Goal: Task Accomplishment & Management: Use online tool/utility

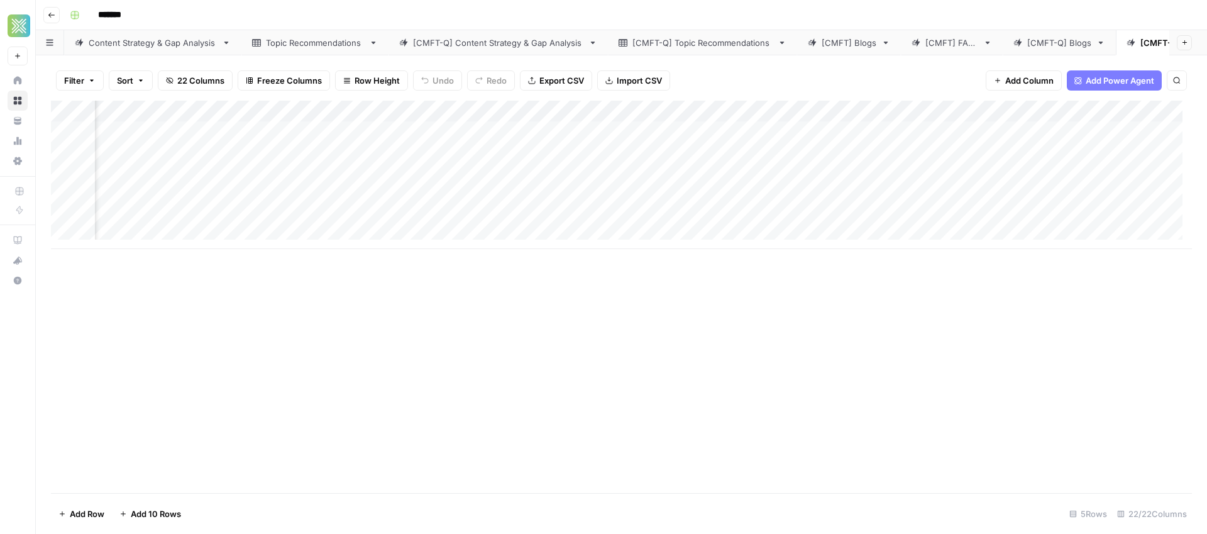
scroll to position [0, 1827]
click at [283, 129] on div "Add Column" at bounding box center [621, 175] width 1141 height 148
click at [844, 42] on div "[CMFT] Blogs" at bounding box center [849, 42] width 55 height 13
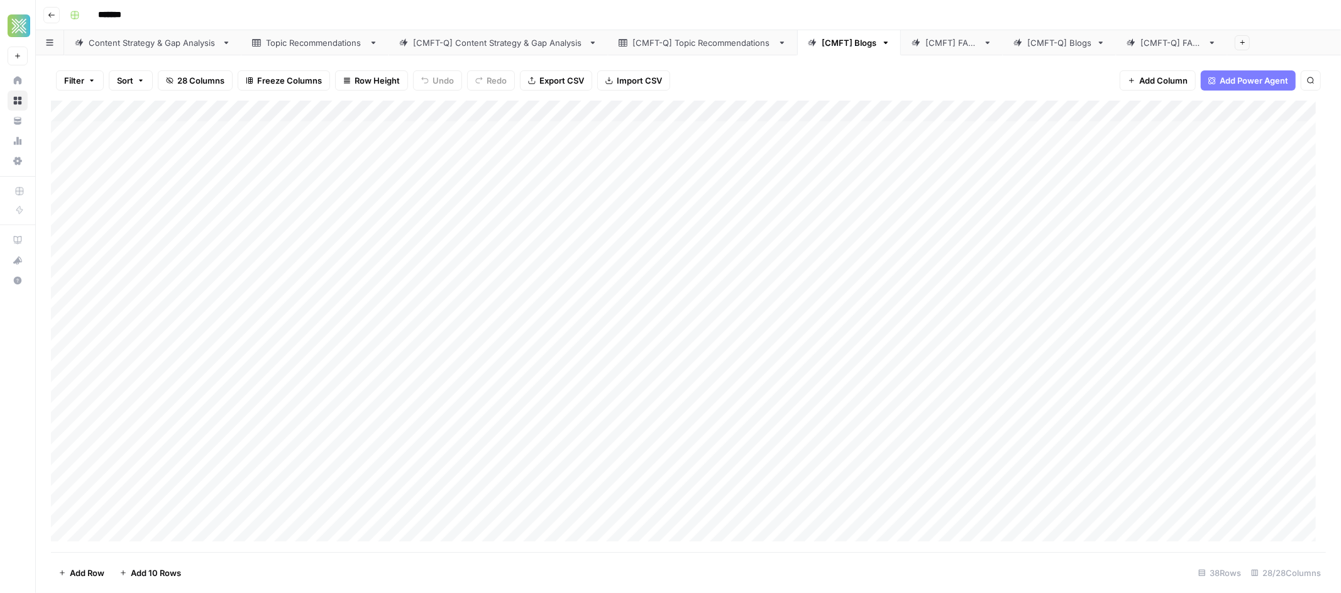
click at [864, 41] on div "[CMFT] Blogs" at bounding box center [849, 42] width 55 height 13
click at [899, 129] on div "Add Column" at bounding box center [688, 326] width 1275 height 451
click at [899, 127] on div "Add Column" at bounding box center [688, 326] width 1275 height 451
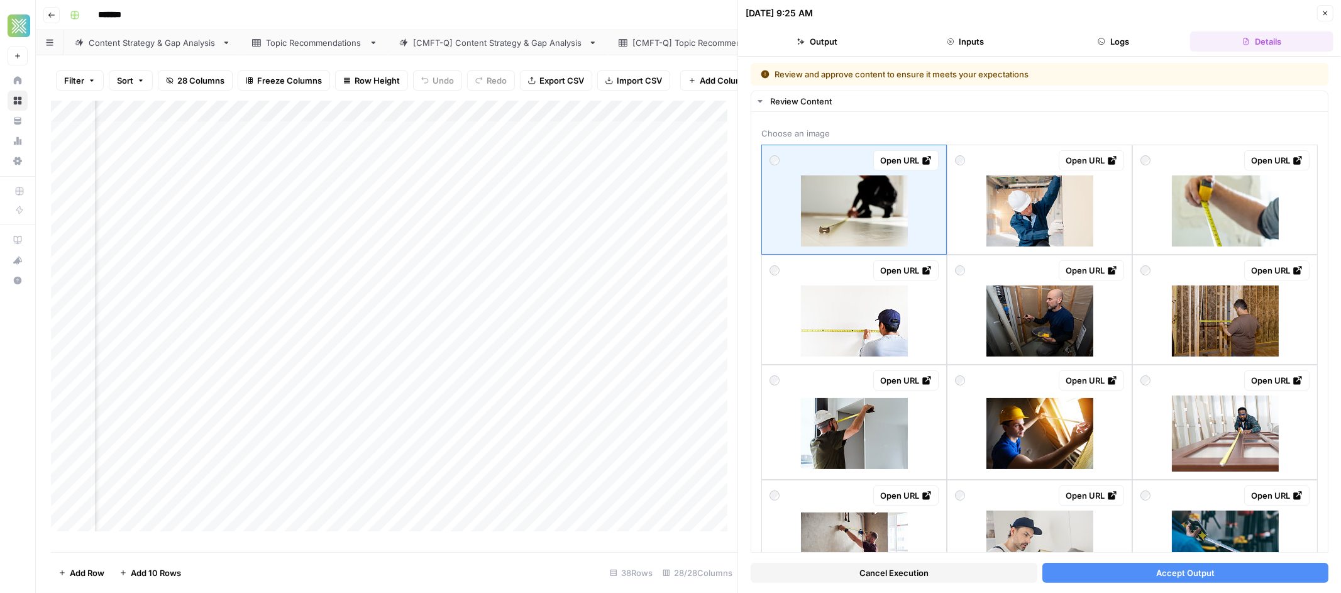
click at [1206, 14] on icon "button" at bounding box center [1325, 13] width 8 height 8
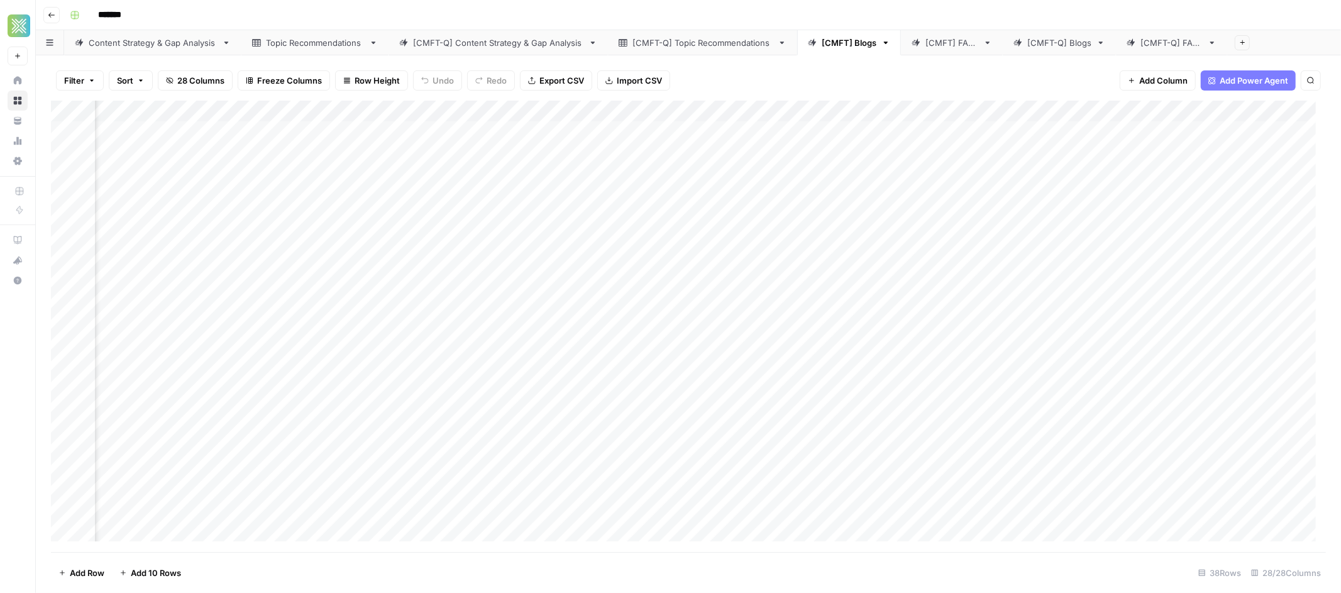
scroll to position [0, 1983]
click at [1015, 218] on div "Add Column" at bounding box center [688, 326] width 1275 height 451
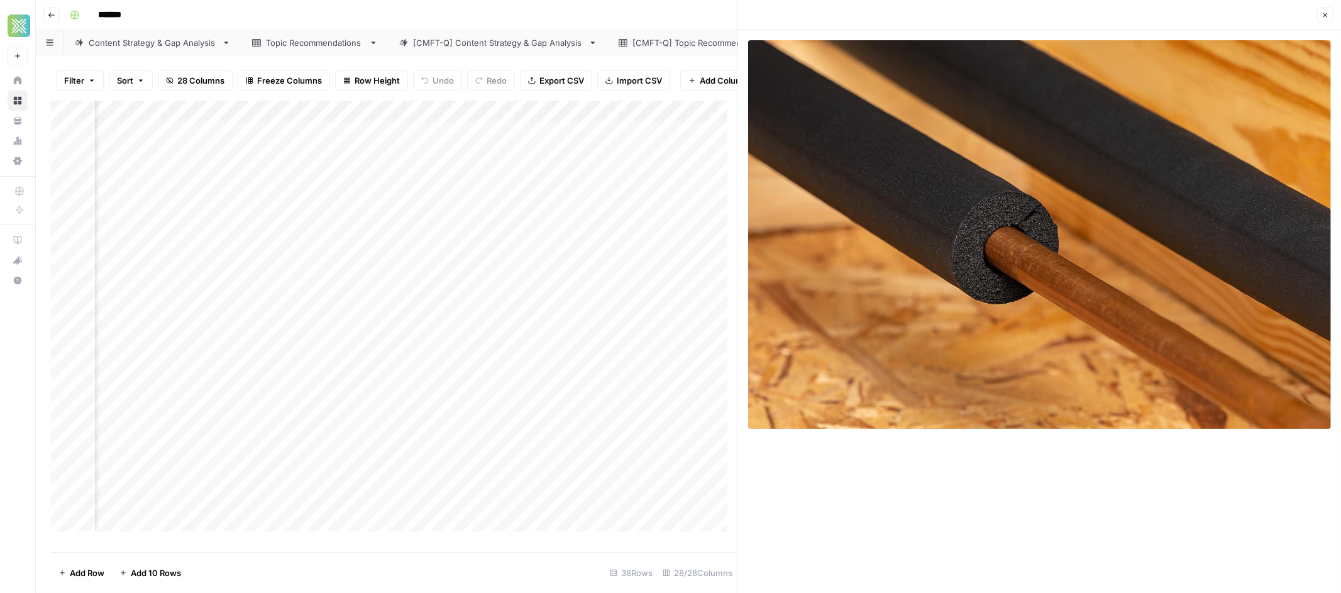
scroll to position [3, 2318]
click at [308, 225] on div "Add Column" at bounding box center [394, 321] width 686 height 441
click at [306, 289] on body "Xponent21 New Home Browse Your Data Usage Settings Recent Grids Factory Direct …" at bounding box center [670, 296] width 1341 height 593
click at [383, 1] on header "Go back *******" at bounding box center [688, 15] width 1305 height 30
click at [455, 10] on div "*******" at bounding box center [696, 15] width 1263 height 20
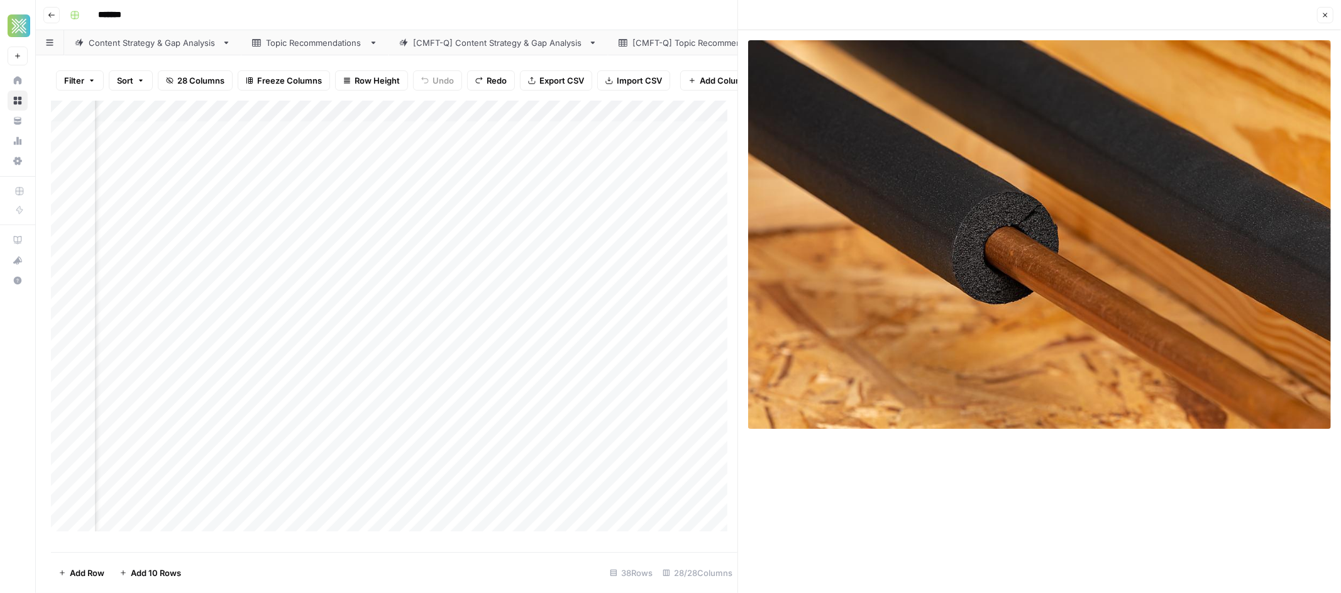
click at [1206, 14] on icon "button" at bounding box center [1325, 15] width 8 height 8
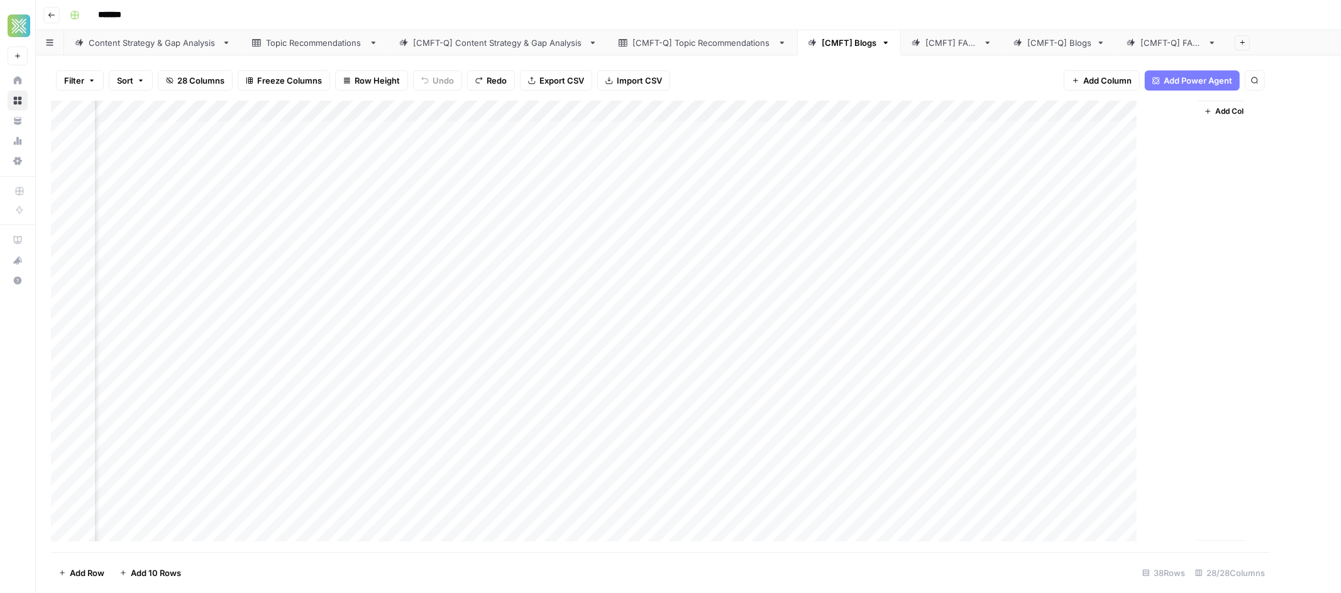
scroll to position [3, 2254]
click at [359, 215] on div "Add Column" at bounding box center [688, 326] width 1275 height 451
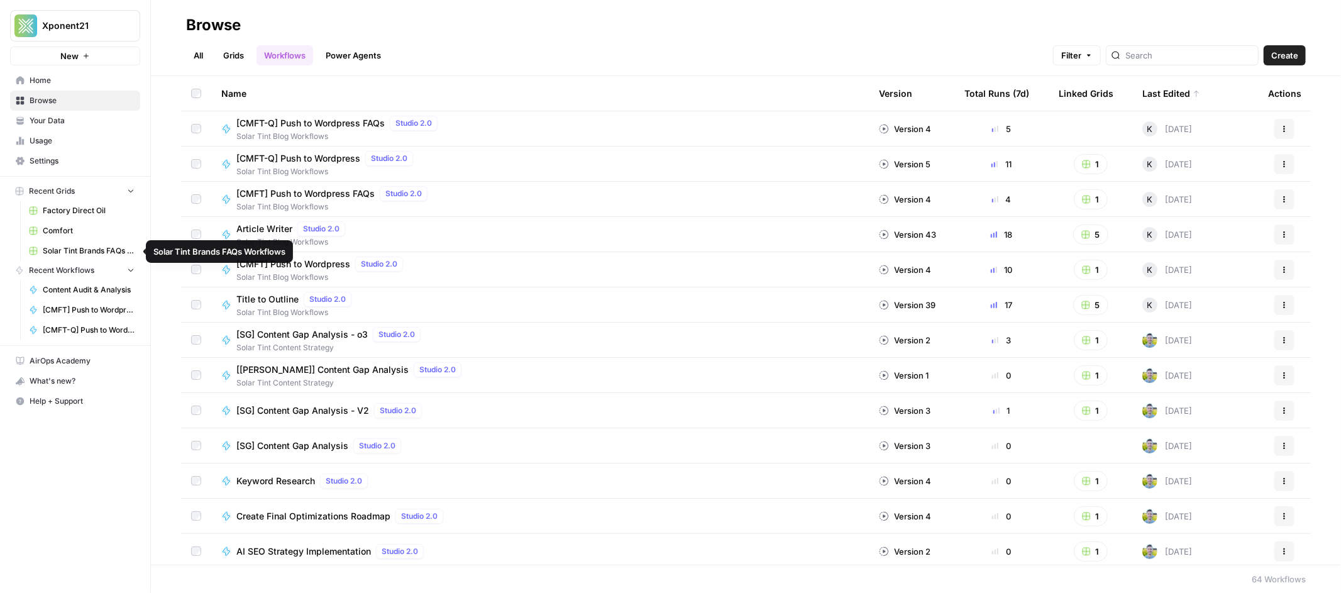
click at [69, 234] on span "Comfort" at bounding box center [89, 230] width 92 height 11
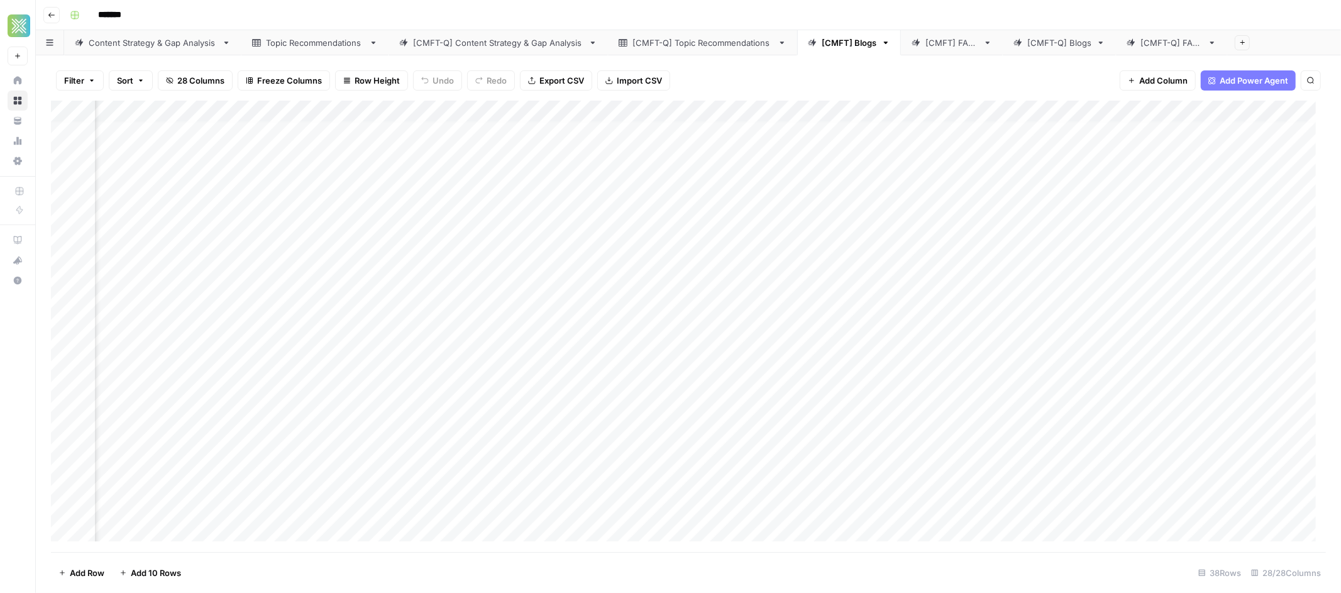
scroll to position [5, 1592]
click at [996, 211] on body "Xponent21 New Home Browse Your Data Usage Settings Recent Grids Factory Direct …" at bounding box center [670, 296] width 1341 height 593
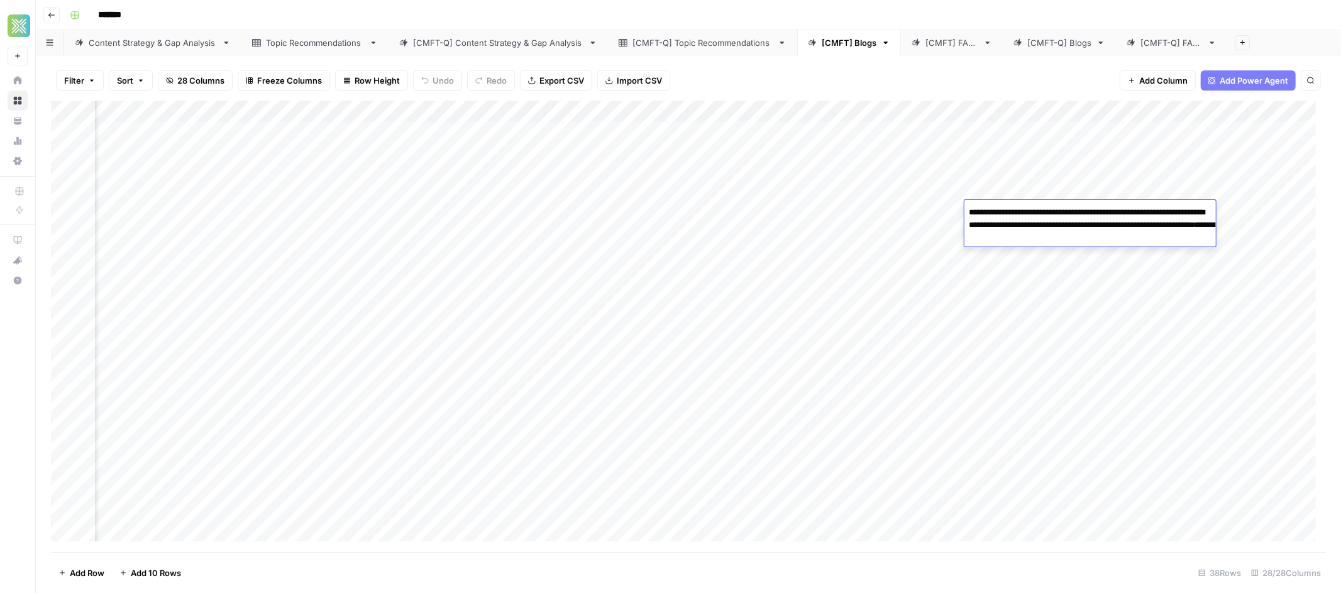
type textarea "**********"
drag, startPoint x: 1106, startPoint y: 229, endPoint x: 1032, endPoint y: 255, distance: 77.9
click at [970, 228] on textarea "**********" at bounding box center [1089, 225] width 251 height 43
drag, startPoint x: 1072, startPoint y: 239, endPoint x: 972, endPoint y: 200, distance: 107.9
click at [972, 200] on div "**********" at bounding box center [1089, 223] width 251 height 47
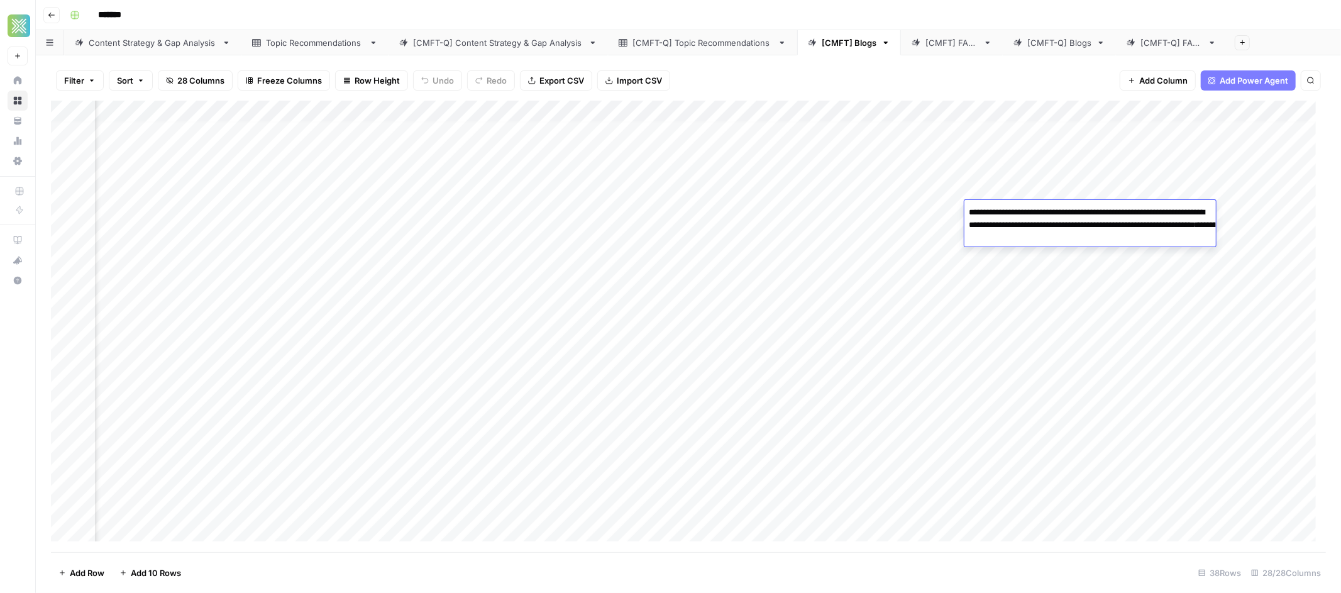
click at [1003, 320] on div "Add Column" at bounding box center [688, 326] width 1275 height 451
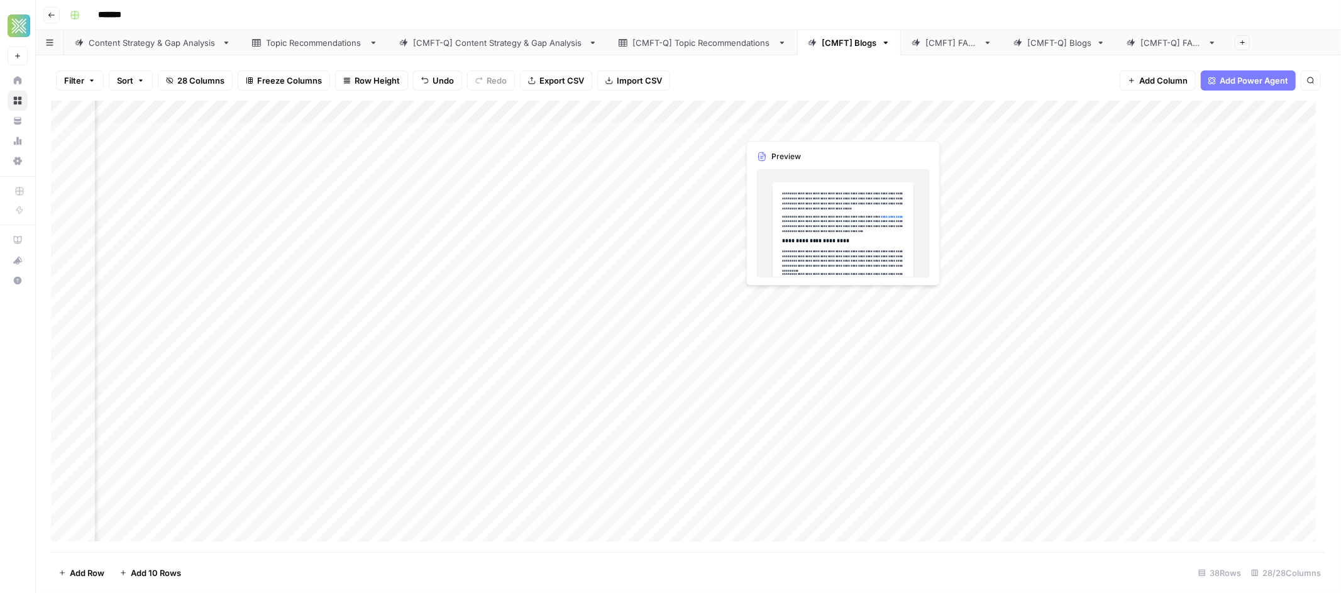
click at [757, 129] on div "Add Column" at bounding box center [688, 326] width 1275 height 451
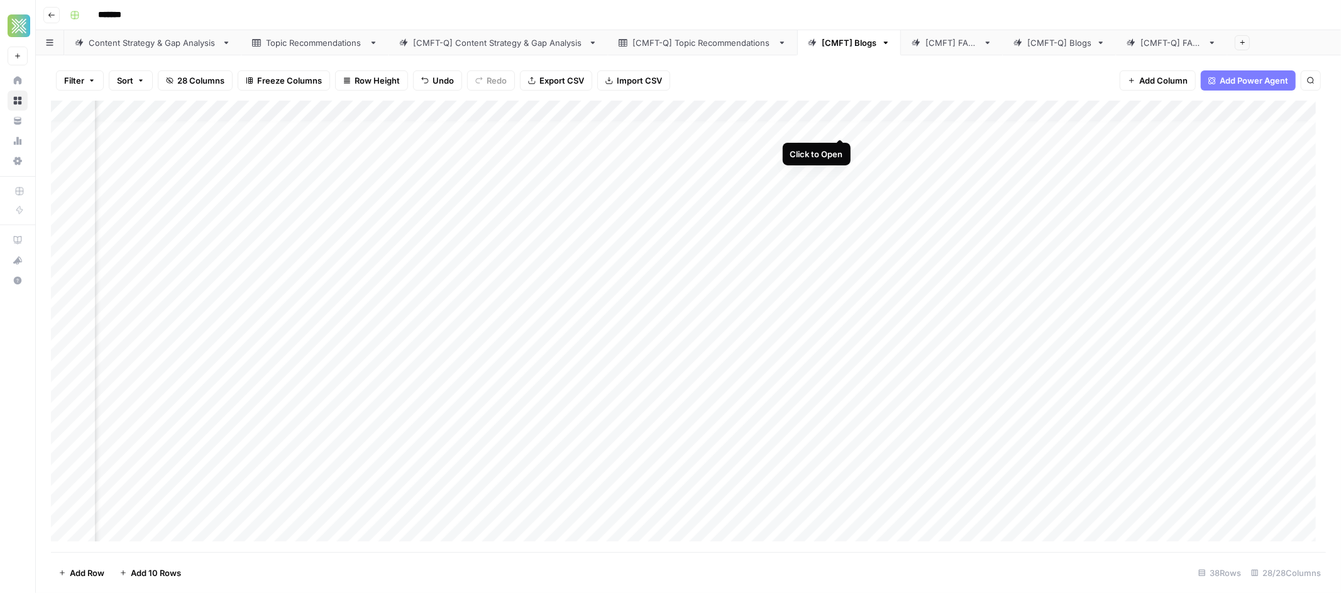
click at [840, 125] on div "Add Column" at bounding box center [688, 326] width 1275 height 451
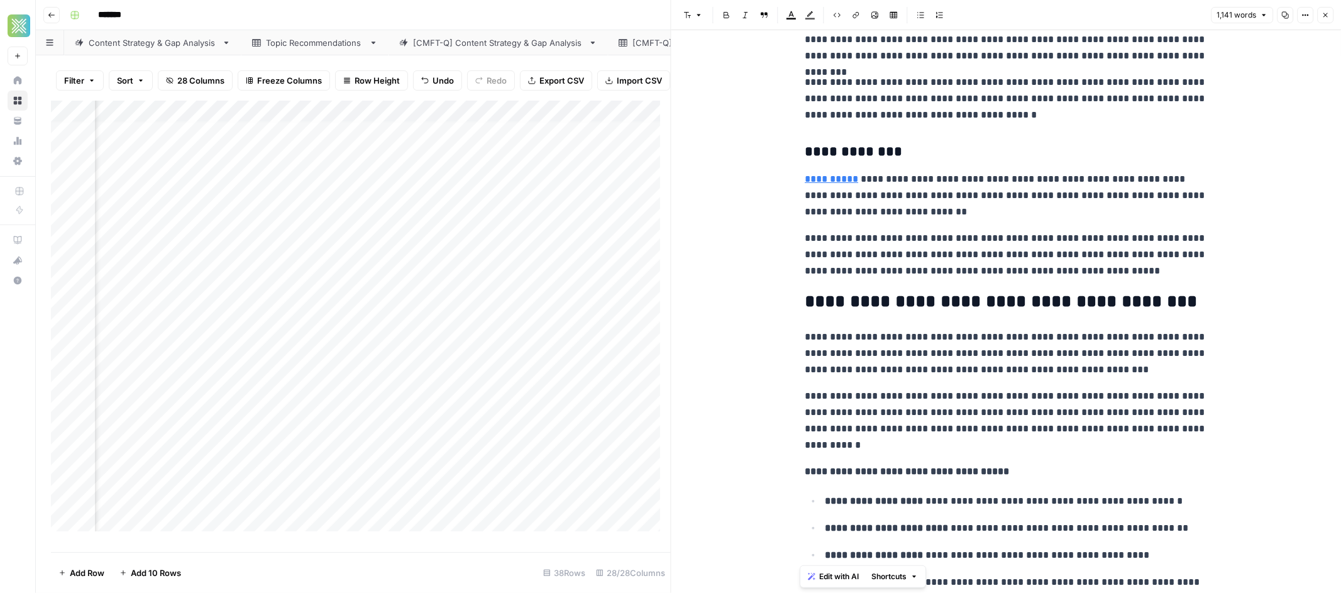
scroll to position [2241, 0]
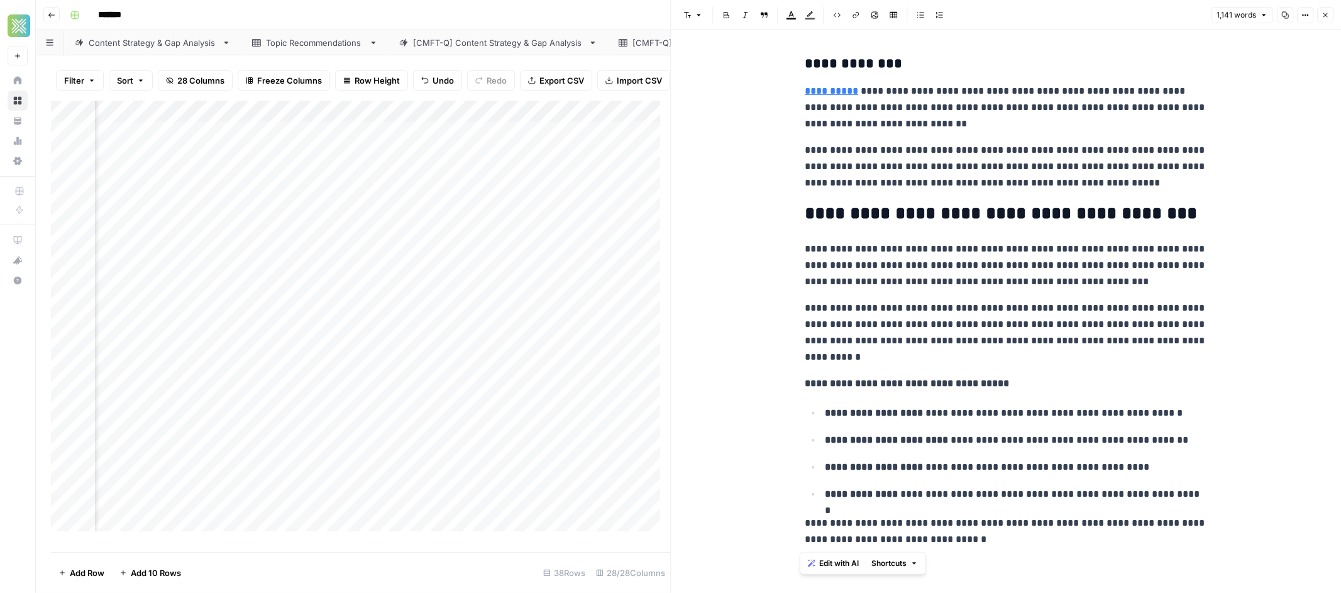
drag, startPoint x: 796, startPoint y: 62, endPoint x: 1159, endPoint y: 532, distance: 594.3
click at [657, 25] on header "Go back *******" at bounding box center [688, 15] width 1305 height 30
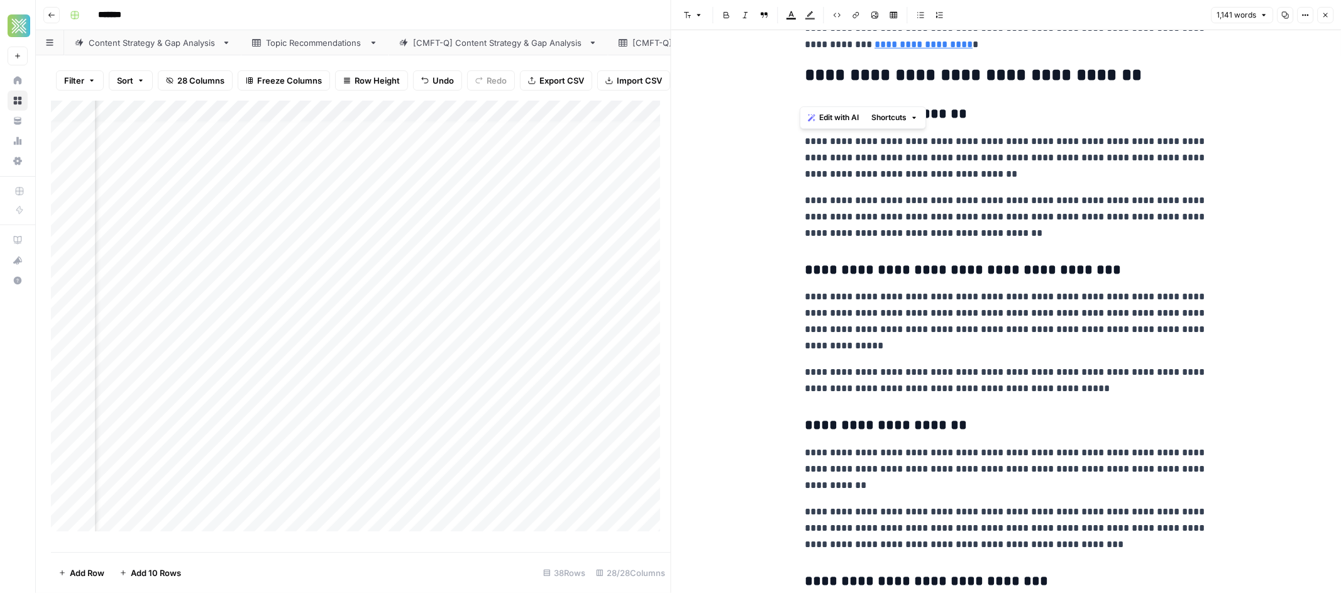
scroll to position [0, 0]
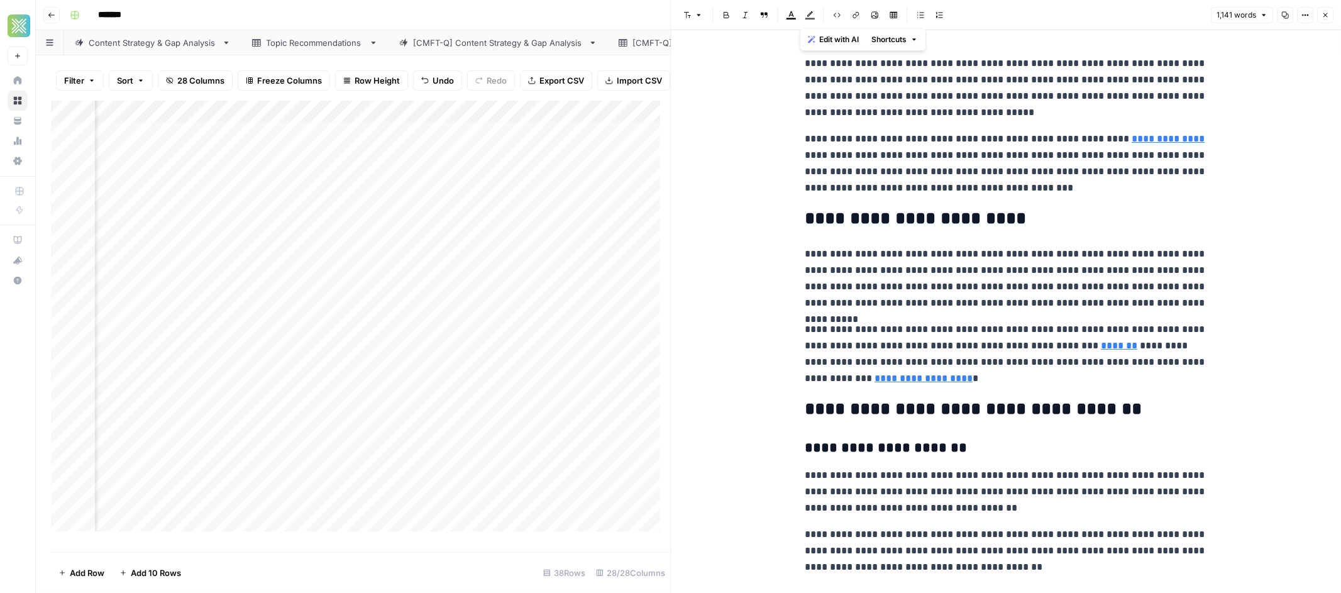
drag, startPoint x: 957, startPoint y: 542, endPoint x: 762, endPoint y: 57, distance: 523.5
click at [1206, 13] on icon "button" at bounding box center [1325, 15] width 8 height 8
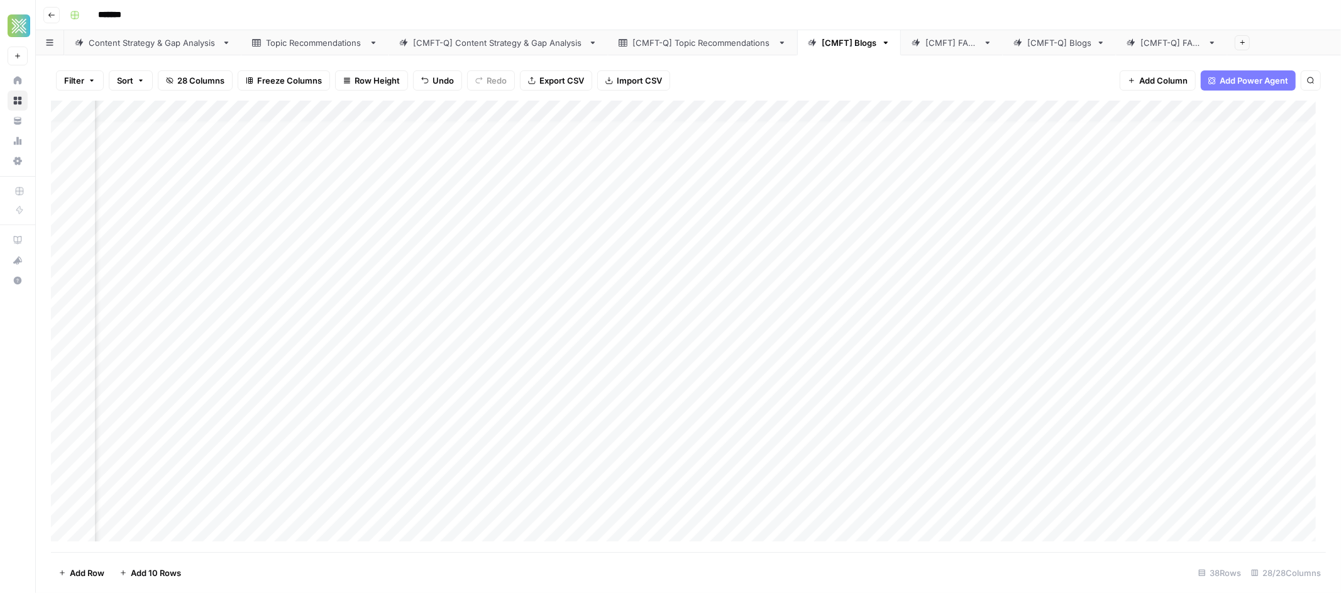
scroll to position [5, 2269]
click at [806, 113] on div "Add Column" at bounding box center [688, 326] width 1275 height 451
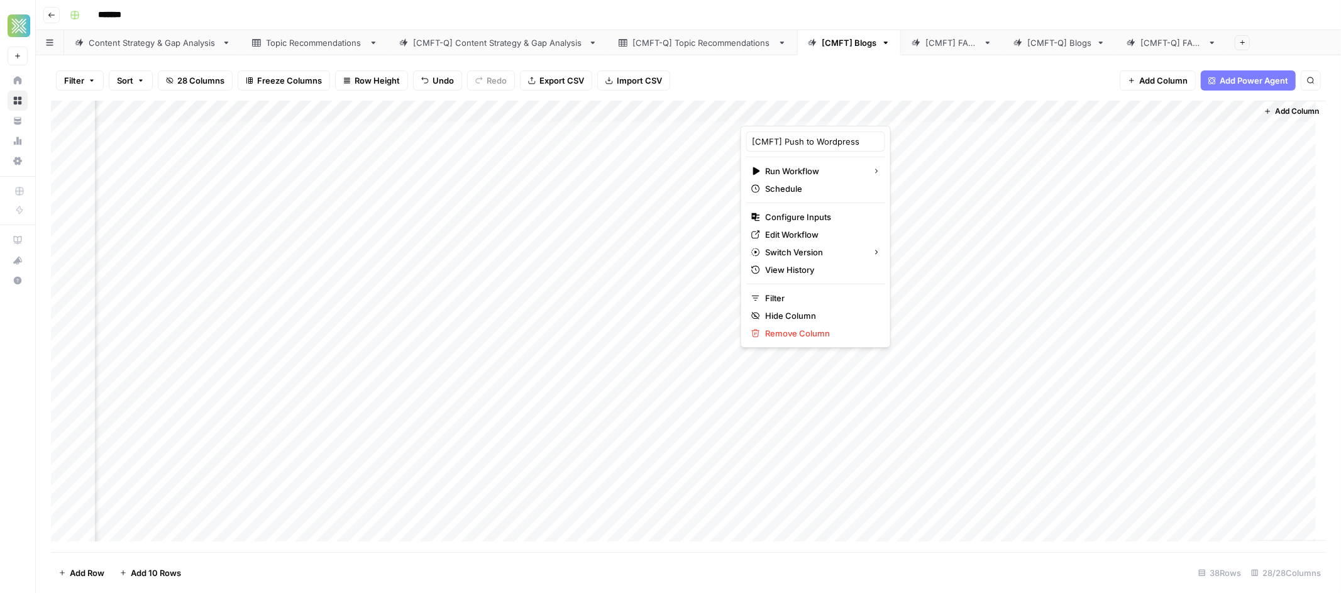
click at [821, 82] on div "Filter Sort 28 Columns Freeze Columns Row Height Undo Redo Export CSV Import CS…" at bounding box center [688, 80] width 1275 height 40
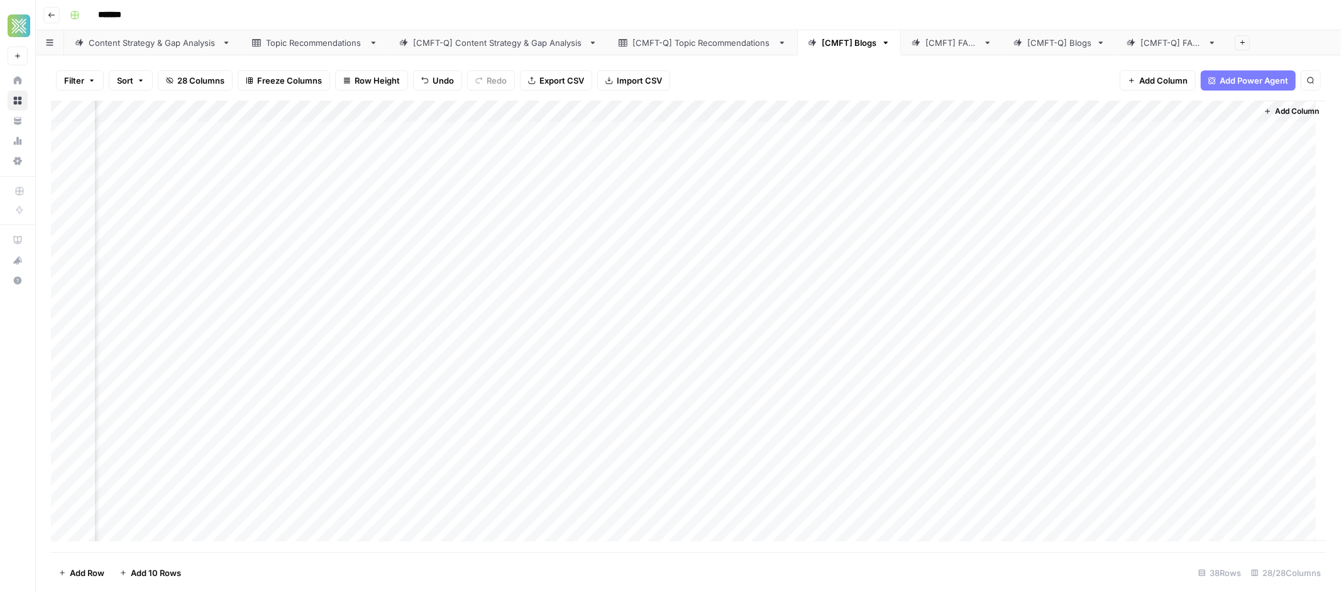
click at [1140, 80] on span "Add Column" at bounding box center [1163, 80] width 48 height 13
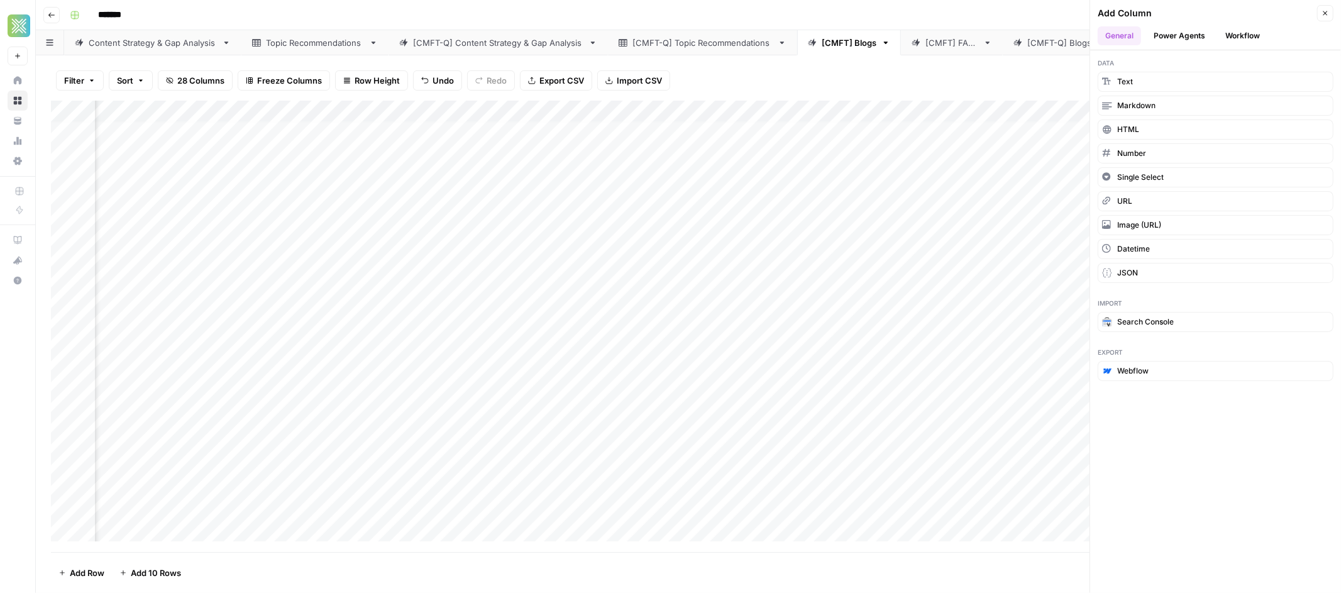
click at [1206, 35] on button "Workflow" at bounding box center [1242, 35] width 50 height 19
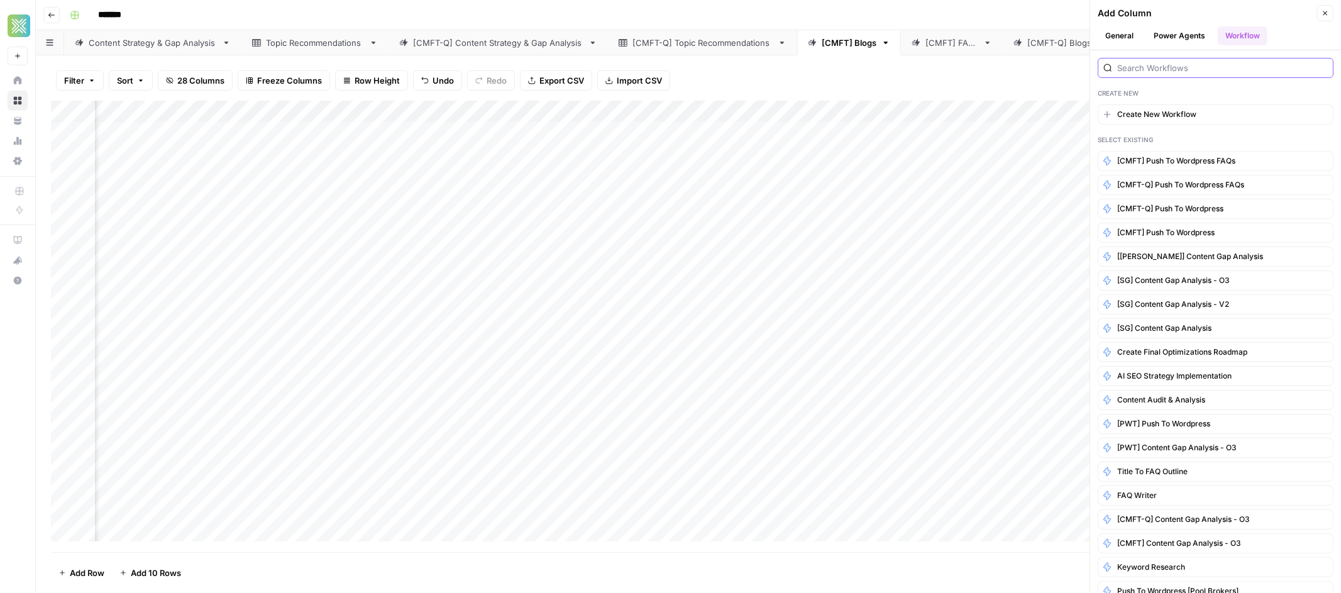
click at [1180, 67] on input "search" at bounding box center [1222, 68] width 211 height 13
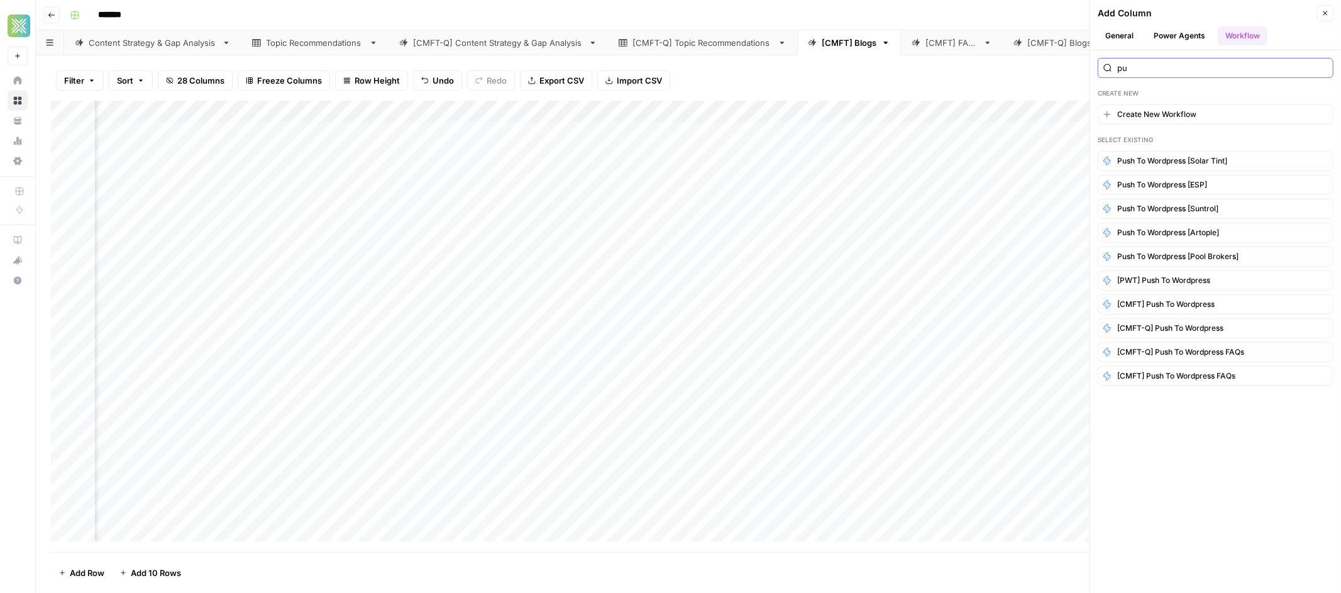
type input "p"
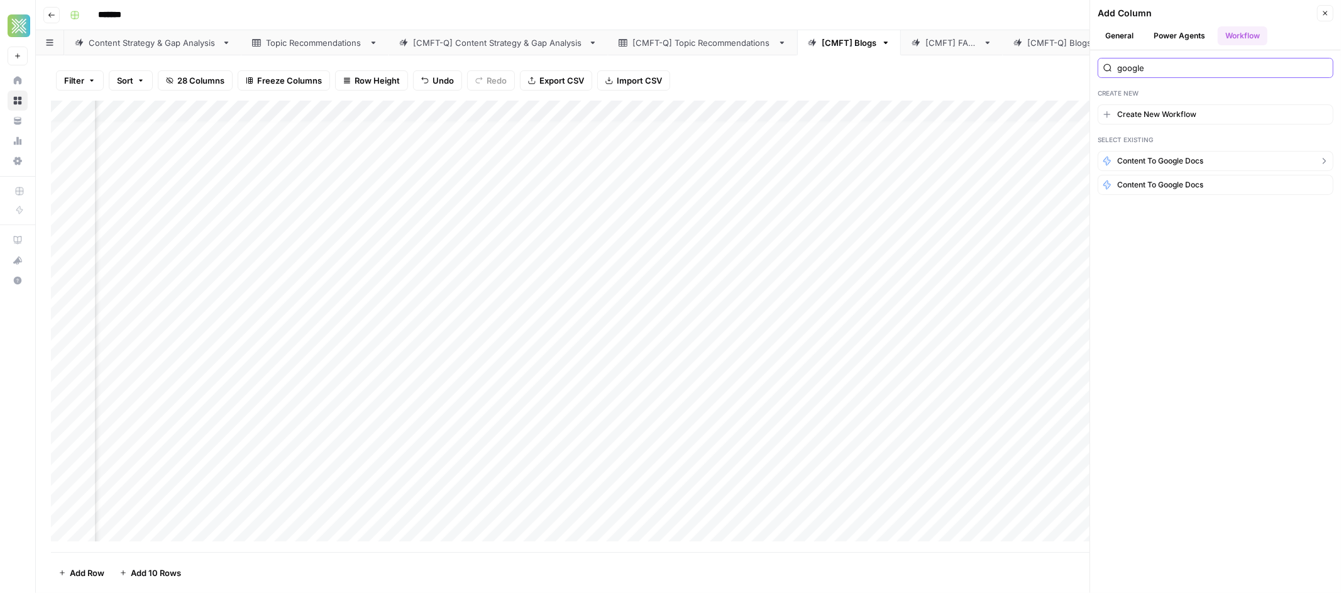
type input "google"
click at [1186, 165] on span "Content to Google Docs" at bounding box center [1160, 160] width 86 height 11
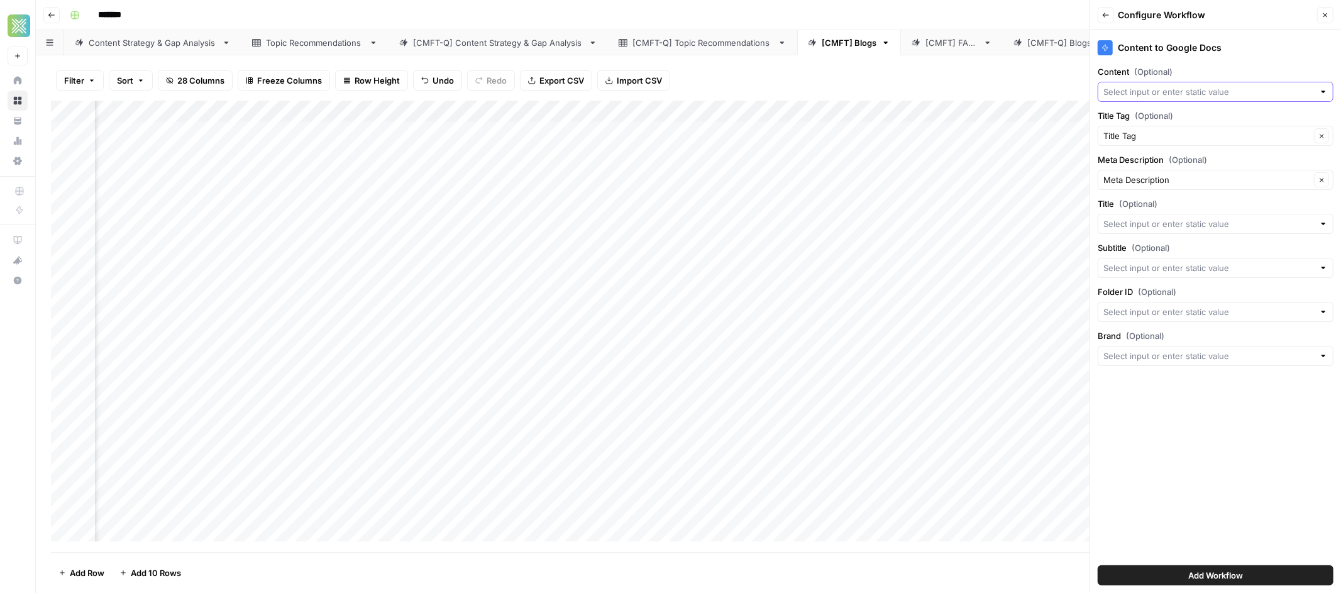
click at [1206, 90] on input "Content (Optional)" at bounding box center [1208, 91] width 211 height 13
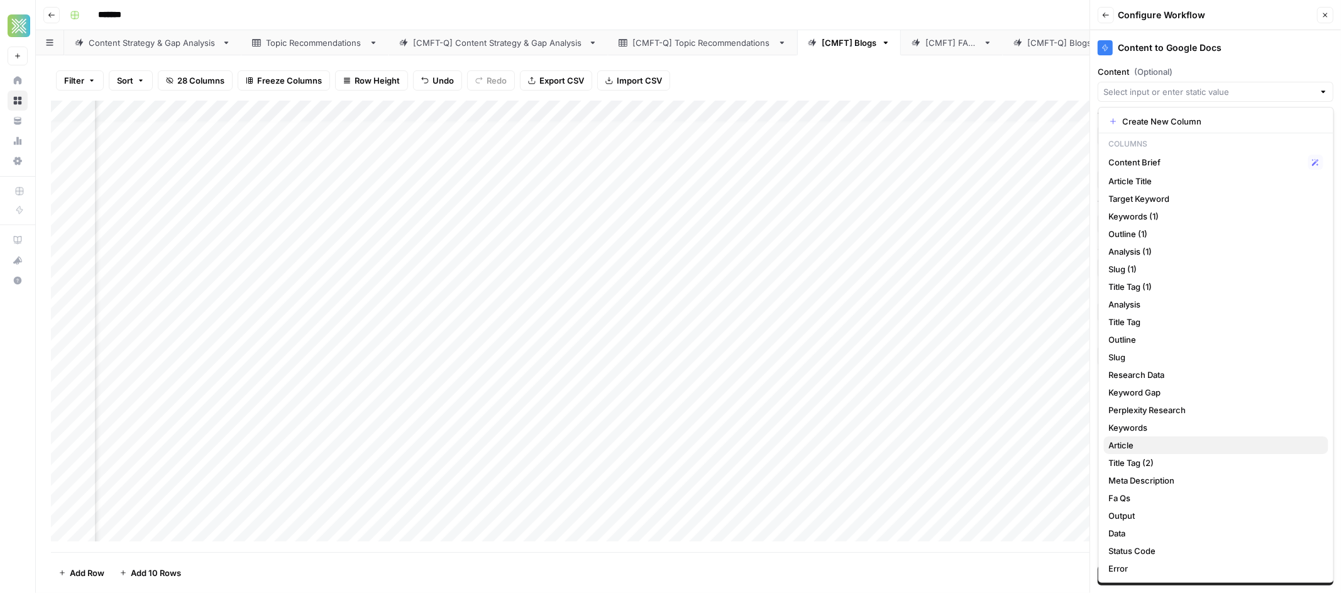
click at [1128, 442] on span "Article" at bounding box center [1213, 445] width 209 height 13
type input "Article"
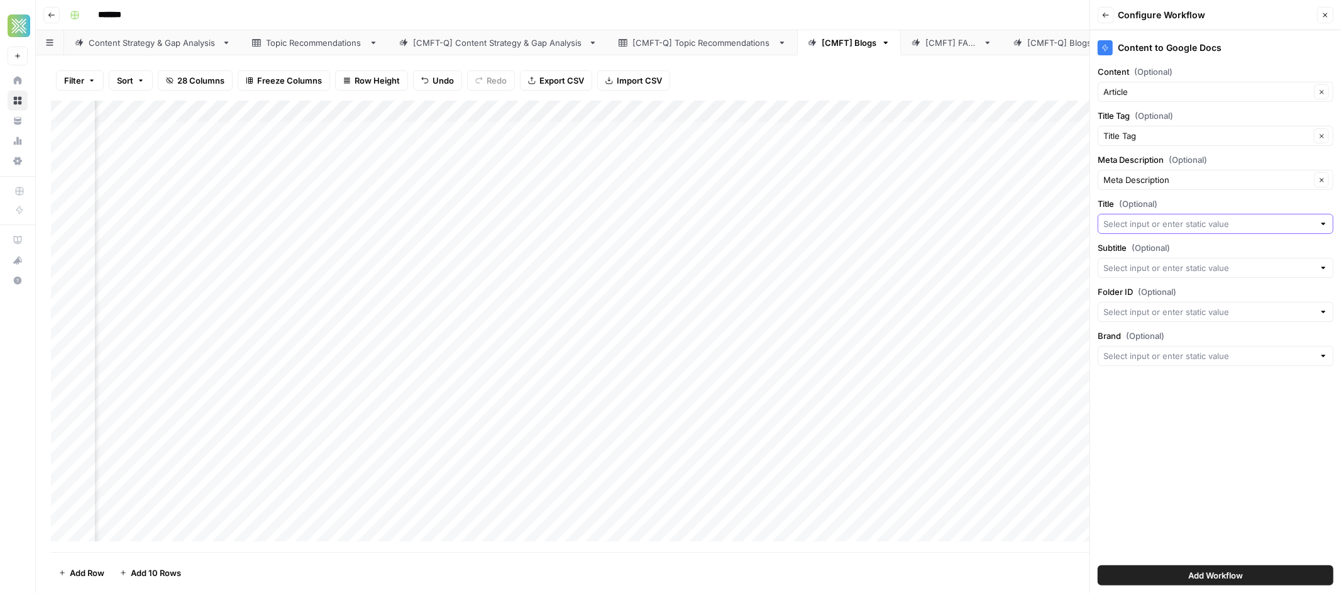
click at [1206, 223] on input "Title (Optional)" at bounding box center [1208, 223] width 211 height 13
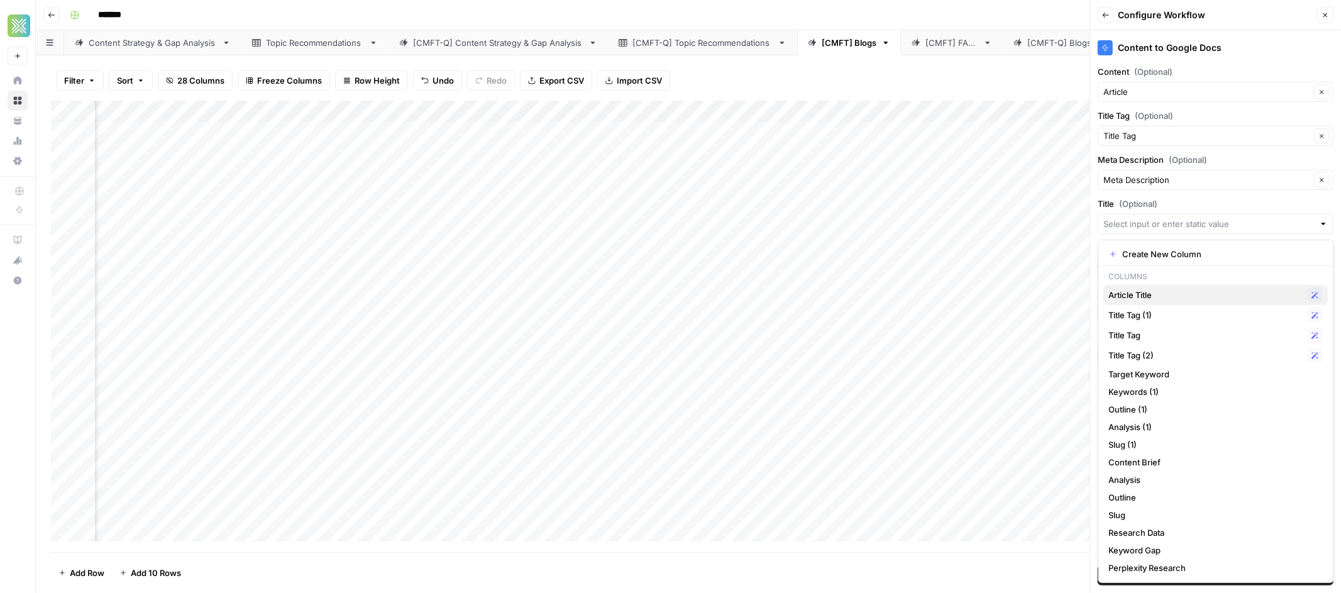
click at [1163, 295] on span "Article Title" at bounding box center [1206, 295] width 194 height 13
type input "Article Title"
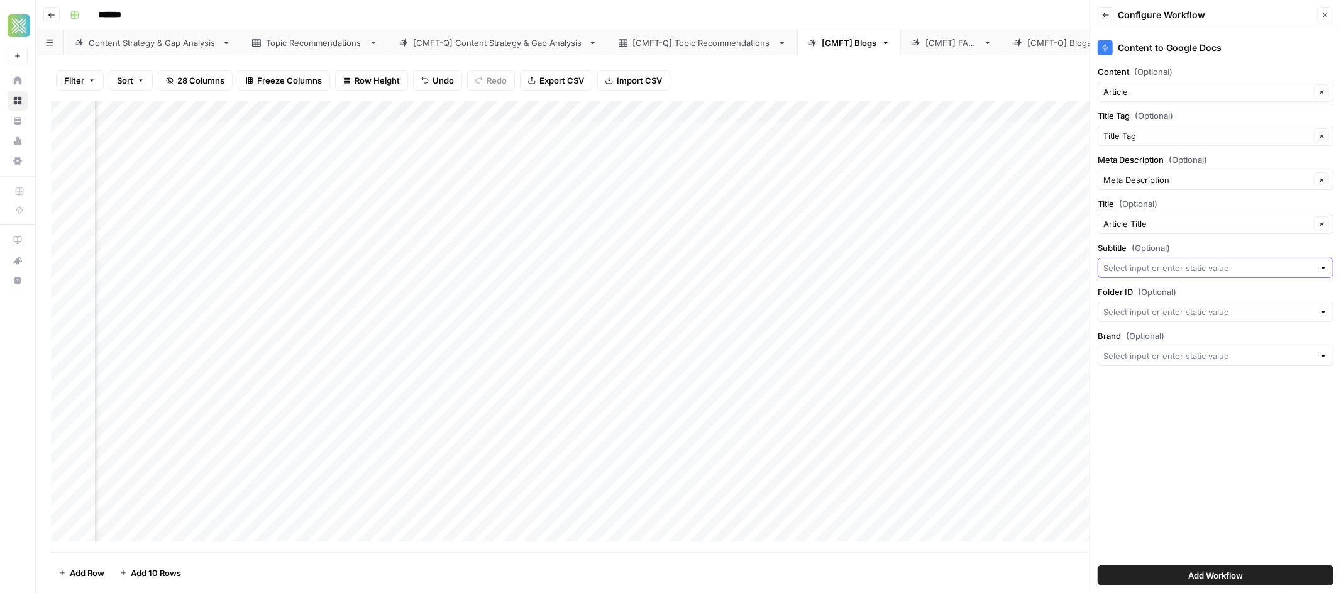
click at [1206, 272] on input "Subtitle (Optional)" at bounding box center [1208, 267] width 211 height 13
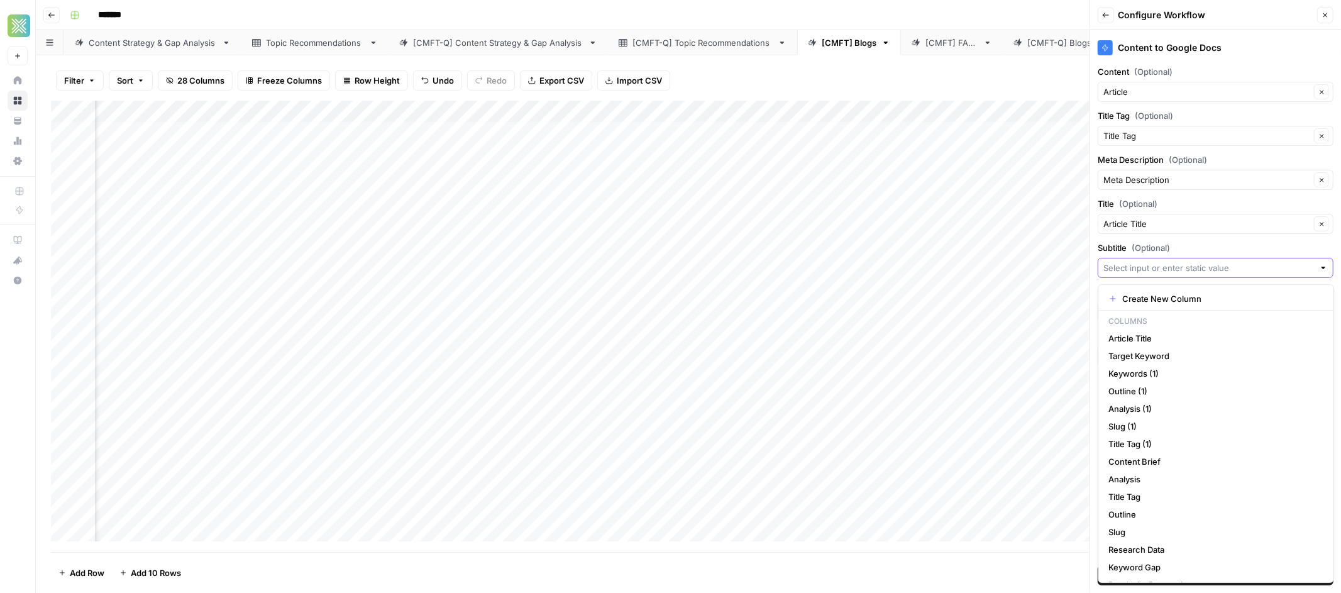
click at [1206, 272] on input "Subtitle (Optional)" at bounding box center [1208, 267] width 211 height 13
click at [1206, 250] on label "Subtitle (Optional)" at bounding box center [1215, 247] width 236 height 13
click at [1206, 261] on input "Subtitle (Optional)" at bounding box center [1208, 267] width 211 height 13
click at [1206, 270] on input "Subtitle (Optional)" at bounding box center [1208, 267] width 211 height 13
click at [1206, 251] on label "Subtitle (Optional)" at bounding box center [1215, 247] width 236 height 13
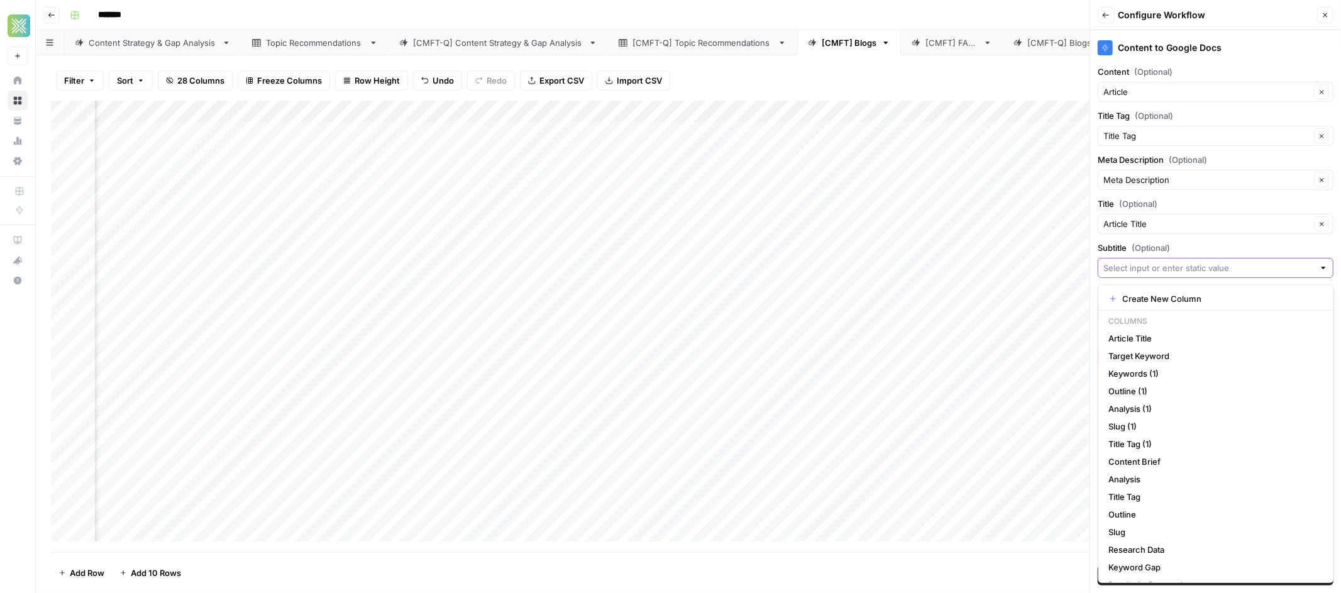
click at [1206, 261] on input "Subtitle (Optional)" at bounding box center [1208, 267] width 211 height 13
click at [1206, 250] on label "Subtitle (Optional)" at bounding box center [1215, 247] width 236 height 13
click at [1206, 261] on input "Subtitle (Optional)" at bounding box center [1208, 267] width 211 height 13
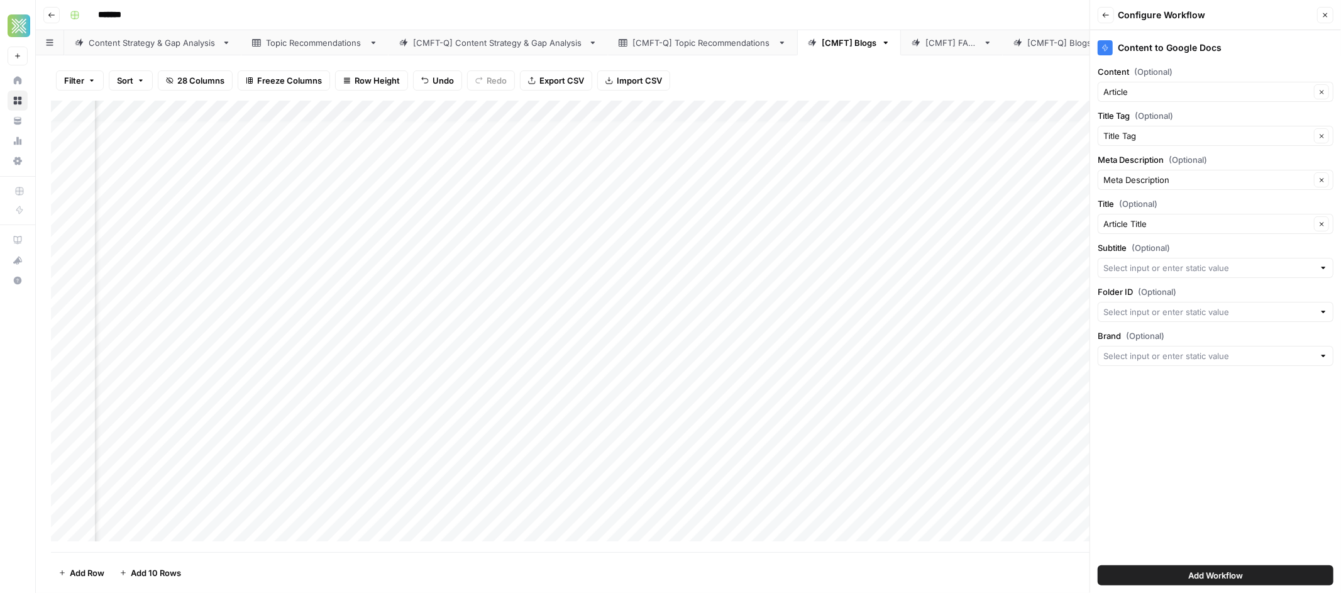
click at [1206, 250] on label "Subtitle (Optional)" at bounding box center [1215, 247] width 236 height 13
click at [1206, 261] on input "Subtitle (Optional)" at bounding box center [1208, 267] width 211 height 13
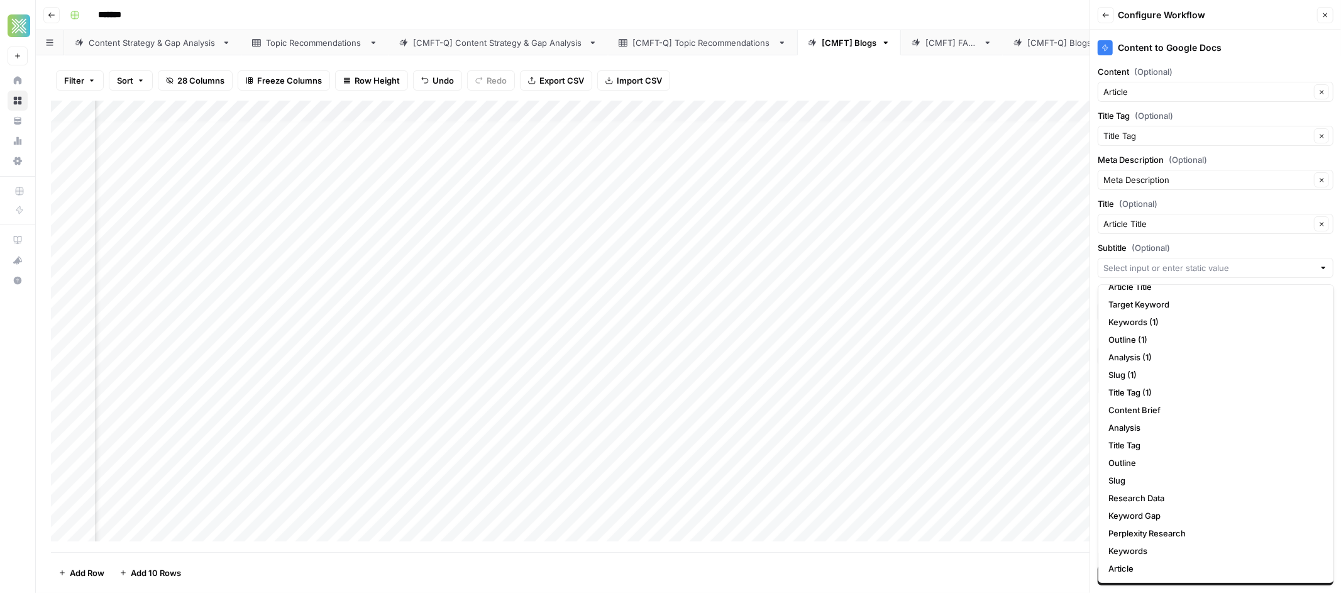
scroll to position [0, 0]
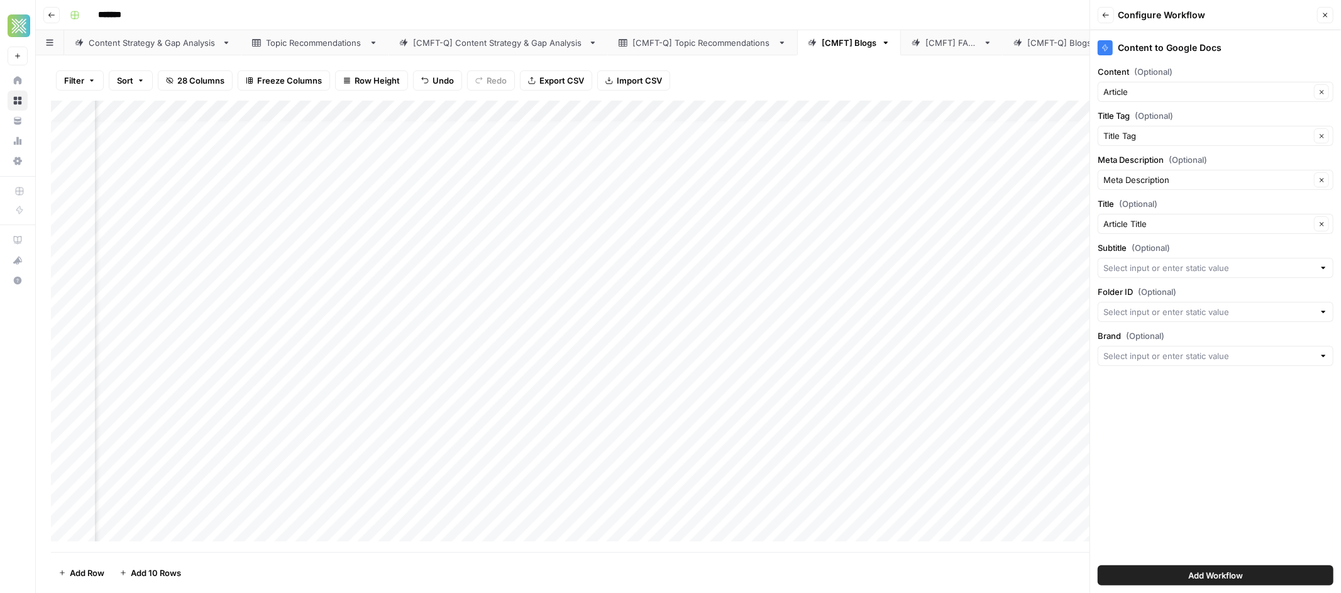
click at [1206, 158] on label "Meta Description (Optional)" at bounding box center [1215, 159] width 236 height 13
click at [1206, 173] on input "Meta Description" at bounding box center [1206, 179] width 207 height 13
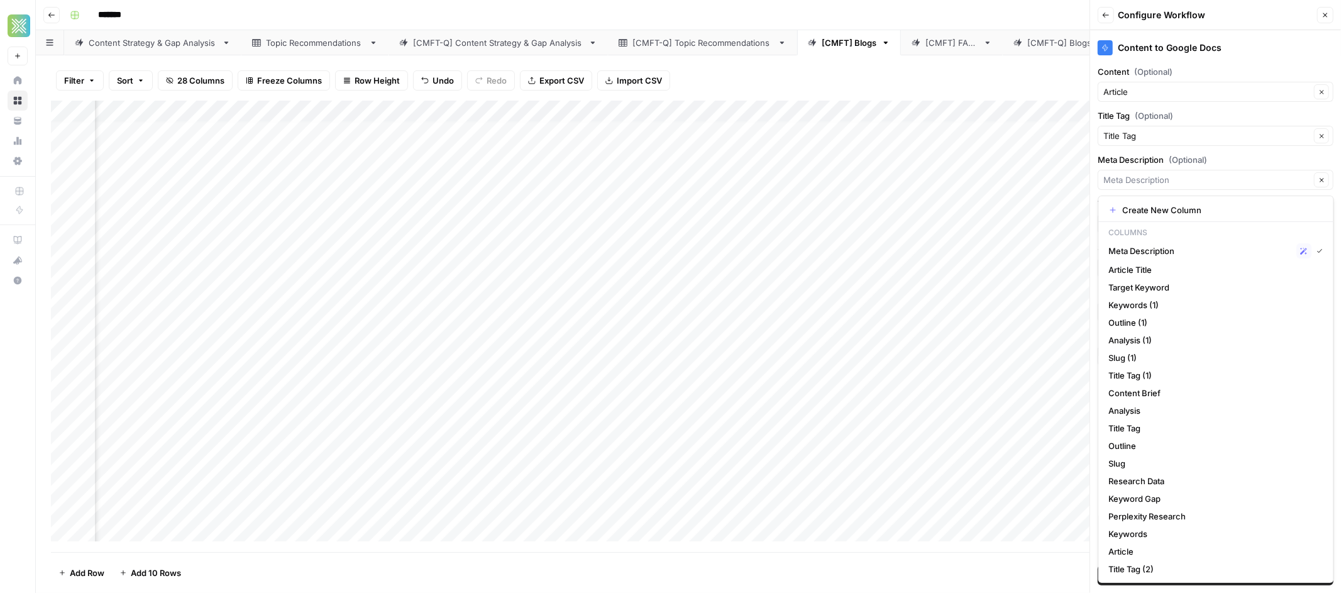
type input "Meta Description"
click at [1206, 40] on div "Content to Google Docs" at bounding box center [1215, 47] width 236 height 15
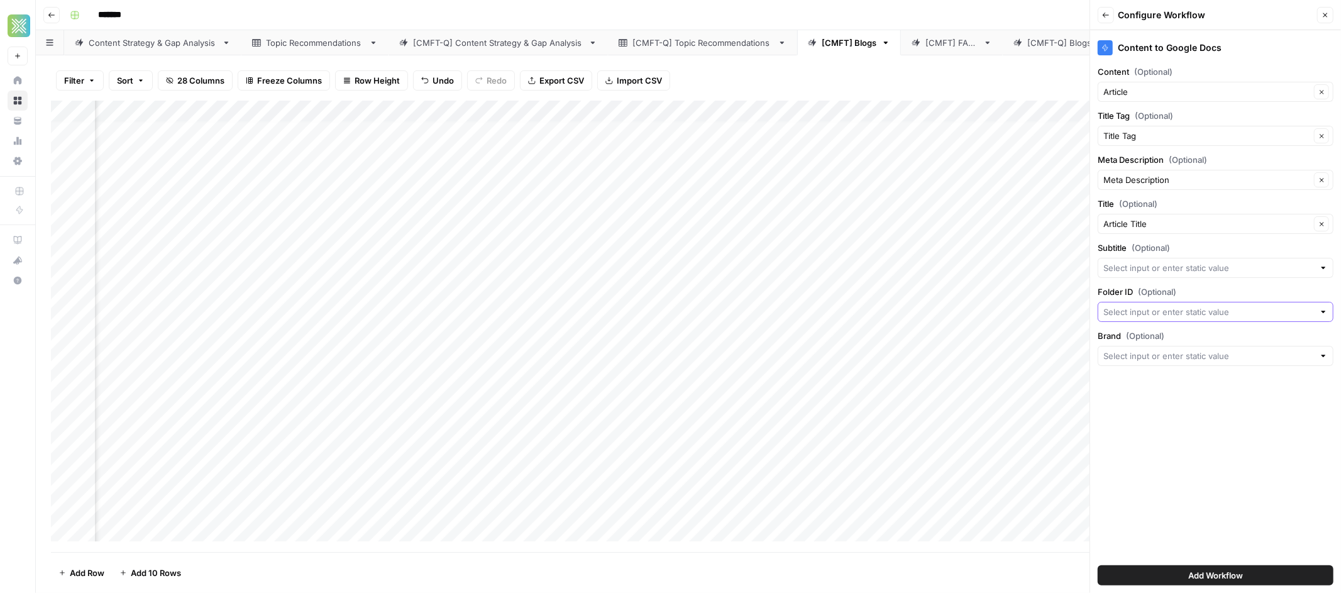
click at [1206, 314] on input "Folder ID (Optional)" at bounding box center [1208, 311] width 211 height 13
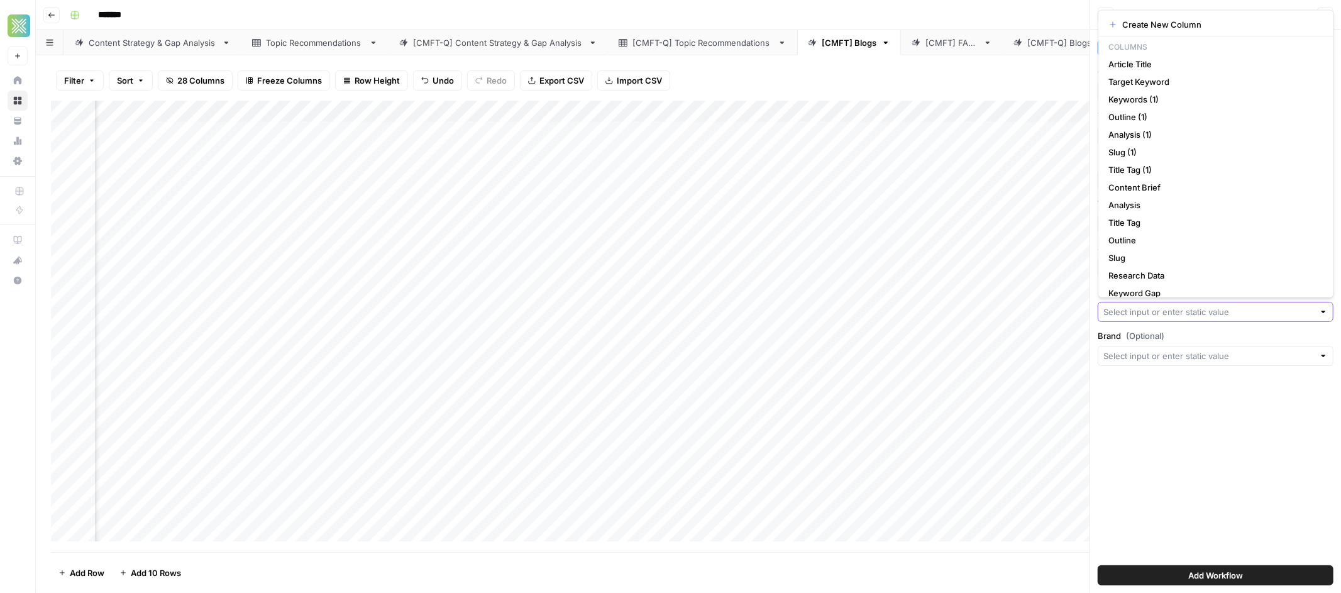
click at [1206, 314] on input "Folder ID (Optional)" at bounding box center [1208, 311] width 211 height 13
click at [1206, 486] on div "Content to Google Docs Content (Optional) Article Clear Title Tag (Optional) Ti…" at bounding box center [1215, 311] width 251 height 563
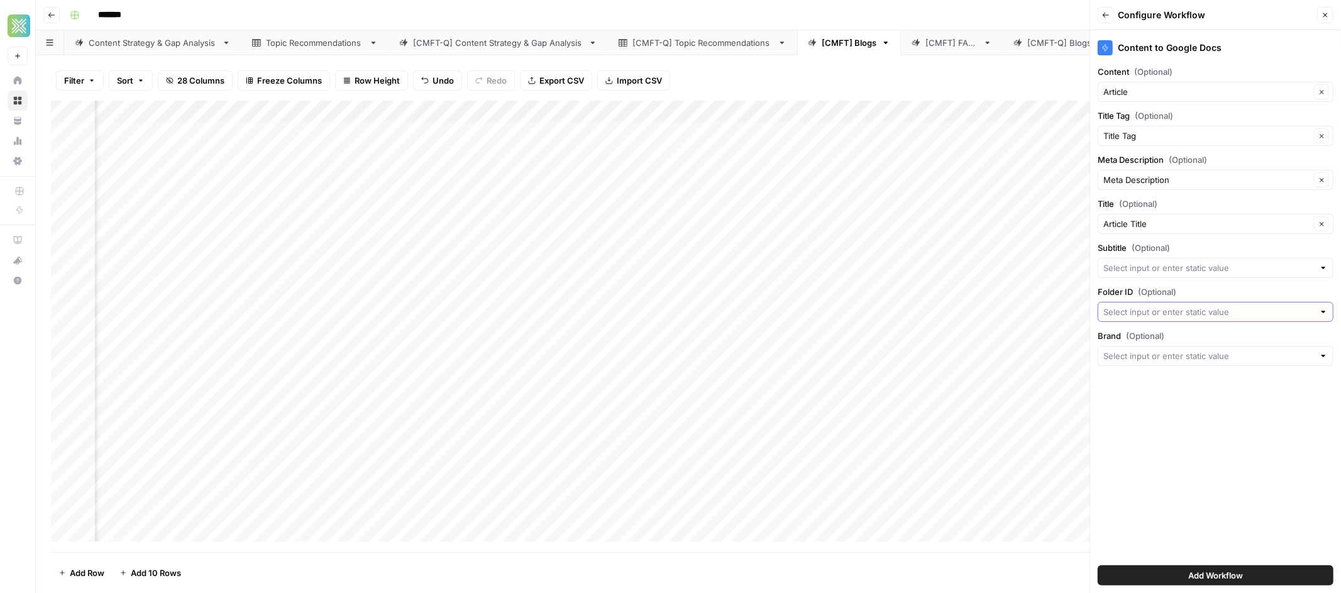
click at [1159, 311] on input "Folder ID (Optional)" at bounding box center [1208, 311] width 211 height 13
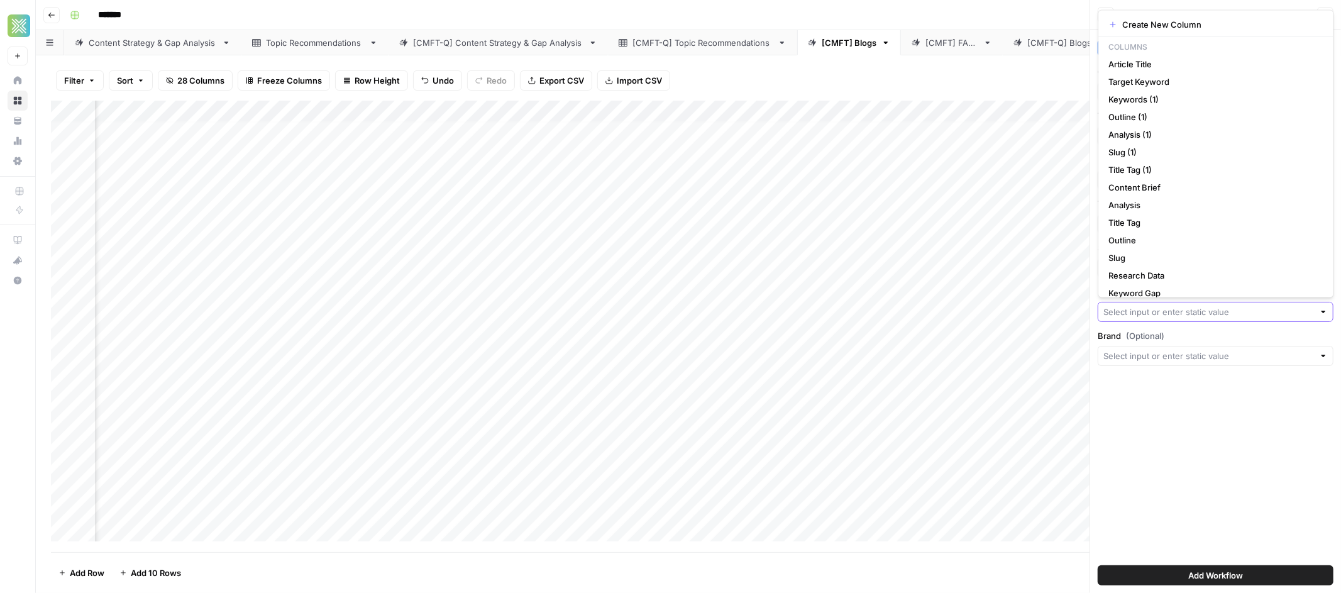
paste input "1RmVW74RIP0FIuJjr4h01pz-xhsJVFyuq"
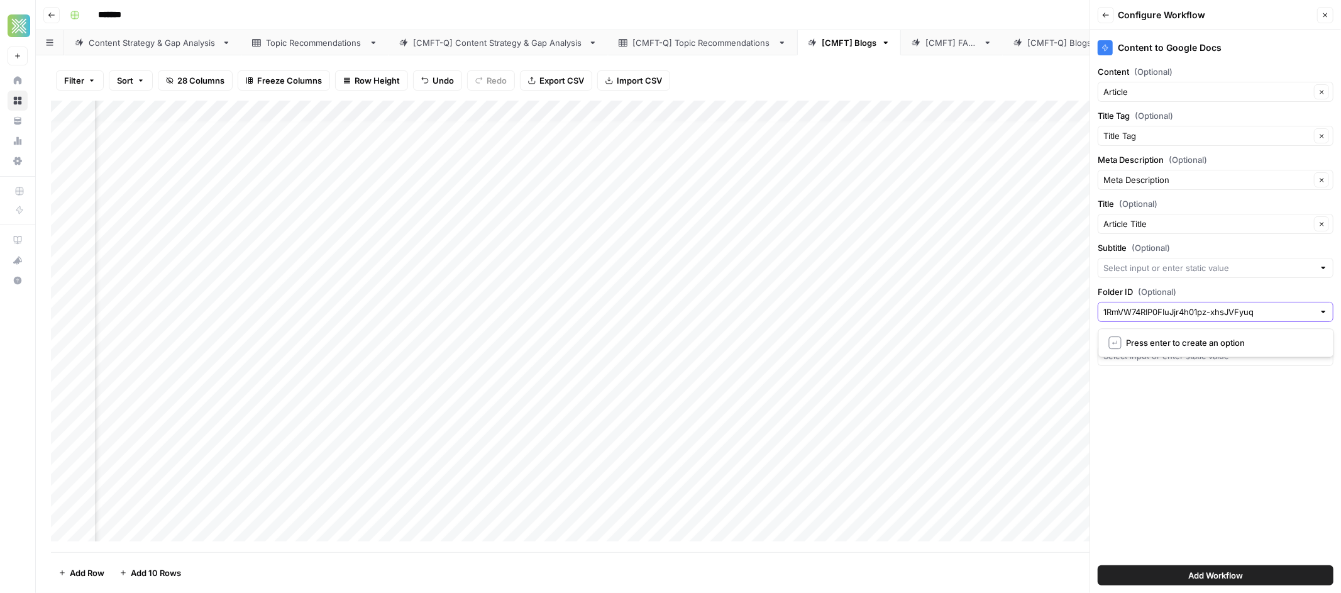
type input "1RmVW74RIP0FIuJjr4h01pz-xhsJVFyuq"
click at [1206, 357] on input "Brand (Optional)" at bounding box center [1208, 355] width 211 height 13
type input "Comfort"
click at [1206, 533] on span "Add Workflow" at bounding box center [1215, 575] width 55 height 13
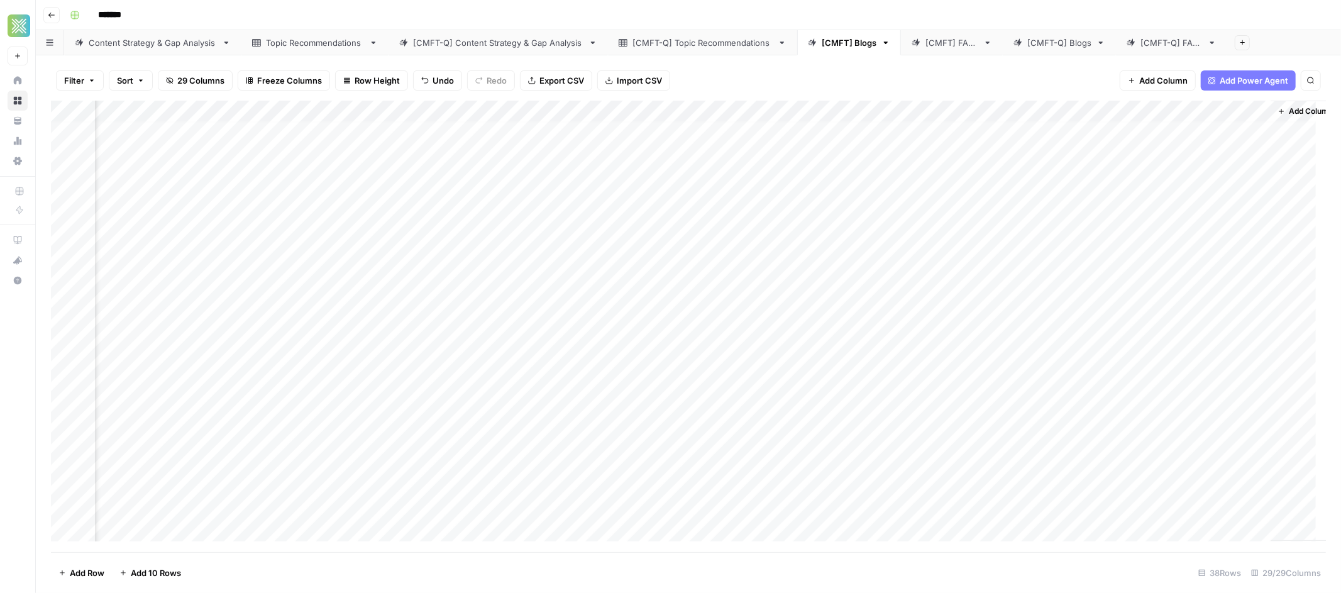
scroll to position [5, 2422]
drag, startPoint x: 1152, startPoint y: 111, endPoint x: 639, endPoint y: 104, distance: 512.9
click at [639, 104] on div "Add Column" at bounding box center [688, 326] width 1275 height 451
click at [662, 134] on div "Add Column" at bounding box center [688, 326] width 1275 height 451
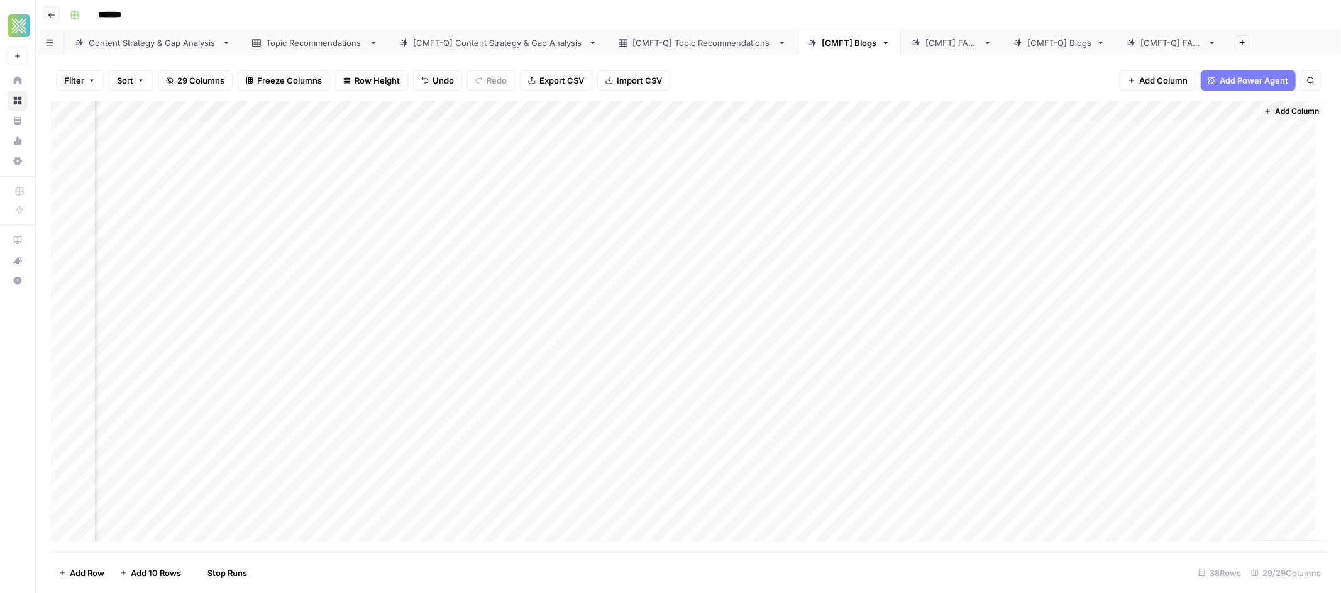
click at [660, 153] on div "Add Column" at bounding box center [688, 326] width 1275 height 451
click at [657, 174] on div "Add Column" at bounding box center [688, 326] width 1275 height 451
click at [661, 197] on div "Add Column" at bounding box center [688, 326] width 1275 height 451
click at [662, 219] on div "Add Column" at bounding box center [688, 326] width 1275 height 451
click at [661, 132] on div "Add Column" at bounding box center [688, 326] width 1275 height 451
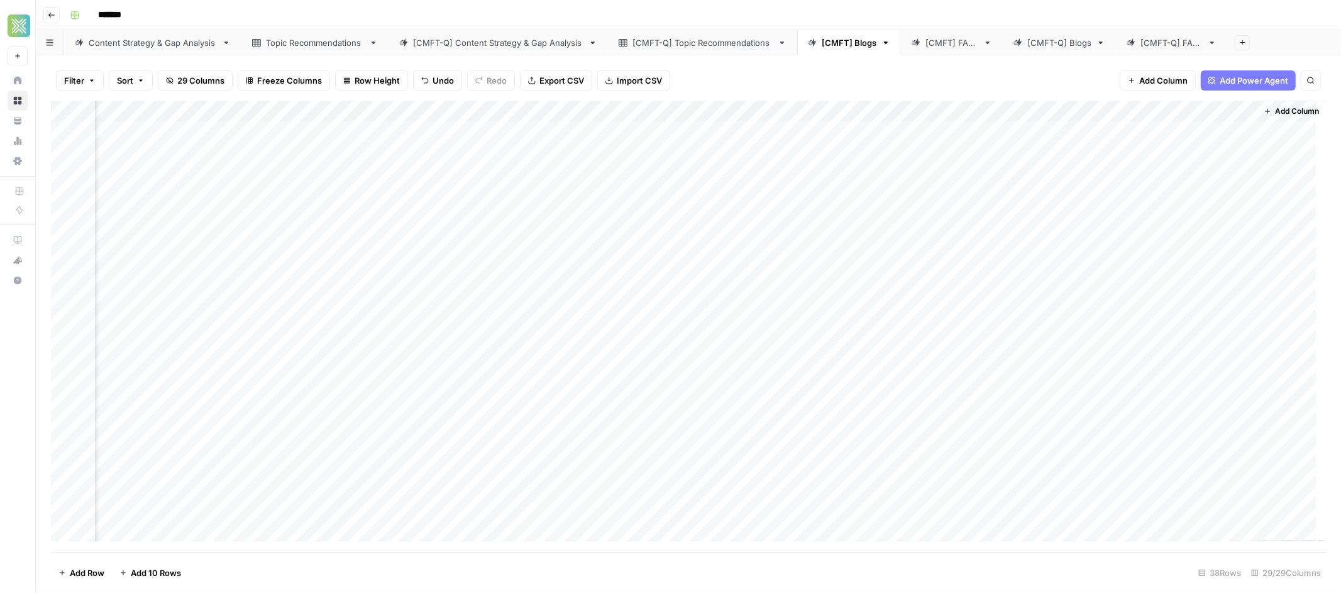
click at [693, 130] on div "Add Column" at bounding box center [688, 326] width 1275 height 451
click at [692, 130] on div at bounding box center [664, 131] width 155 height 23
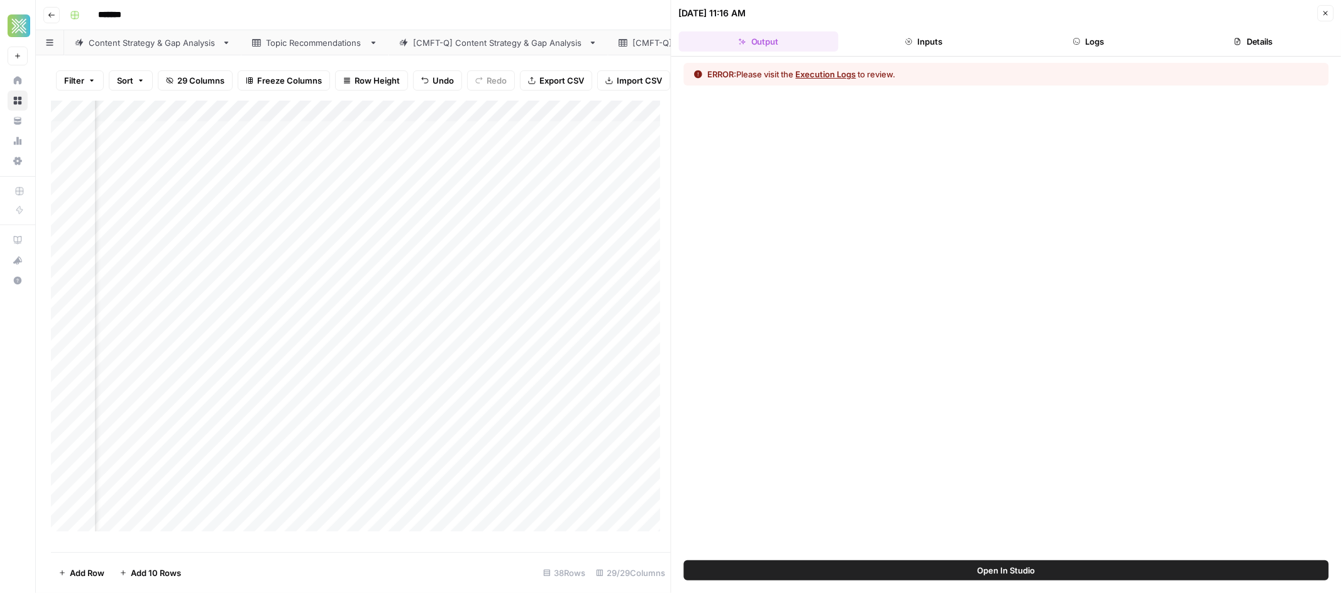
click at [840, 73] on button "Execution Logs" at bounding box center [826, 74] width 60 height 13
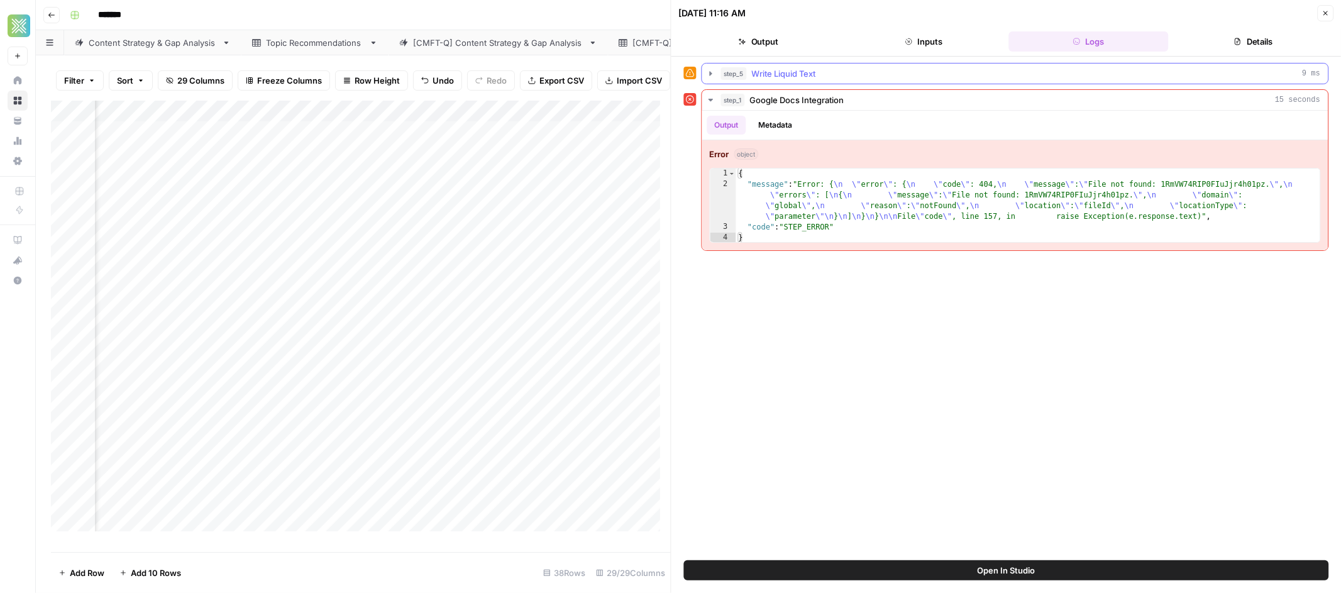
click at [713, 77] on icon "button" at bounding box center [711, 74] width 10 height 10
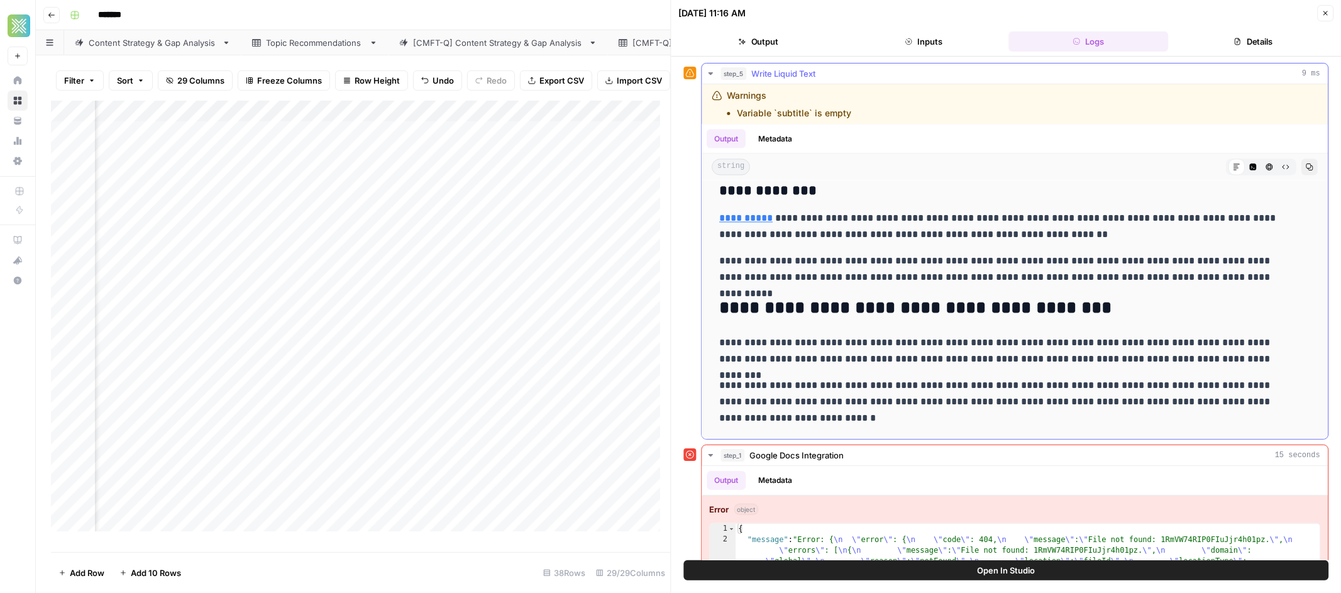
scroll to position [2224, 0]
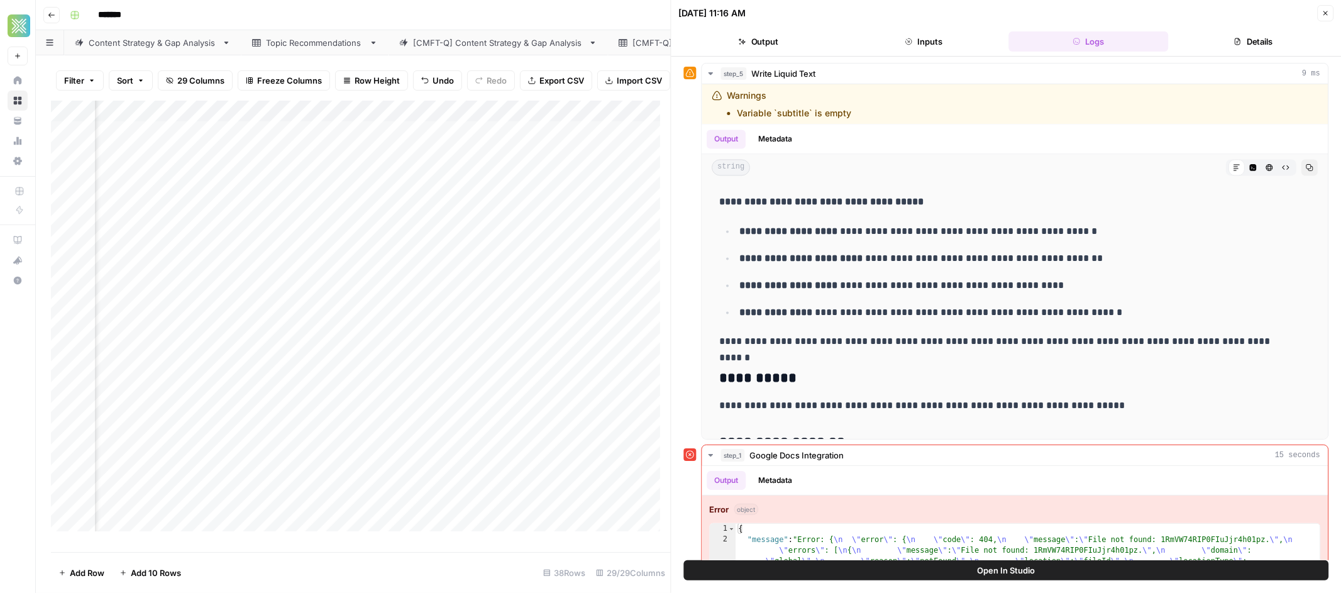
click at [1206, 16] on icon "button" at bounding box center [1325, 13] width 8 height 8
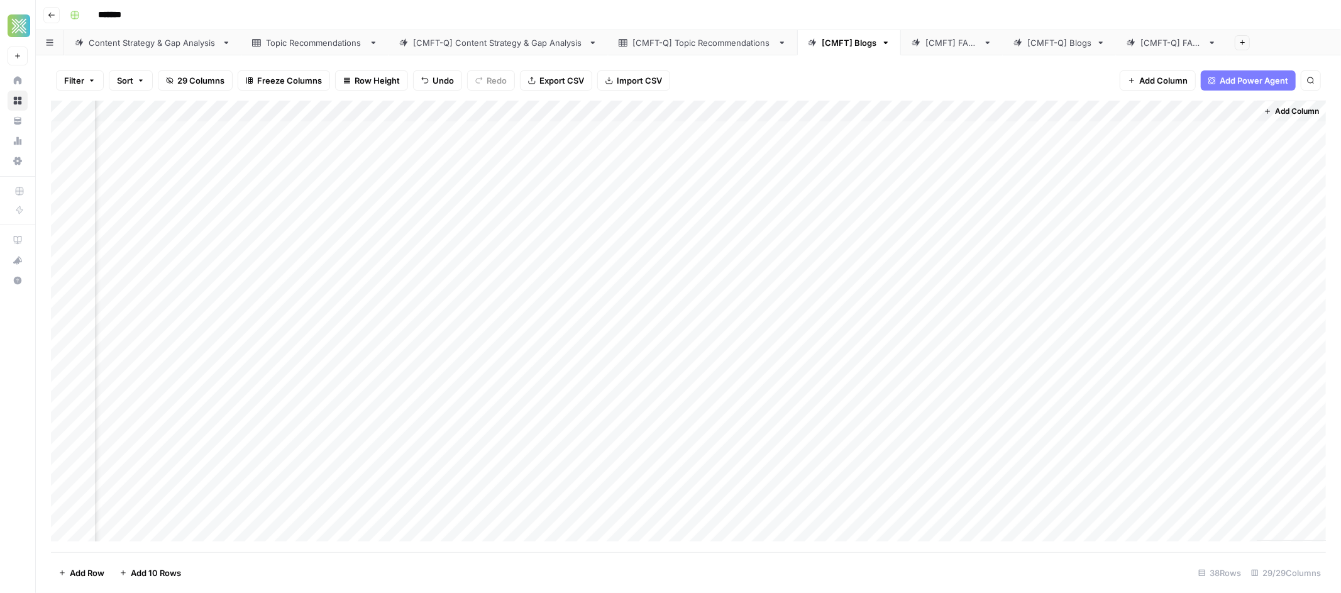
scroll to position [0, 2407]
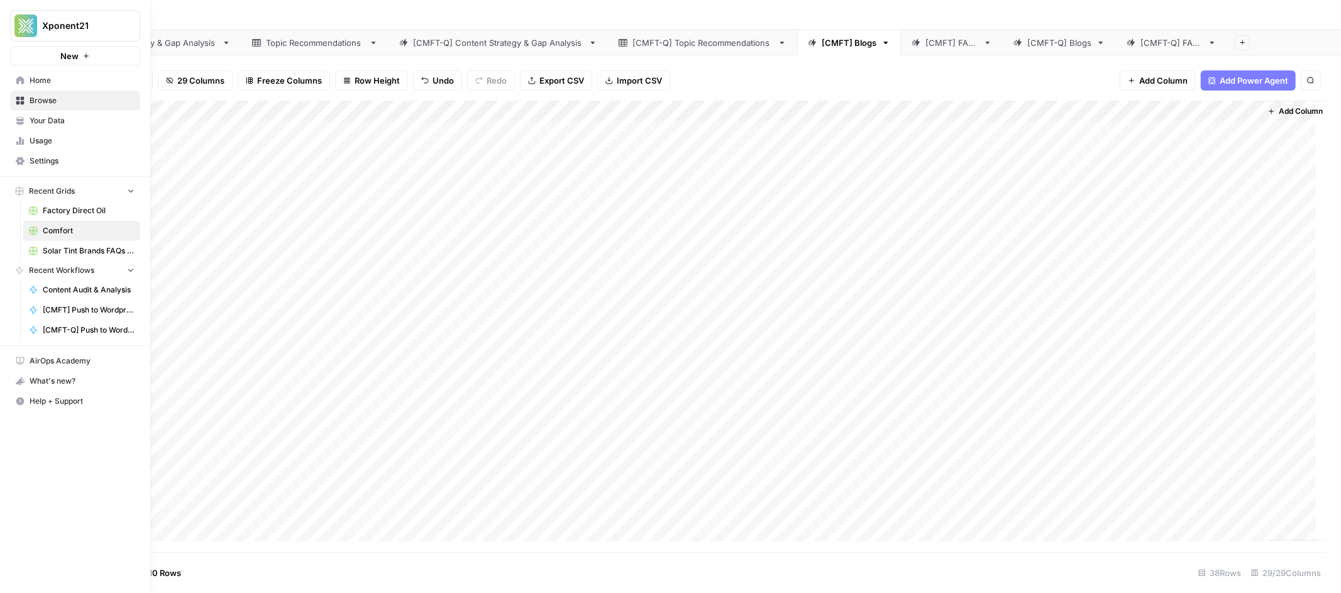
click at [53, 158] on span "Settings" at bounding box center [82, 160] width 105 height 11
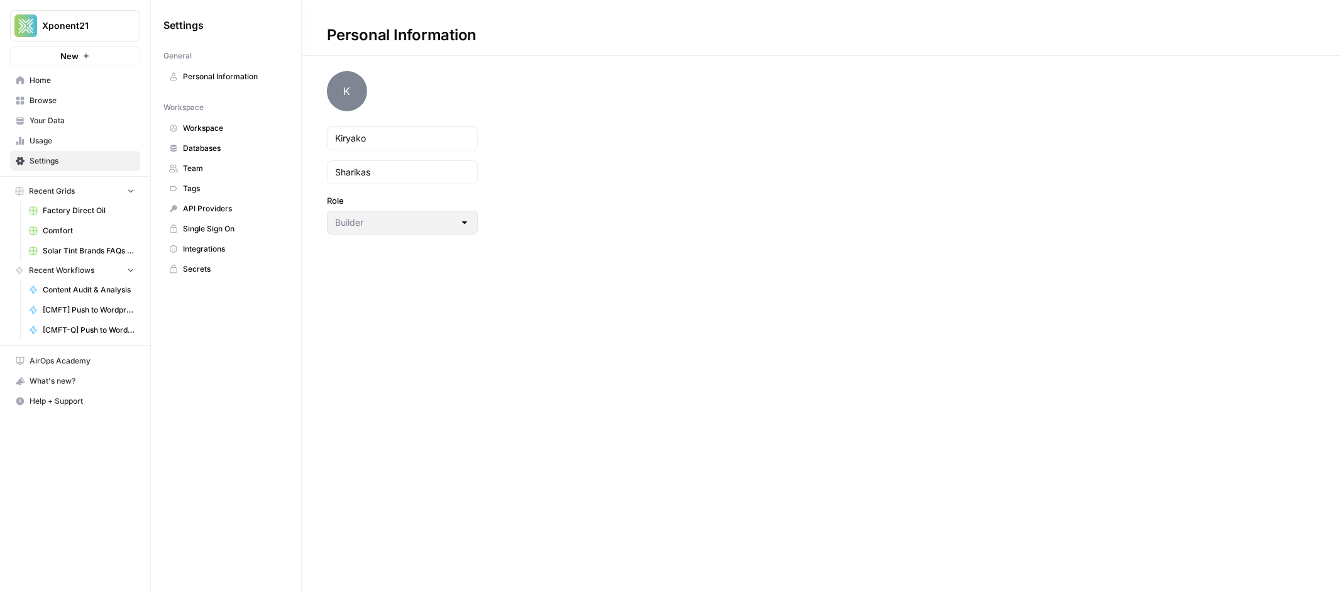
click at [201, 250] on span "Integrations" at bounding box center [233, 248] width 100 height 11
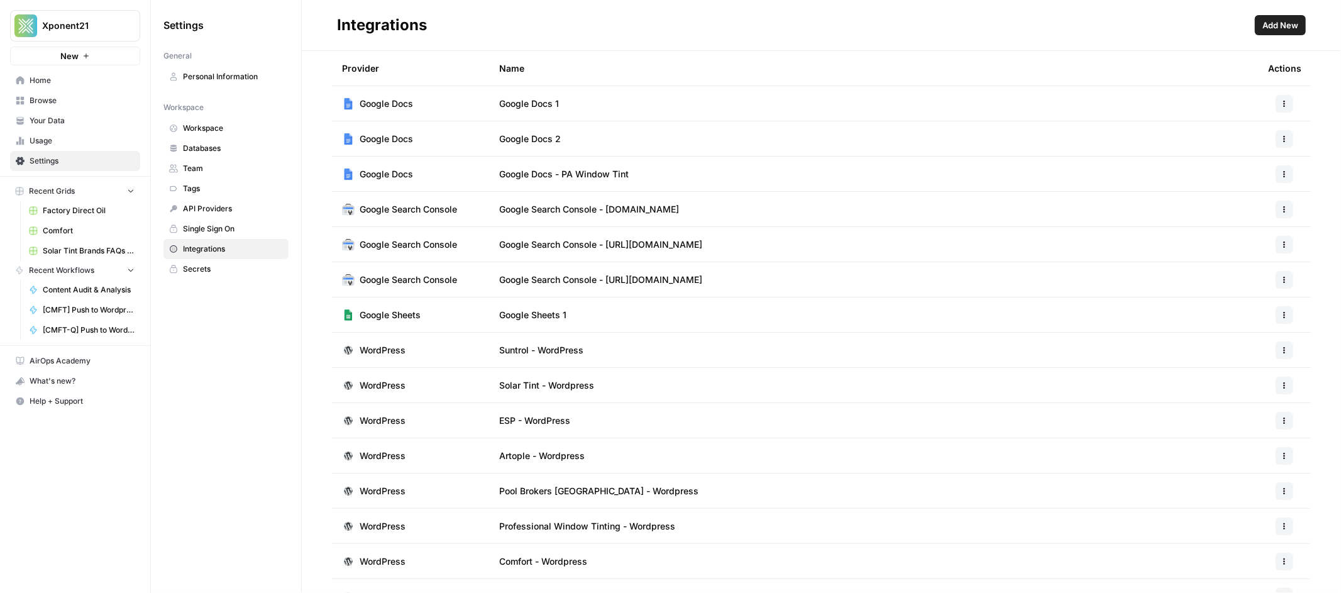
click at [1206, 29] on span "Add New" at bounding box center [1280, 25] width 36 height 13
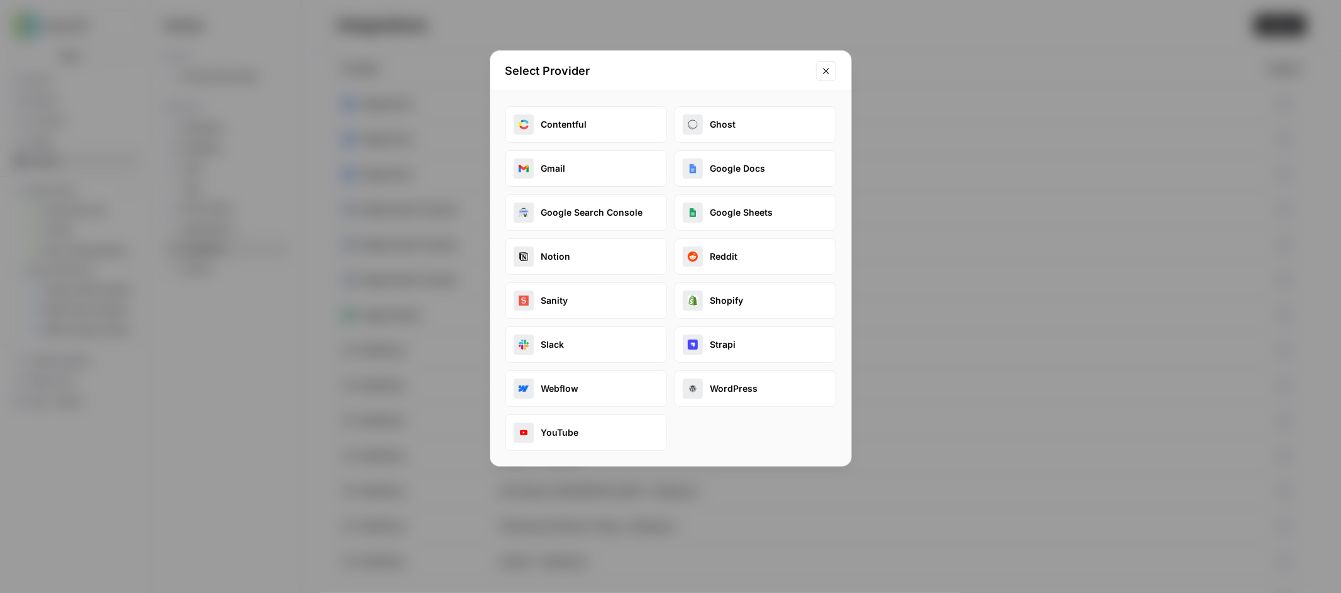
click at [761, 172] on button "Google Docs" at bounding box center [755, 168] width 162 height 36
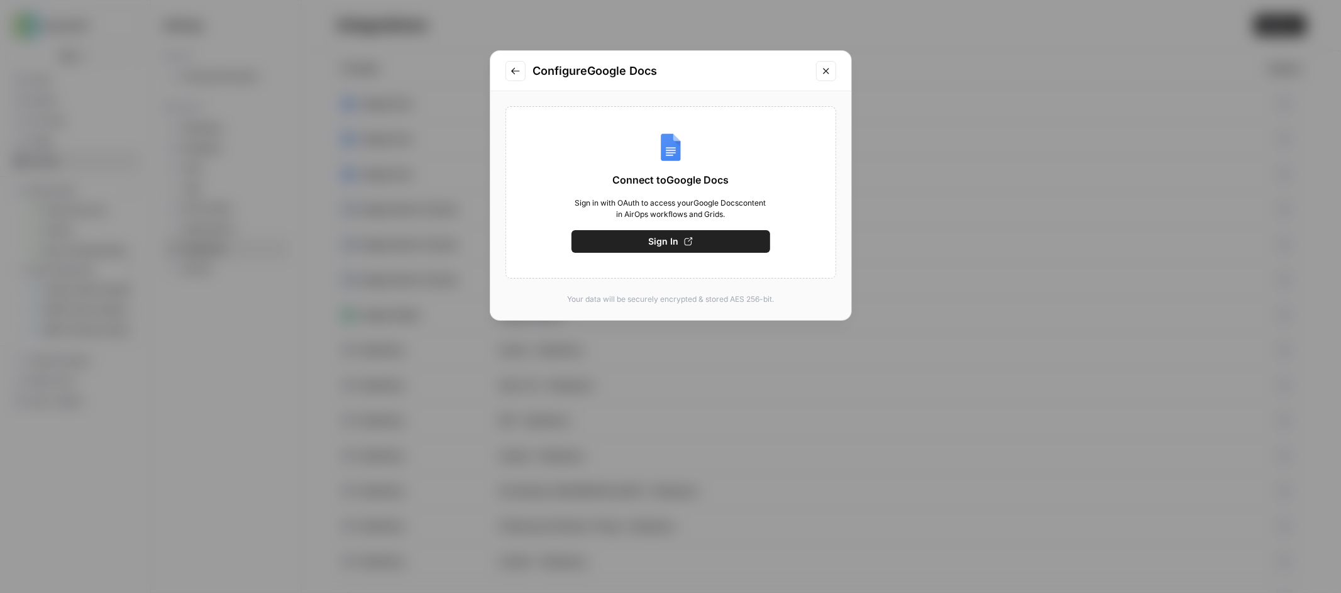
click at [676, 241] on span "Sign In" at bounding box center [664, 241] width 30 height 13
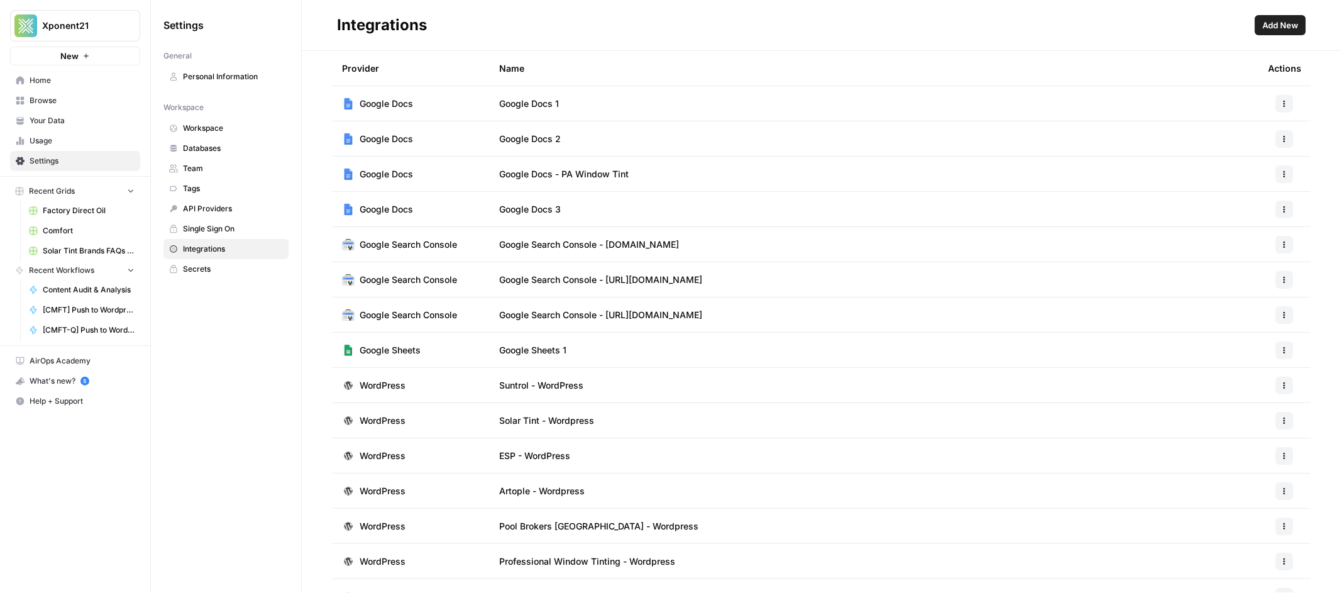
click at [1280, 210] on button "button" at bounding box center [1284, 210] width 18 height 18
click at [1248, 251] on span "Rename" at bounding box center [1246, 254] width 40 height 13
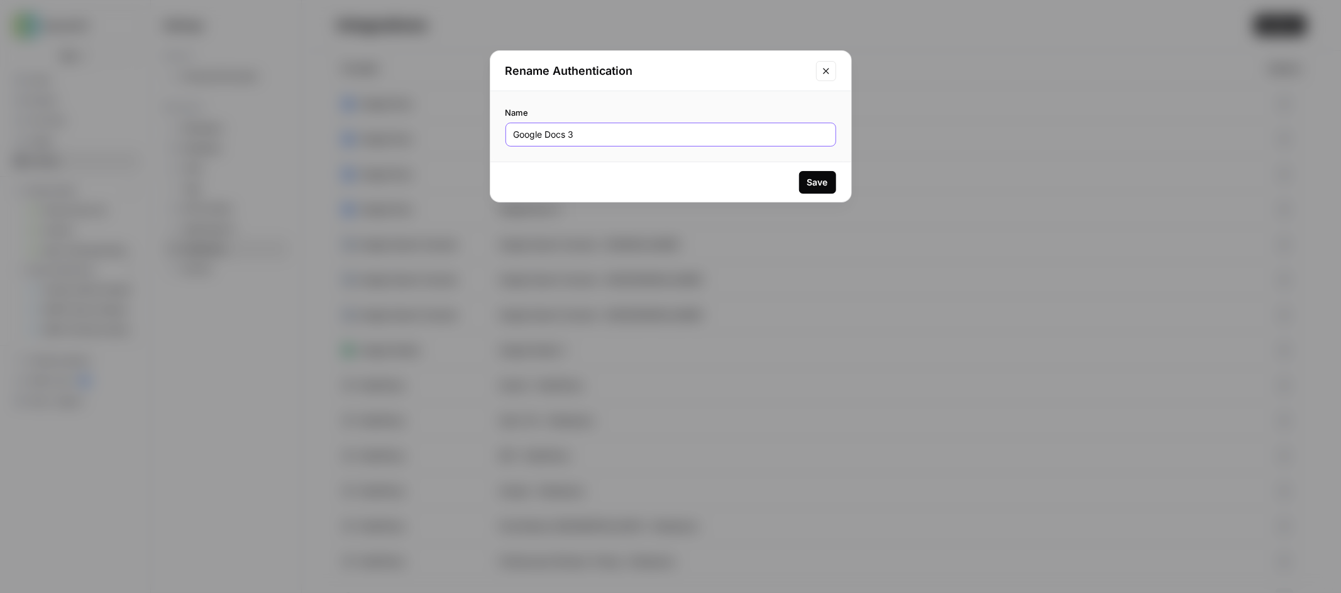
click at [591, 132] on input "Google Docs 3" at bounding box center [671, 134] width 314 height 13
type input "Google Docs - Comfort"
click at [813, 183] on div "Save" at bounding box center [817, 182] width 21 height 13
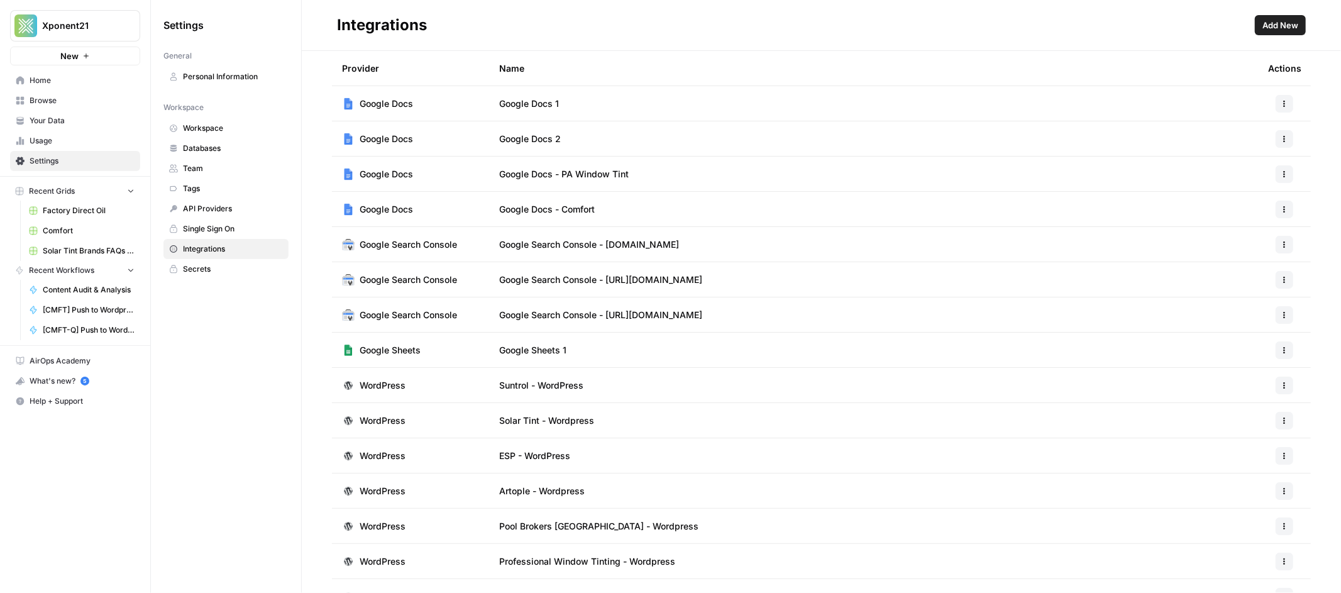
click at [51, 99] on span "Browse" at bounding box center [82, 100] width 105 height 11
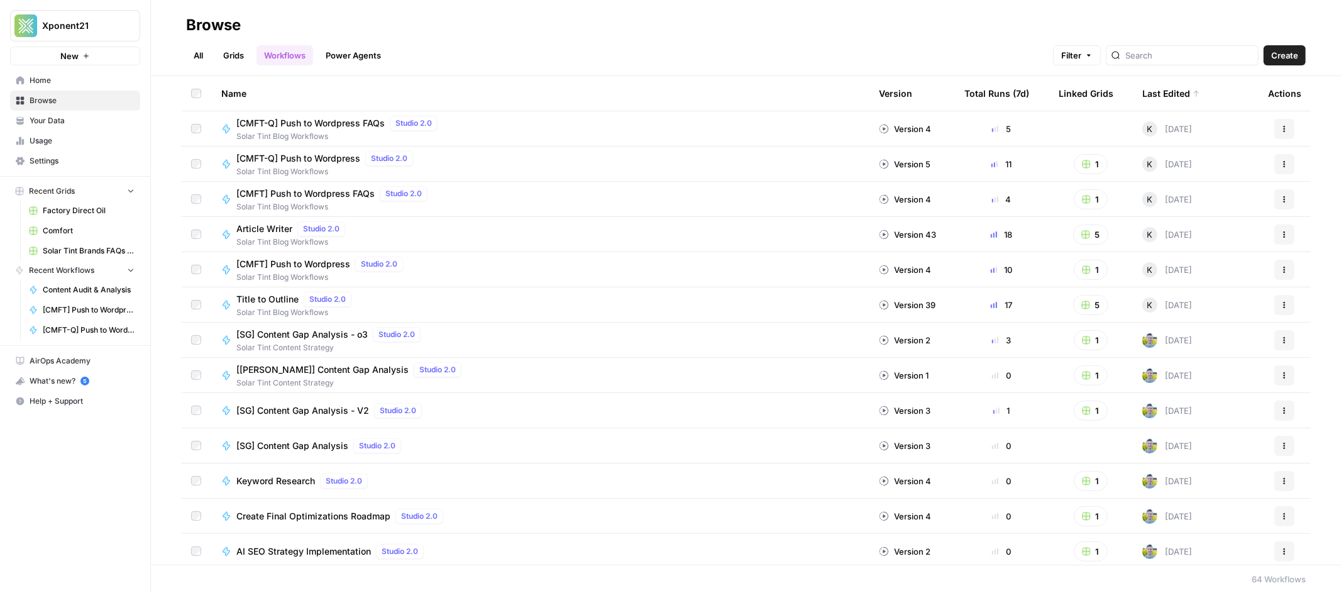
click at [62, 224] on link "Comfort" at bounding box center [81, 231] width 117 height 20
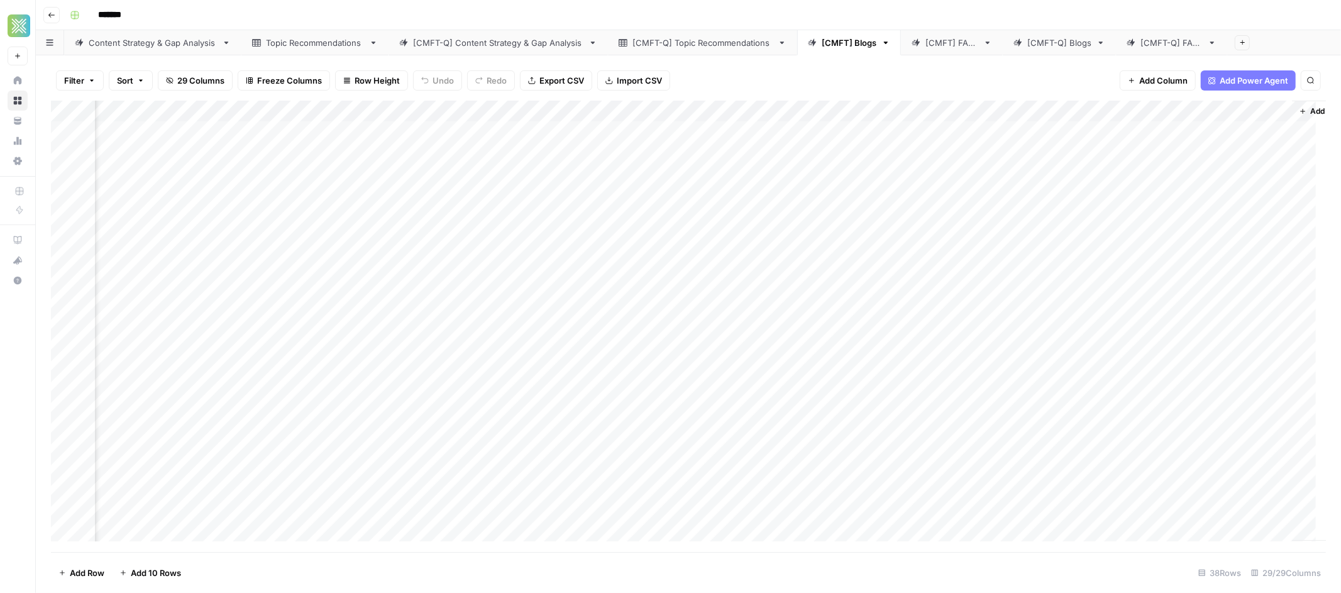
scroll to position [0, 2422]
click at [712, 112] on div "Add Column" at bounding box center [688, 326] width 1275 height 451
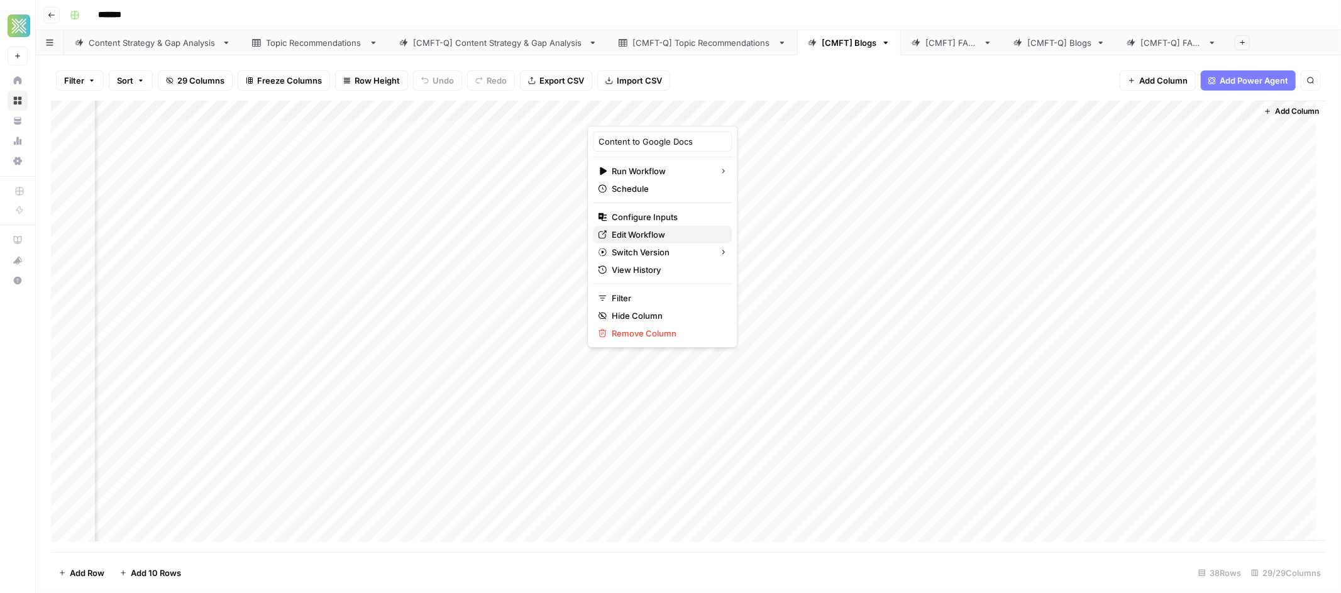
click at [656, 234] on span "Edit Workflow" at bounding box center [667, 234] width 110 height 13
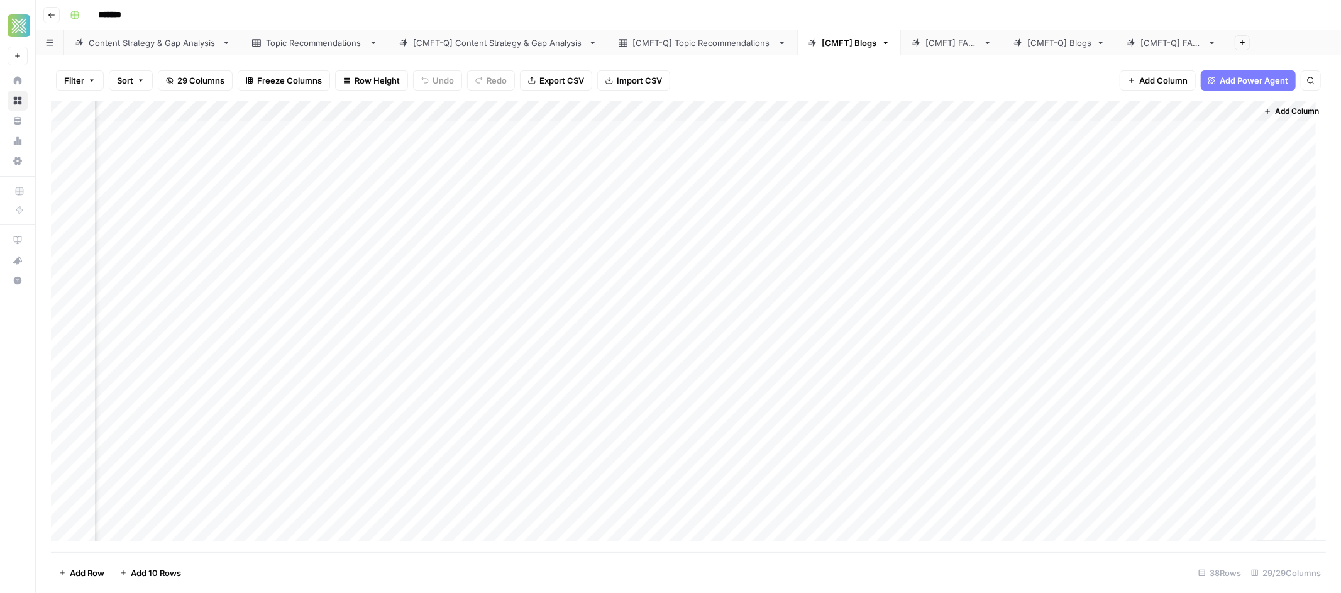
click at [712, 109] on div "Add Column" at bounding box center [688, 326] width 1275 height 451
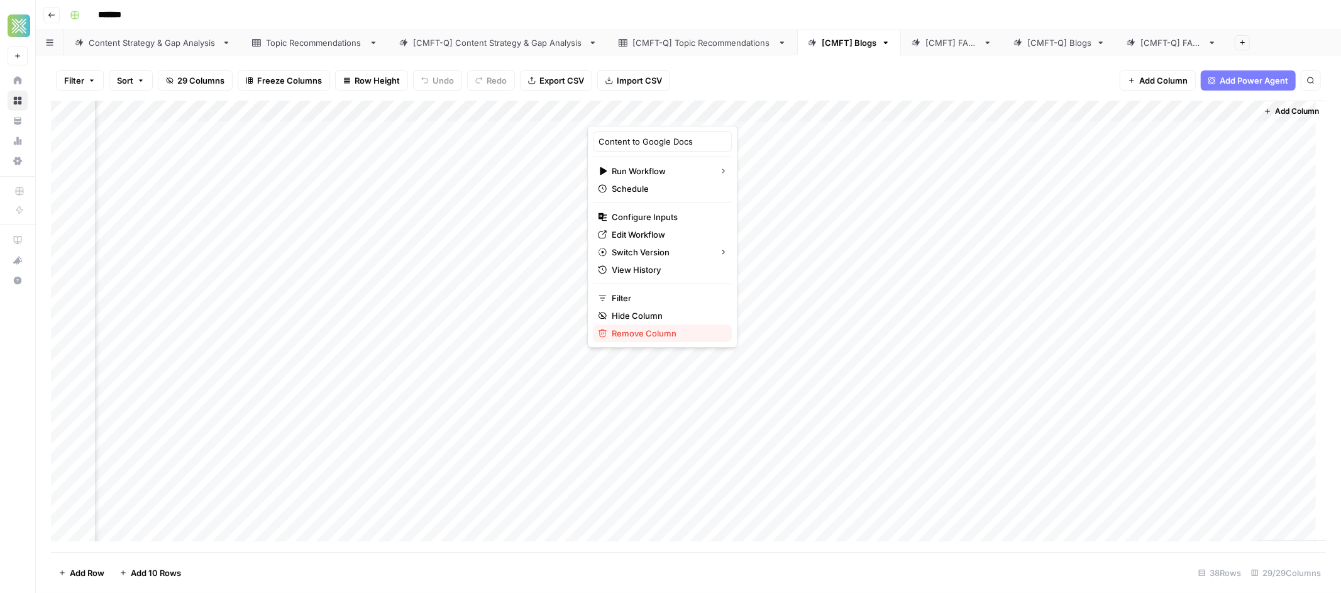
click at [652, 335] on span "Remove Column" at bounding box center [667, 333] width 110 height 13
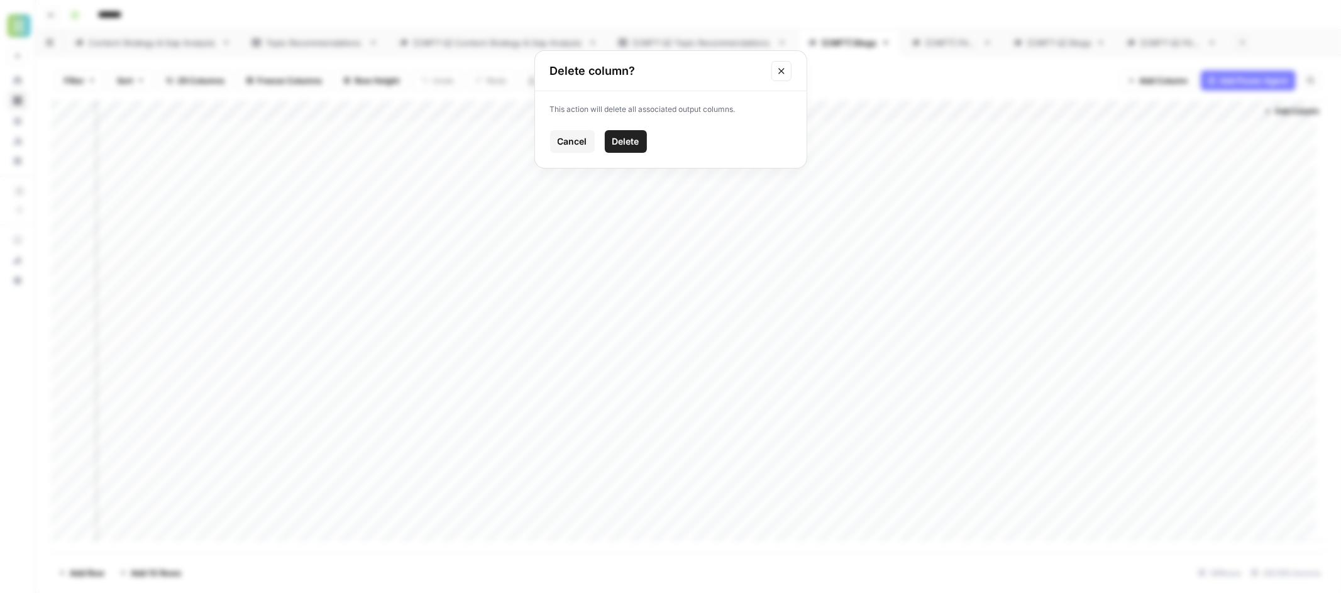
click at [624, 130] on button "Delete" at bounding box center [626, 141] width 42 height 23
click at [1155, 80] on span "Add Column" at bounding box center [1163, 80] width 48 height 13
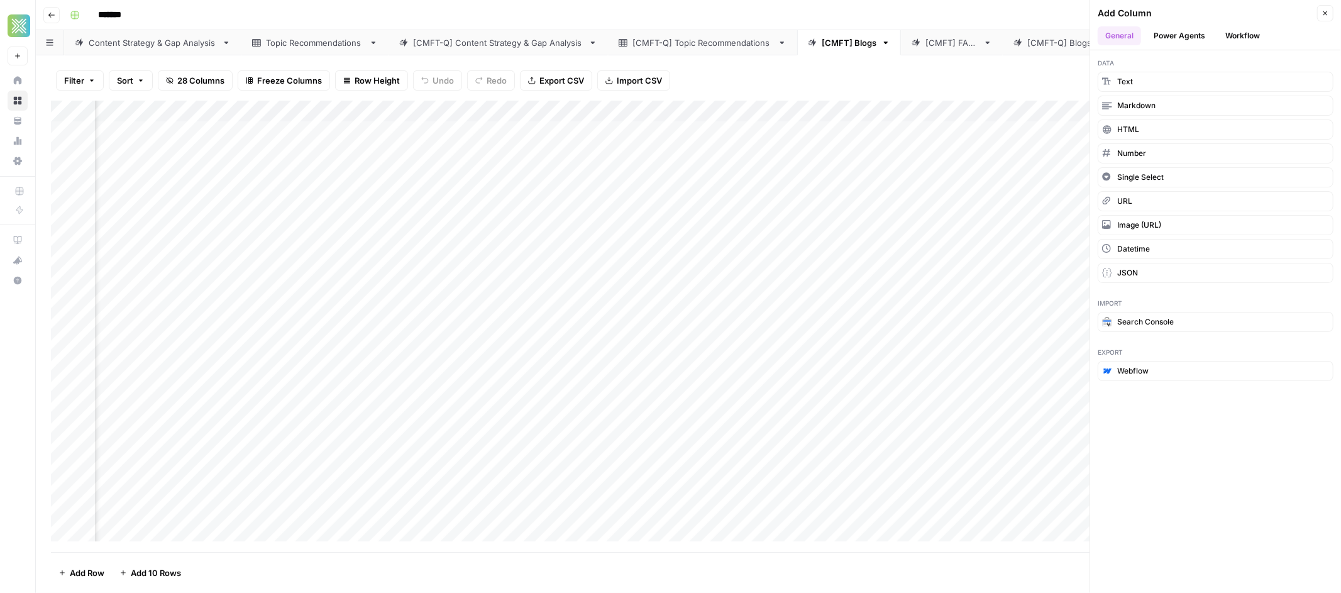
click at [1255, 33] on button "Workflow" at bounding box center [1242, 35] width 50 height 19
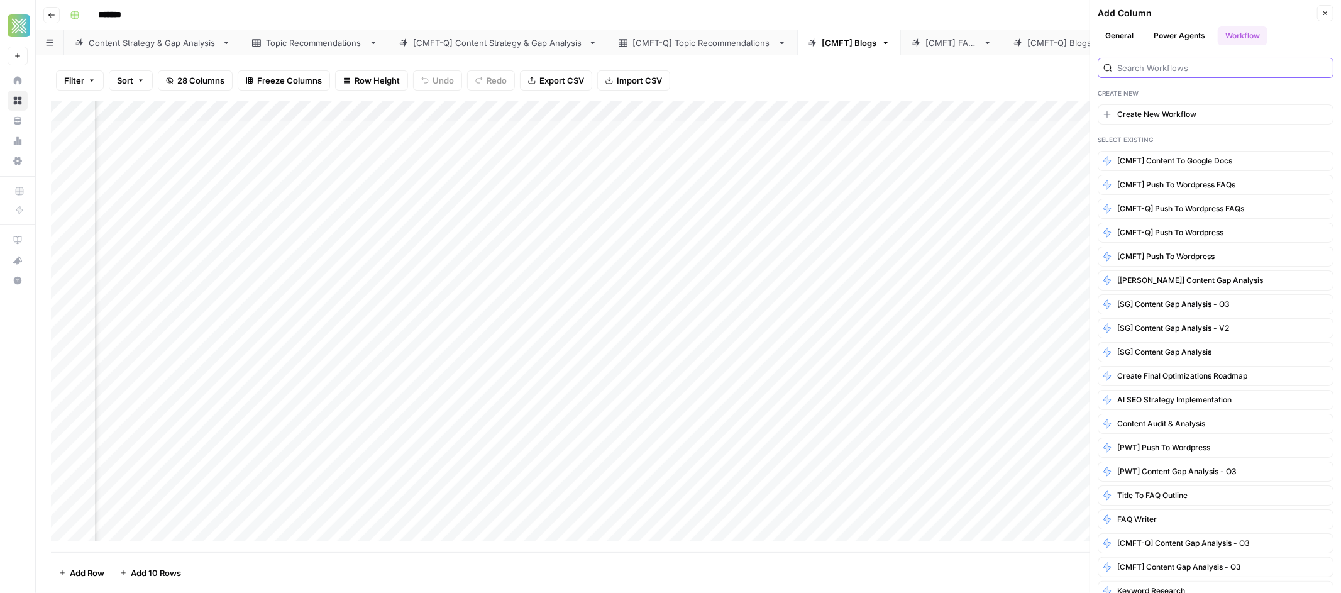
click at [1185, 67] on input "search" at bounding box center [1222, 68] width 211 height 13
click at [1163, 138] on div "Select Existing" at bounding box center [1215, 140] width 236 height 10
click at [1184, 164] on span "[CMFT] Content to Google Docs" at bounding box center [1174, 160] width 115 height 11
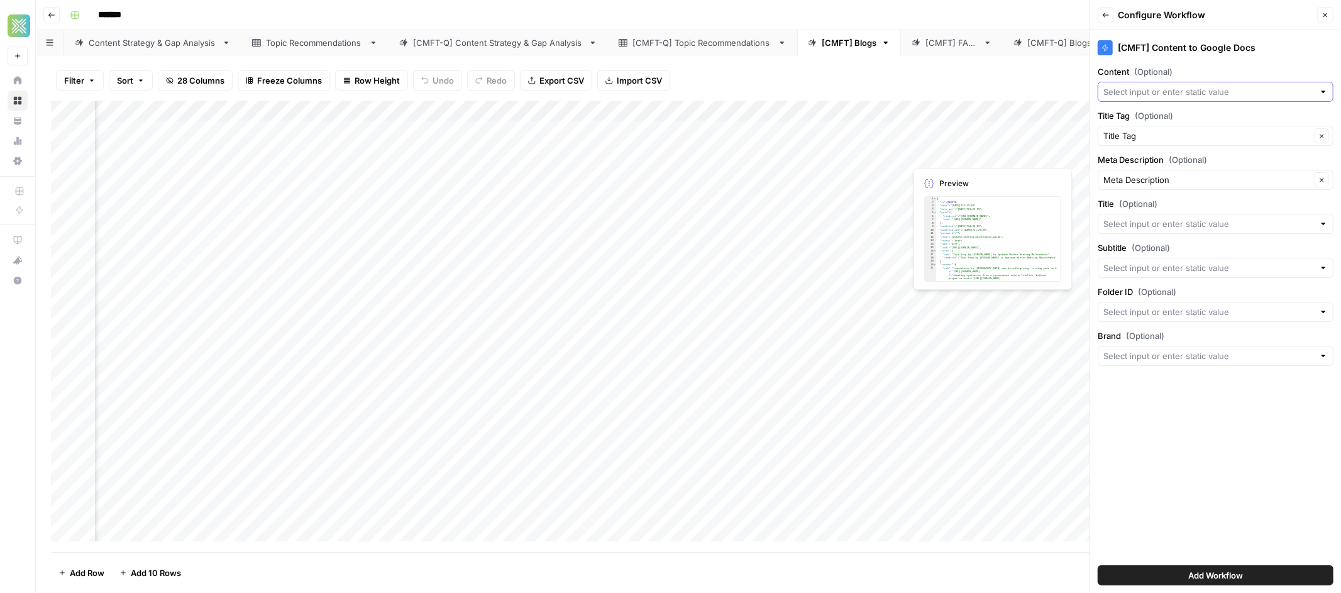
click at [1179, 94] on input "Content (Optional)" at bounding box center [1208, 91] width 211 height 13
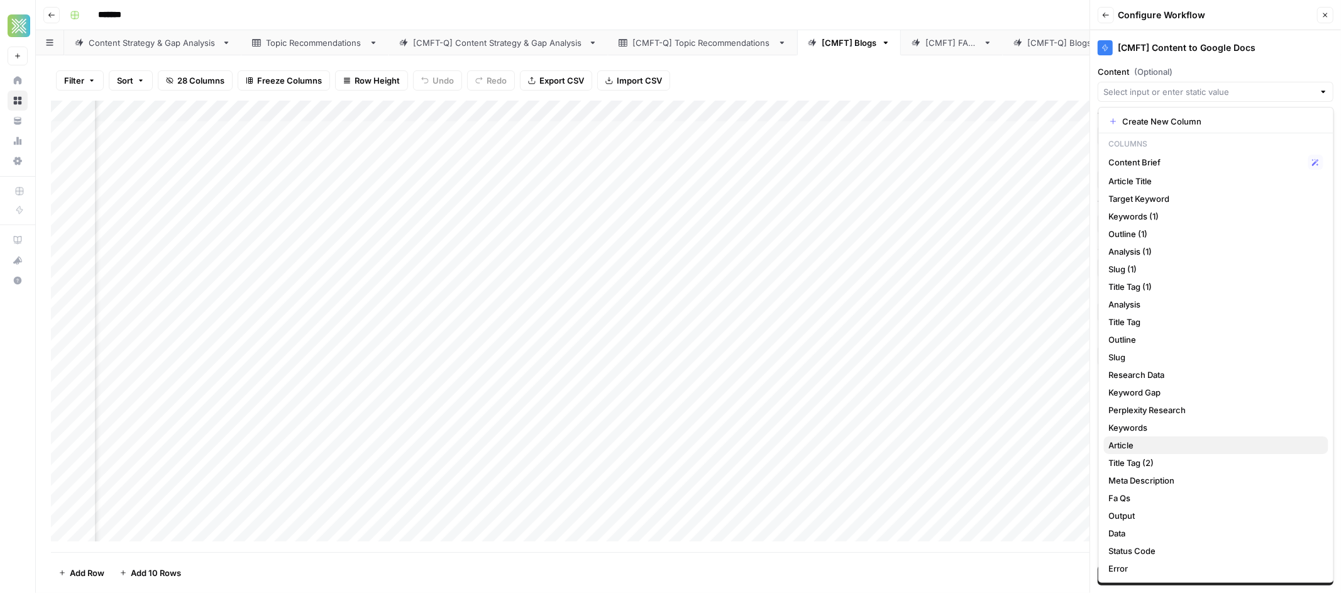
click at [1134, 445] on span "Article" at bounding box center [1213, 445] width 209 height 13
type input "Article"
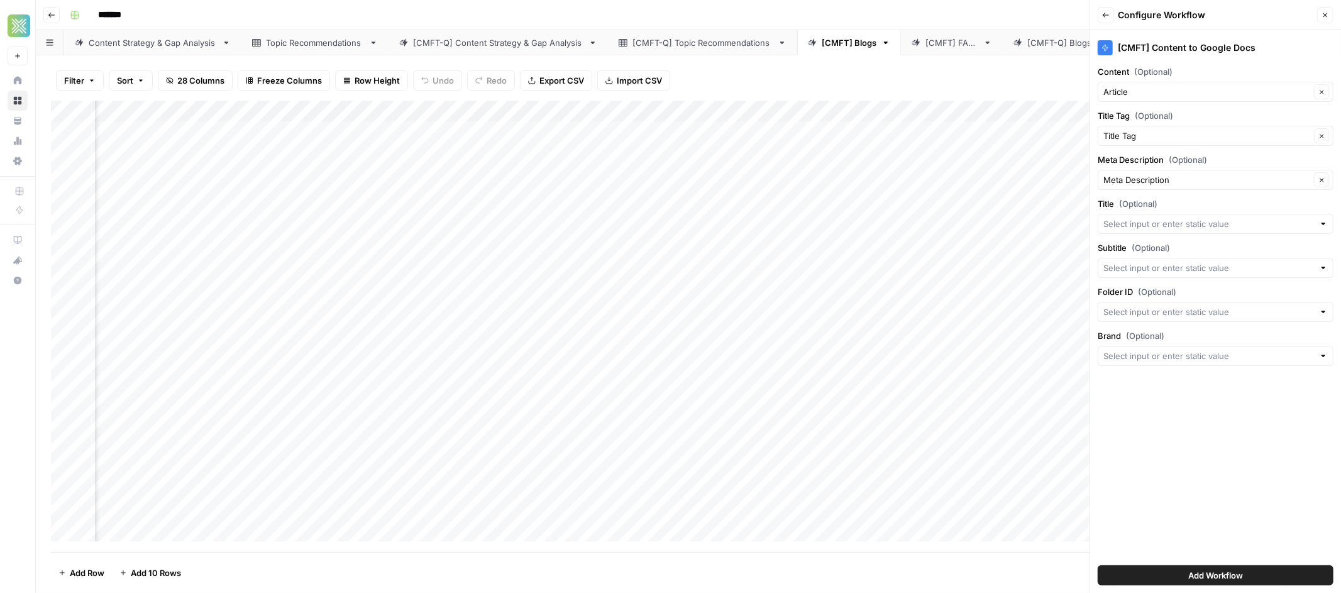
click at [1319, 226] on div at bounding box center [1323, 223] width 9 height 13
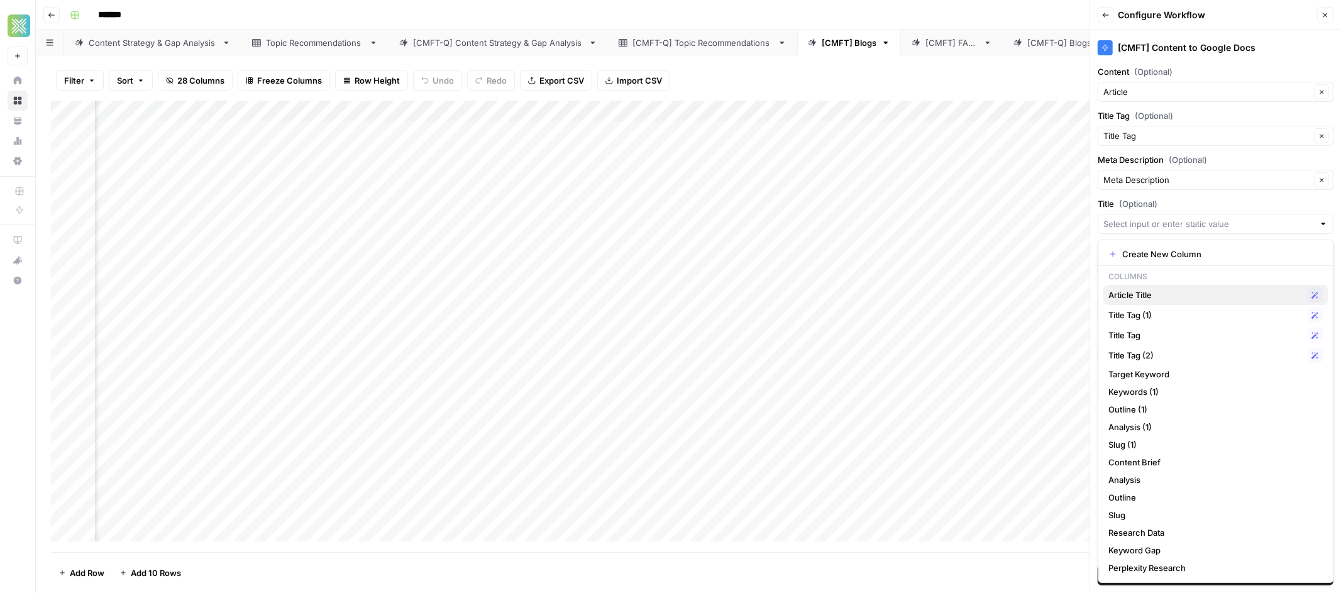
click at [1157, 298] on span "Article Title" at bounding box center [1206, 295] width 194 height 13
type input "Article Title"
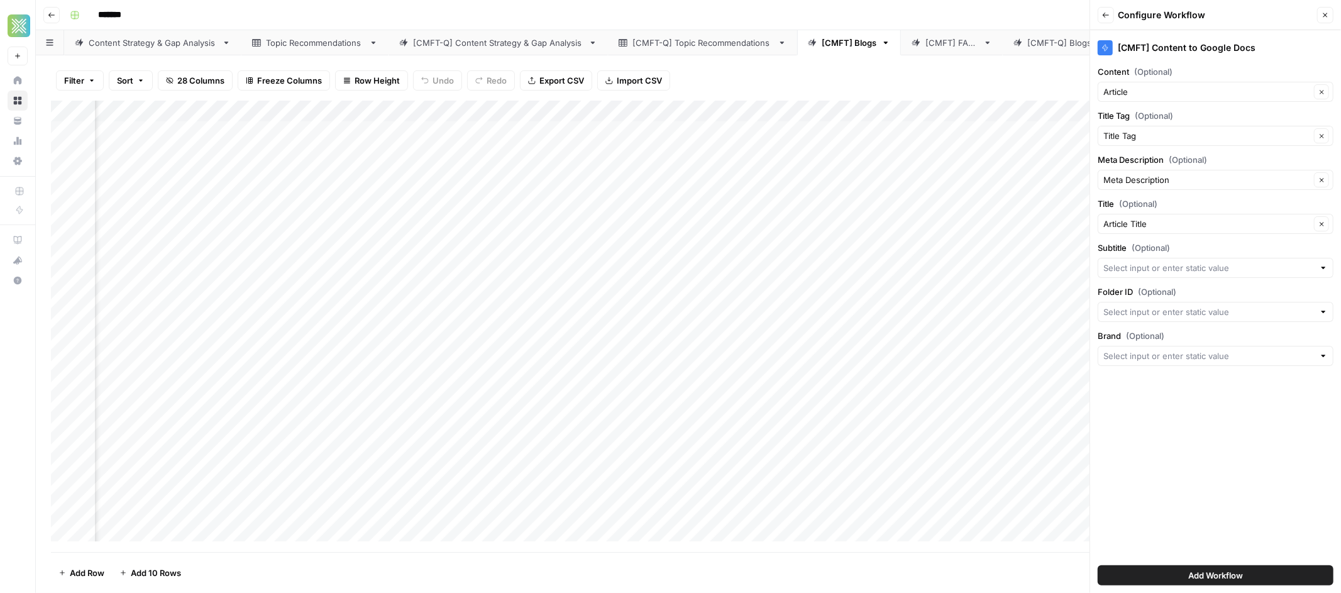
click at [1322, 312] on div at bounding box center [1323, 311] width 9 height 13
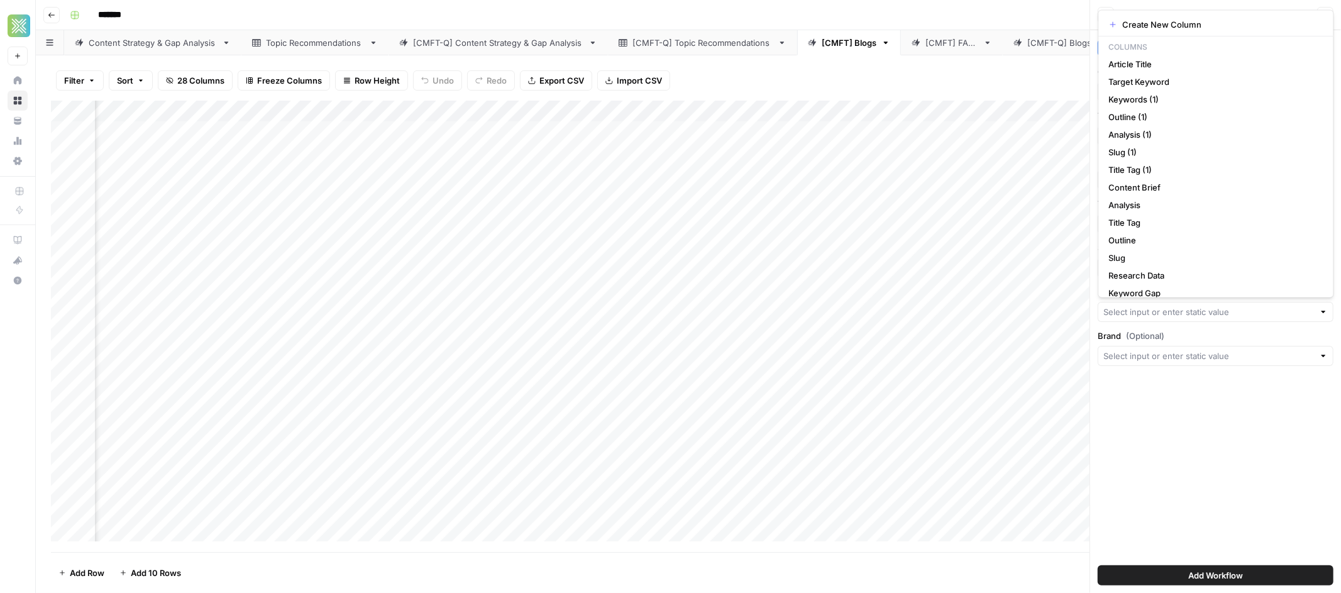
scroll to position [185, 0]
click at [1176, 314] on input "Folder ID (Optional)" at bounding box center [1208, 311] width 211 height 13
paste input "1RmVW74RIP0FIuJjr4h01pz-xhsJVFyuq"
type input "1RmVW74RIP0FIuJjr4h01pz-xhsJVFyuq"
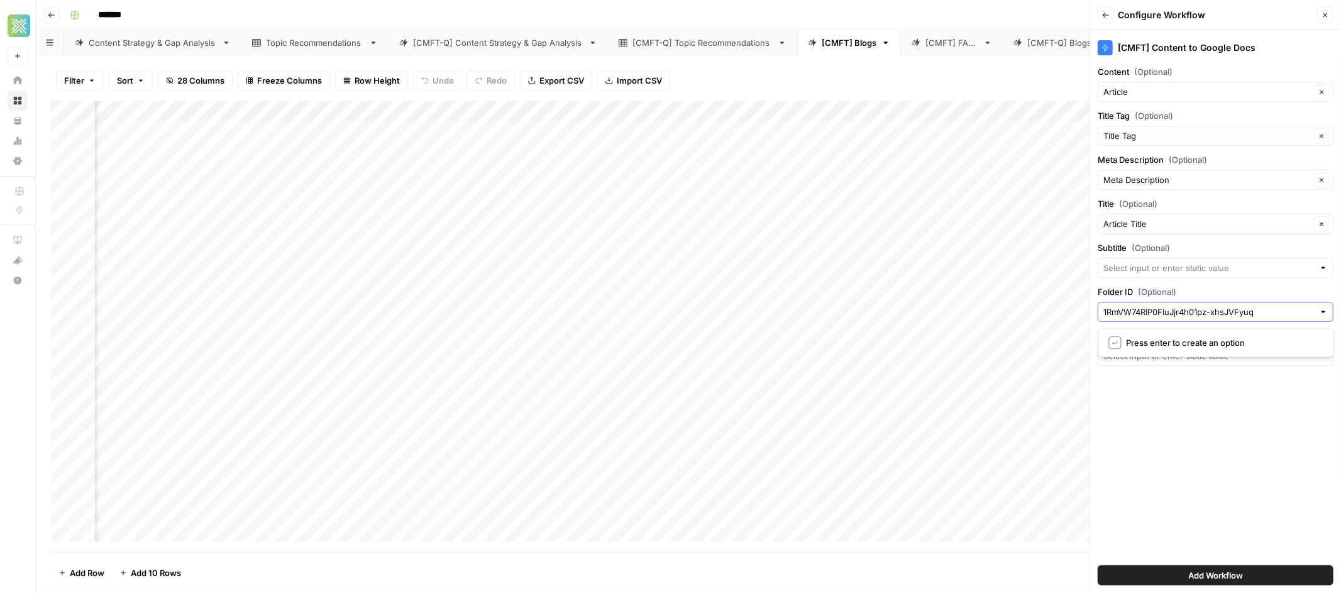
scroll to position [0, 0]
type input "1RmVW74RIP0FIuJjr4h01pz"
click at [1281, 359] on input "Brand (Optional)" at bounding box center [1208, 355] width 211 height 13
type input "Comfort"
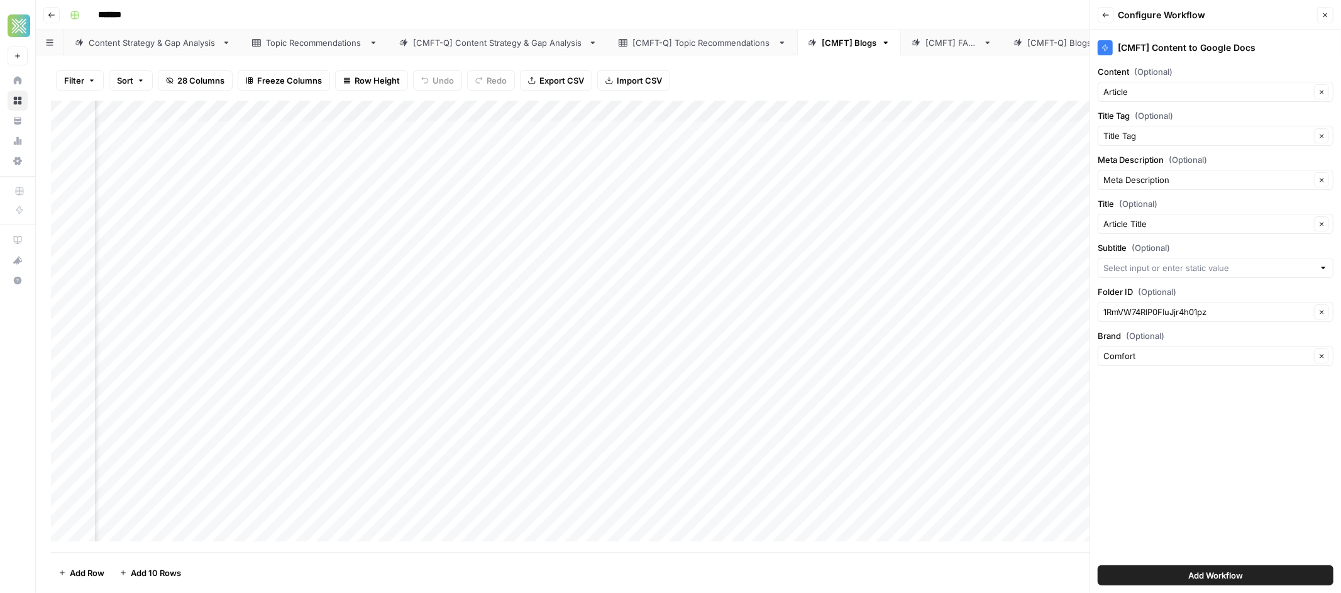
click at [1197, 571] on span "Add Workflow" at bounding box center [1215, 575] width 55 height 13
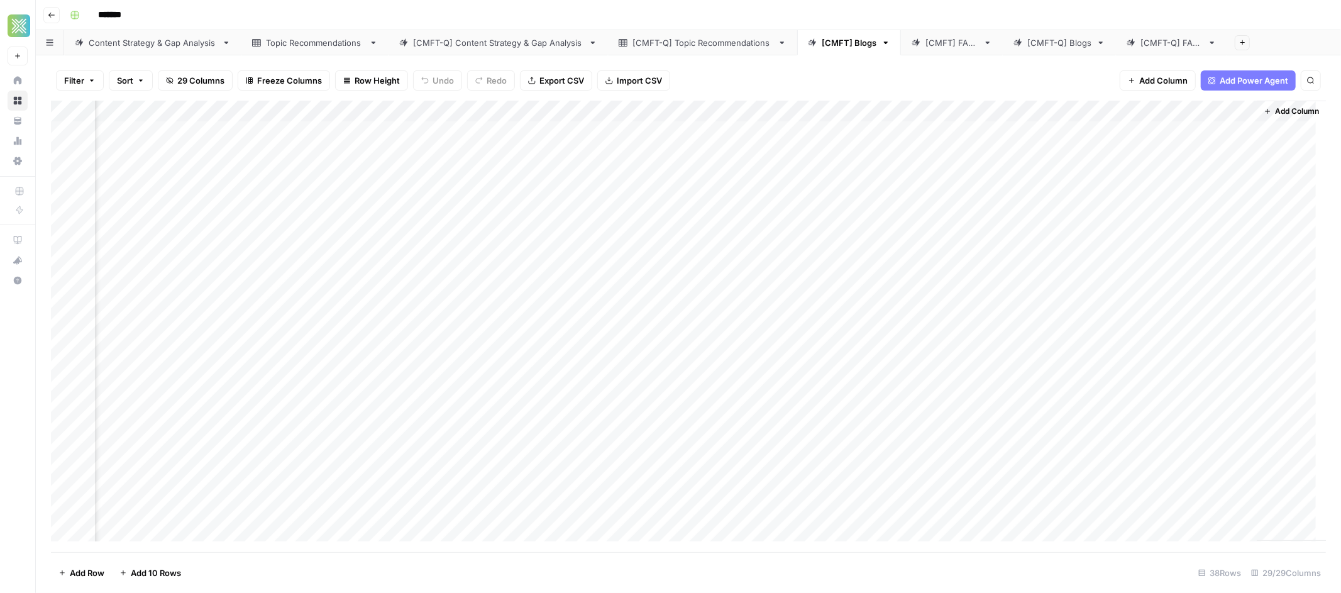
scroll to position [0, 2454]
drag, startPoint x: 1126, startPoint y: 112, endPoint x: 608, endPoint y: 119, distance: 518.0
click at [608, 119] on div "Add Column" at bounding box center [688, 326] width 1275 height 451
click at [733, 110] on div "Add Column" at bounding box center [688, 326] width 1275 height 451
click at [568, 131] on div "Add Column" at bounding box center [688, 326] width 1275 height 451
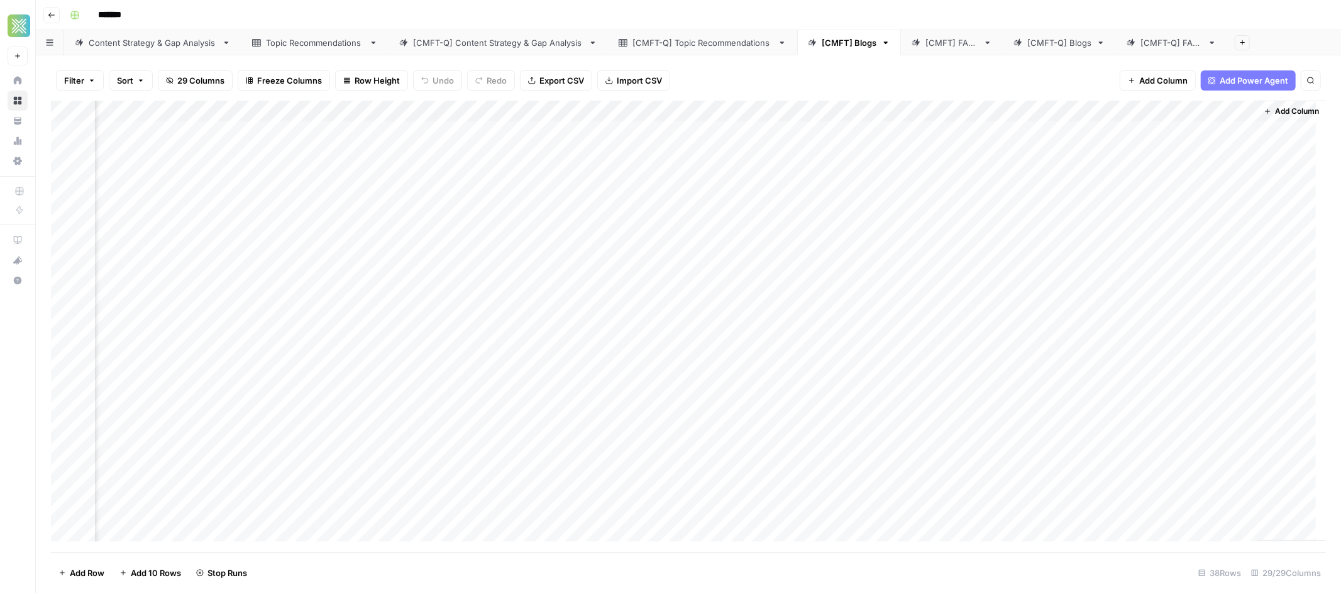
click at [642, 153] on div "Add Column" at bounding box center [688, 326] width 1275 height 451
click at [644, 178] on div "Add Column" at bounding box center [688, 326] width 1275 height 451
click at [646, 192] on div "Add Column" at bounding box center [688, 326] width 1275 height 451
click at [645, 216] on div "Add Column" at bounding box center [688, 326] width 1275 height 451
click at [852, 111] on div "Add Column" at bounding box center [688, 326] width 1275 height 451
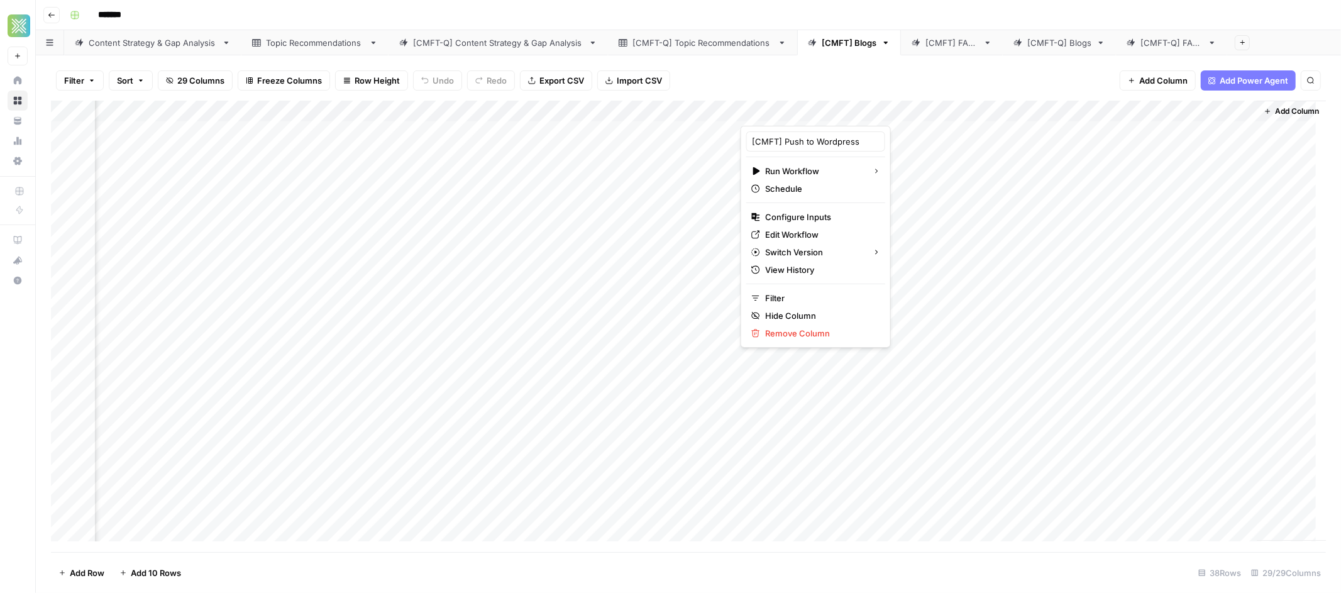
click at [1055, 311] on div "Add Column" at bounding box center [688, 326] width 1275 height 451
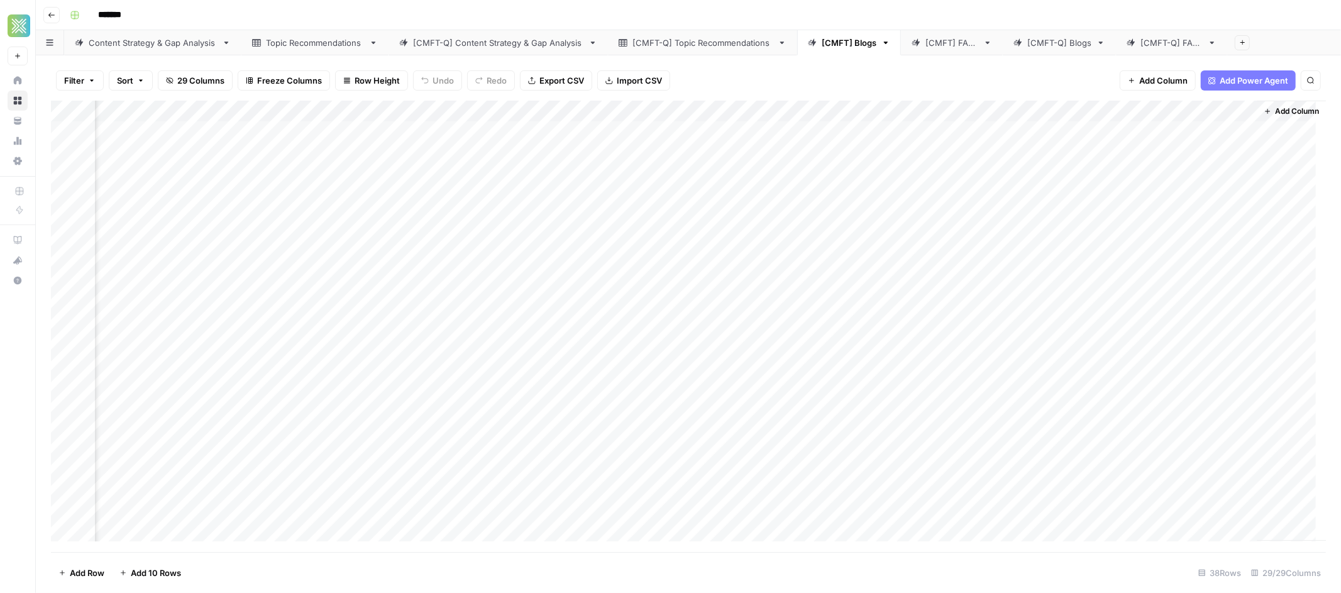
click at [596, 135] on div "Add Column" at bounding box center [688, 326] width 1275 height 451
click at [620, 128] on div "Add Column" at bounding box center [688, 326] width 1275 height 451
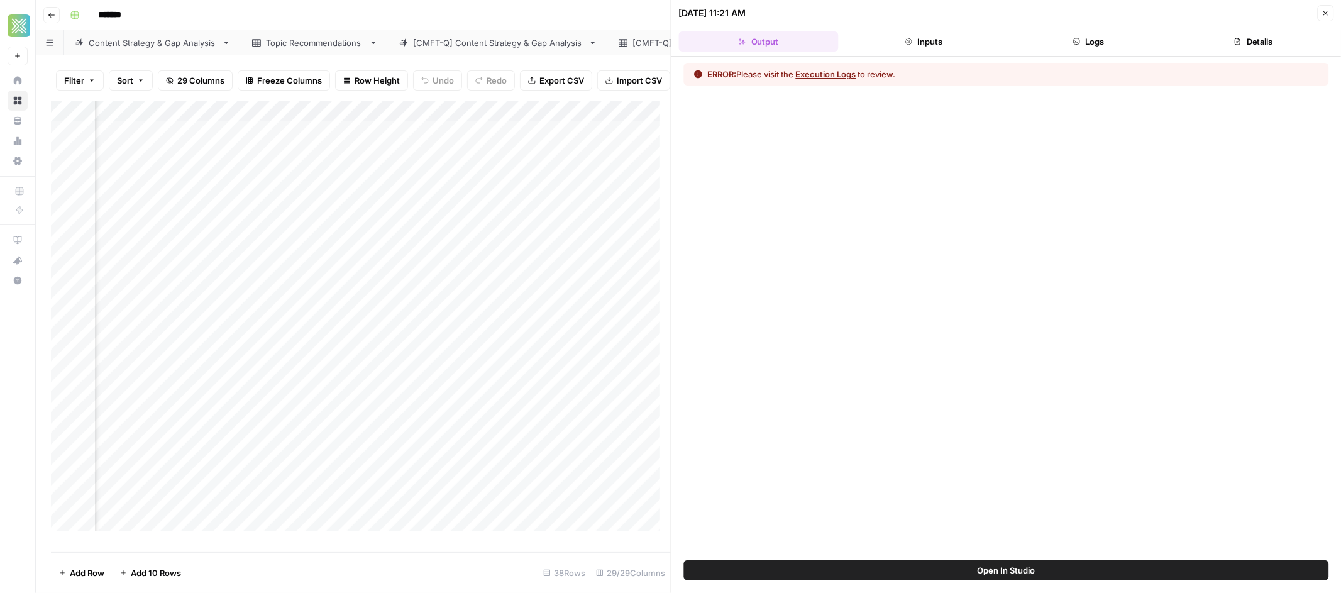
click at [821, 74] on button "Execution Logs" at bounding box center [826, 74] width 60 height 13
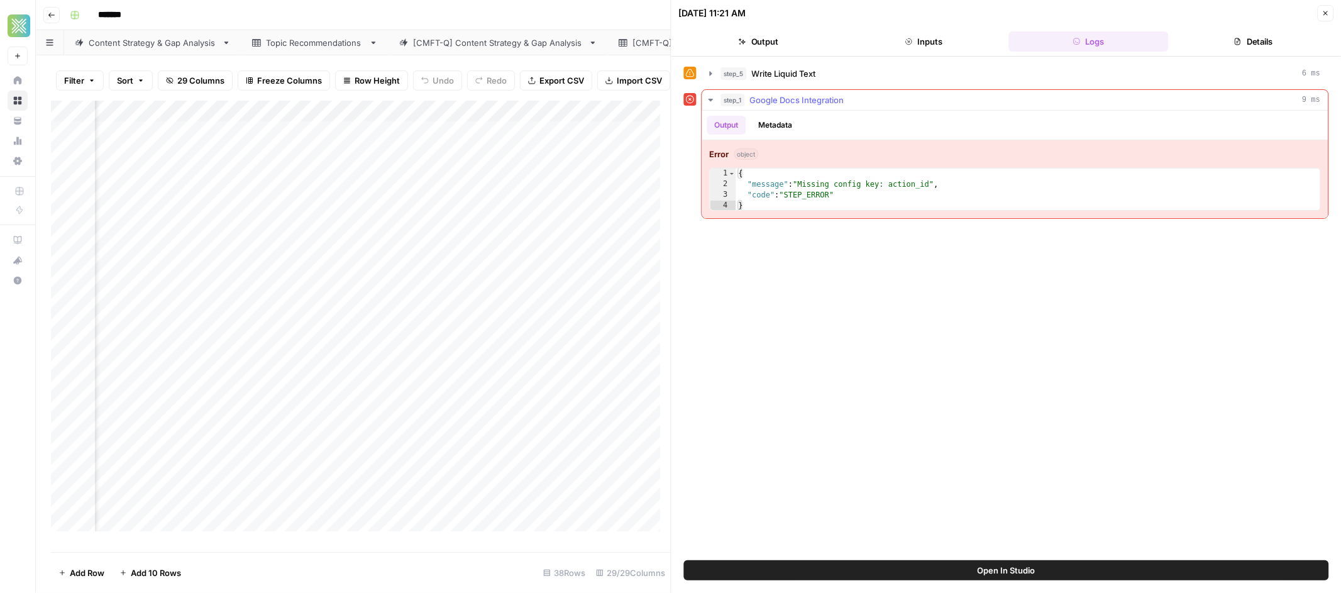
click at [776, 124] on button "Metadata" at bounding box center [775, 125] width 49 height 19
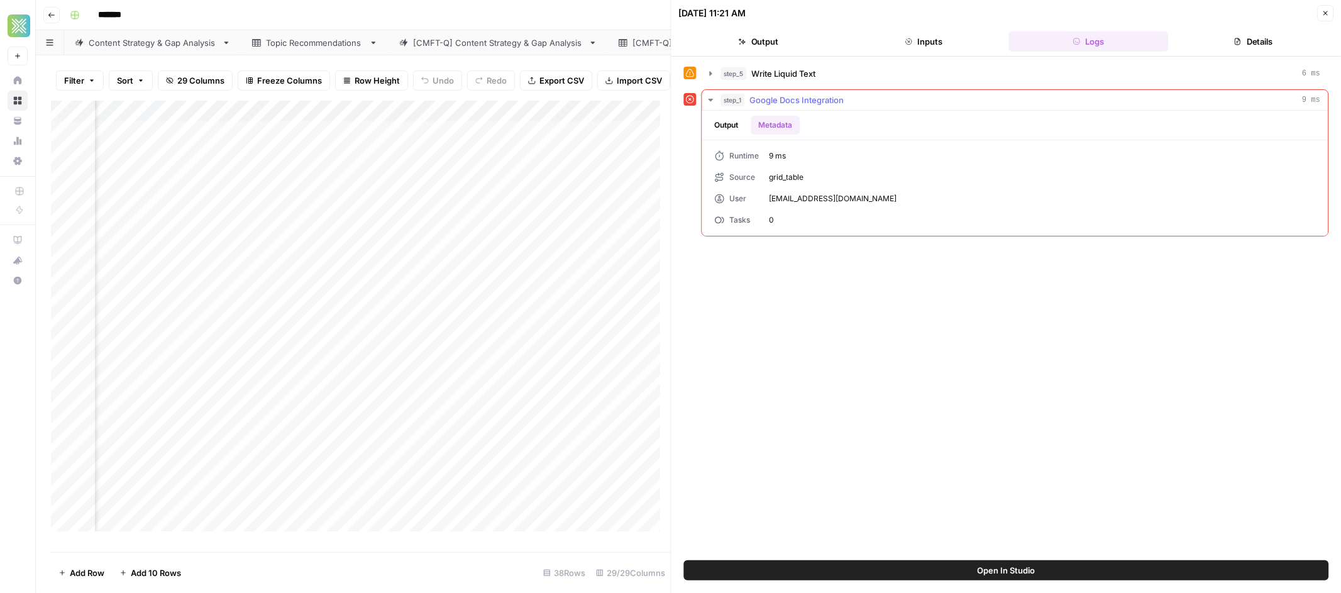
click at [721, 119] on button "Output" at bounding box center [726, 125] width 39 height 19
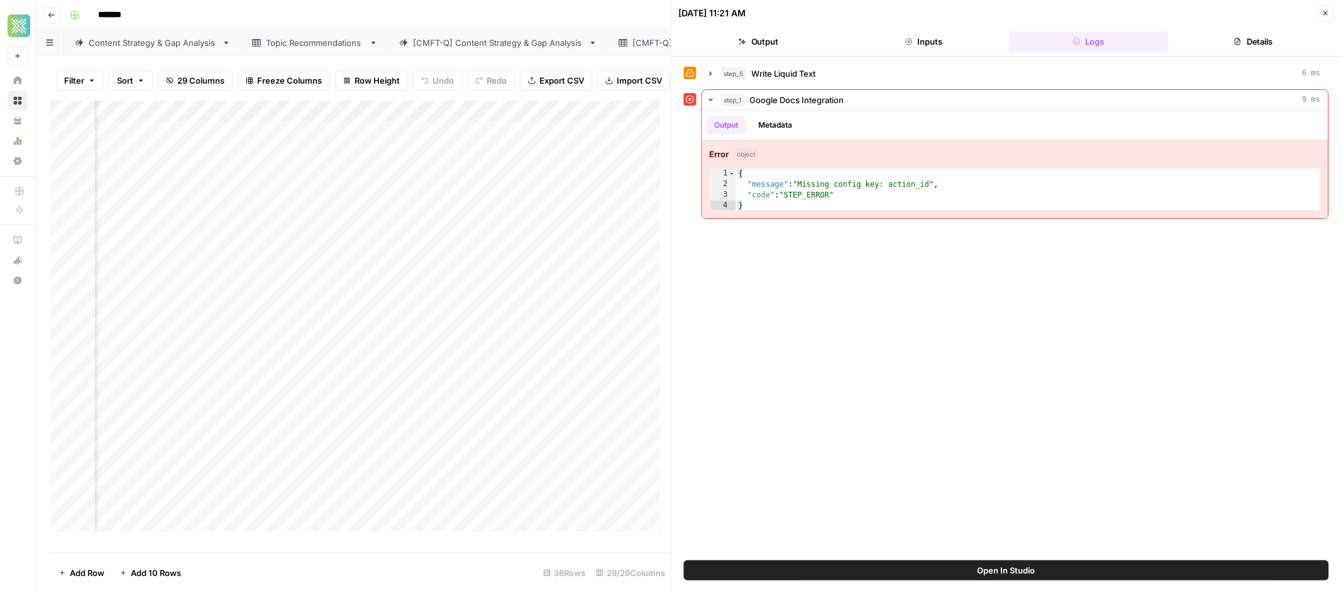
click at [911, 47] on button "Inputs" at bounding box center [924, 41] width 160 height 20
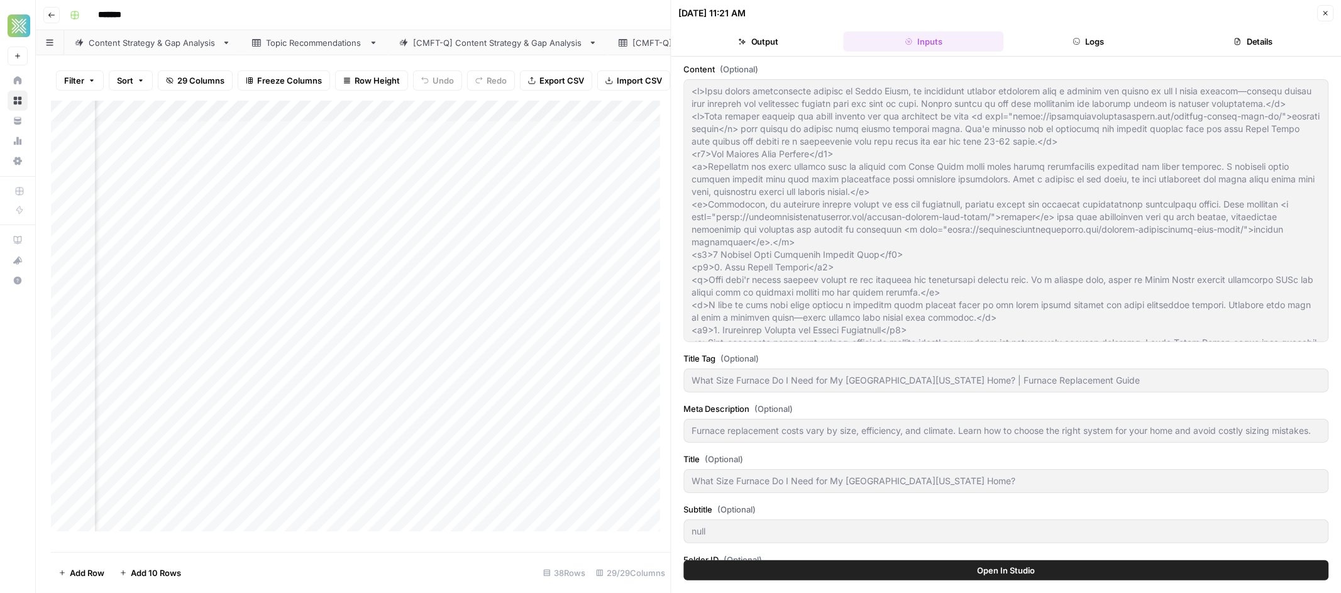
click at [750, 41] on button "Output" at bounding box center [759, 41] width 160 height 20
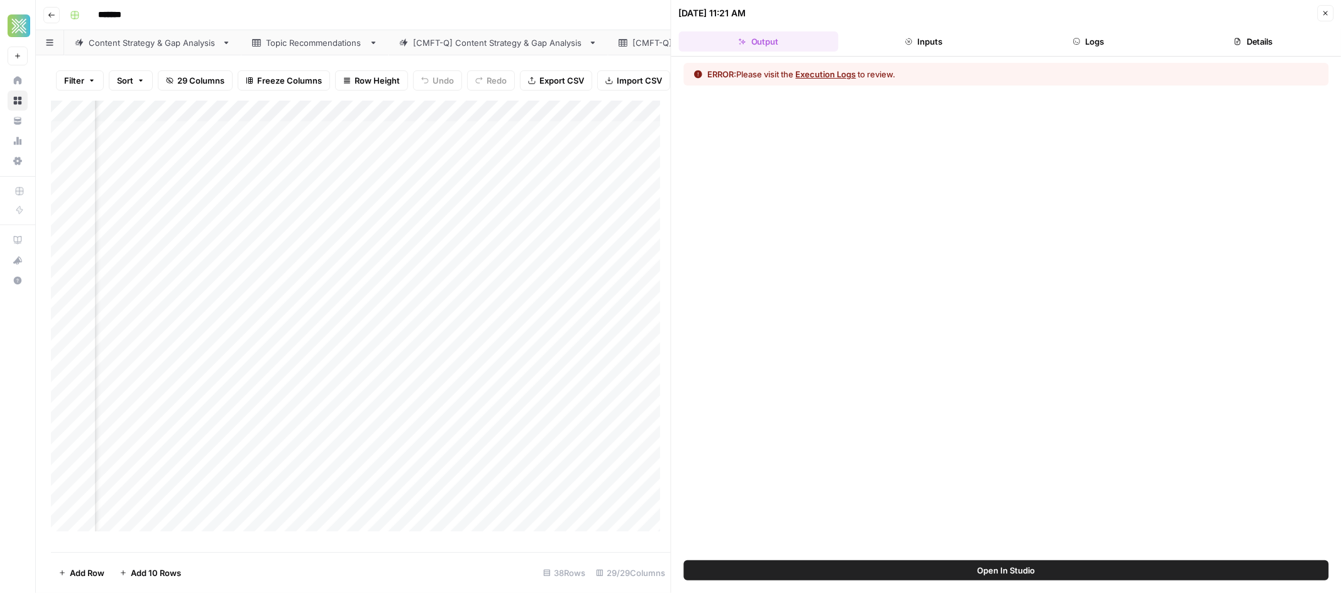
click at [1001, 569] on span "Open In Studio" at bounding box center [1006, 570] width 58 height 13
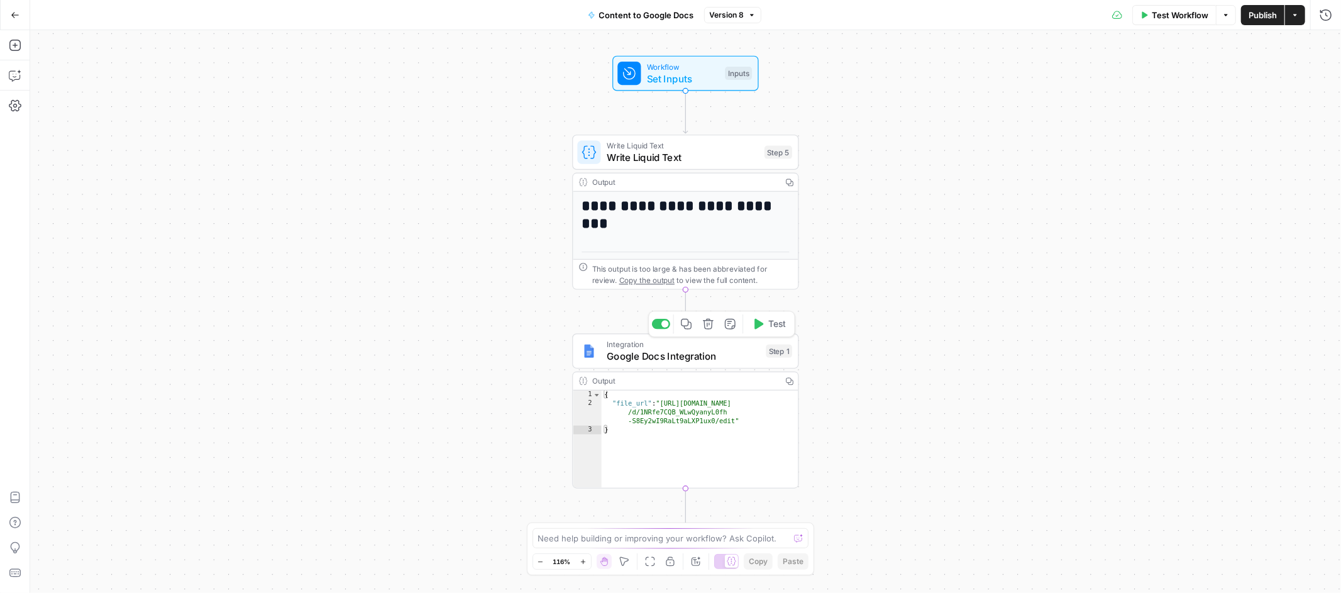
click at [705, 352] on span "Google Docs Integration" at bounding box center [683, 356] width 153 height 14
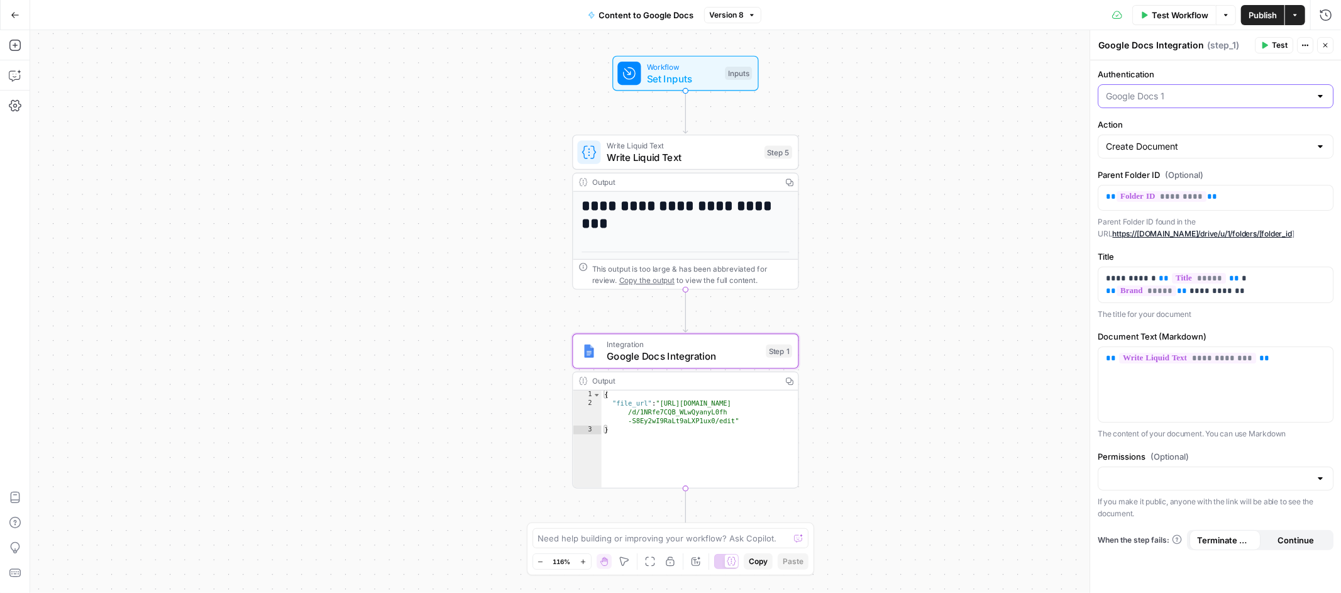
click at [1252, 94] on input "Authentication" at bounding box center [1208, 96] width 204 height 13
type input "Google Docs 1"
click at [1007, 162] on div "**********" at bounding box center [685, 311] width 1311 height 563
click at [1318, 95] on div at bounding box center [1320, 96] width 10 height 13
type input "Google Docs 1"
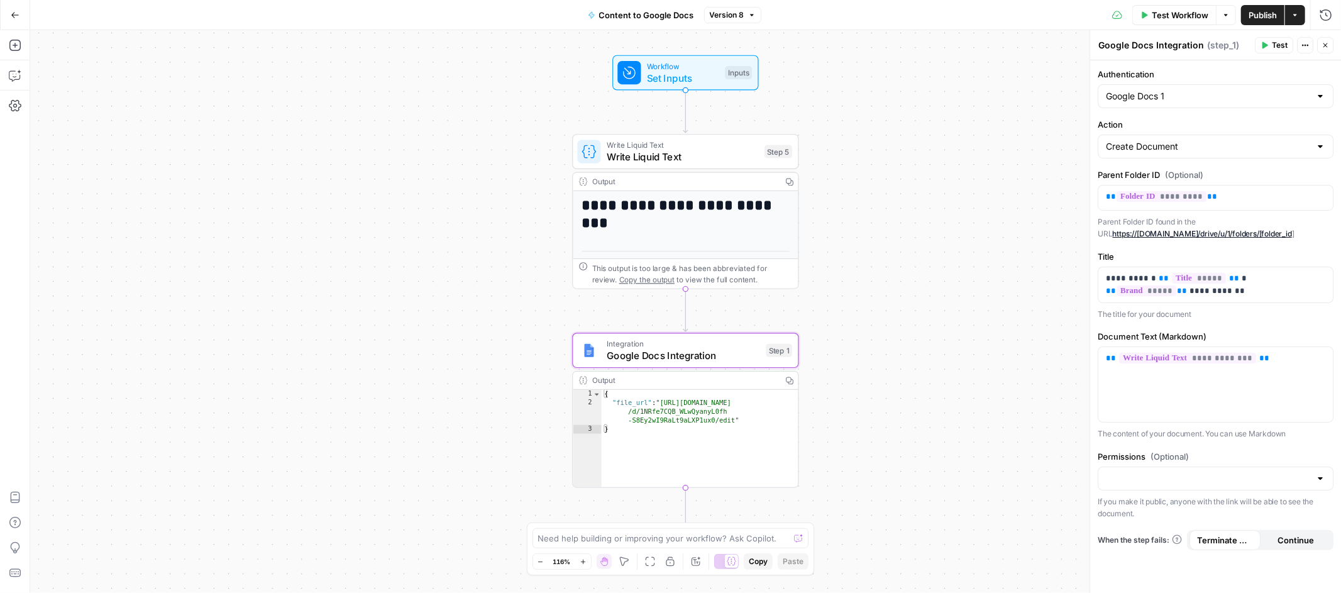
click at [1303, 77] on label "Authentication" at bounding box center [1215, 74] width 236 height 13
click at [1303, 90] on input "Google Docs 1" at bounding box center [1208, 96] width 204 height 13
type input "Google Docs 1"
click at [1258, 79] on label "Authentication" at bounding box center [1215, 74] width 236 height 13
click at [1258, 90] on input "Google Docs 1" at bounding box center [1208, 96] width 204 height 13
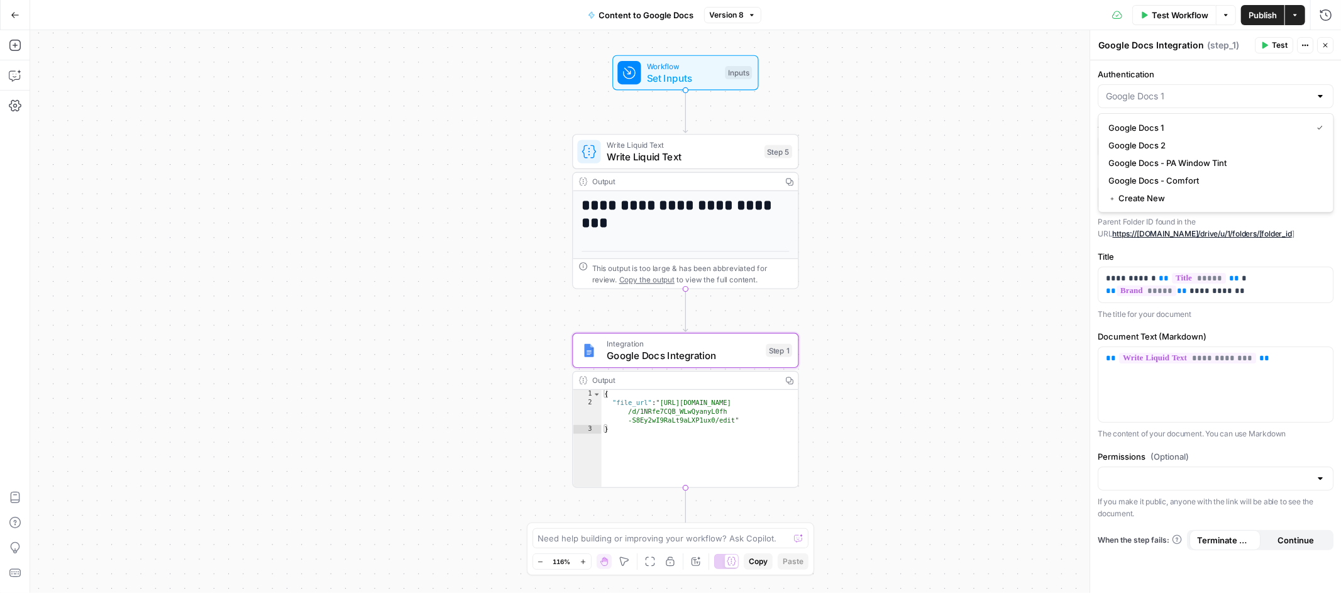
type input "Google Docs 1"
click at [943, 120] on div "**********" at bounding box center [685, 311] width 1311 height 563
click at [1279, 148] on input "Action" at bounding box center [1208, 146] width 204 height 13
type input "Create Document"
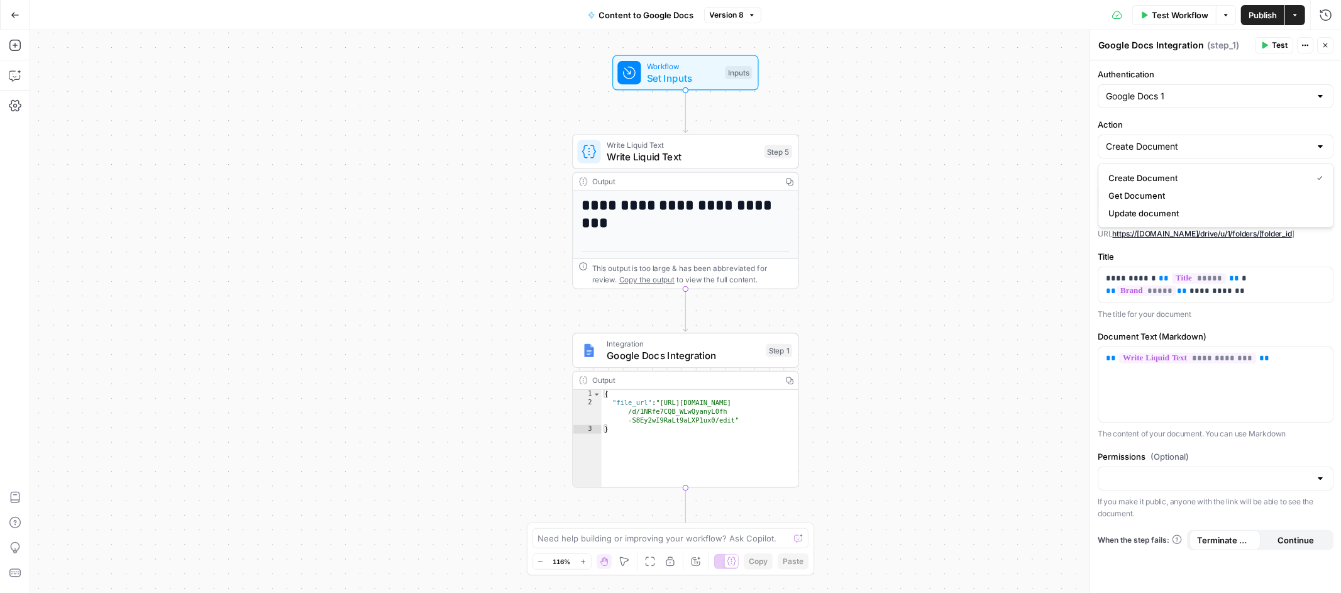
click at [1122, 121] on label "Action" at bounding box center [1215, 124] width 236 height 13
click at [1122, 140] on input "Create Document" at bounding box center [1208, 146] width 204 height 13
type input "Create Document"
click at [1305, 47] on icon "button" at bounding box center [1305, 45] width 8 height 8
click at [921, 80] on div "**********" at bounding box center [685, 311] width 1311 height 563
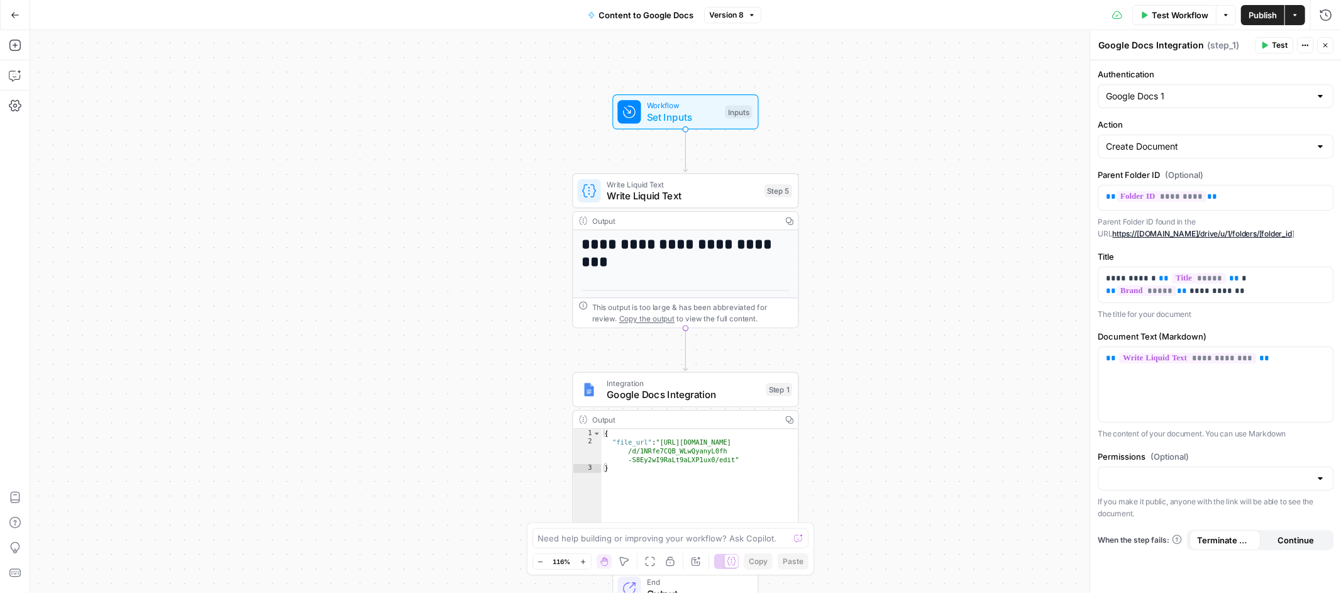
click at [9, 14] on button "Go Back" at bounding box center [15, 15] width 23 height 23
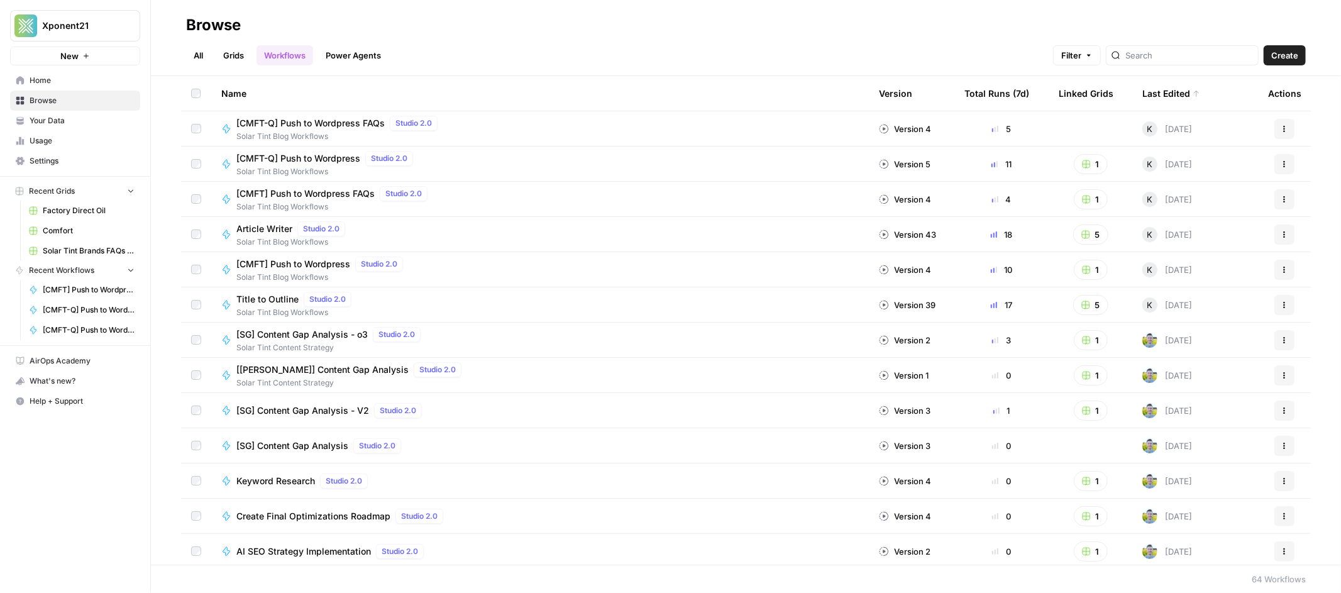
click at [305, 64] on link "Workflows" at bounding box center [284, 55] width 57 height 20
click at [1187, 63] on div at bounding box center [1182, 55] width 153 height 20
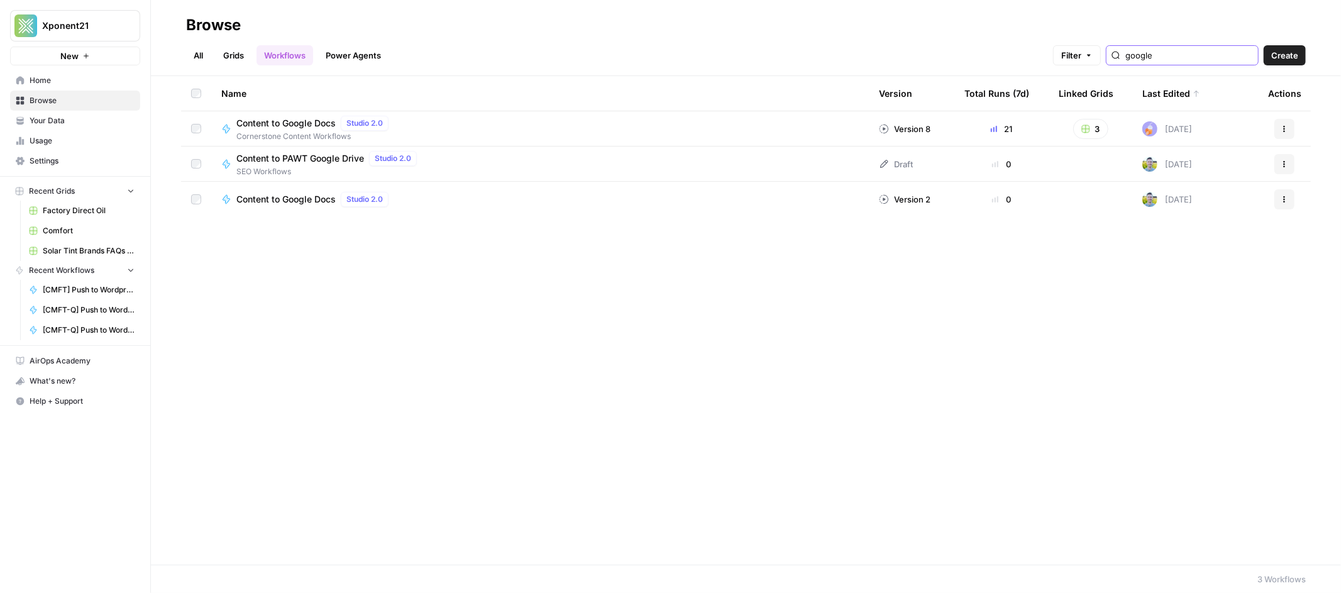
type input "google"
click at [1282, 128] on icon "button" at bounding box center [1284, 129] width 8 height 8
click at [1223, 254] on span "Duplicate" at bounding box center [1229, 257] width 101 height 13
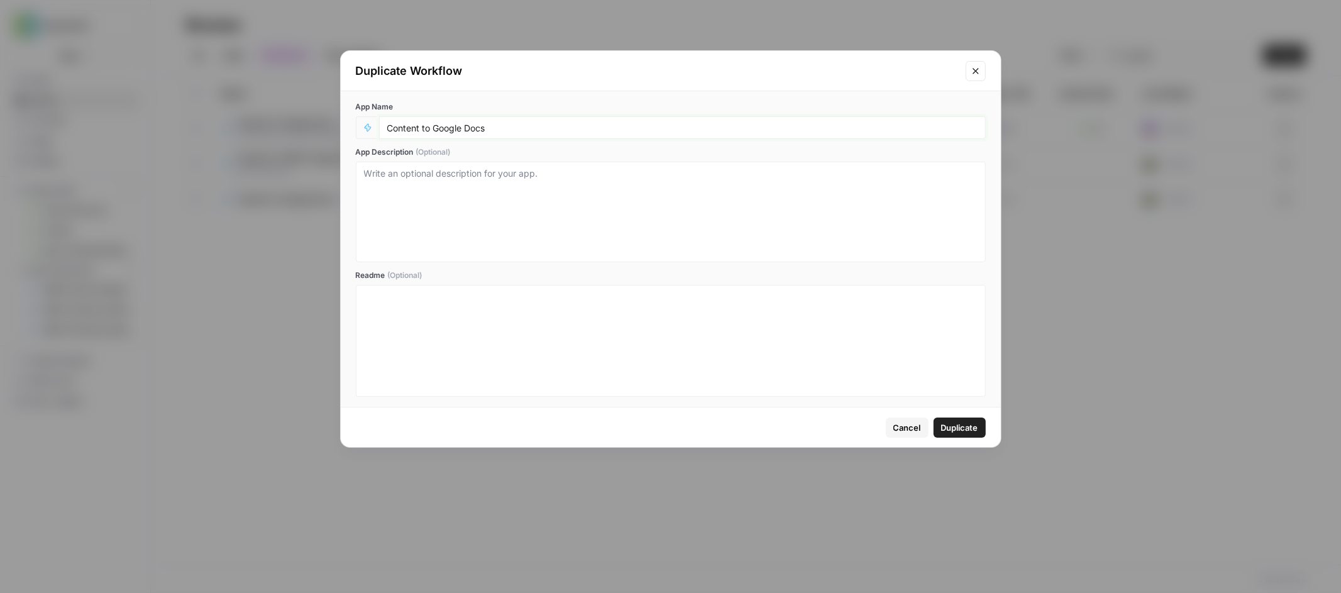
drag, startPoint x: 489, startPoint y: 127, endPoint x: 463, endPoint y: 126, distance: 26.4
click at [463, 126] on input "Content to Google Docs" at bounding box center [682, 127] width 590 height 11
click at [387, 128] on input "Content to Google Docs" at bounding box center [682, 127] width 590 height 11
type input "[CMFT] Content to Google Docs"
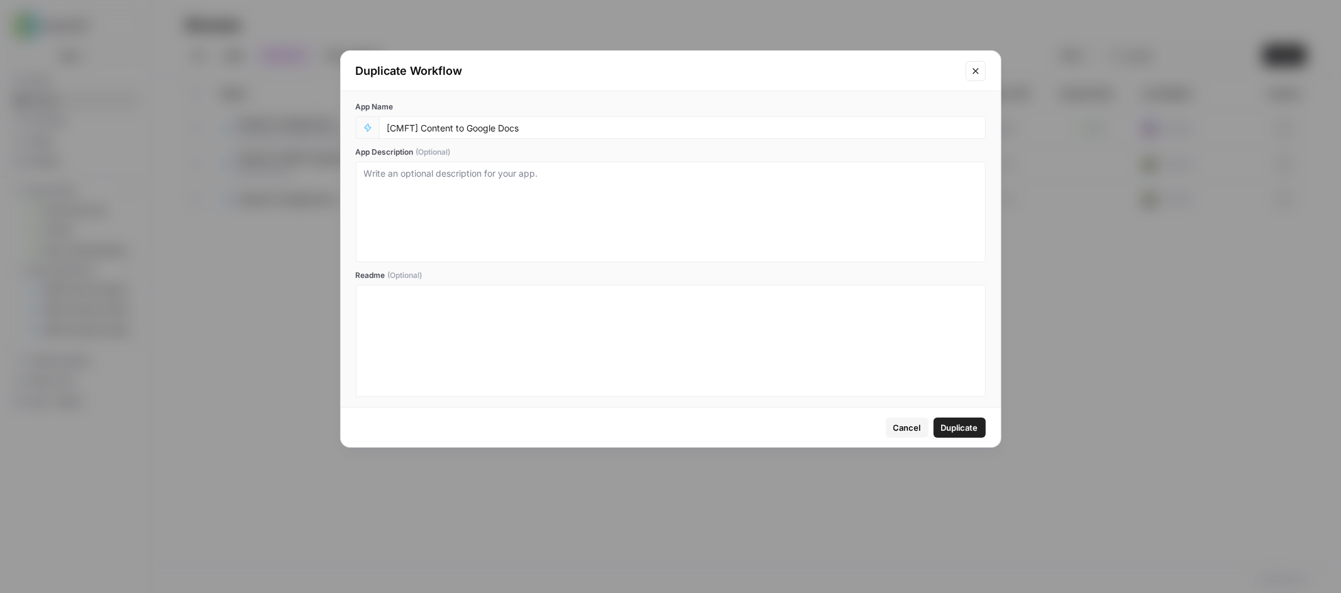
click at [971, 421] on span "Duplicate" at bounding box center [959, 427] width 37 height 13
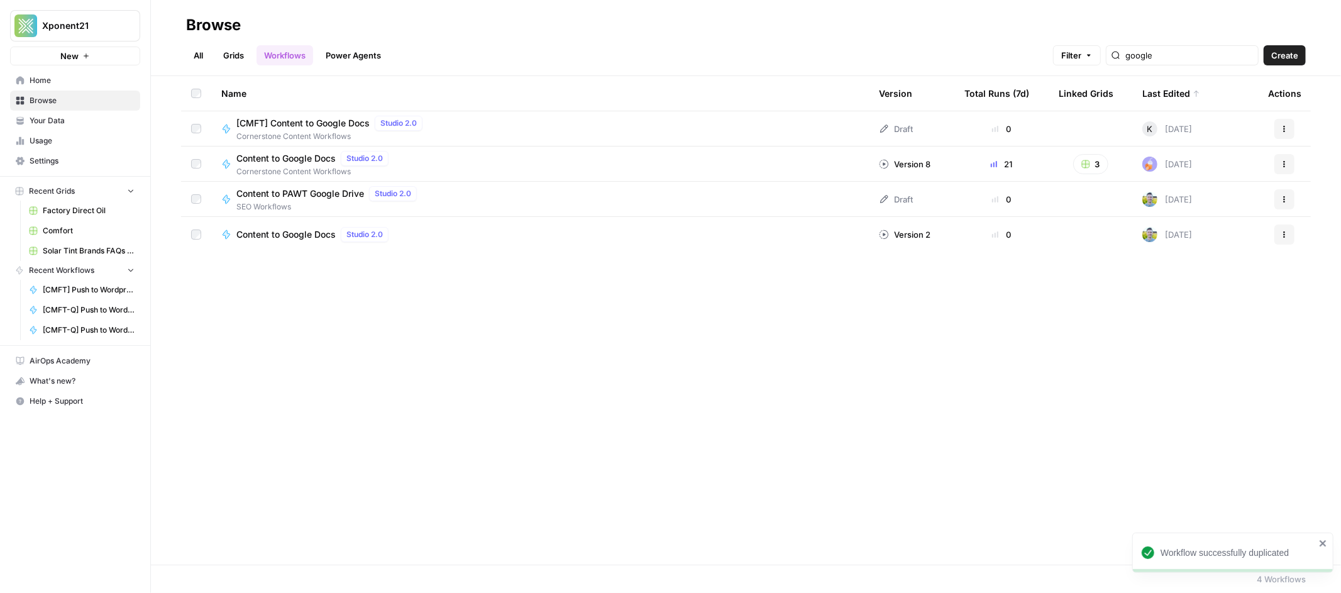
click at [316, 124] on span "[CMFT] Content to Google Docs" at bounding box center [302, 123] width 133 height 13
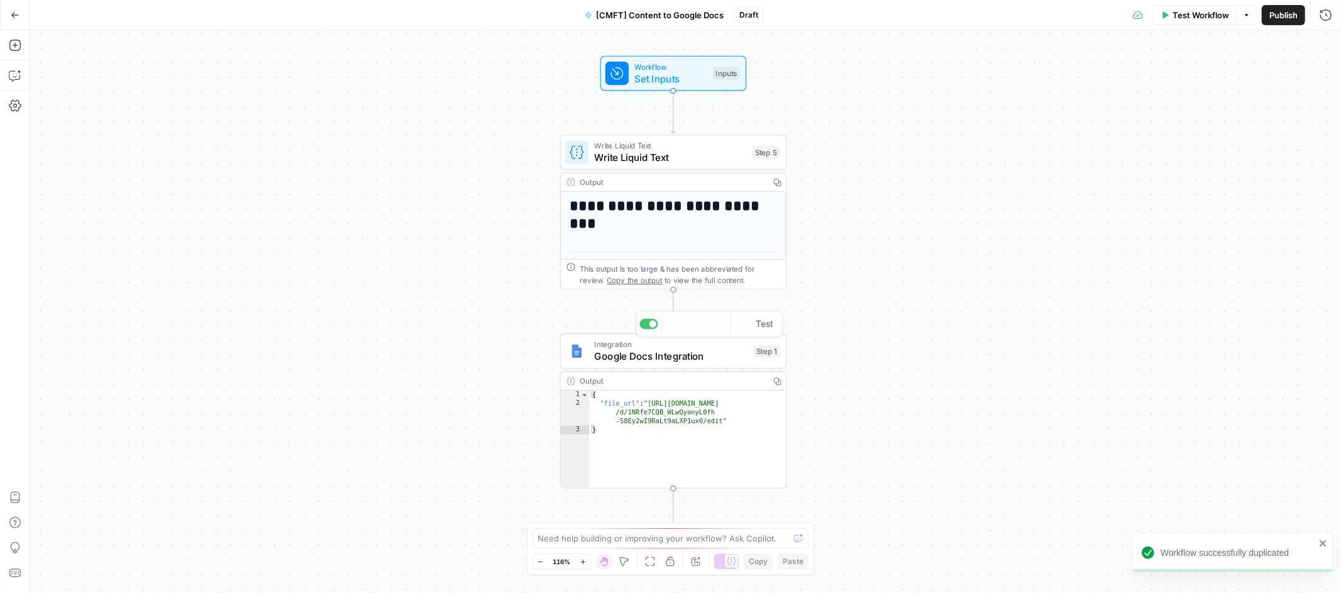
click at [708, 368] on div "Integration Google Docs Integration Step 1 Copy step Delete step Add Note Test …" at bounding box center [673, 410] width 226 height 155
click at [711, 358] on span "Google Docs Integration" at bounding box center [670, 356] width 153 height 14
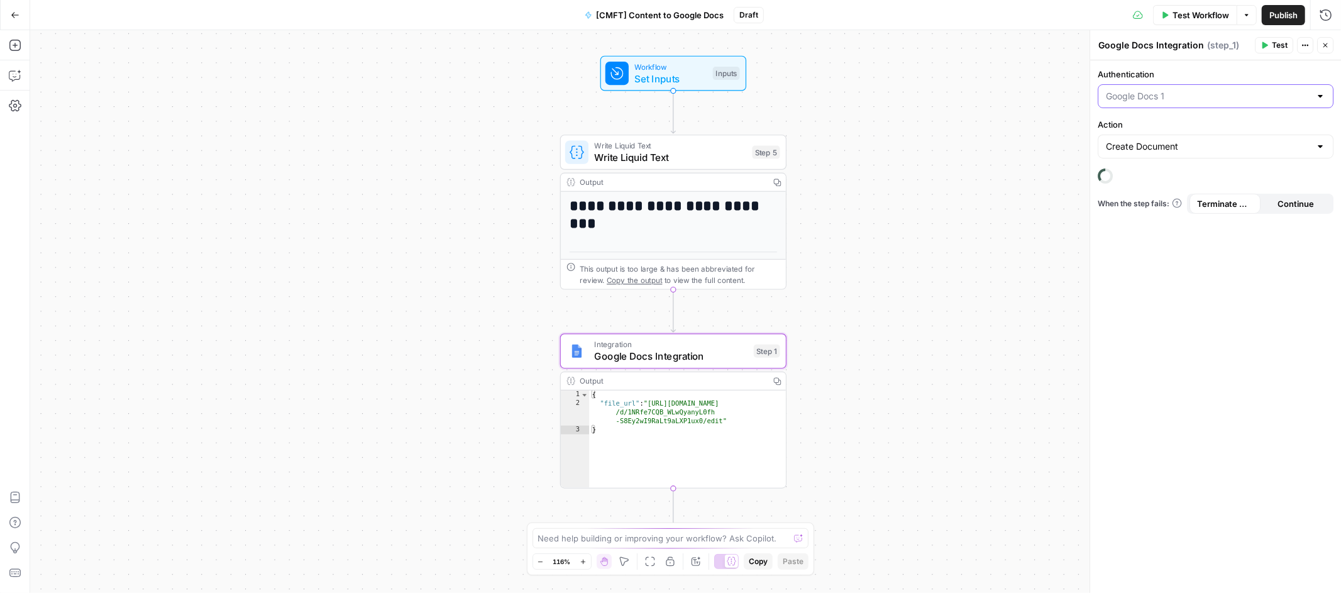
click at [1202, 90] on input "Authentication" at bounding box center [1208, 96] width 204 height 13
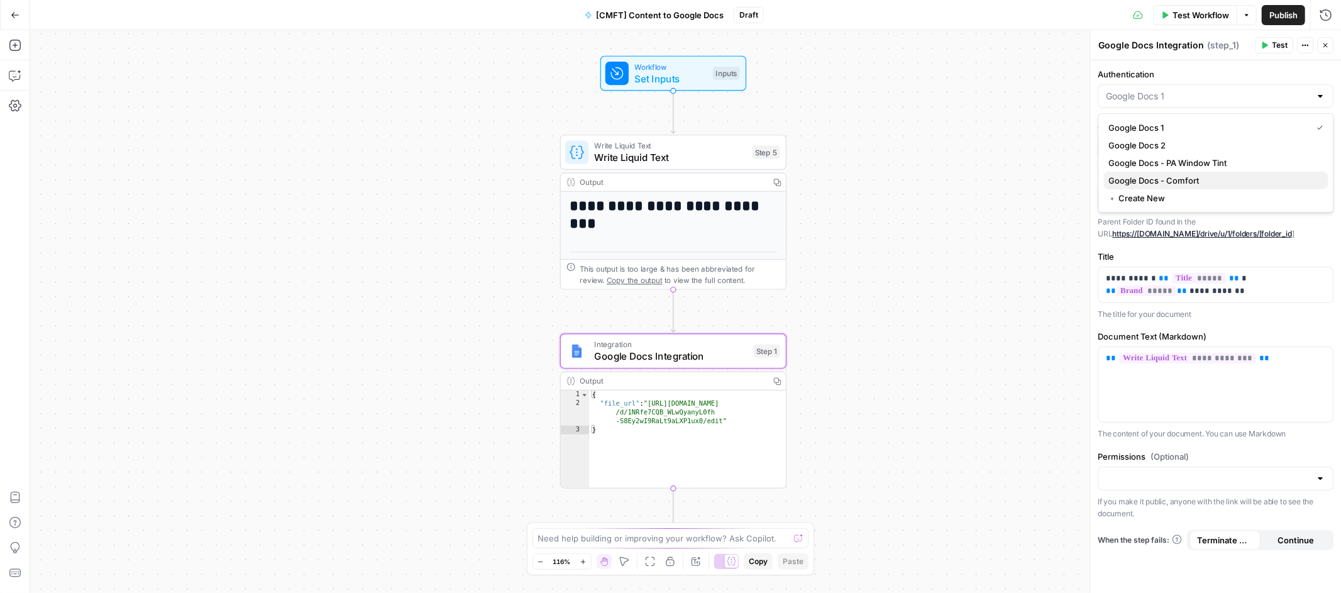
click at [1182, 179] on span "Google Docs - Comfort" at bounding box center [1213, 180] width 209 height 13
type input "Google Docs - Comfort"
drag, startPoint x: 1156, startPoint y: 280, endPoint x: 1089, endPoint y: 277, distance: 66.7
click at [1089, 277] on div "**********" at bounding box center [1214, 311] width 251 height 563
drag, startPoint x: 1164, startPoint y: 292, endPoint x: 1094, endPoint y: 289, distance: 69.8
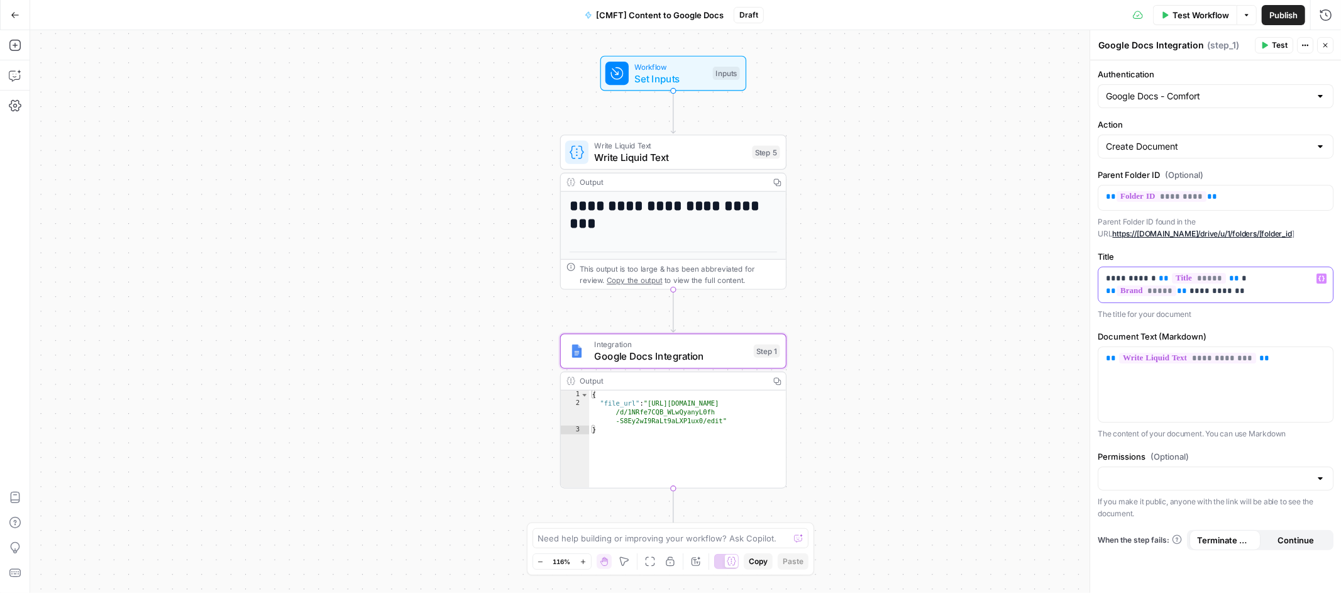
click at [1089, 290] on div "**********" at bounding box center [1214, 311] width 251 height 563
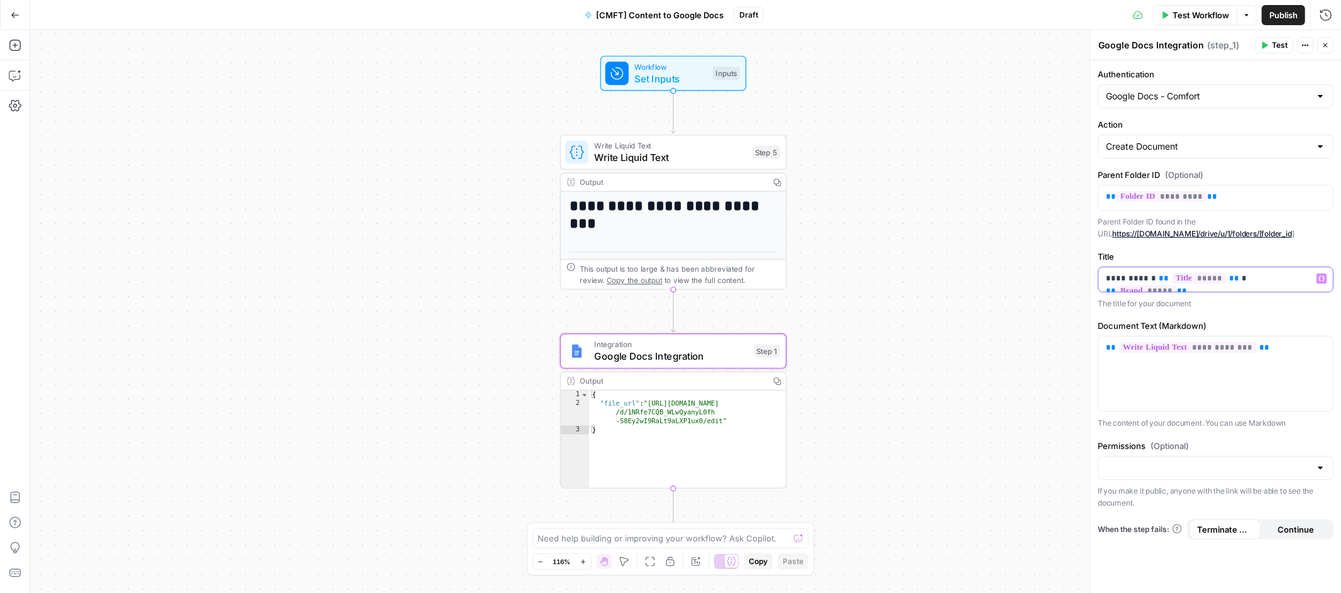
drag, startPoint x: 1155, startPoint y: 280, endPoint x: 1100, endPoint y: 280, distance: 54.7
click at [1100, 280] on div "**********" at bounding box center [1215, 279] width 234 height 25
click at [1261, 299] on p "The title for your document" at bounding box center [1215, 303] width 236 height 13
click at [1283, 15] on span "Publish" at bounding box center [1283, 15] width 28 height 13
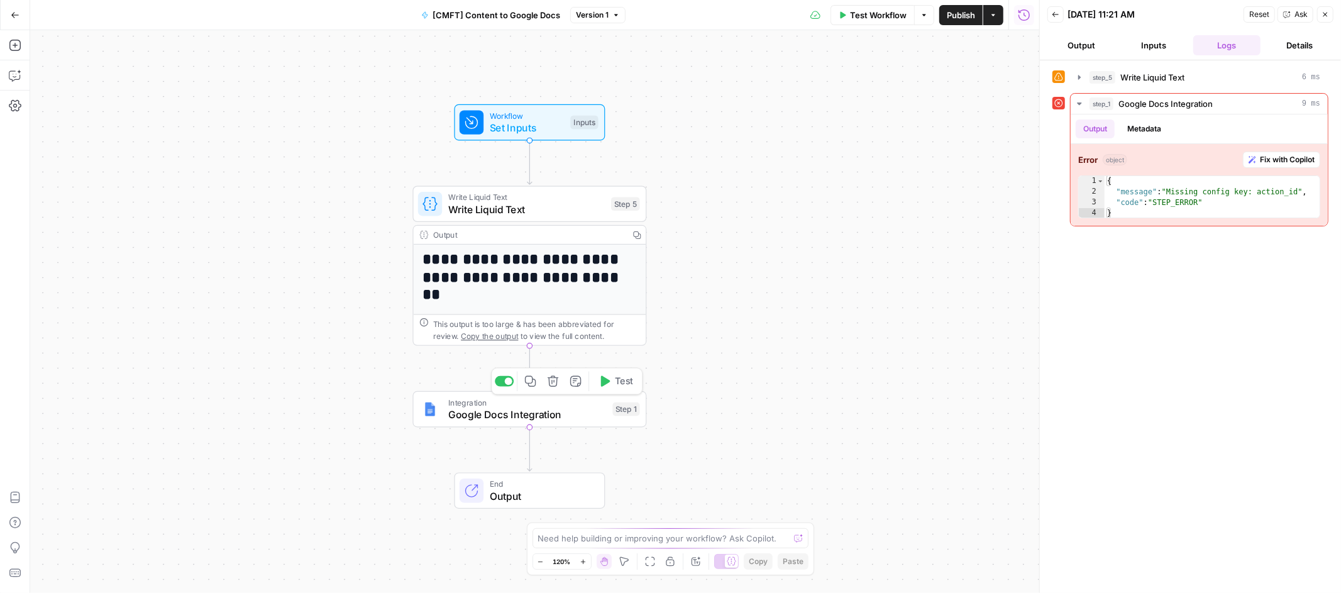
click at [551, 414] on span "Google Docs Integration" at bounding box center [527, 414] width 158 height 15
click at [1019, 145] on div at bounding box center [1018, 146] width 10 height 13
click at [856, 177] on span "Create Document" at bounding box center [911, 178] width 209 height 13
type input "Create Document"
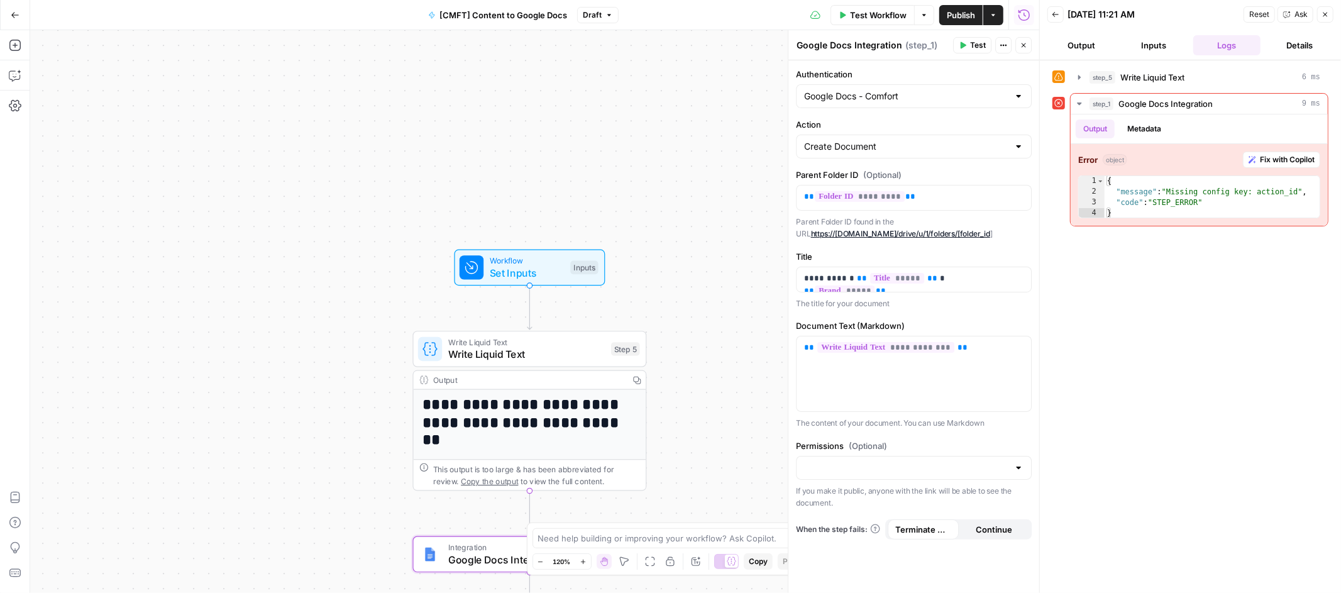
click at [960, 9] on span "Publish" at bounding box center [961, 15] width 28 height 13
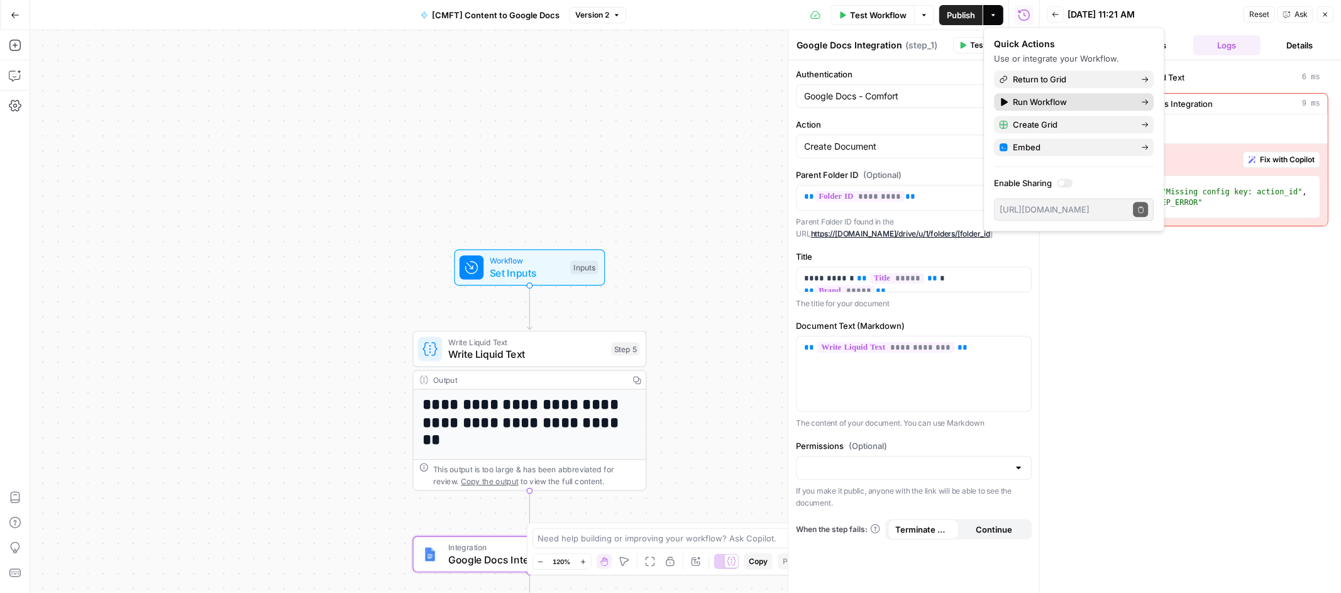
click at [1063, 99] on span "Run Workflow" at bounding box center [1072, 102] width 118 height 13
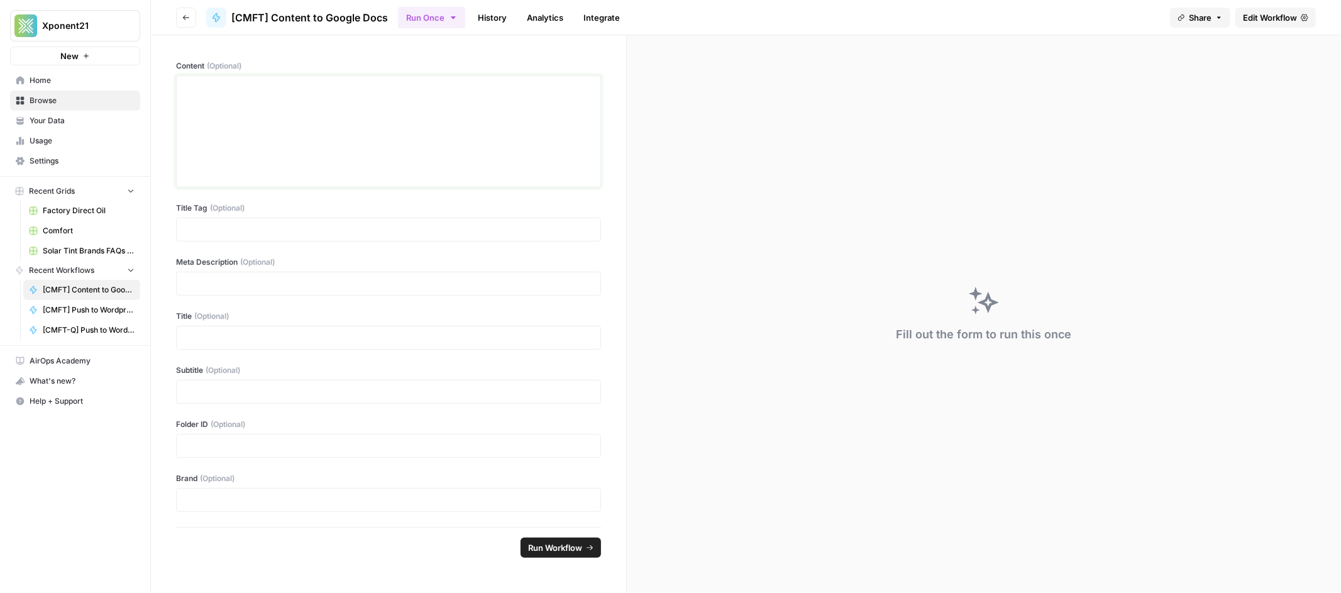
click at [316, 111] on div at bounding box center [388, 131] width 409 height 101
click at [184, 21] on button "Go back" at bounding box center [186, 18] width 20 height 20
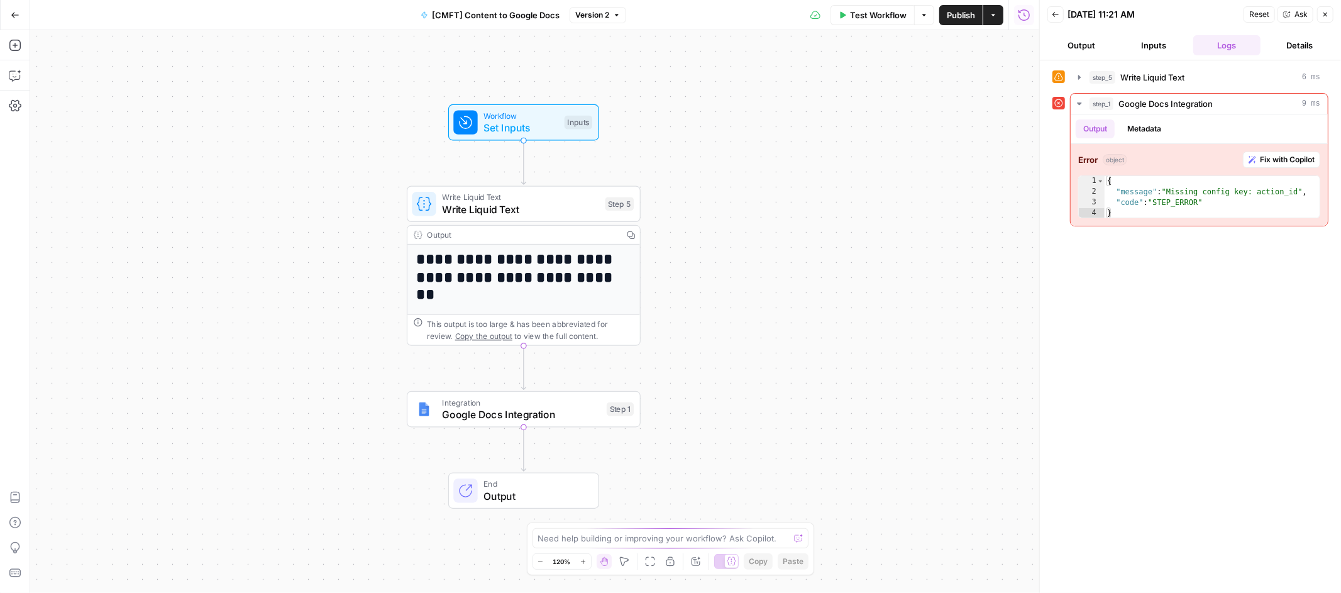
click at [16, 16] on icon "button" at bounding box center [15, 15] width 9 height 9
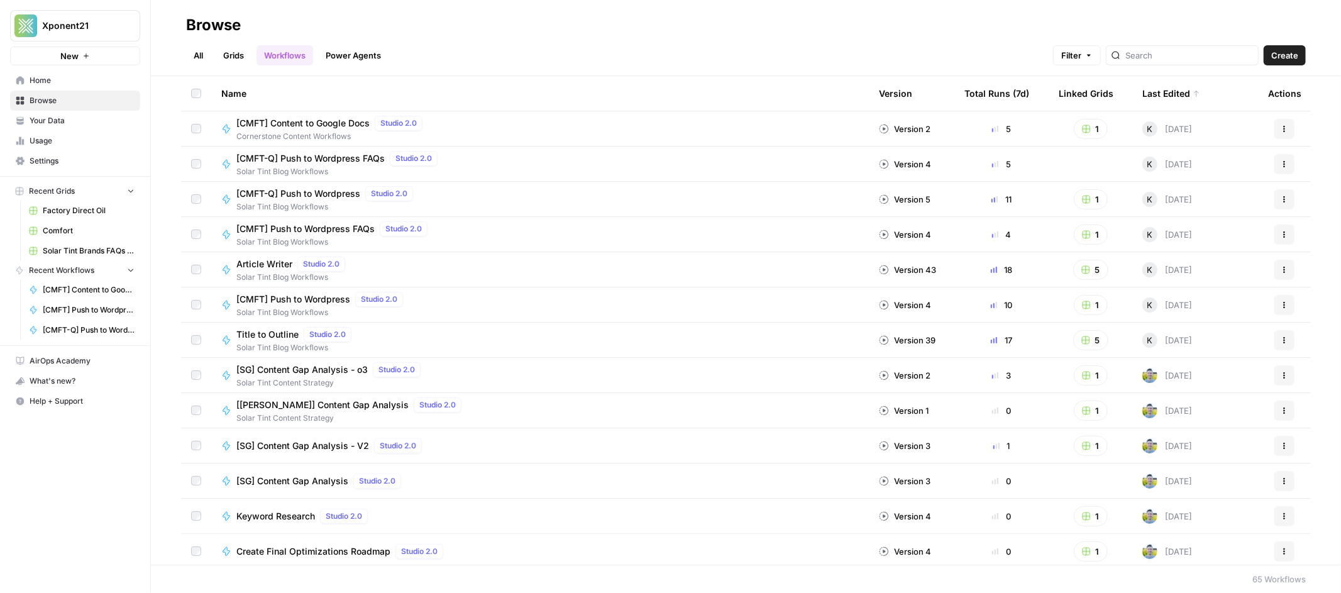
click at [68, 233] on span "Comfort" at bounding box center [89, 230] width 92 height 11
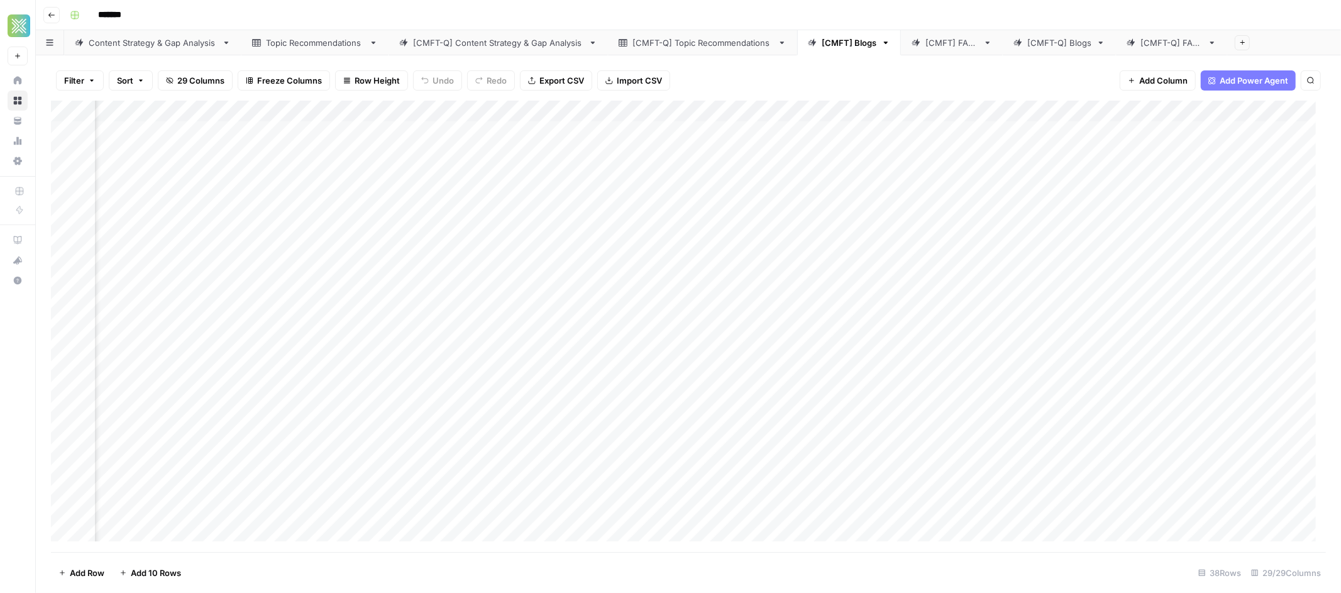
scroll to position [0, 2318]
click at [864, 129] on div "Add Column" at bounding box center [688, 326] width 1275 height 451
click at [741, 131] on div "Add Column" at bounding box center [688, 326] width 1275 height 451
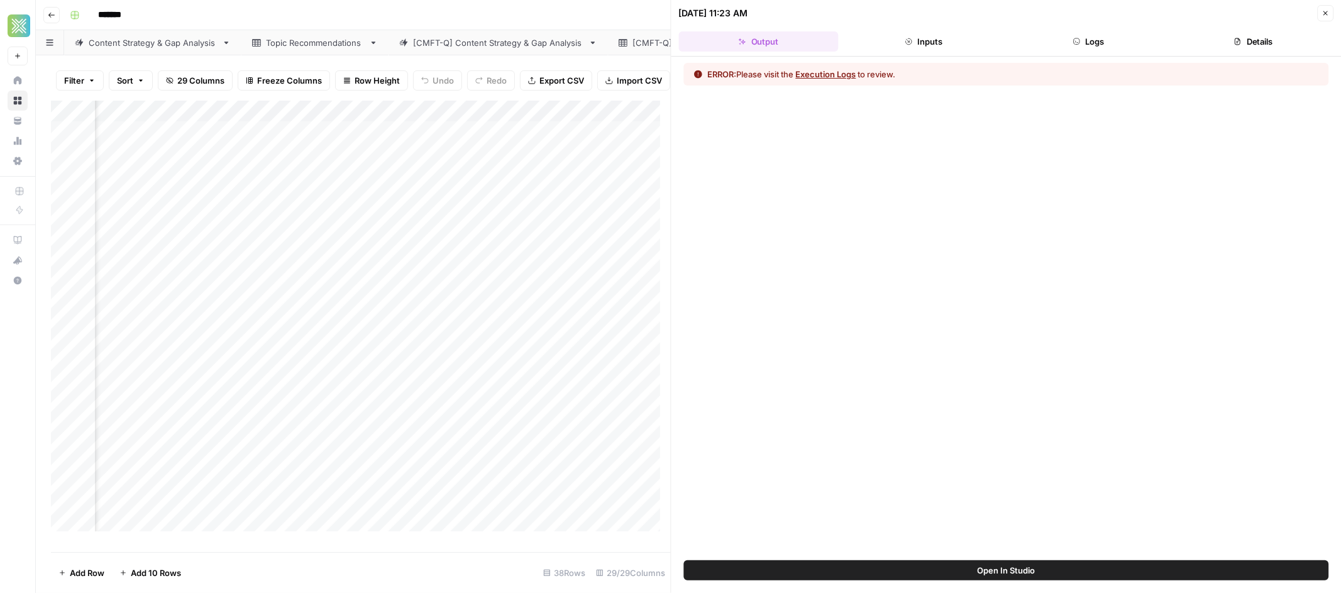
click at [844, 71] on button "Execution Logs" at bounding box center [826, 74] width 60 height 13
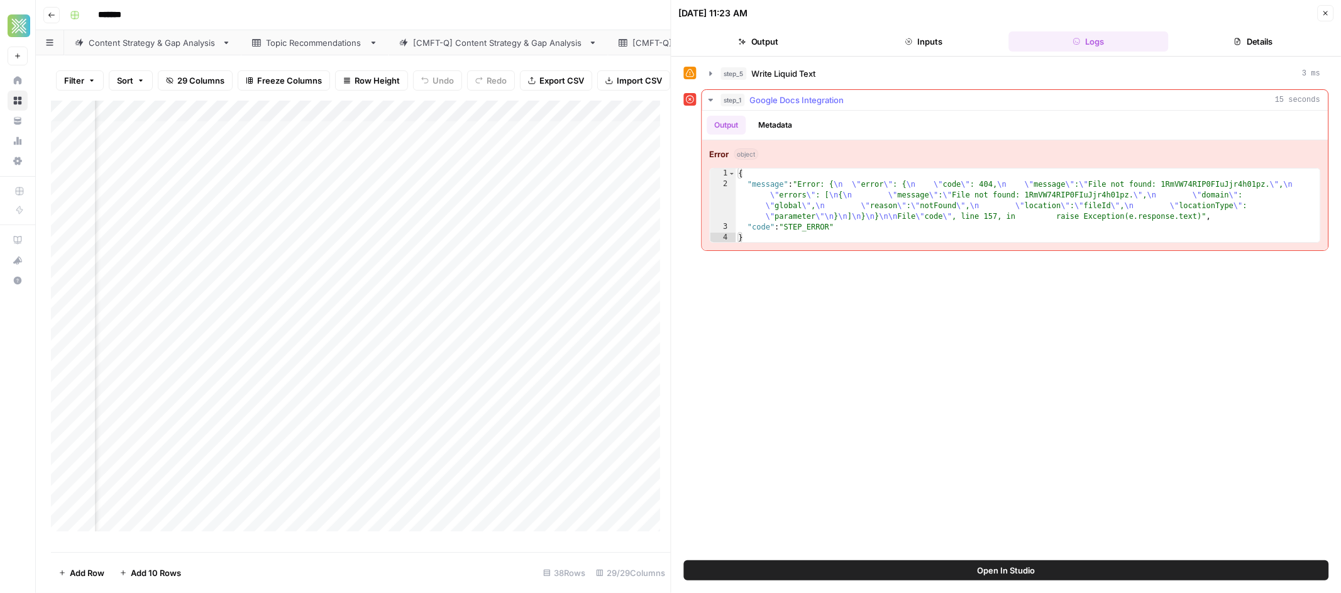
click at [708, 101] on icon "button" at bounding box center [711, 100] width 10 height 10
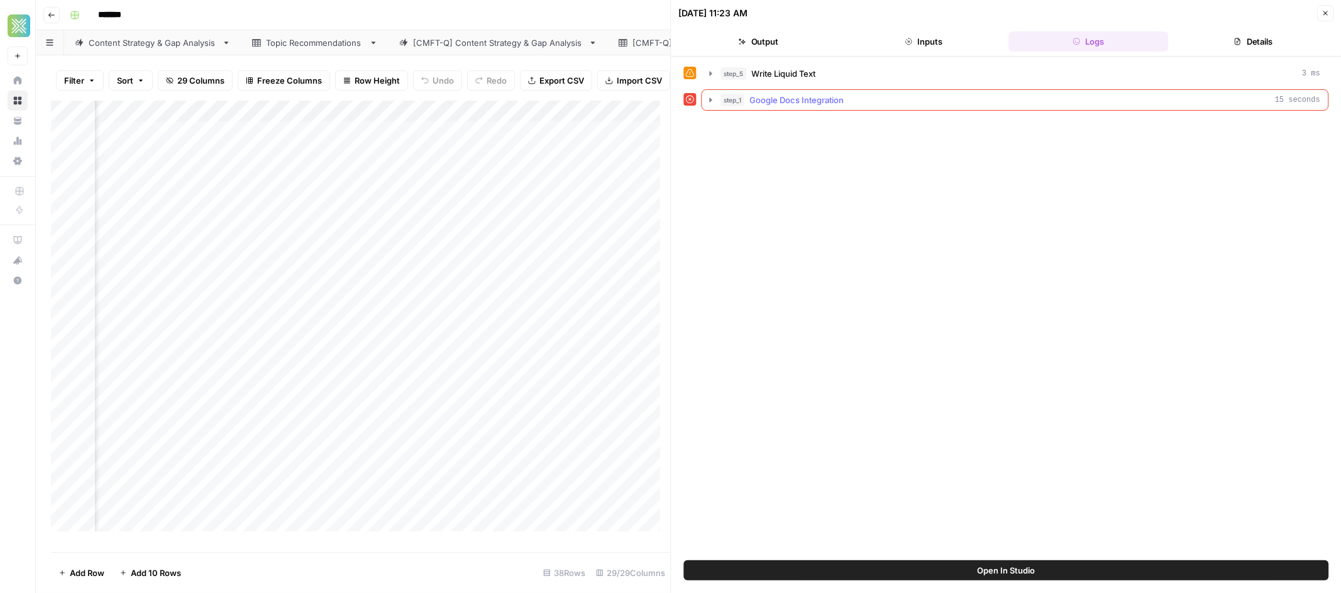
click at [709, 101] on icon "button" at bounding box center [711, 100] width 10 height 10
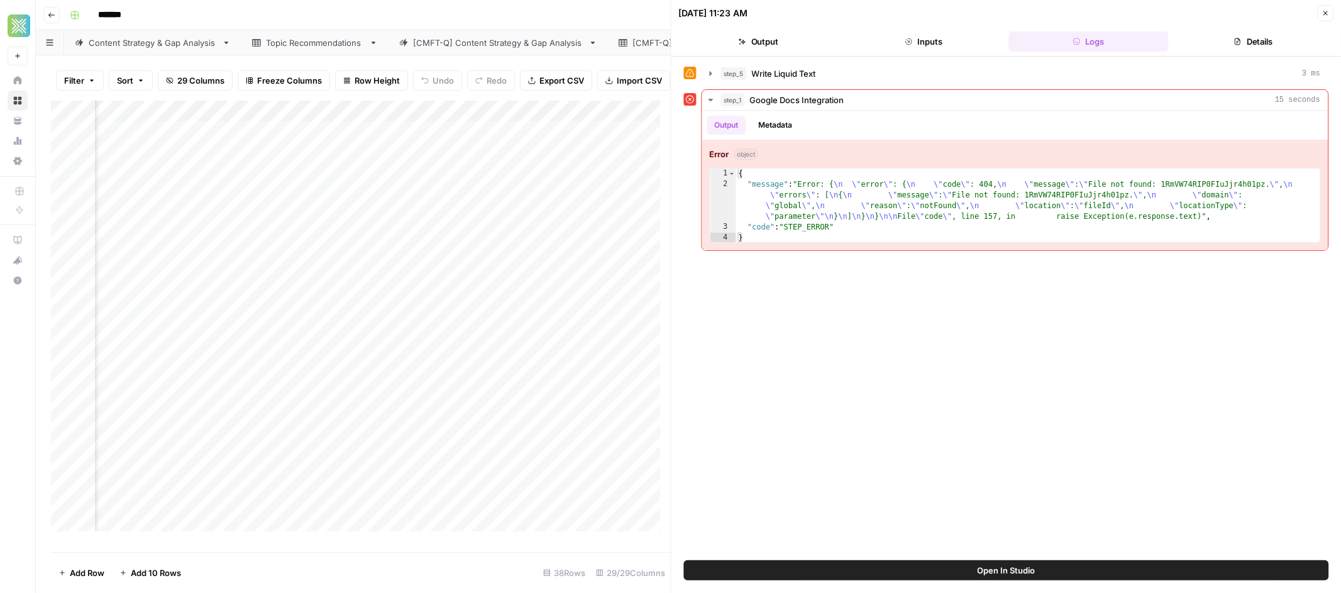
click at [1006, 569] on span "Open In Studio" at bounding box center [1006, 570] width 58 height 13
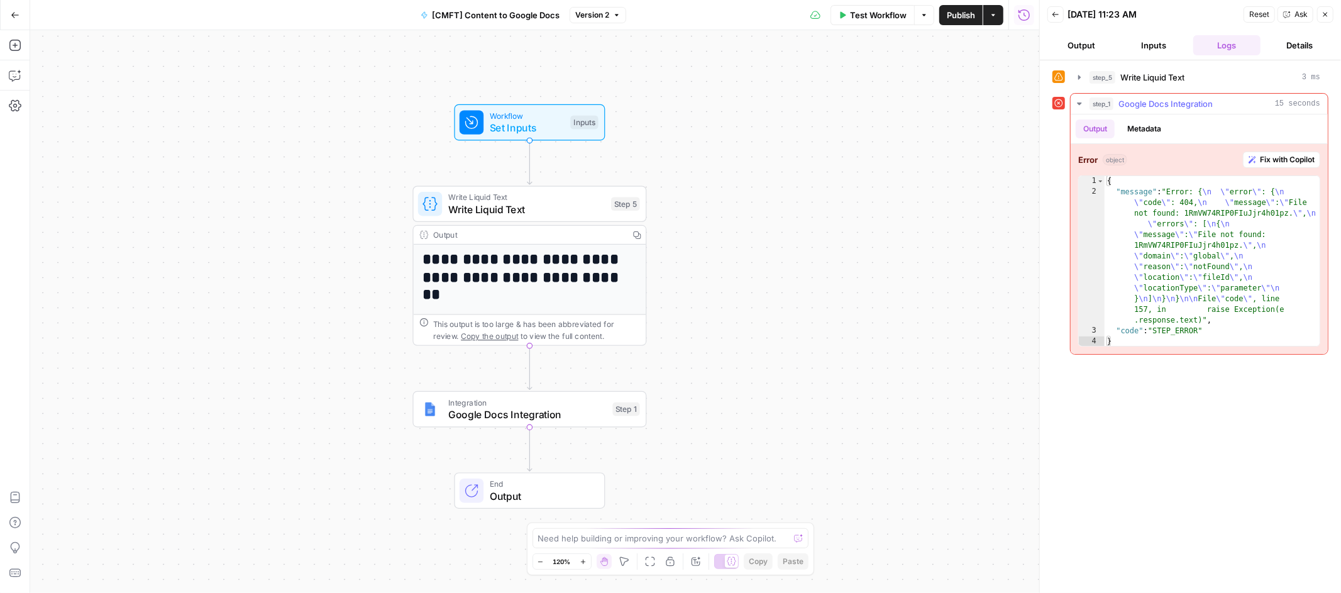
click at [1285, 160] on span "Fix with Copilot" at bounding box center [1287, 159] width 55 height 11
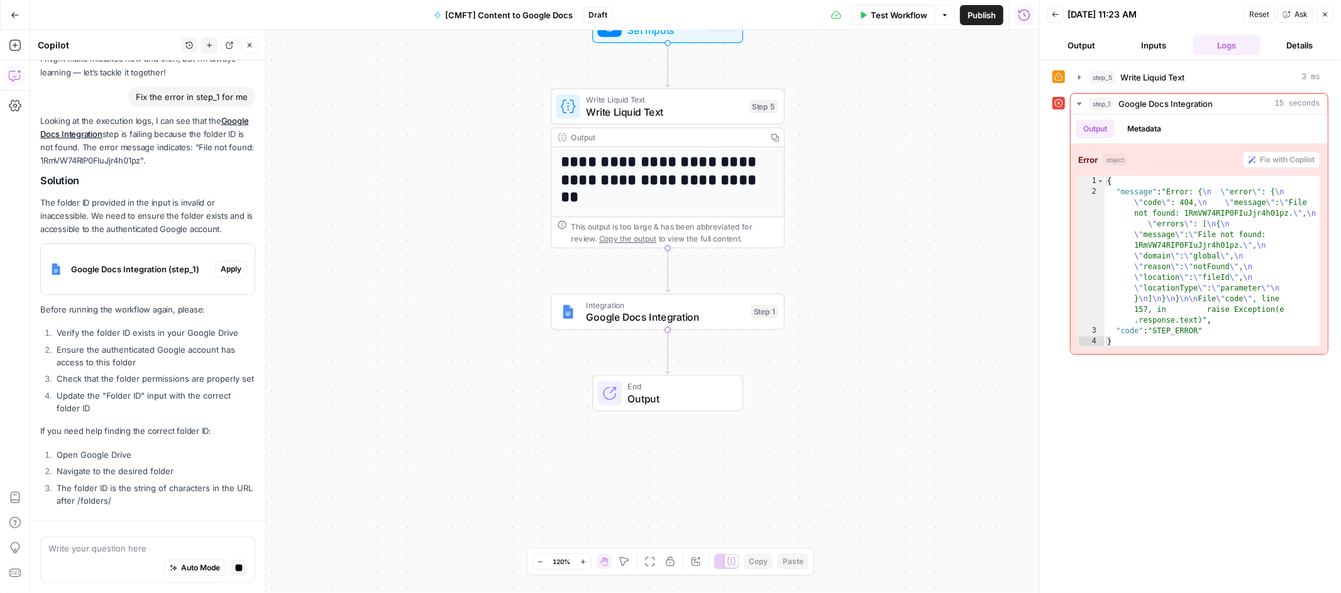
scroll to position [123, 0]
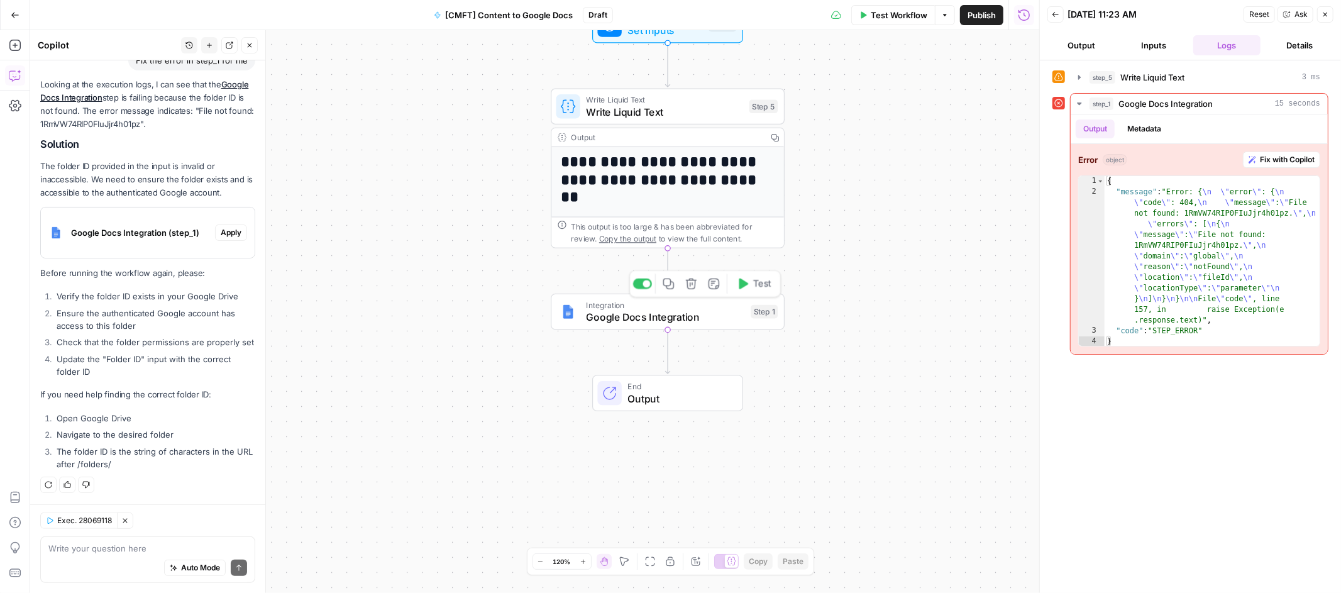
click at [720, 316] on span "Google Docs Integration" at bounding box center [665, 316] width 158 height 15
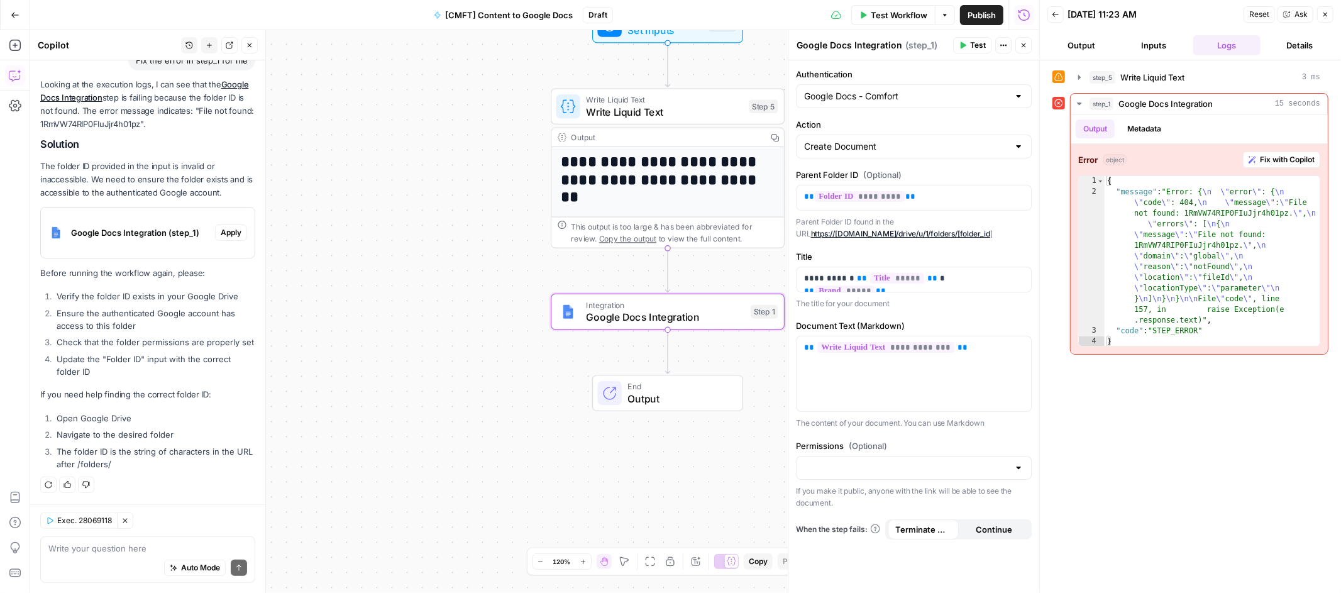
click at [1174, 46] on button "Inputs" at bounding box center [1154, 45] width 68 height 20
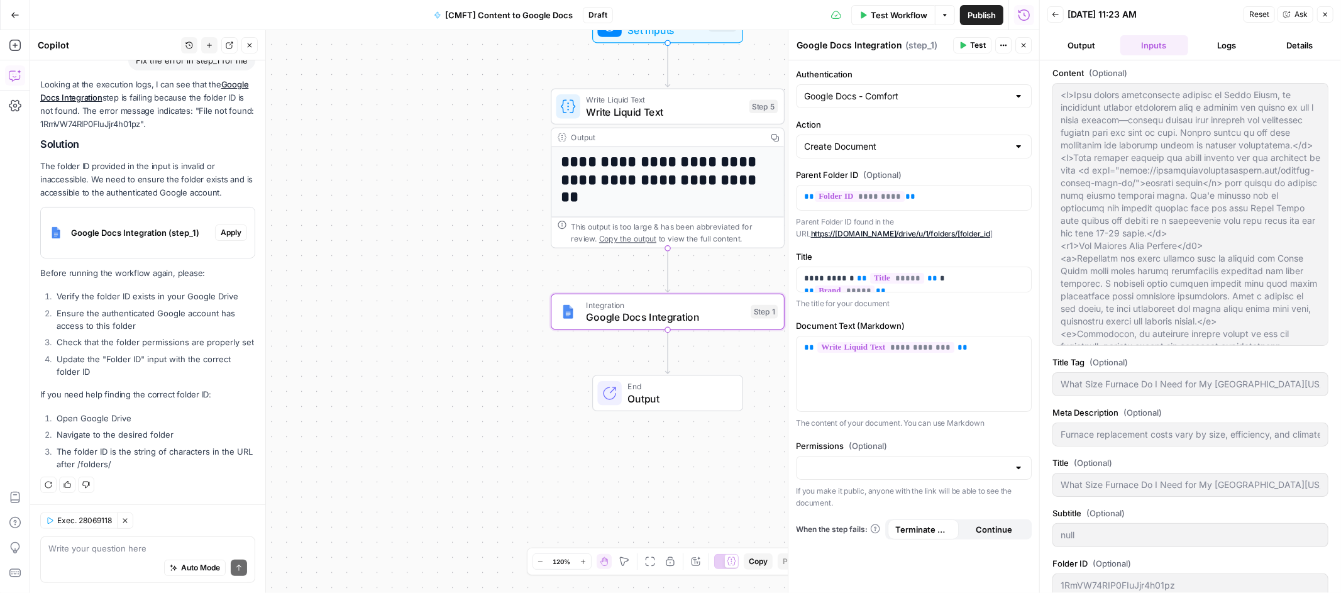
scroll to position [66, 0]
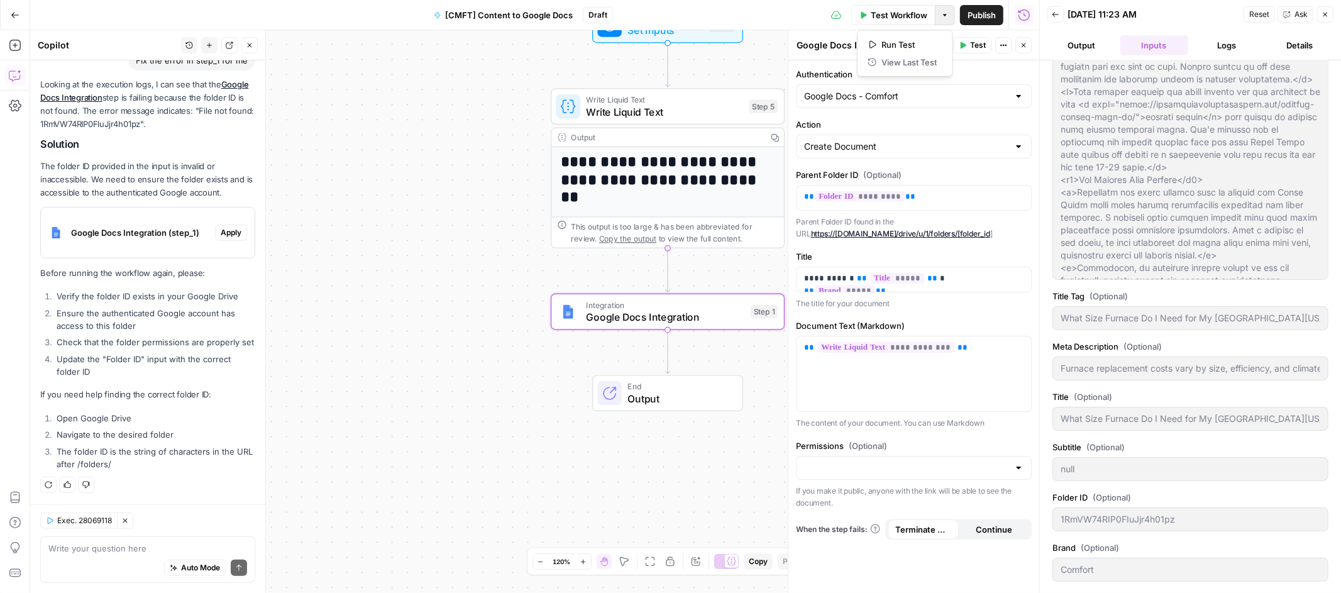
click at [945, 15] on icon "button" at bounding box center [945, 15] width 8 height 8
click at [896, 16] on span "Test Workflow" at bounding box center [899, 15] width 57 height 13
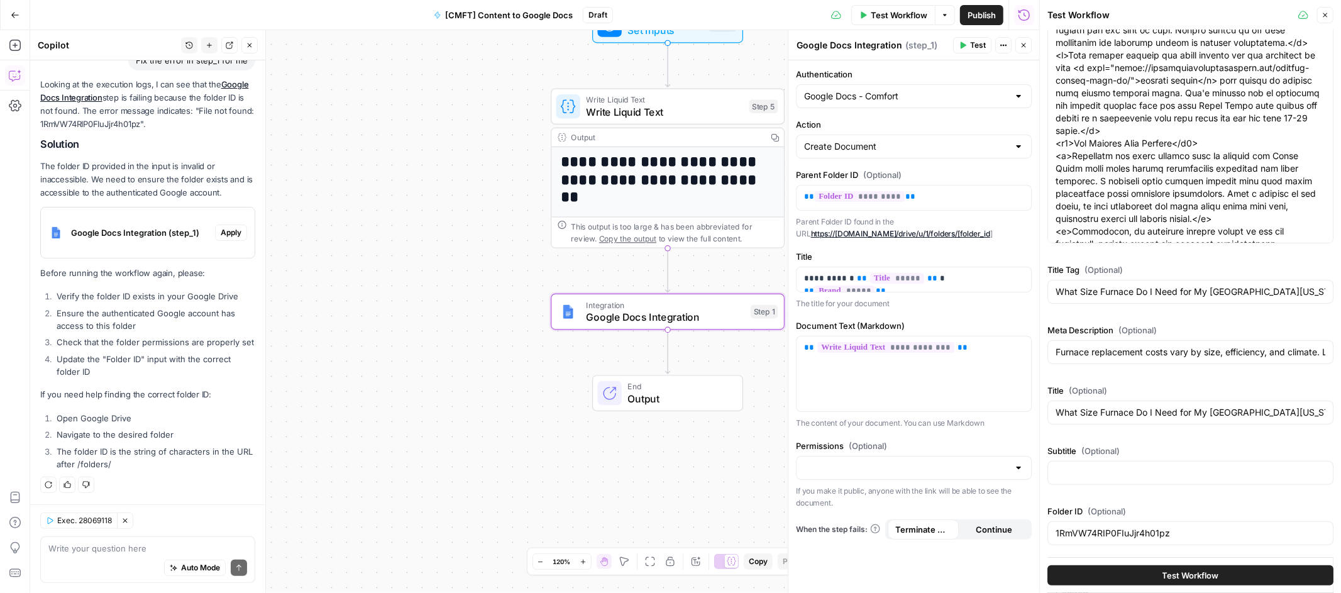
scroll to position [134, 0]
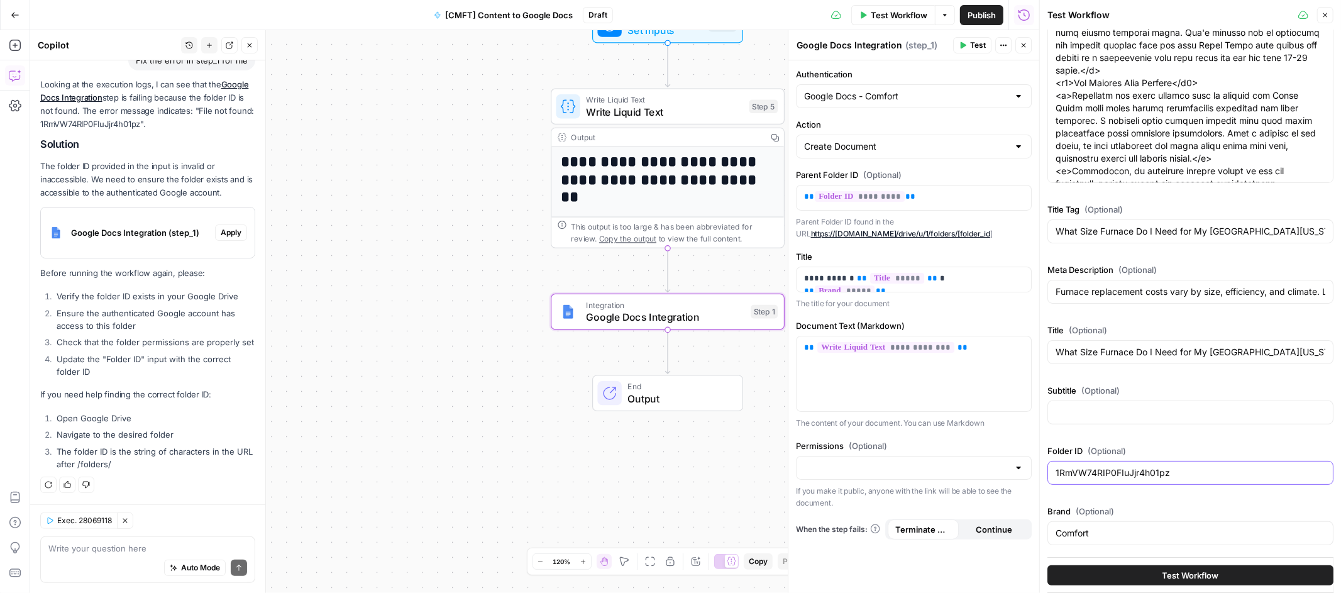
drag, startPoint x: 1180, startPoint y: 470, endPoint x: 1025, endPoint y: 486, distance: 156.2
click at [1025, 486] on body "**********" at bounding box center [670, 296] width 1341 height 593
paste input "-xhsJVFyuq?dmr=1&ec=wgc-drive-hero-goto"
type input "1RmVW74RIP0FIuJjr4h01pz-xhsJVFyuq?dmr=1&ec=wgc-drive-hero-goto"
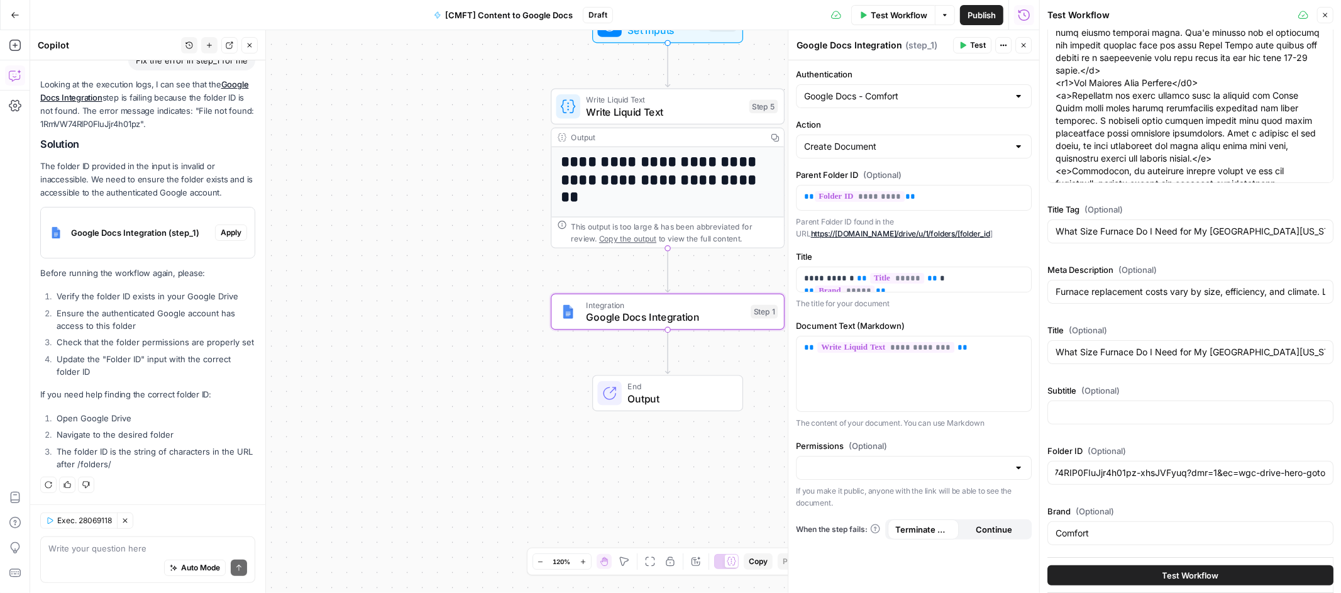
scroll to position [0, 0]
click at [1202, 571] on span "Test Workflow" at bounding box center [1190, 575] width 57 height 13
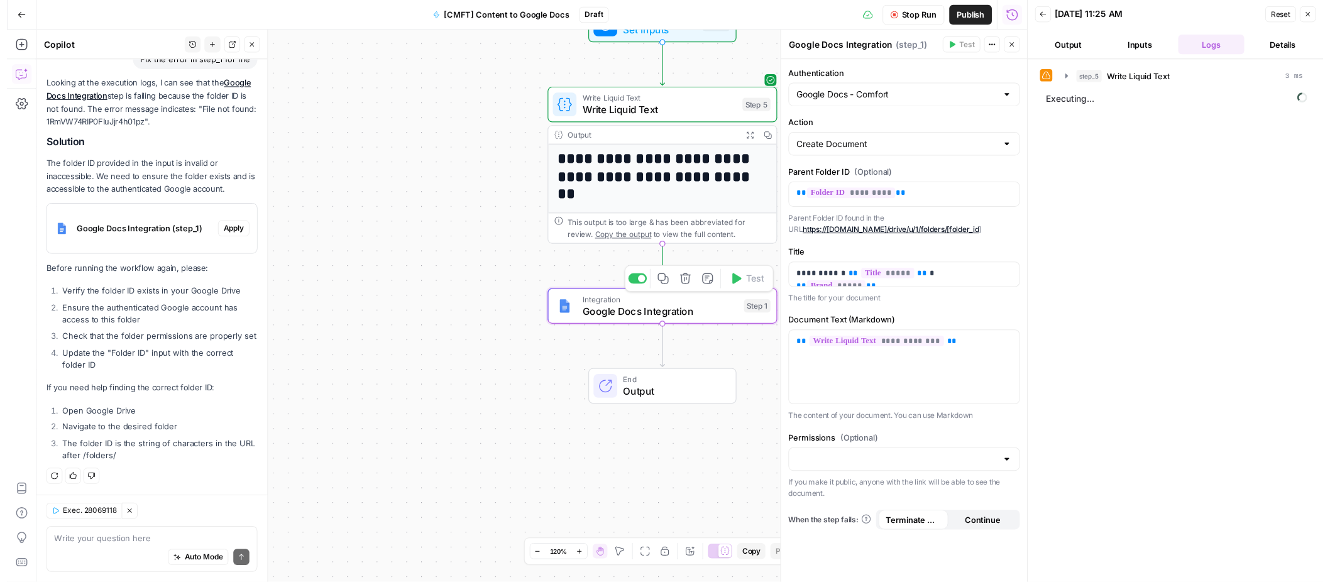
scroll to position [123, 0]
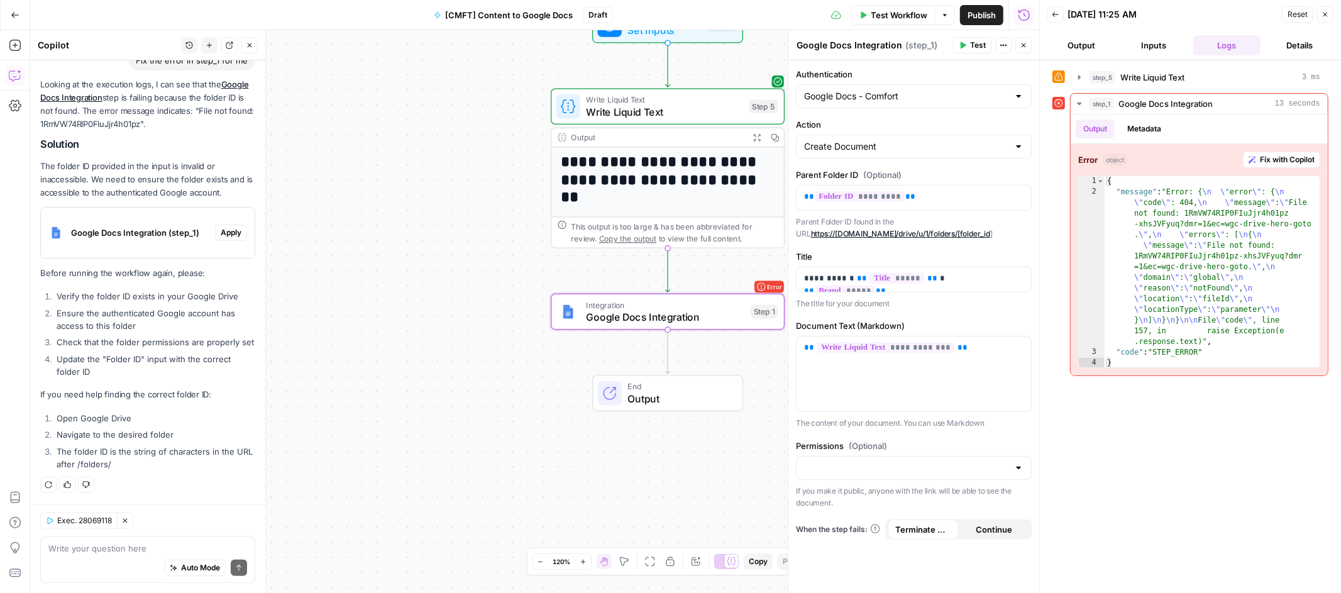
click at [883, 15] on span "Test Workflow" at bounding box center [899, 15] width 57 height 13
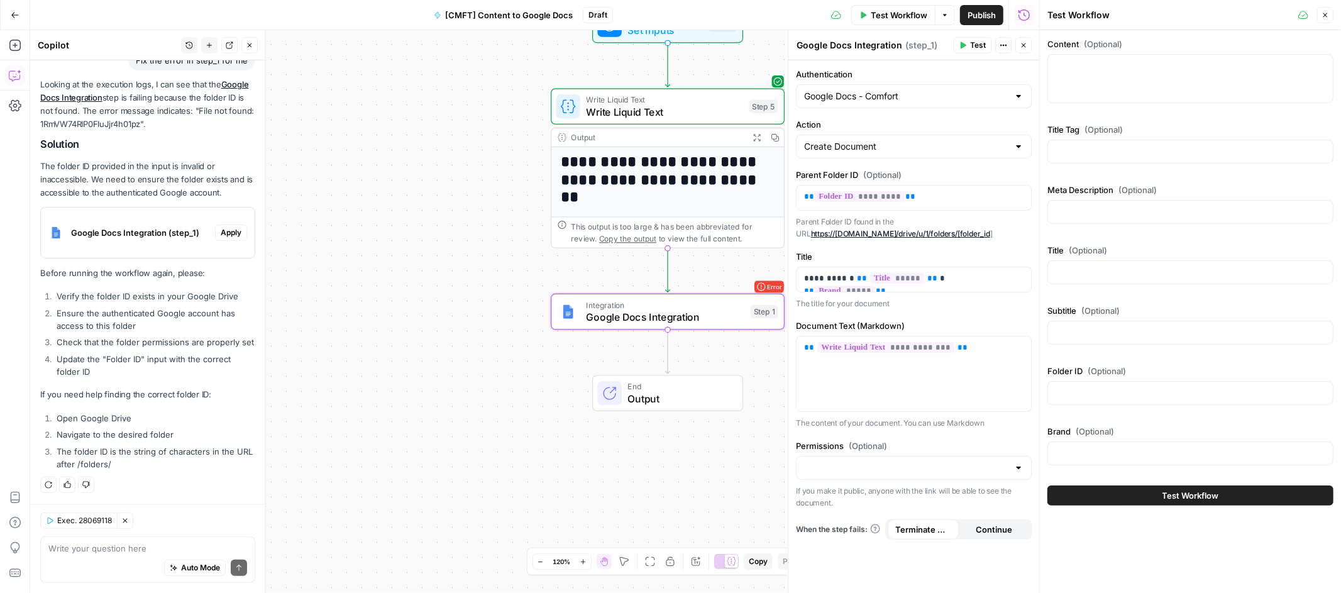
click at [904, 9] on span "Test Workflow" at bounding box center [899, 15] width 57 height 13
click at [463, 146] on div "**********" at bounding box center [534, 311] width 1009 height 563
click at [1327, 15] on button "Close" at bounding box center [1325, 15] width 16 height 16
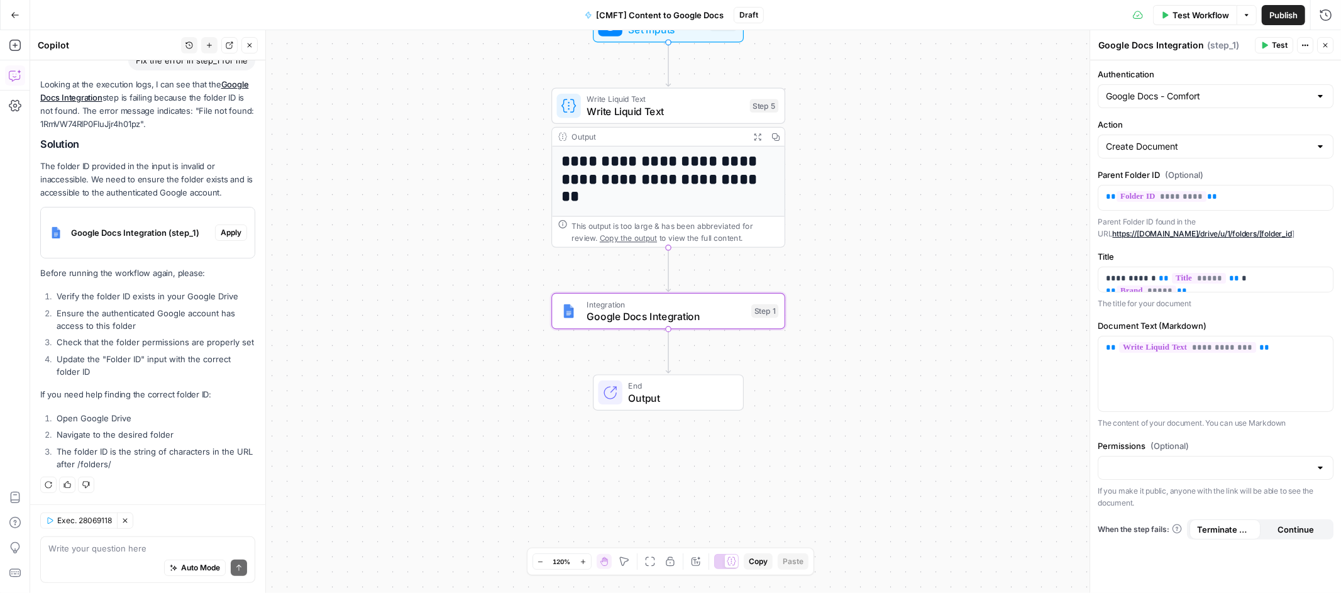
click at [20, 15] on button "Go Back" at bounding box center [15, 15] width 23 height 23
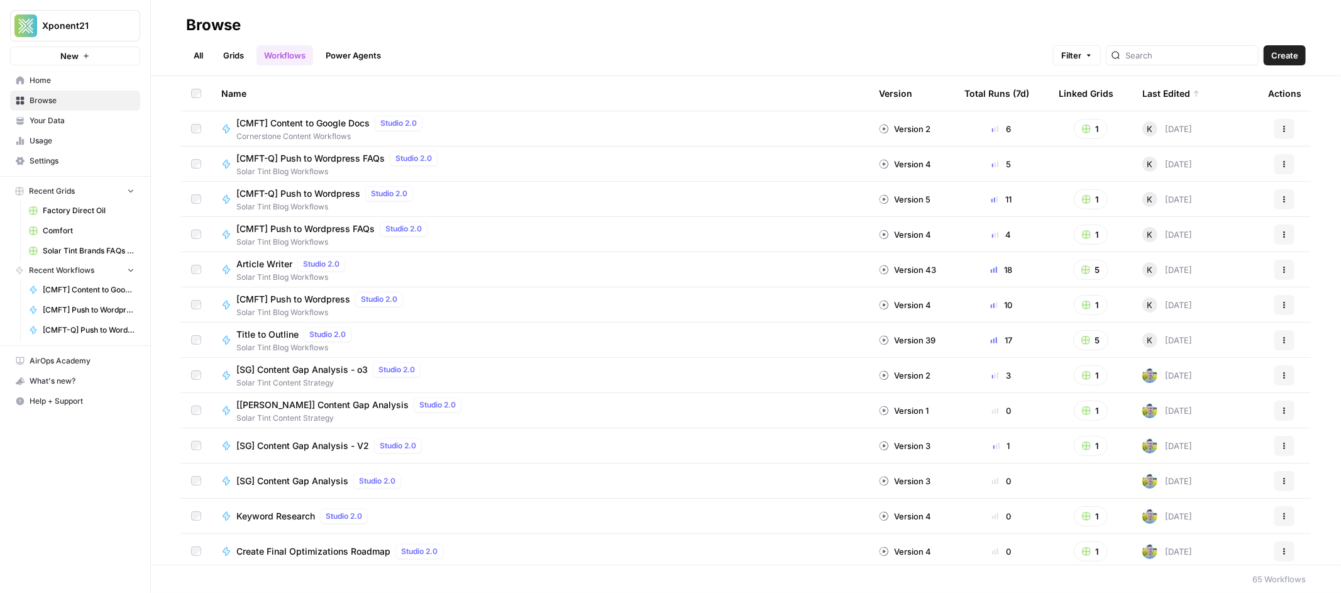
click at [291, 123] on span "[CMFT] Content to Google Docs" at bounding box center [302, 123] width 133 height 13
click at [72, 229] on span "Comfort" at bounding box center [89, 230] width 92 height 11
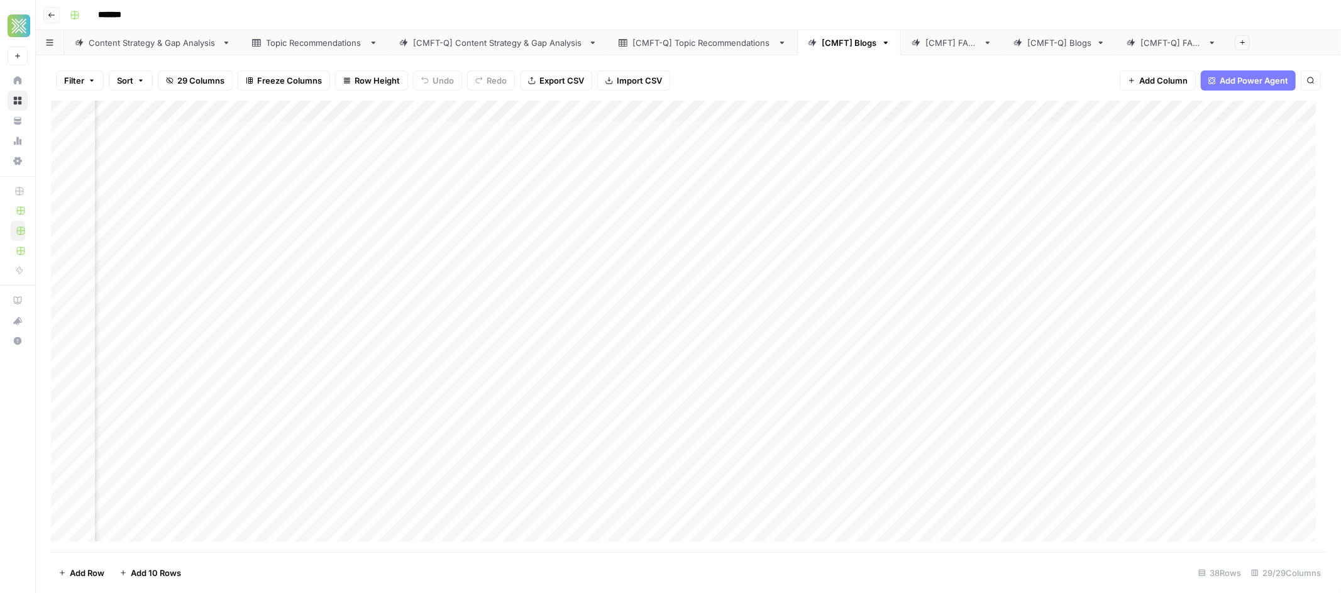
scroll to position [3, 2067]
click at [1100, 110] on div "Add Column" at bounding box center [688, 326] width 1275 height 451
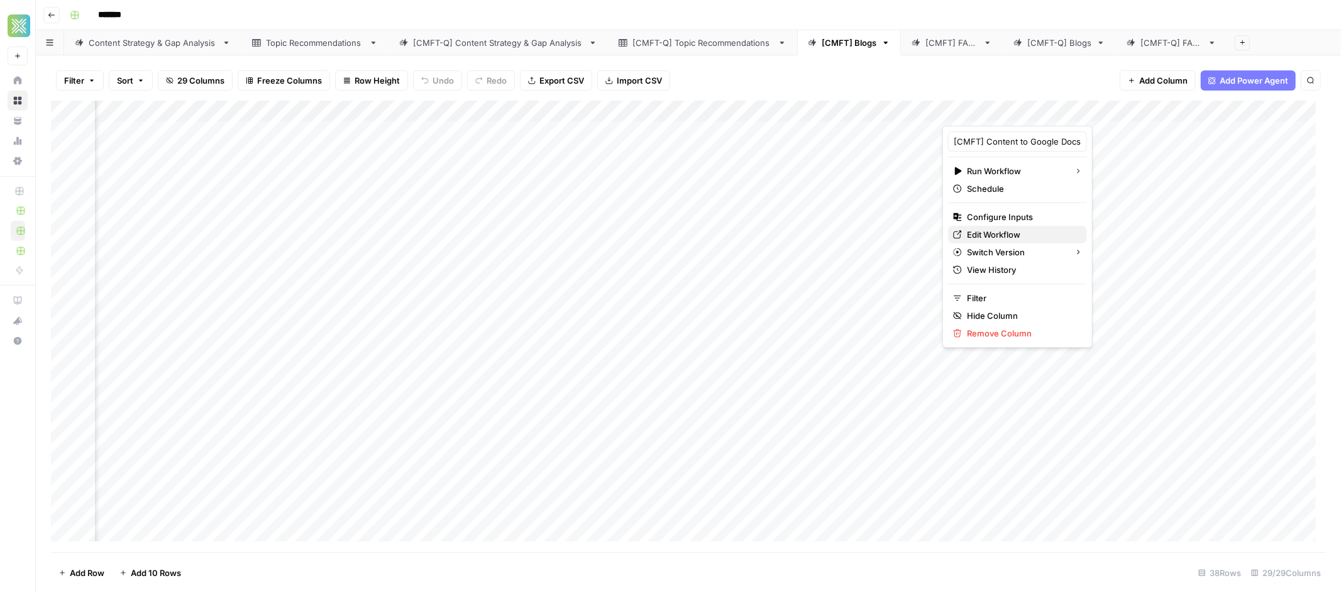
click at [996, 234] on span "Edit Workflow" at bounding box center [1022, 234] width 110 height 13
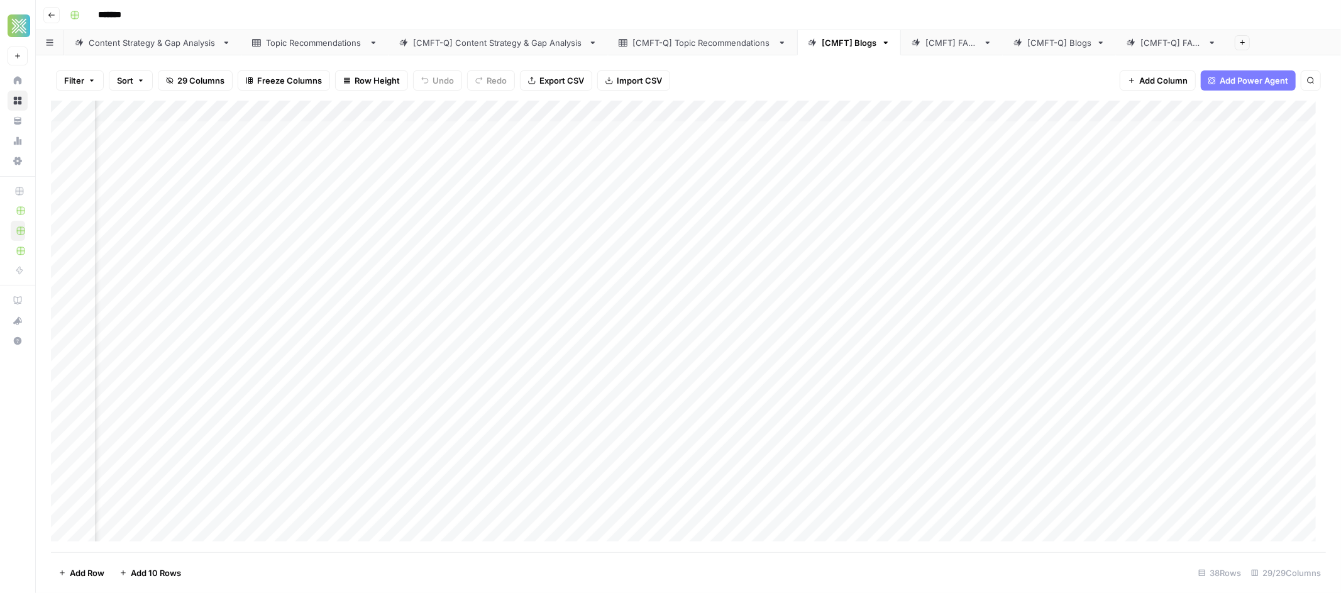
click at [1100, 112] on div "Add Column" at bounding box center [688, 326] width 1275 height 451
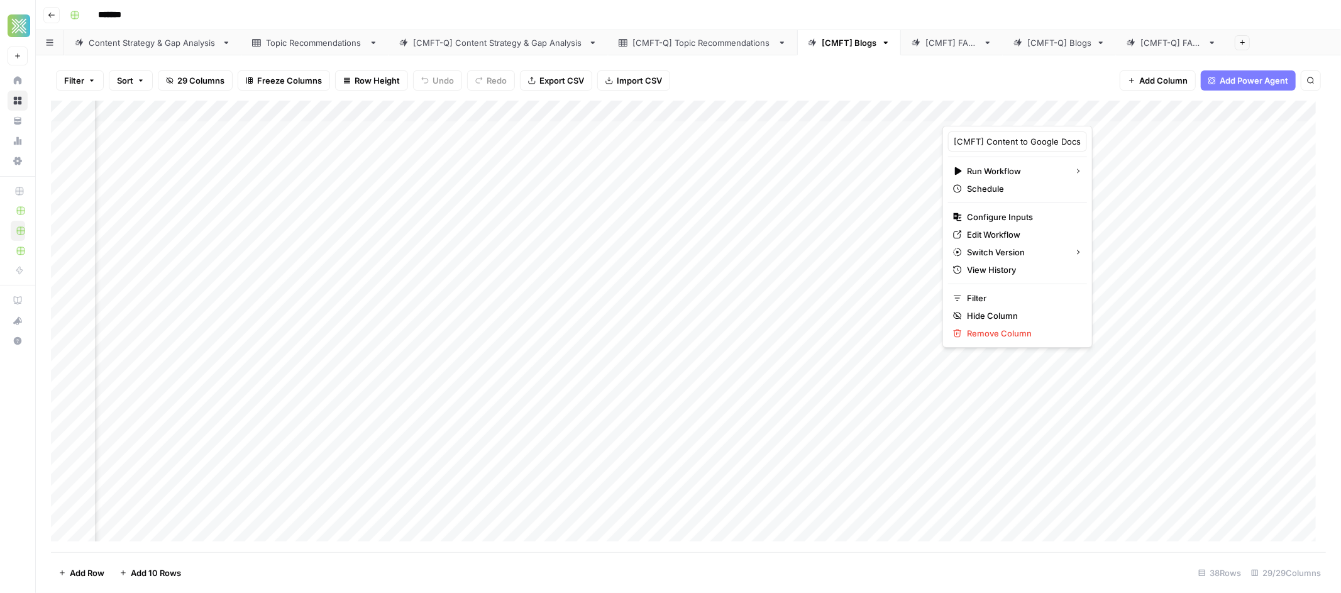
click at [1099, 113] on div at bounding box center [1034, 113] width 185 height 25
click at [1104, 117] on div at bounding box center [1034, 113] width 185 height 25
click at [1101, 113] on div at bounding box center [1034, 113] width 185 height 25
click at [1004, 218] on span "Configure Inputs" at bounding box center [1022, 217] width 110 height 13
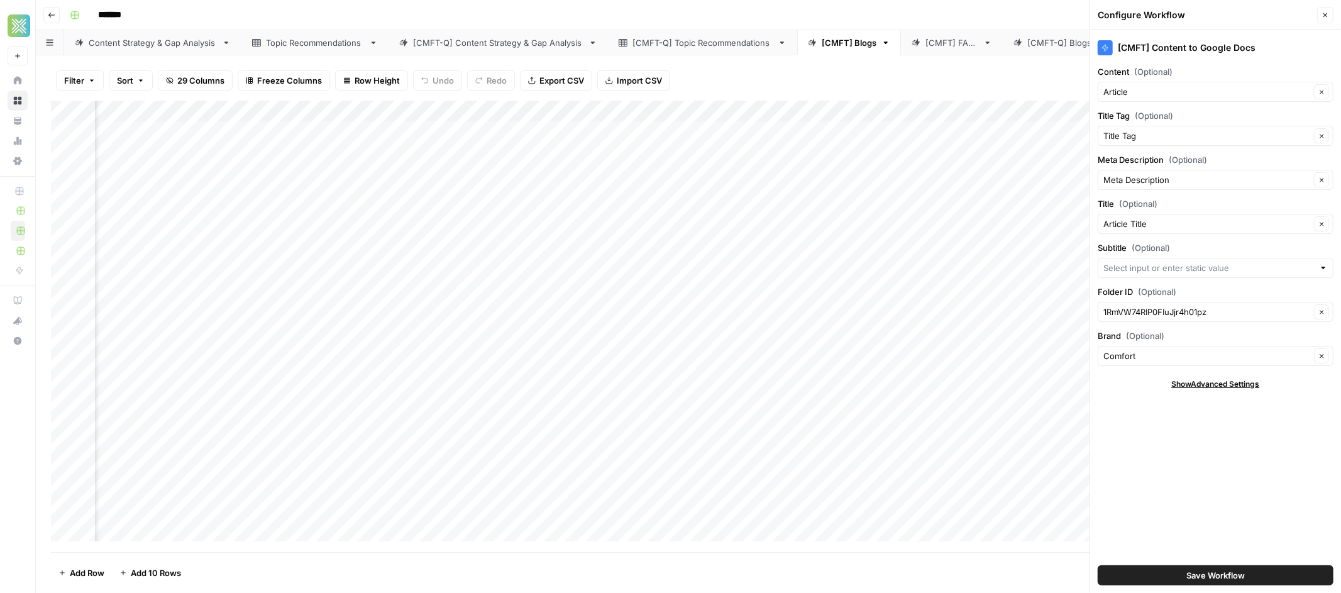
click at [1244, 302] on div "1RmVW74RIP0FIuJjr4h01pz Clear" at bounding box center [1215, 312] width 236 height 20
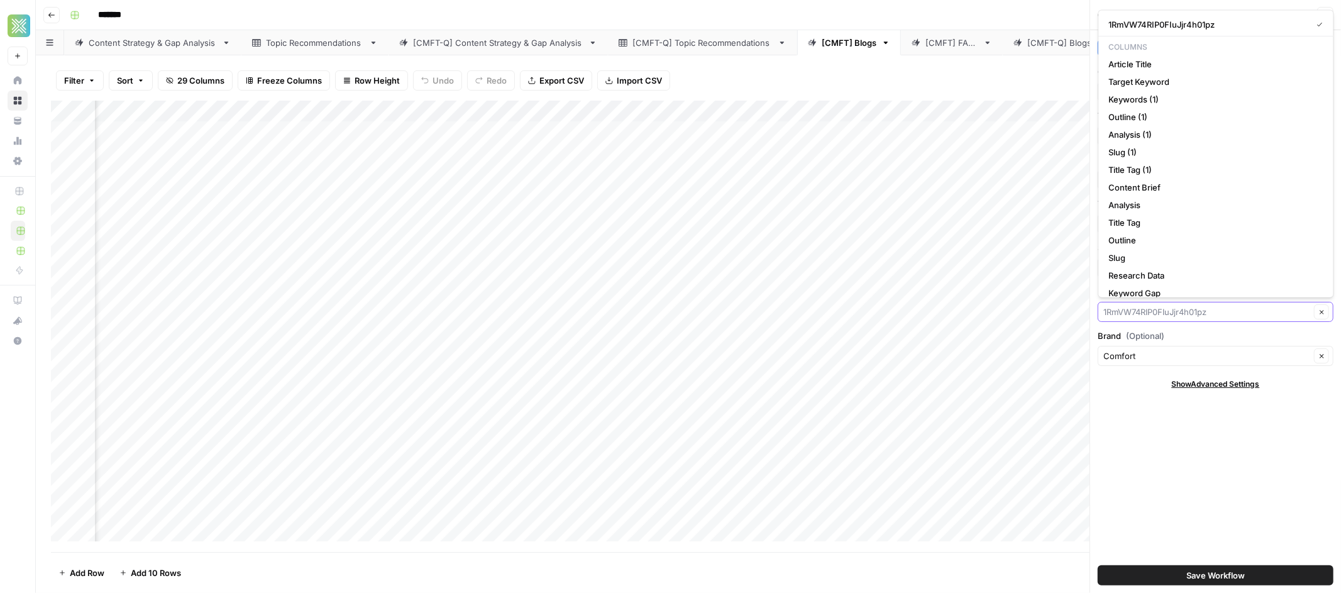
drag, startPoint x: 1228, startPoint y: 319, endPoint x: 1125, endPoint y: 316, distance: 103.1
click at [1125, 316] on div "Clear" at bounding box center [1215, 312] width 236 height 20
paste input "1RmVW74RIP0FIuJjr4h01pz-xhsJVFyuq?dmr=1&ec=wgc-drive-hero-goto"
type input "1RmVW74RIP0FIuJjr4h01pz-xhsJVFyuq?dmr=1&ec=wgc-drive-hero-goto"
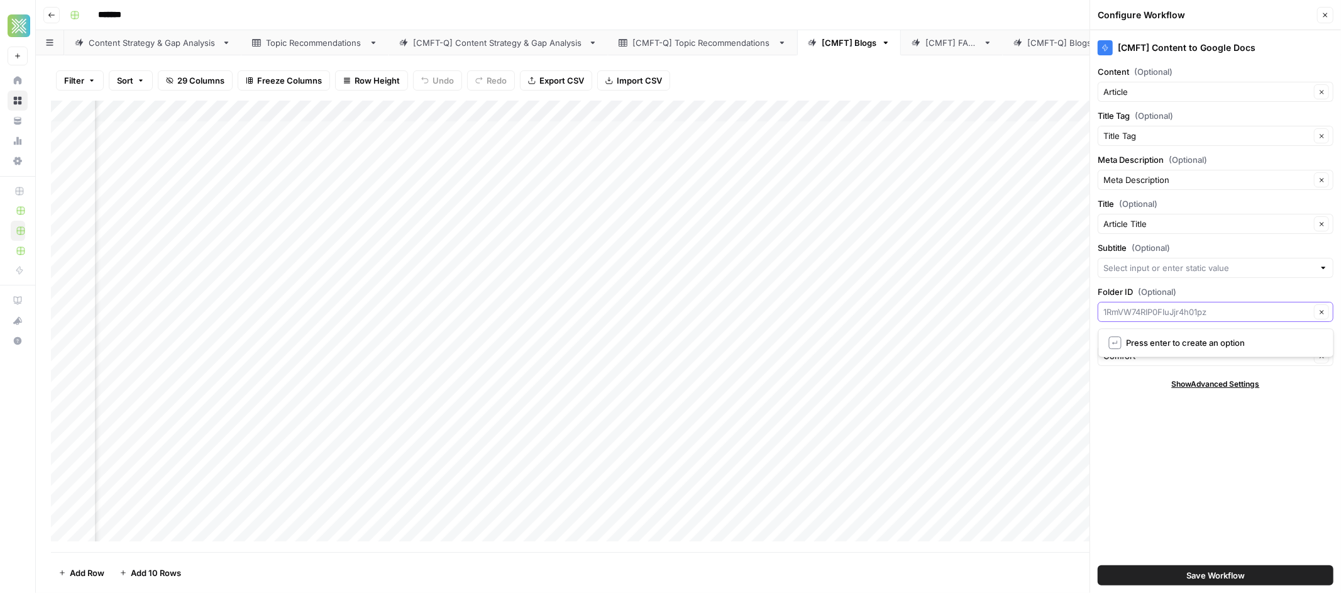
scroll to position [0, 0]
click at [1148, 317] on input "Folder ID (Optional)" at bounding box center [1206, 311] width 207 height 13
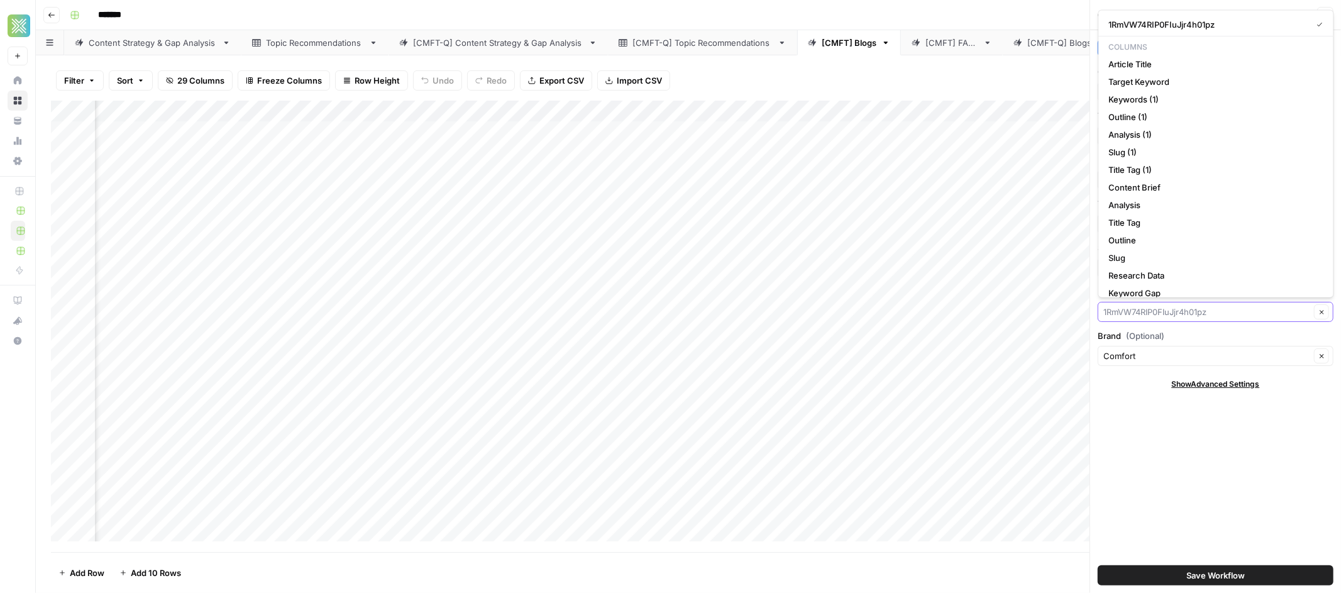
paste input "1RmVW74RIP0FIuJjr4h01pz-xhsJVFyuq?dmr=1&ec=wgc-drive-hero-goto"
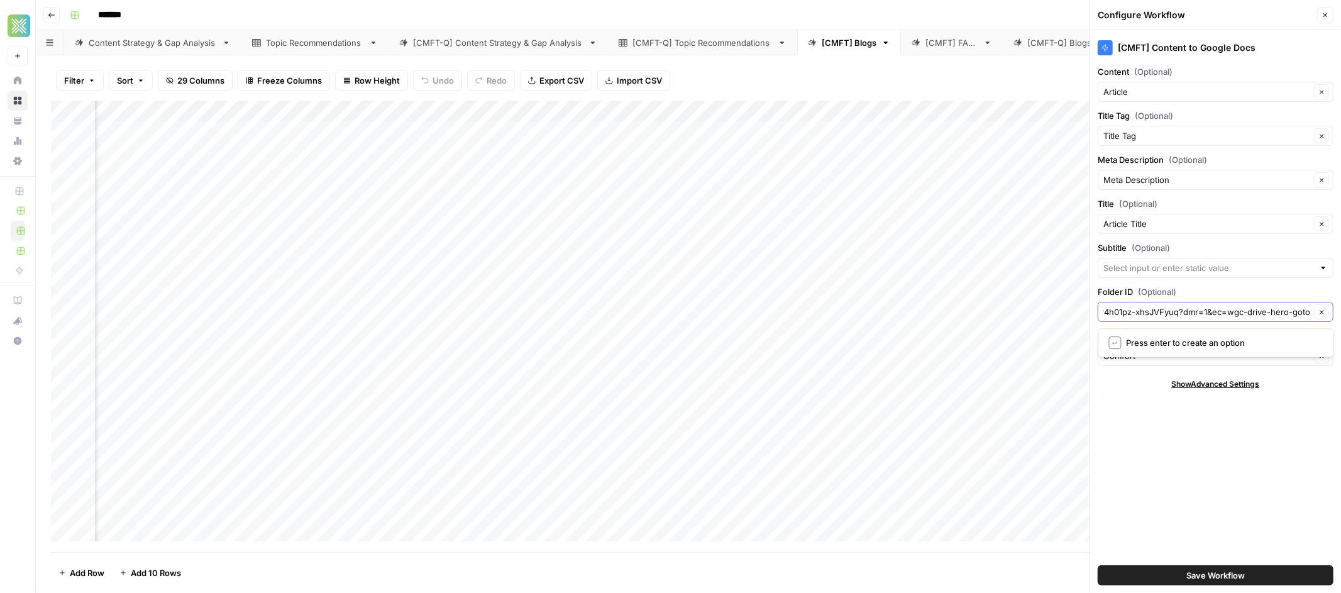
type input "1RmVW74RIP0FIuJjr4h01pz-xhsJVFyuq?dmr=1&ec=wgc-drive-hero-goto"
click at [1215, 311] on input "Folder ID (Optional)" at bounding box center [1206, 311] width 207 height 13
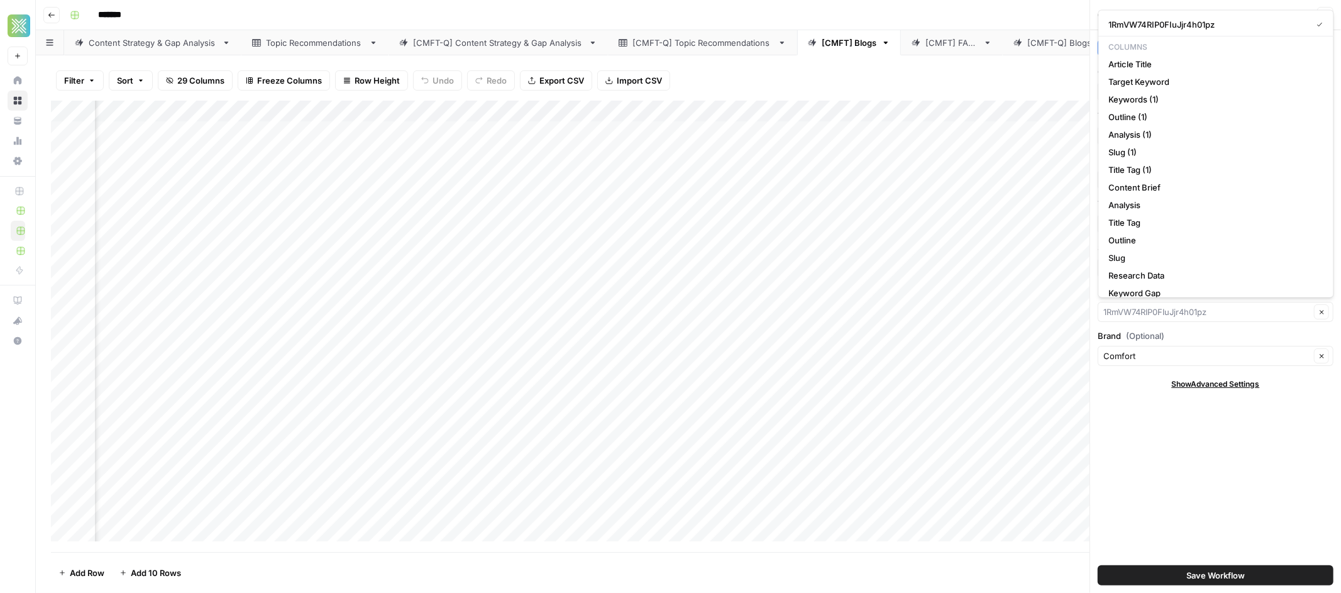
type input "1RmVW74RIP0FIuJjr4h01pz"
click at [1253, 576] on button "Save Workflow" at bounding box center [1215, 575] width 236 height 20
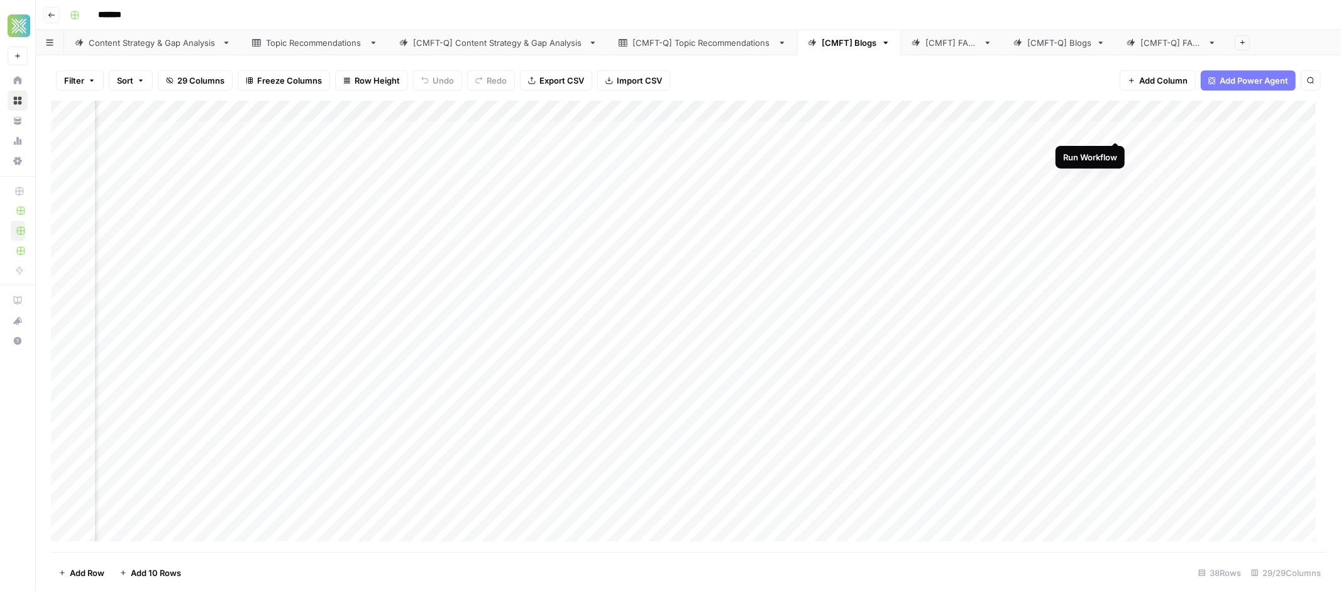
click at [1114, 126] on div "Add Column" at bounding box center [688, 326] width 1275 height 451
click at [1097, 111] on div "Add Column" at bounding box center [688, 326] width 1275 height 451
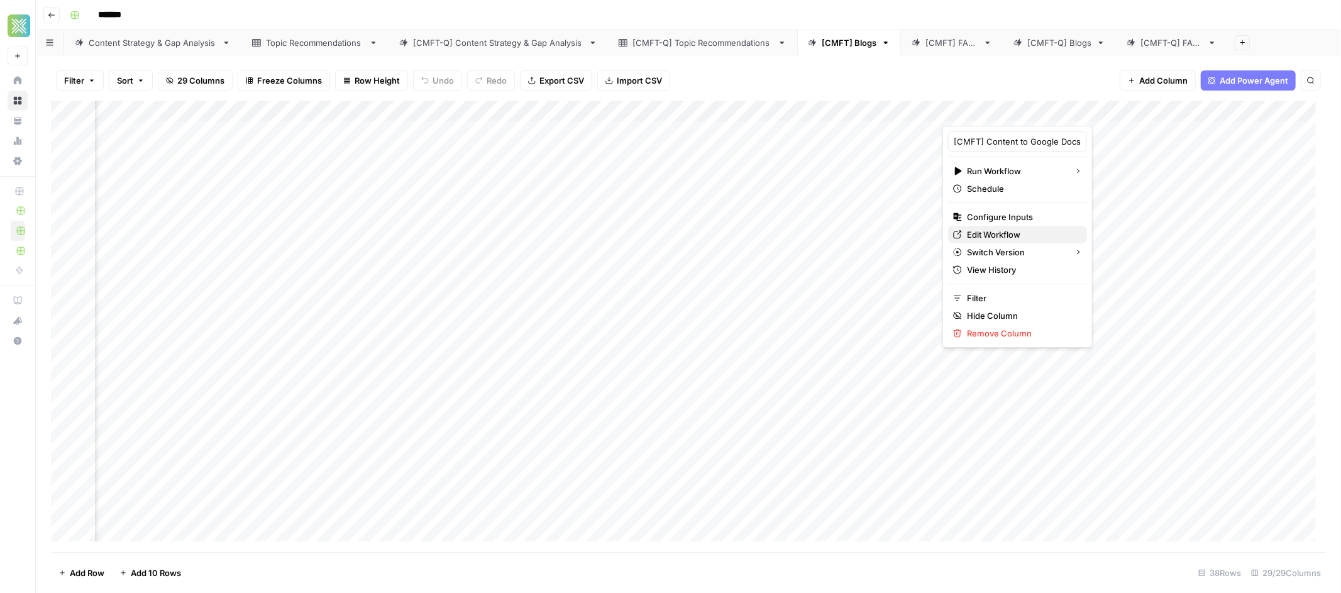
click at [1022, 228] on span "Edit Workflow" at bounding box center [1022, 234] width 110 height 13
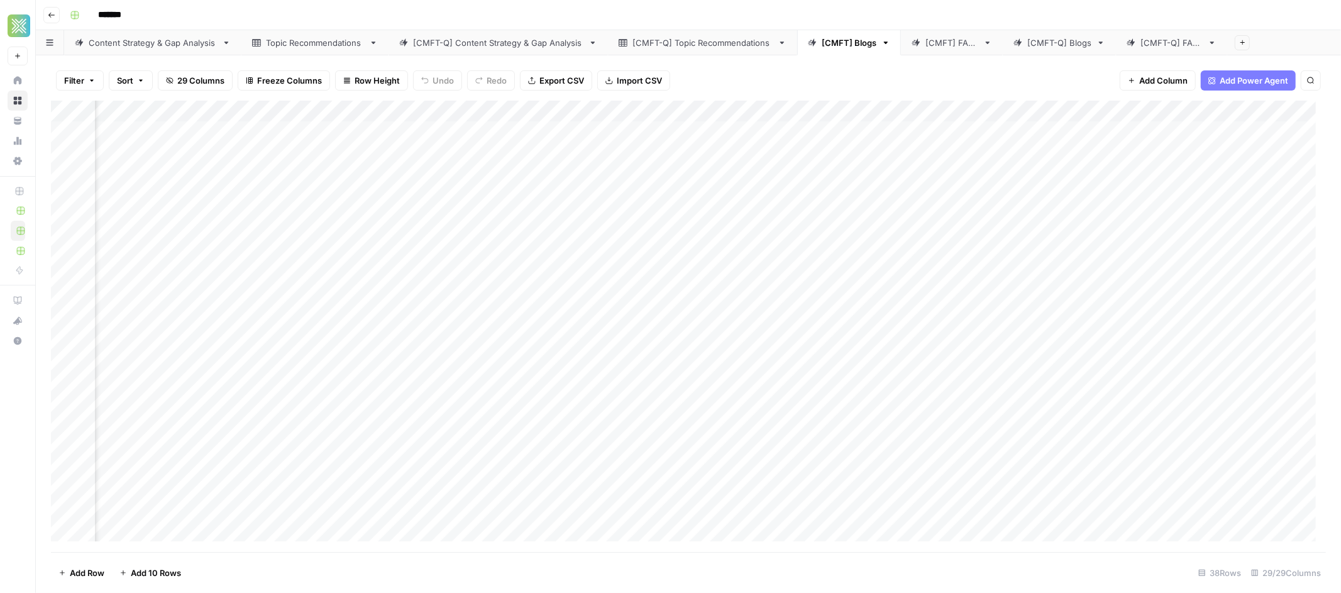
click at [1098, 114] on div "Add Column" at bounding box center [688, 326] width 1275 height 451
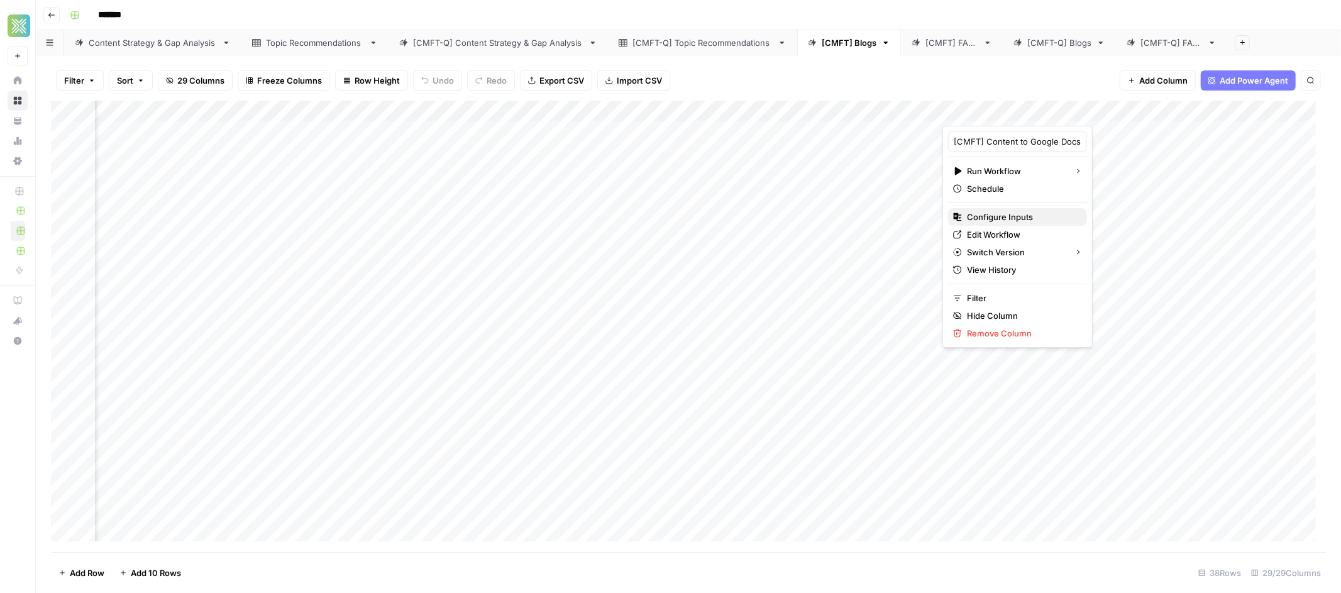
click at [1004, 214] on span "Configure Inputs" at bounding box center [1022, 217] width 110 height 13
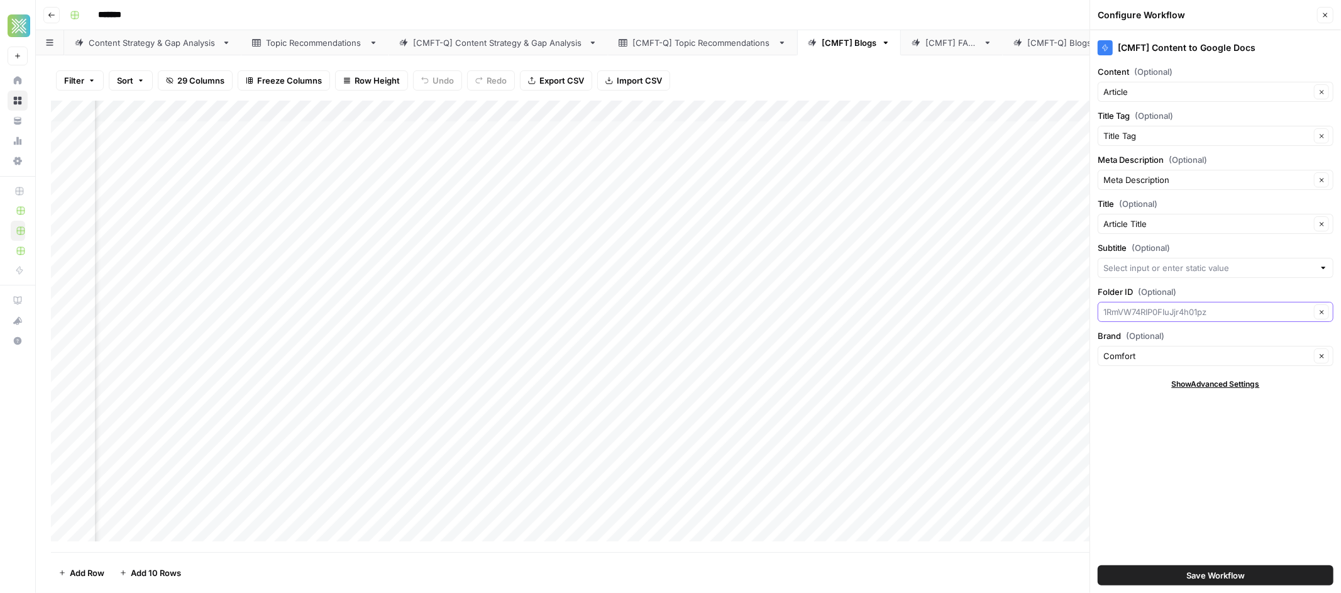
drag, startPoint x: 1211, startPoint y: 313, endPoint x: 1111, endPoint y: 309, distance: 99.4
click at [1111, 309] on input "Folder ID (Optional)" at bounding box center [1206, 311] width 207 height 13
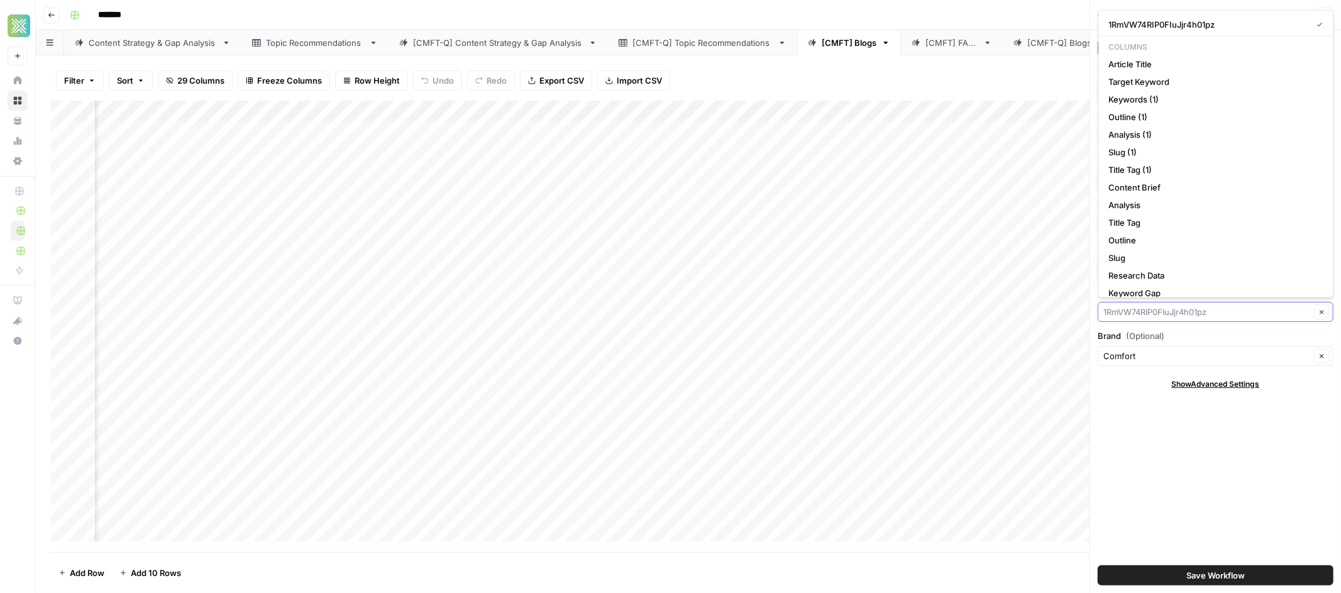
paste input "1RmVW74RIP0FIuJjr4h01pz-xhsJVFyuq"
type input "1RmVW74RIP0FIuJjr4h01pz-xhsJVFyuq"
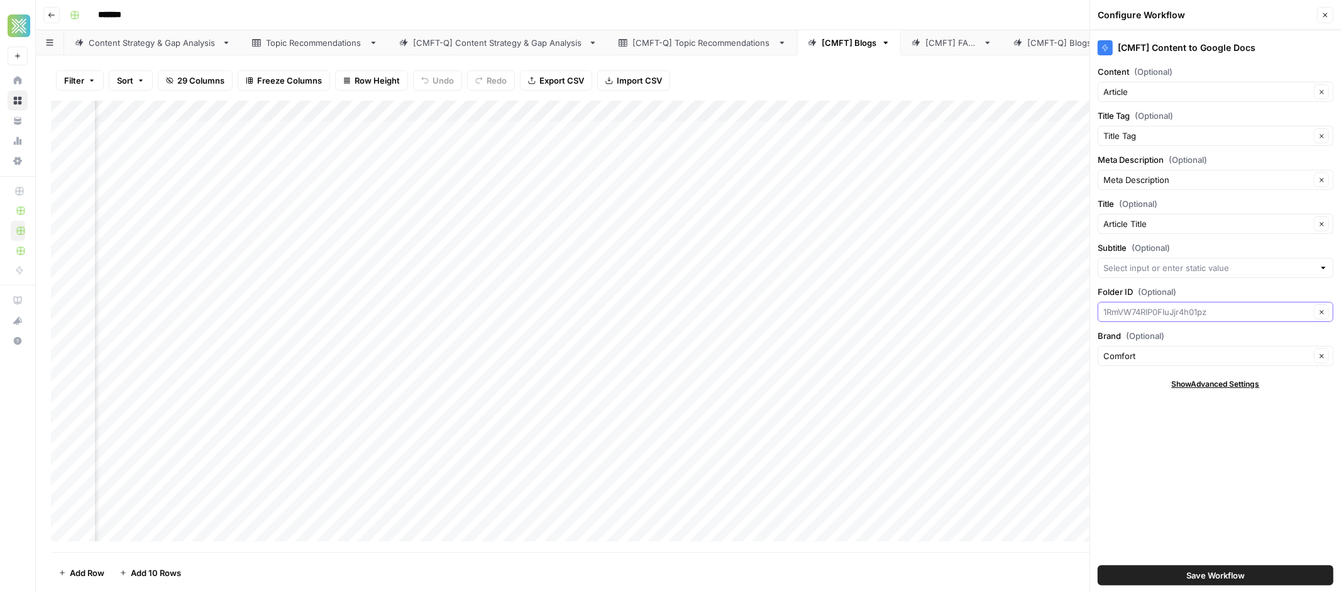
paste input "1RmVW74RIP0FIuJjr4h01pz-xhsJVFyuq"
click at [1130, 344] on span "Press enter to create an option" at bounding box center [1222, 342] width 192 height 13
type input "1RmVW74RIP0FIuJjr4h01pz"
drag, startPoint x: 1231, startPoint y: 312, endPoint x: 1158, endPoint y: 310, distance: 72.9
click at [1158, 310] on input "Folder ID (Optional)" at bounding box center [1206, 311] width 207 height 13
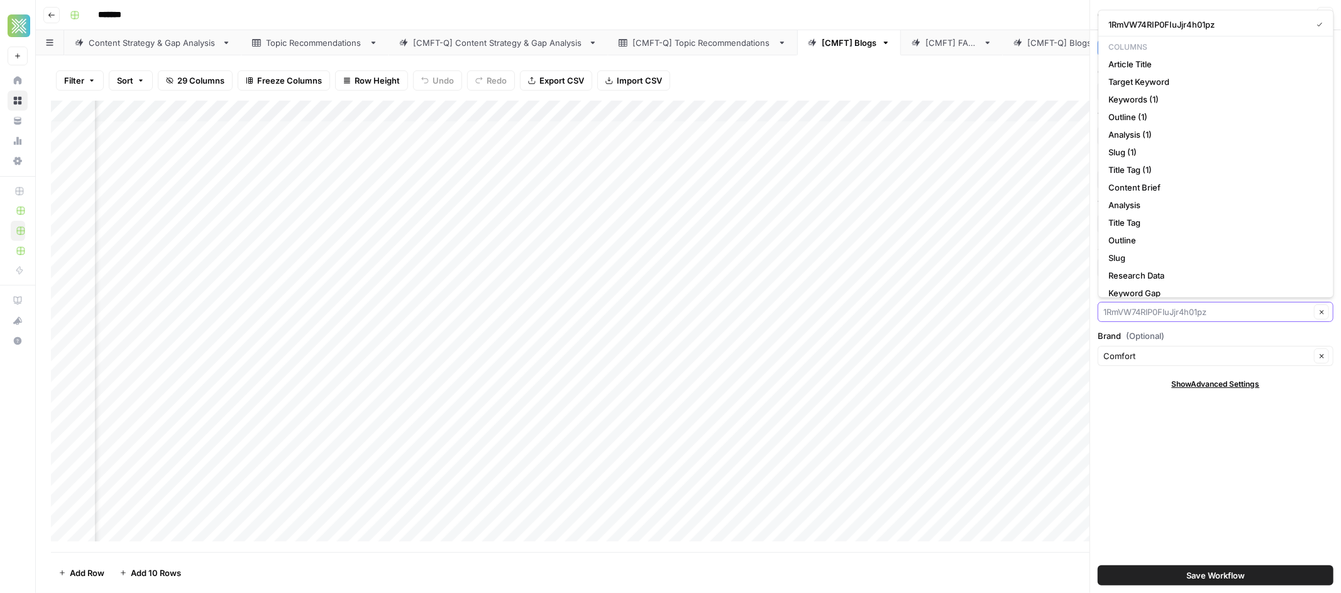
paste input "1RmVW74RIP0FIuJjr4h01pz-xhsJVFyuq"
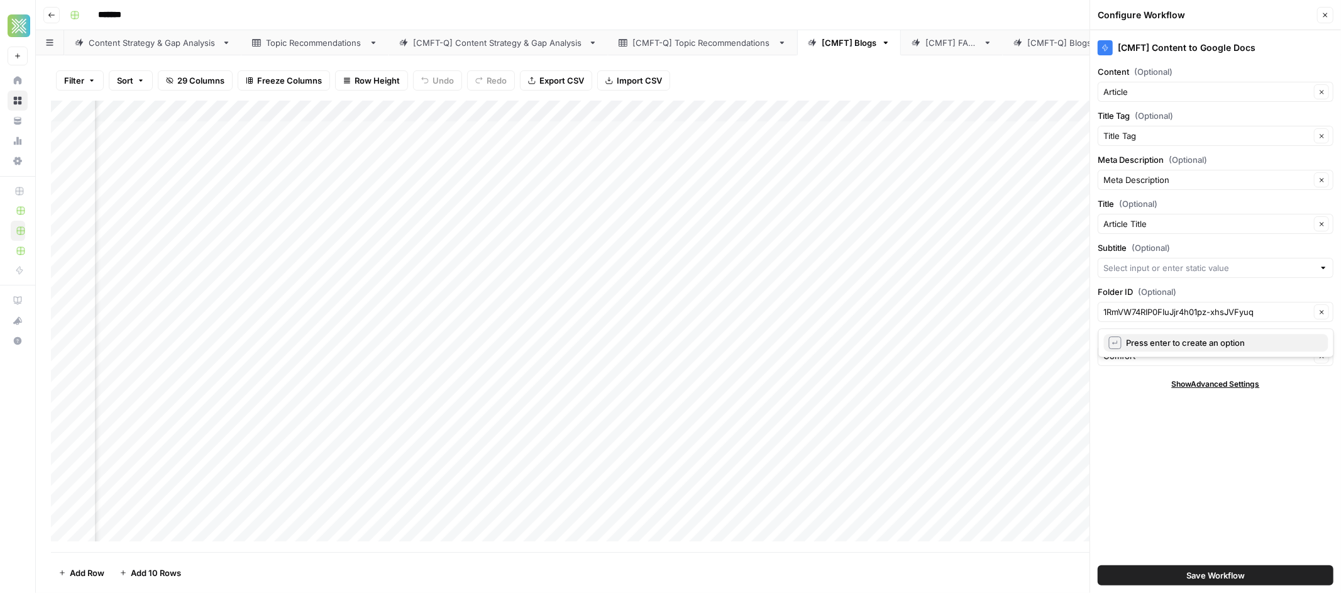
click at [1197, 344] on span "Press enter to create an option" at bounding box center [1222, 342] width 192 height 13
type input "1RmVW74RIP0FIuJjr4h01pz"
click at [1227, 317] on input "Folder ID (Optional)" at bounding box center [1206, 311] width 207 height 13
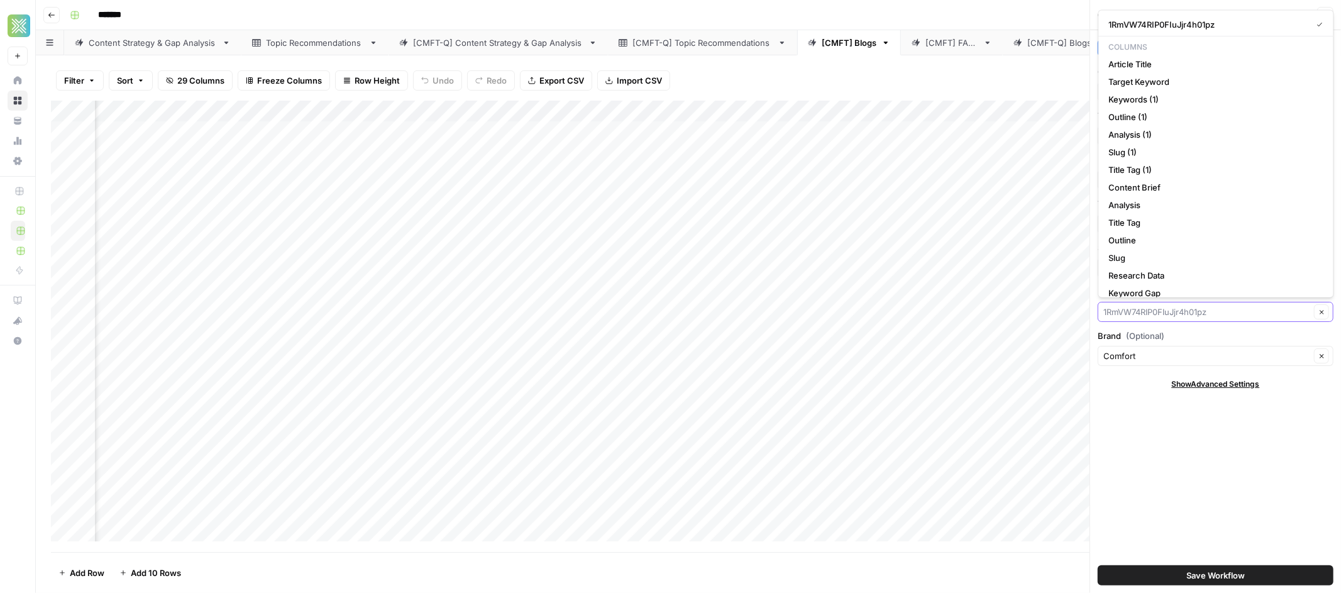
paste input "1RmVW74RIP0FIuJjr4h01pz-xhsJVFyuq"
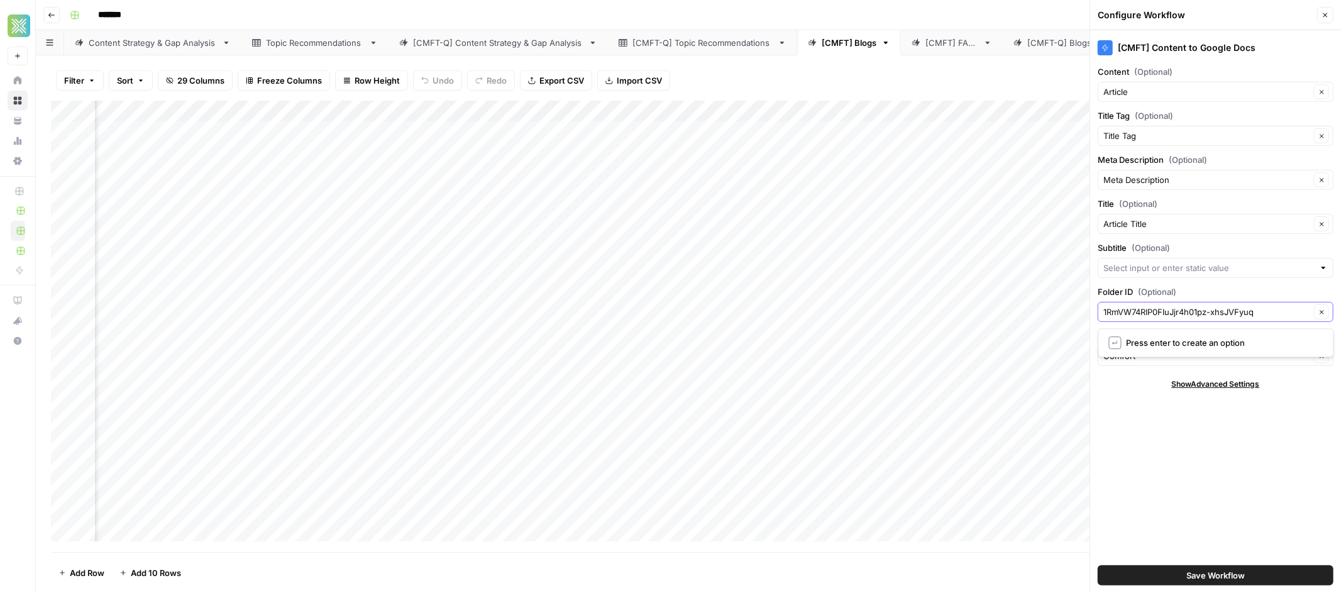
click at [1214, 314] on input "1RmVW74RIP0FIuJjr4h01pz-xhsJVFyuq" at bounding box center [1206, 311] width 207 height 13
type input "1RmVW74RIP0FIuJjr4h01pz-xhsJVFyuq"
click at [1214, 310] on input "Folder ID (Optional)" at bounding box center [1206, 311] width 207 height 13
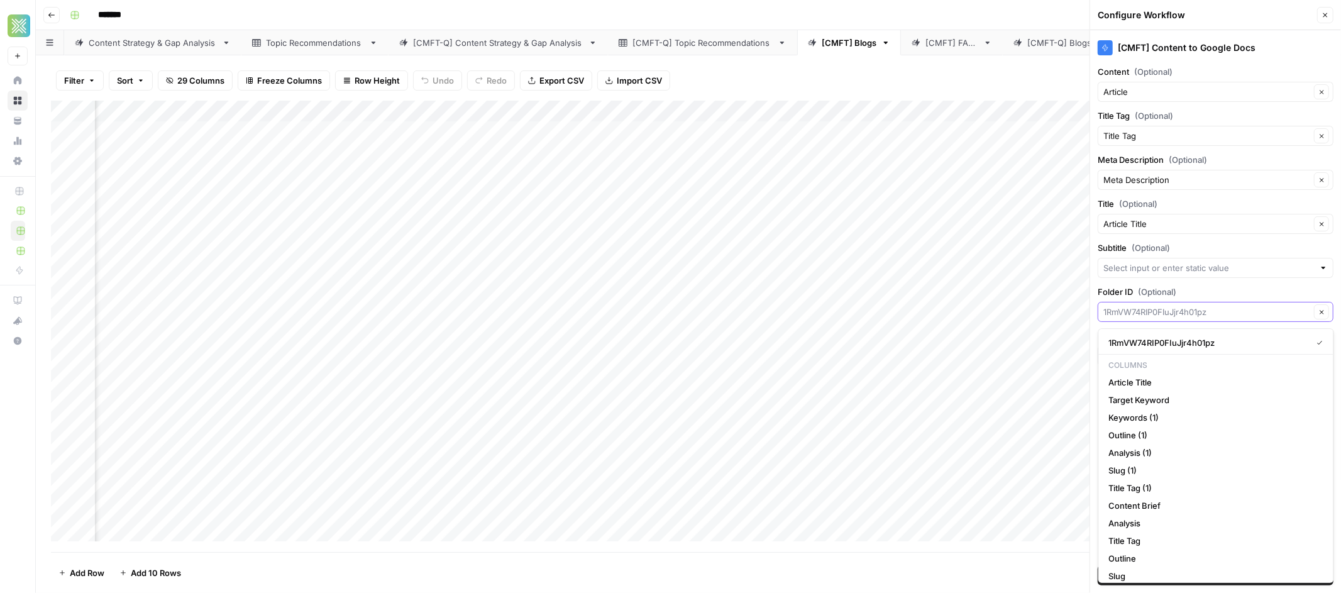
click at [1227, 317] on input "Folder ID (Optional)" at bounding box center [1206, 311] width 207 height 13
type input "1RmVW74RIP0FIuJjr4h01pz"
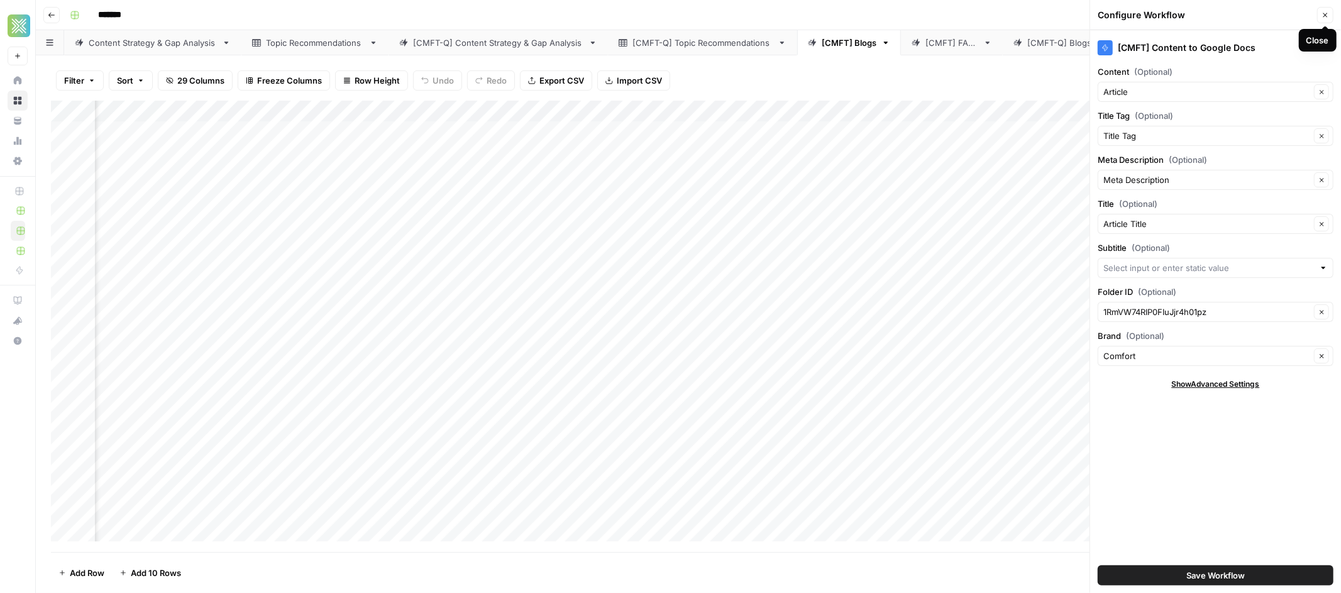
click at [1323, 13] on icon "button" at bounding box center [1325, 15] width 8 height 8
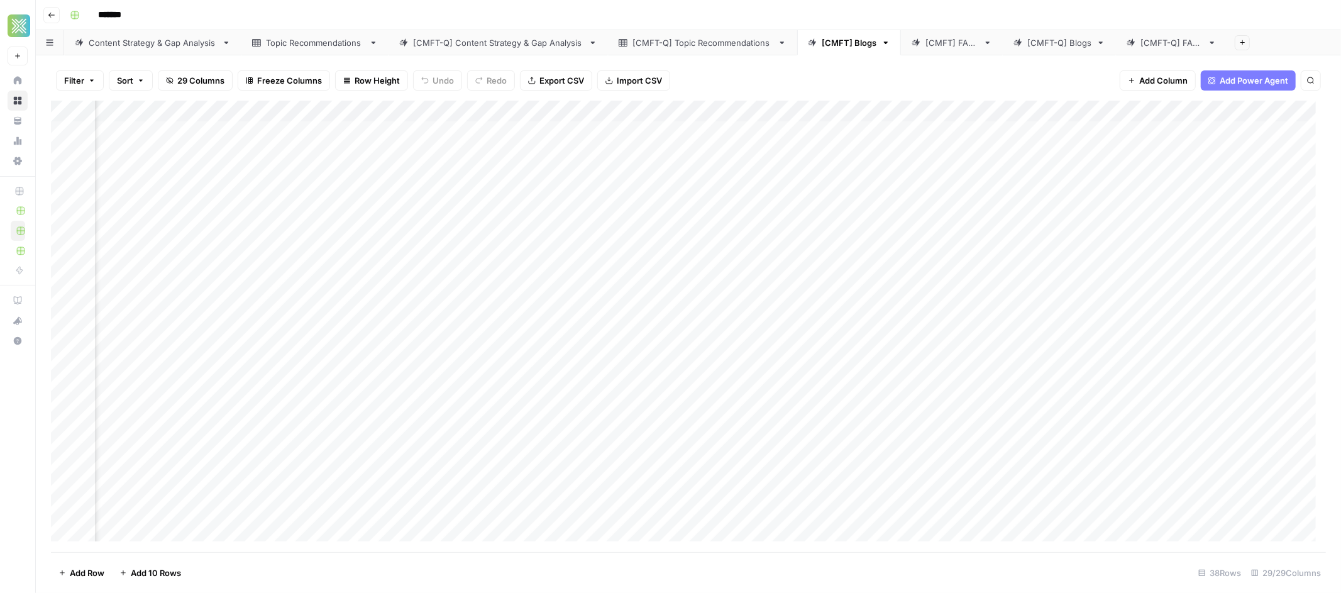
click at [1099, 107] on div "Add Column" at bounding box center [688, 326] width 1275 height 451
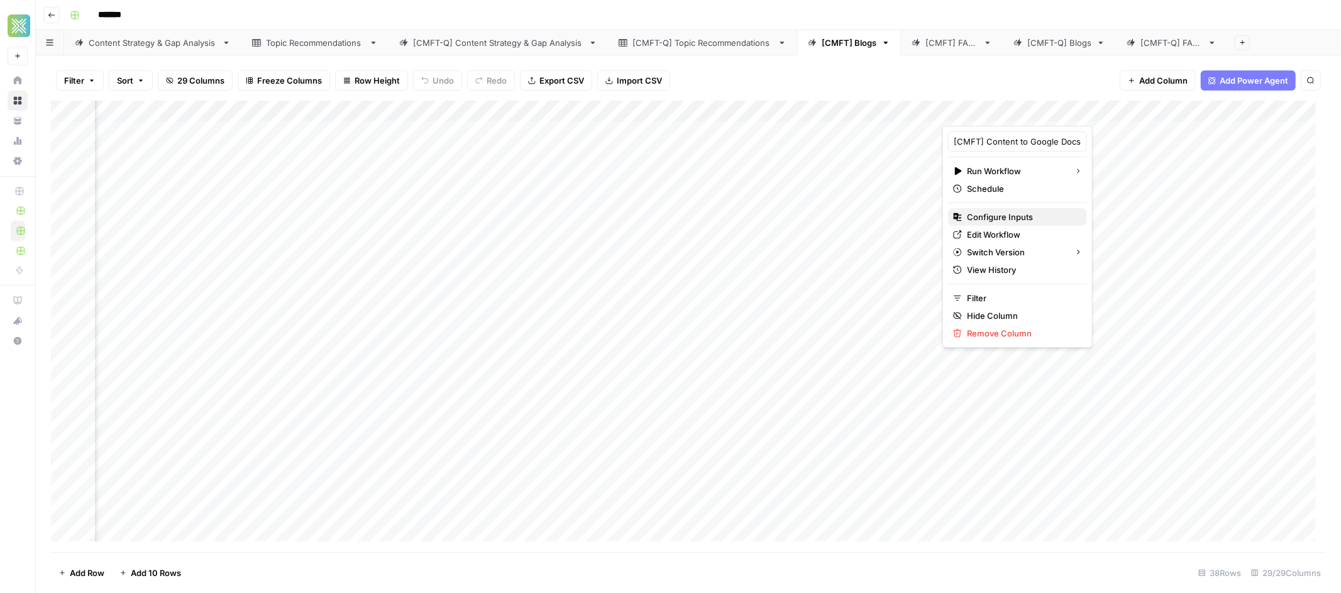
click at [999, 219] on span "Configure Inputs" at bounding box center [1022, 217] width 110 height 13
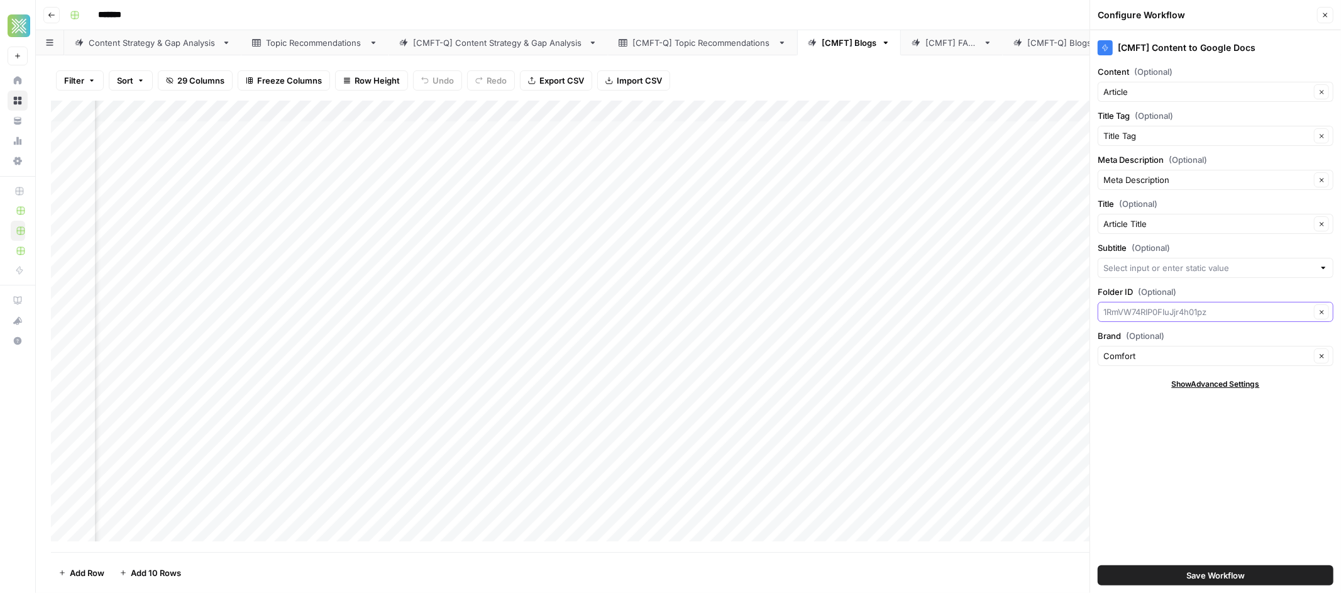
drag, startPoint x: 1260, startPoint y: 316, endPoint x: 1102, endPoint y: 300, distance: 158.5
click at [1103, 300] on div "Folder ID (Optional) Clear" at bounding box center [1215, 303] width 236 height 36
paste input "1RmVW74RIP0FIuJjr4h01pzxhsJVFyuq"
type input "1RmVW74RIP0FIuJjr4h01pzxhsJVFyuq"
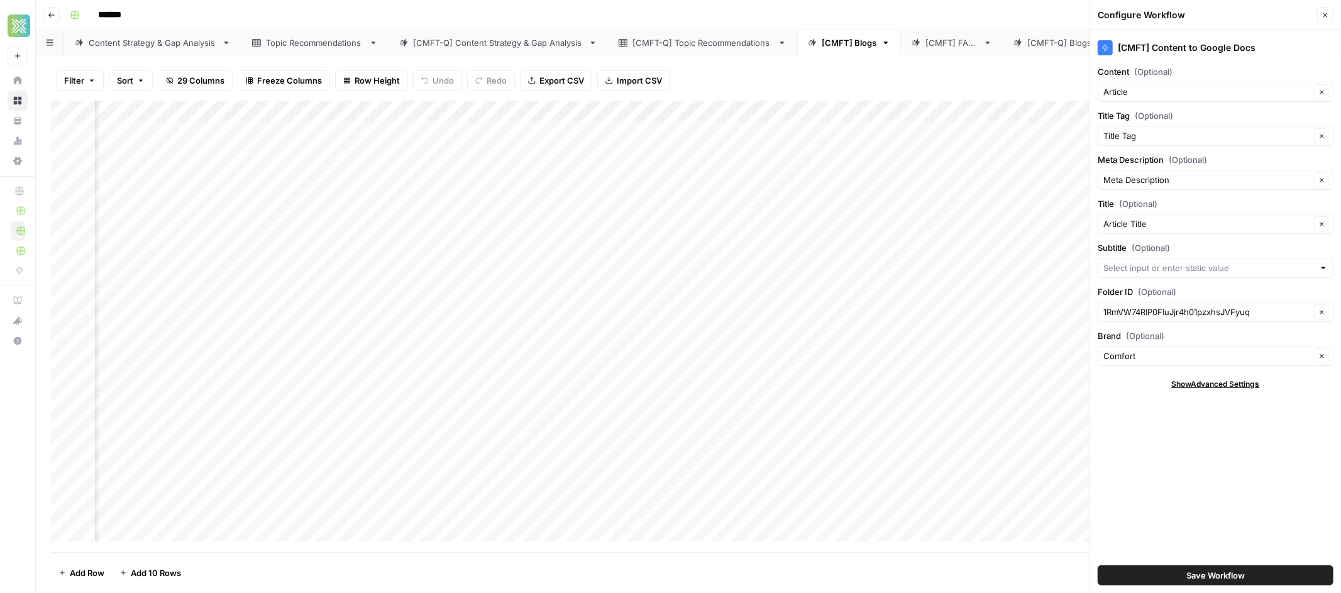
click at [1248, 577] on button "Save Workflow" at bounding box center [1215, 575] width 236 height 20
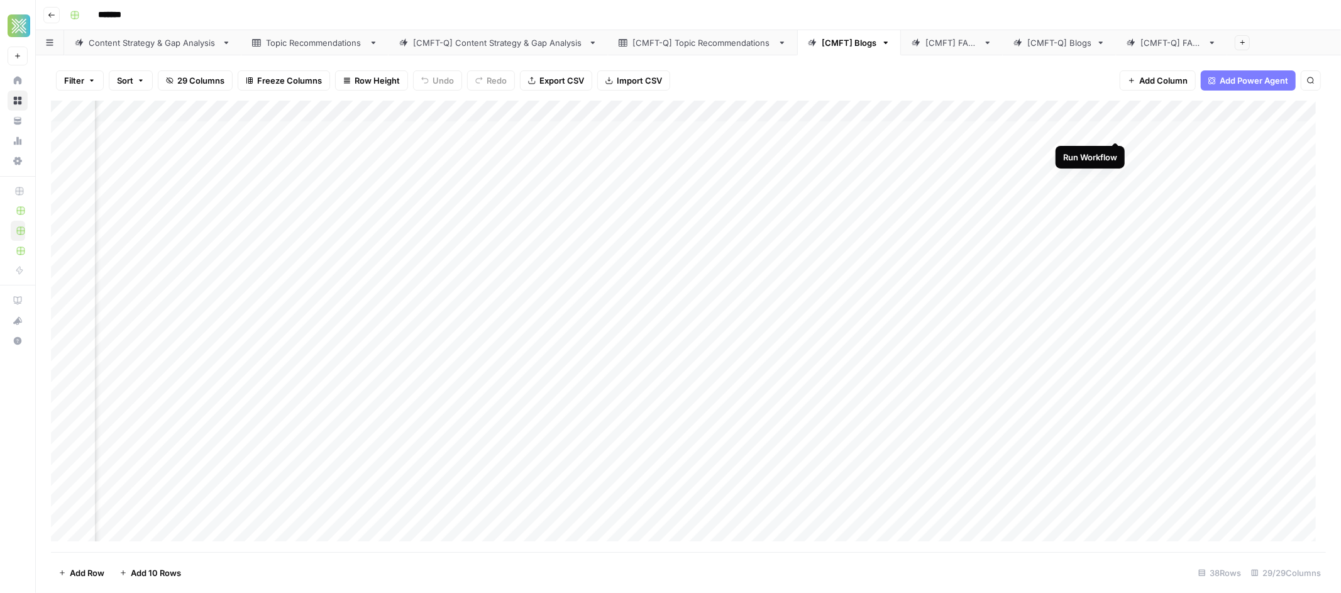
click at [1118, 127] on div "Add Column" at bounding box center [688, 326] width 1275 height 451
click at [1157, 74] on span "Add Column" at bounding box center [1163, 80] width 48 height 13
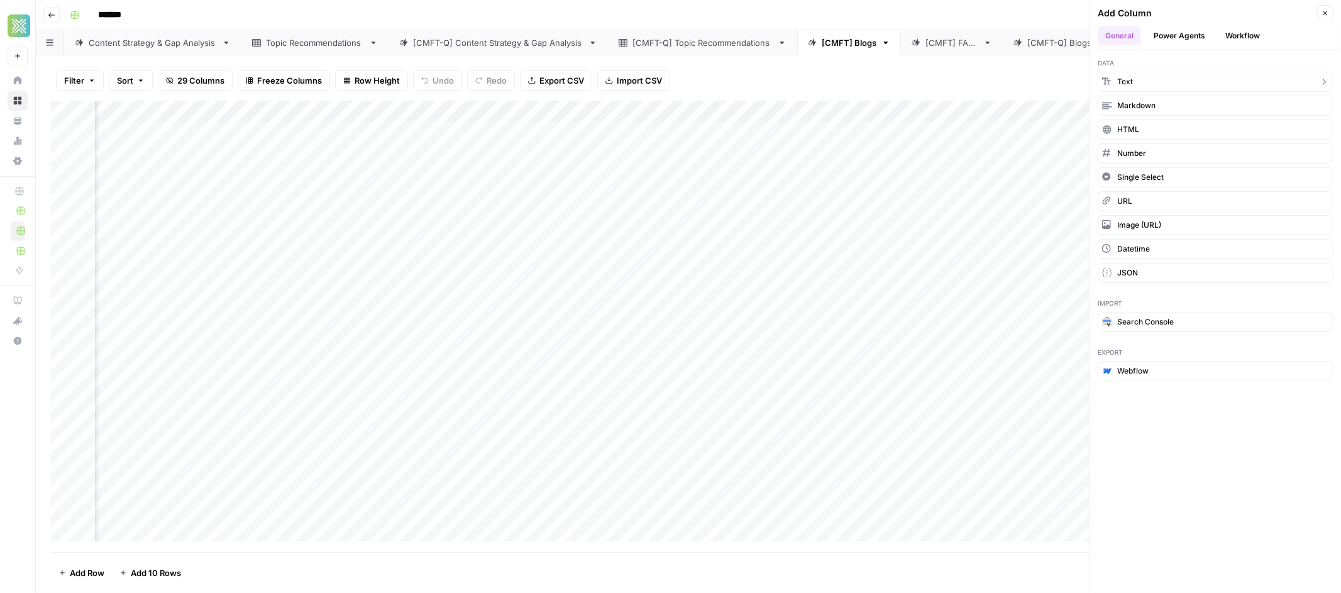
click at [1155, 78] on button "Text" at bounding box center [1215, 82] width 236 height 20
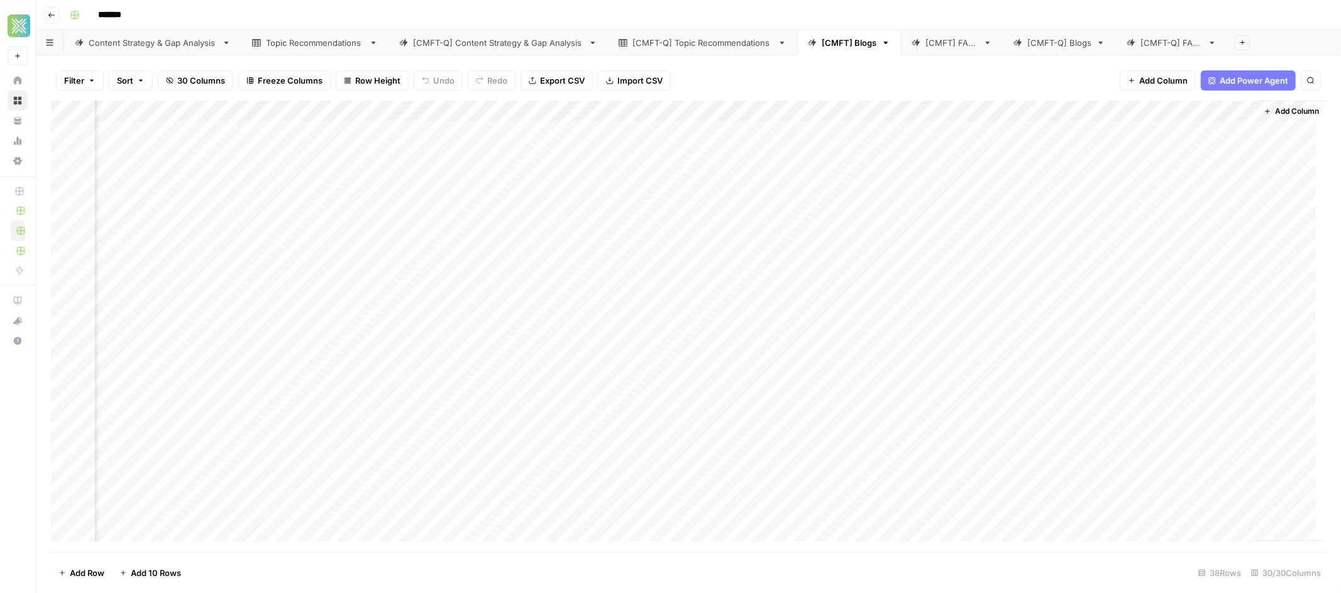
scroll to position [3, 2635]
click at [1147, 116] on div "Add Column" at bounding box center [688, 326] width 1275 height 451
drag, startPoint x: 1128, startPoint y: 142, endPoint x: 1046, endPoint y: 141, distance: 81.7
click at [1046, 141] on body "Xponent21 New Home Browse Your Data Usage Settings Recent Grids Factory Direct …" at bounding box center [670, 296] width 1341 height 593
click at [1087, 139] on div "Add Column" at bounding box center [688, 326] width 1275 height 451
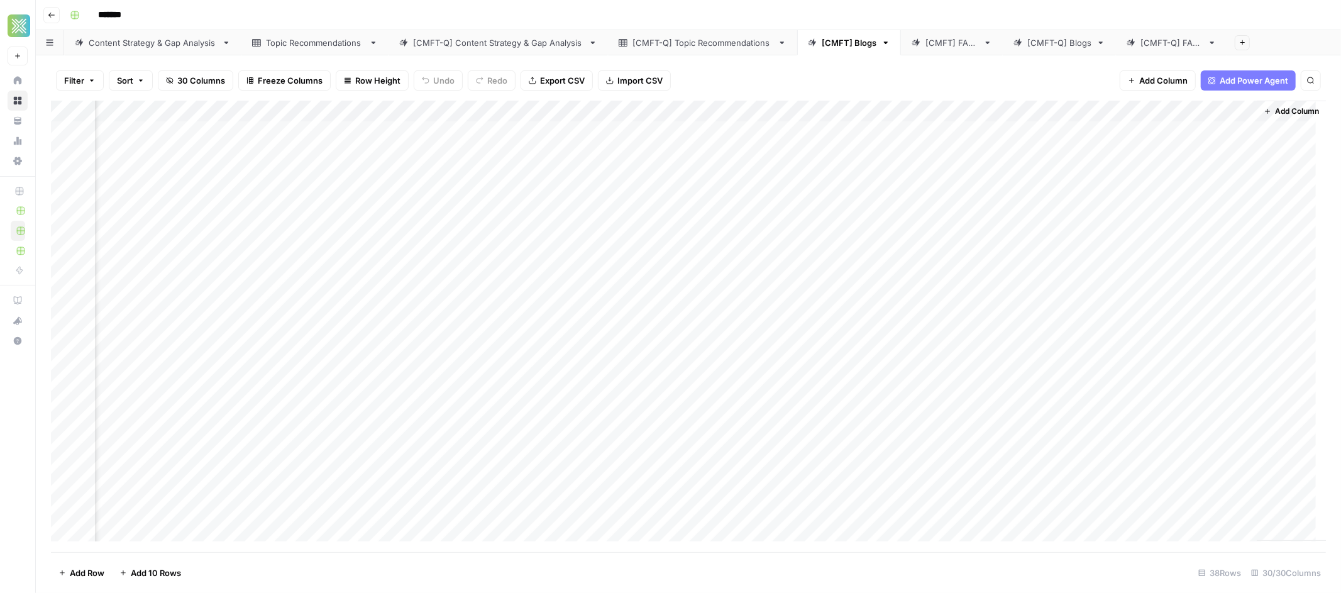
click at [1110, 112] on div "Add Column" at bounding box center [688, 326] width 1275 height 451
click at [1118, 137] on input "New Column" at bounding box center [1139, 141] width 128 height 13
click at [1117, 139] on input "New Column" at bounding box center [1139, 141] width 128 height 13
click at [1116, 140] on input "New Column" at bounding box center [1139, 141] width 128 height 13
type input "N"
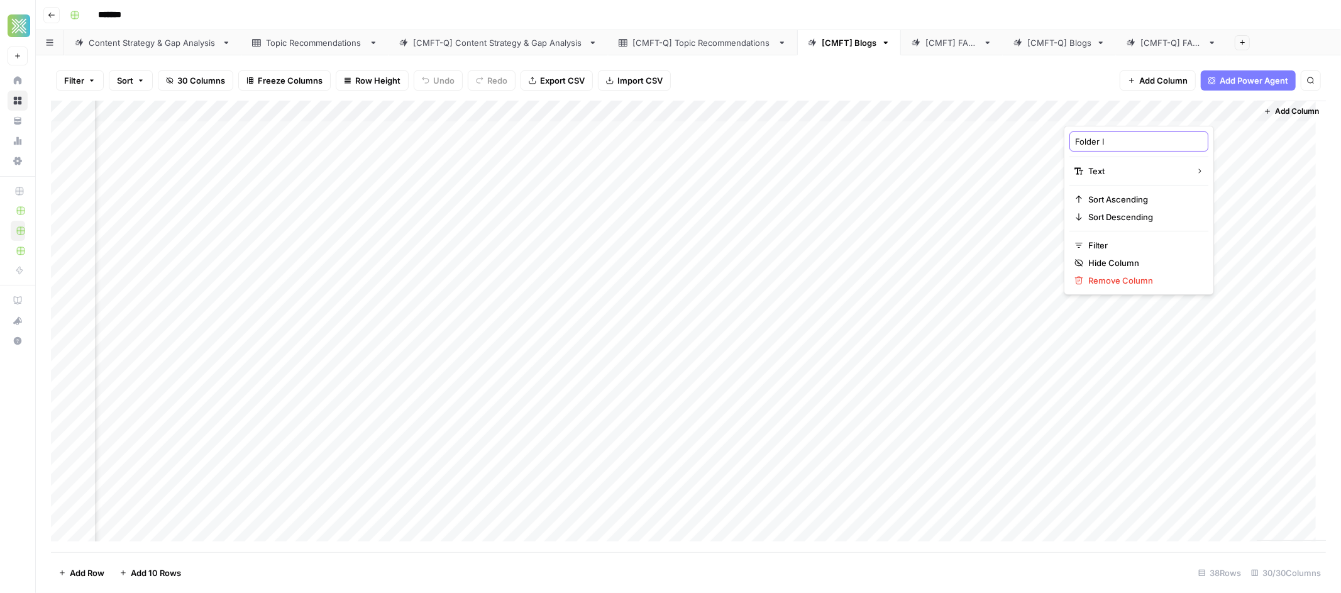
type input "Folder ID"
click at [1130, 129] on div "Add Column" at bounding box center [688, 326] width 1275 height 451
click at [1204, 128] on div "Add Column" at bounding box center [688, 326] width 1275 height 451
drag, startPoint x: 1194, startPoint y: 131, endPoint x: 1063, endPoint y: 125, distance: 131.5
click at [1063, 125] on textarea "**********" at bounding box center [1163, 130] width 201 height 18
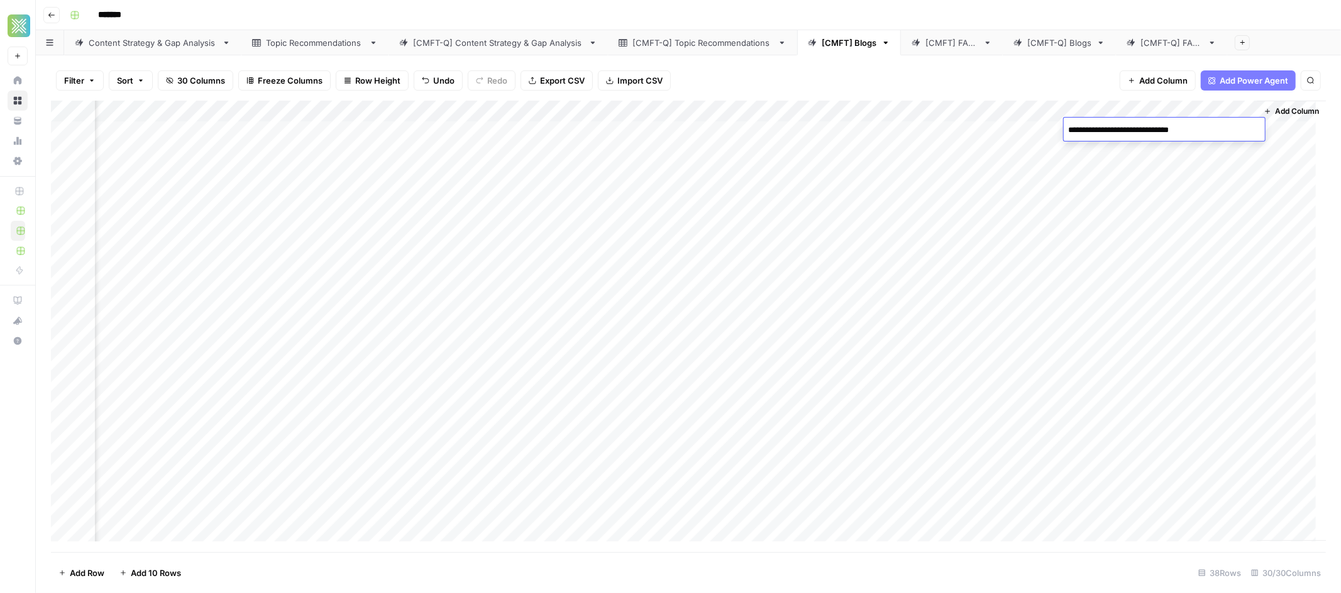
type textarea "**********"
click at [1197, 187] on div "Add Column" at bounding box center [688, 326] width 1275 height 451
click at [534, 114] on div "Add Column" at bounding box center [688, 326] width 1275 height 451
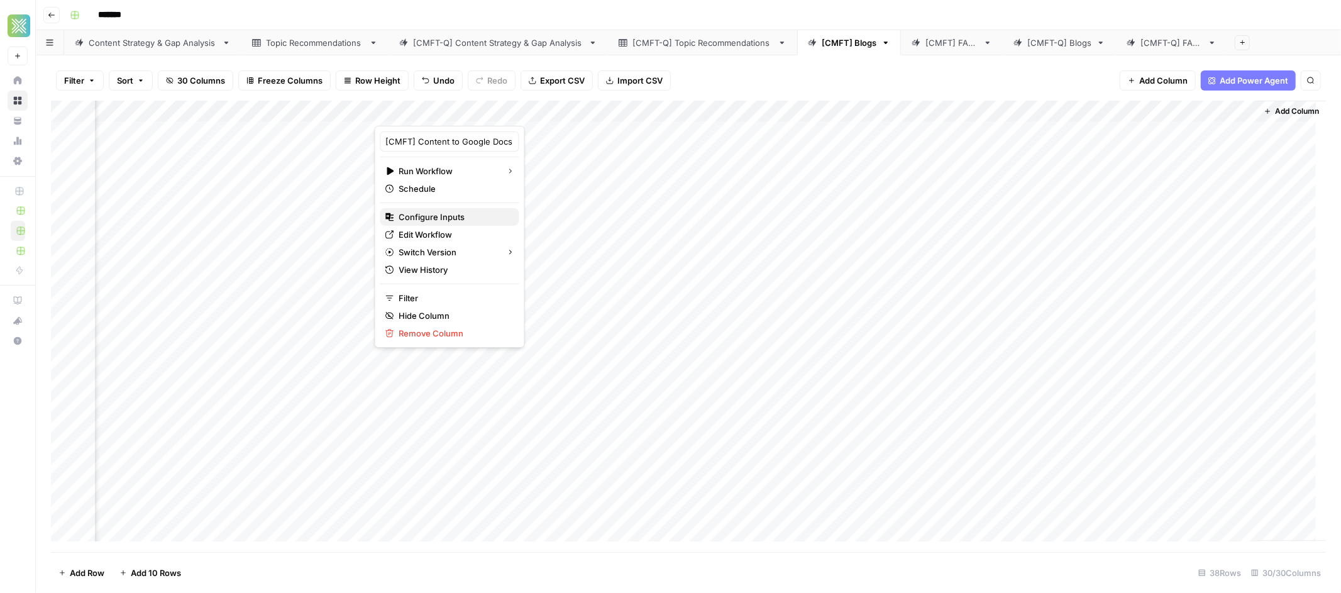
click at [436, 218] on span "Configure Inputs" at bounding box center [454, 217] width 110 height 13
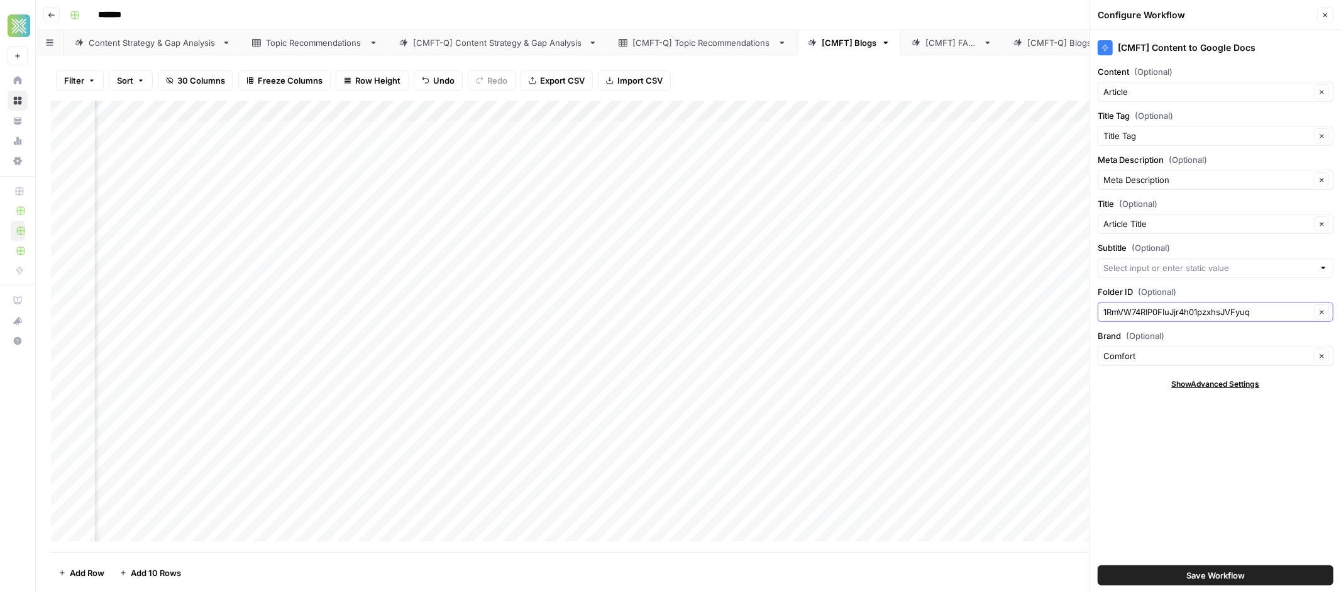
click at [1318, 314] on button "Clear" at bounding box center [1321, 311] width 15 height 15
click at [1232, 319] on div at bounding box center [1215, 312] width 236 height 20
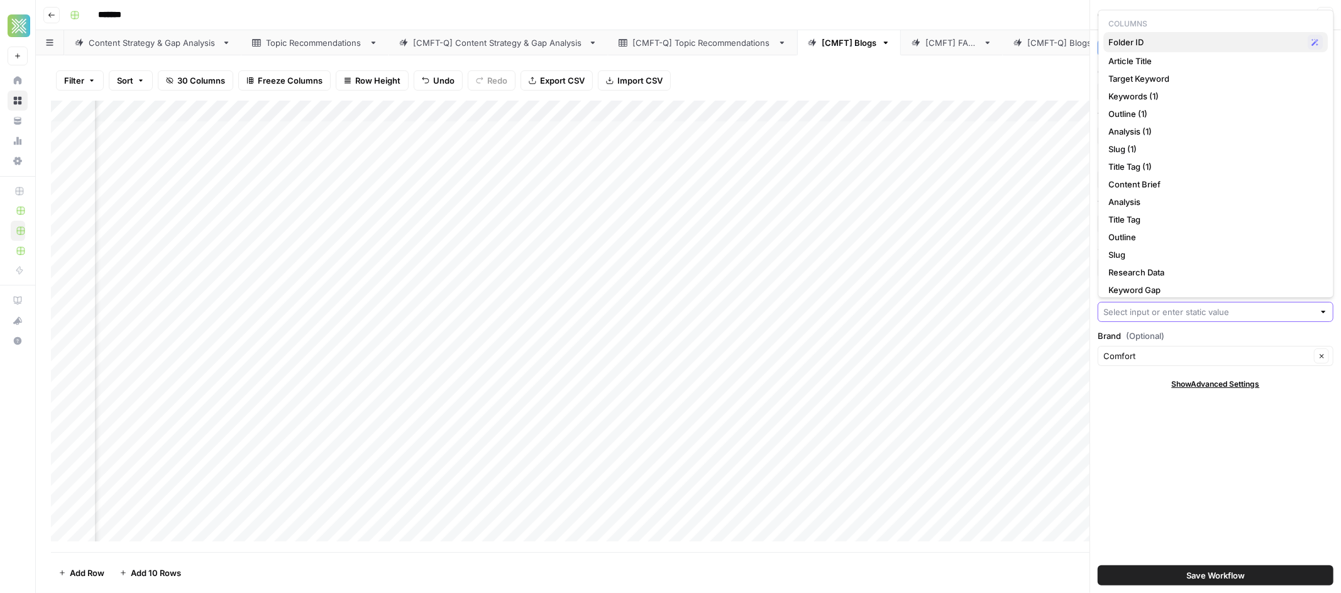
click at [1128, 45] on span "Folder ID" at bounding box center [1206, 42] width 194 height 13
type input "Folder ID"
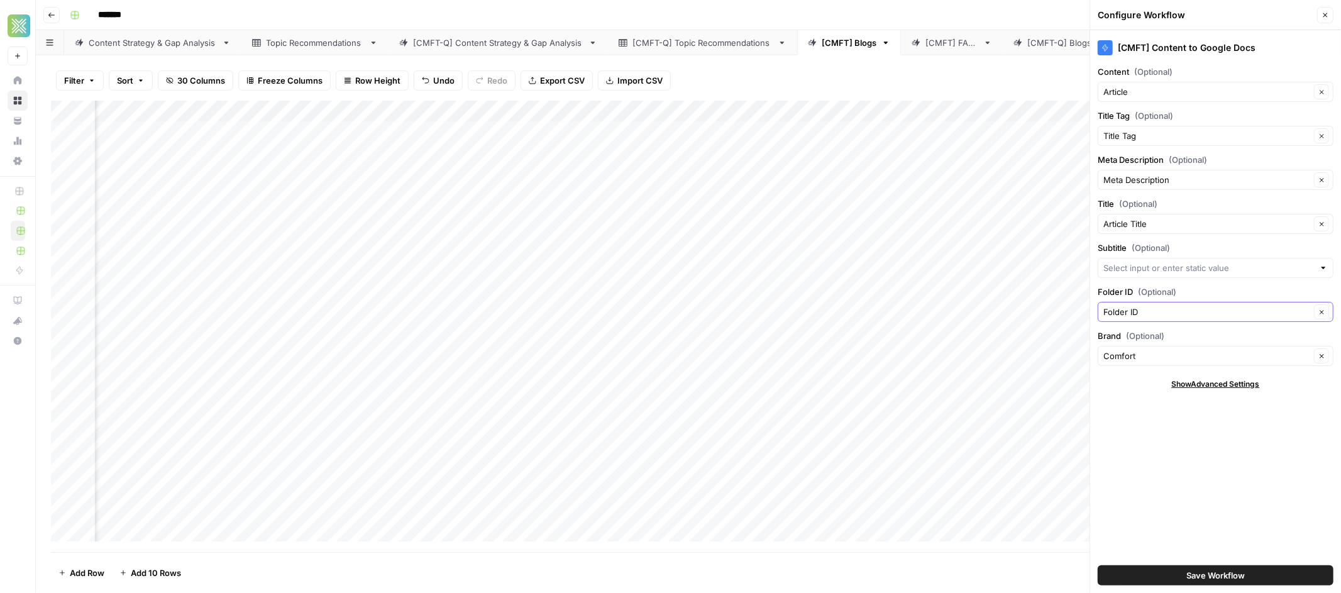
click at [1245, 572] on span "Save Workflow" at bounding box center [1215, 575] width 58 height 13
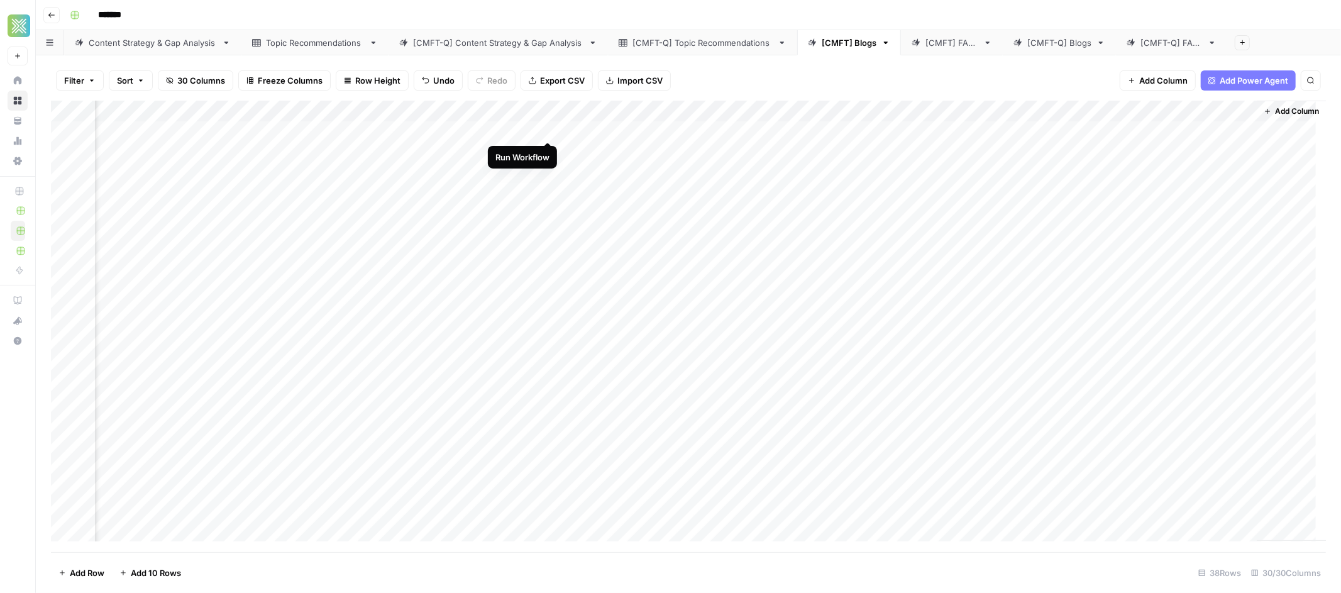
click at [546, 128] on div "Add Column" at bounding box center [688, 326] width 1275 height 451
click at [532, 128] on div "Add Column" at bounding box center [688, 326] width 1275 height 451
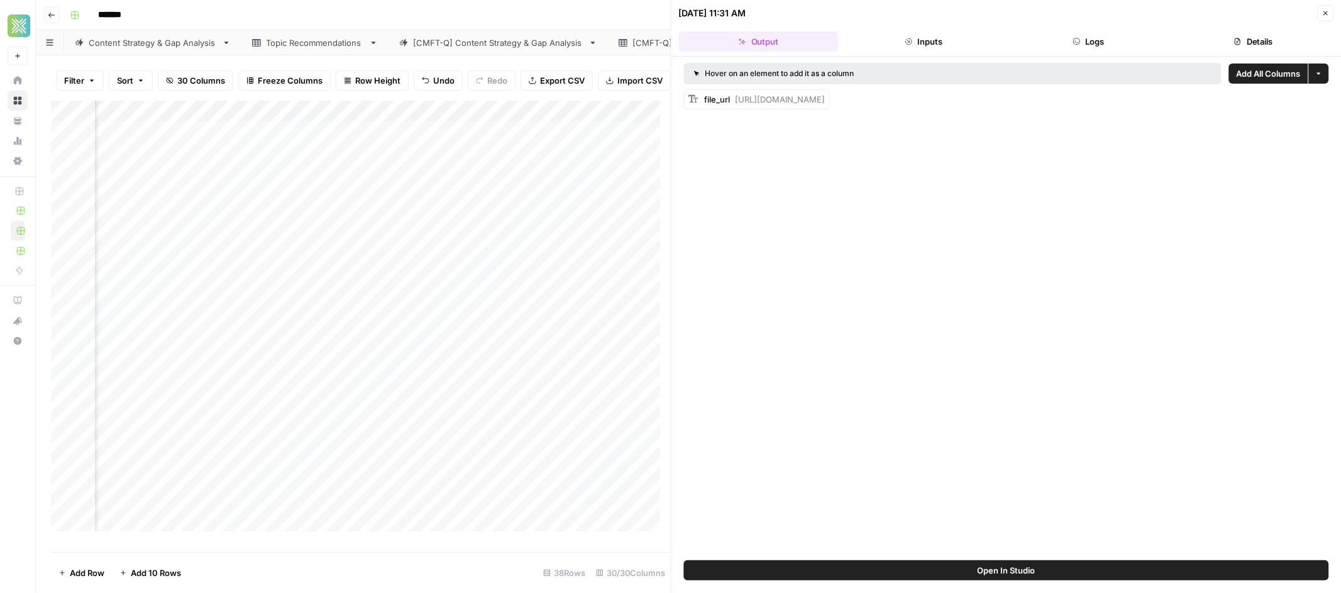
click at [1327, 11] on button "Close" at bounding box center [1325, 13] width 16 height 16
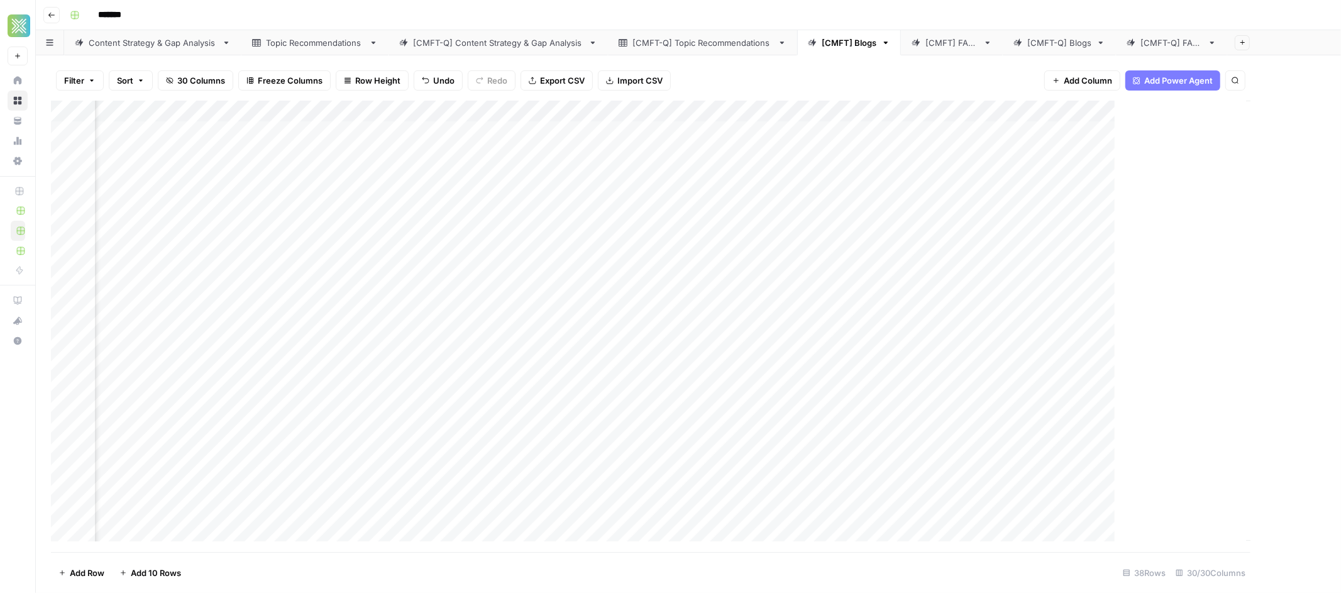
scroll to position [3, 2620]
click at [1247, 128] on div "Add Column" at bounding box center [688, 326] width 1275 height 451
drag, startPoint x: 1258, startPoint y: 138, endPoint x: 1369, endPoint y: 569, distance: 445.1
click at [1340, 569] on html "Xponent21 New Home Browse Your Data Usage Settings Recent Grids Factory Direct …" at bounding box center [670, 296] width 1341 height 593
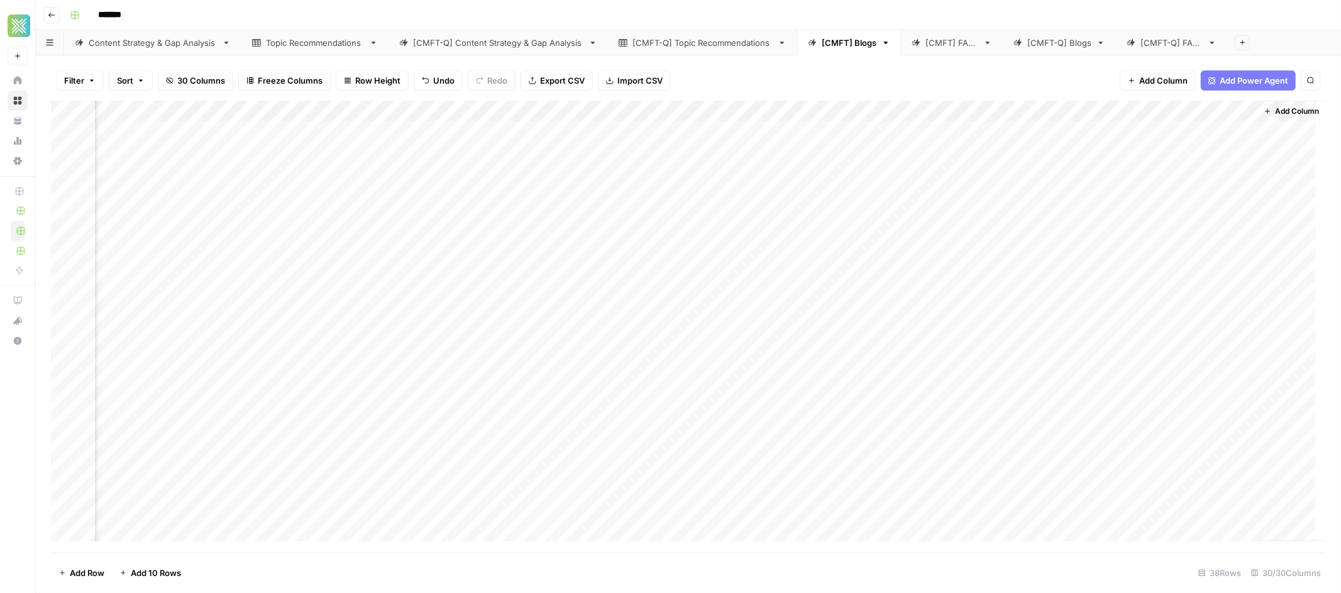
drag, startPoint x: 1242, startPoint y: 140, endPoint x: 1252, endPoint y: 490, distance: 350.2
click at [1250, 490] on div "Add Column" at bounding box center [688, 326] width 1275 height 451
click at [1204, 138] on div "Add Column" at bounding box center [688, 326] width 1275 height 451
click at [1193, 156] on div "Add Column" at bounding box center [688, 326] width 1275 height 451
click at [1209, 127] on div "Add Column" at bounding box center [688, 326] width 1275 height 451
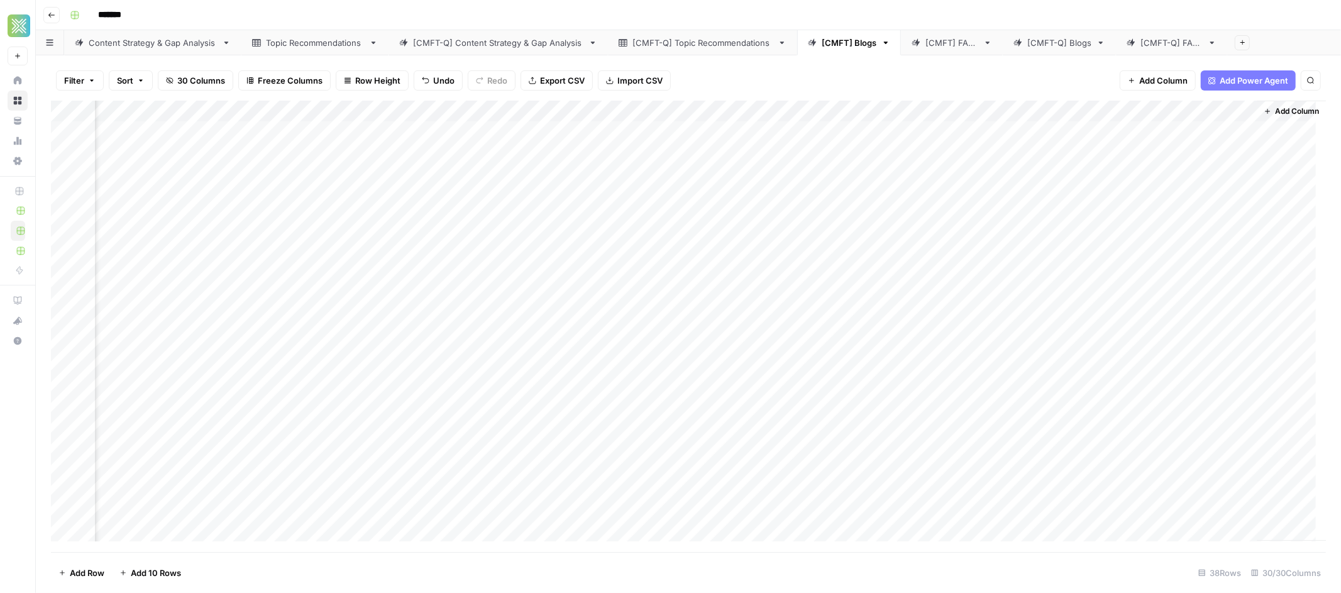
click at [1197, 152] on div "Add Column" at bounding box center [688, 326] width 1275 height 451
click at [1190, 174] on div "Add Column" at bounding box center [688, 326] width 1275 height 451
drag, startPoint x: 1216, startPoint y: 199, endPoint x: 1216, endPoint y: 429, distance: 230.0
click at [1214, 433] on div "Add Column" at bounding box center [688, 326] width 1275 height 451
click at [1222, 311] on div "Add Column" at bounding box center [688, 326] width 1275 height 451
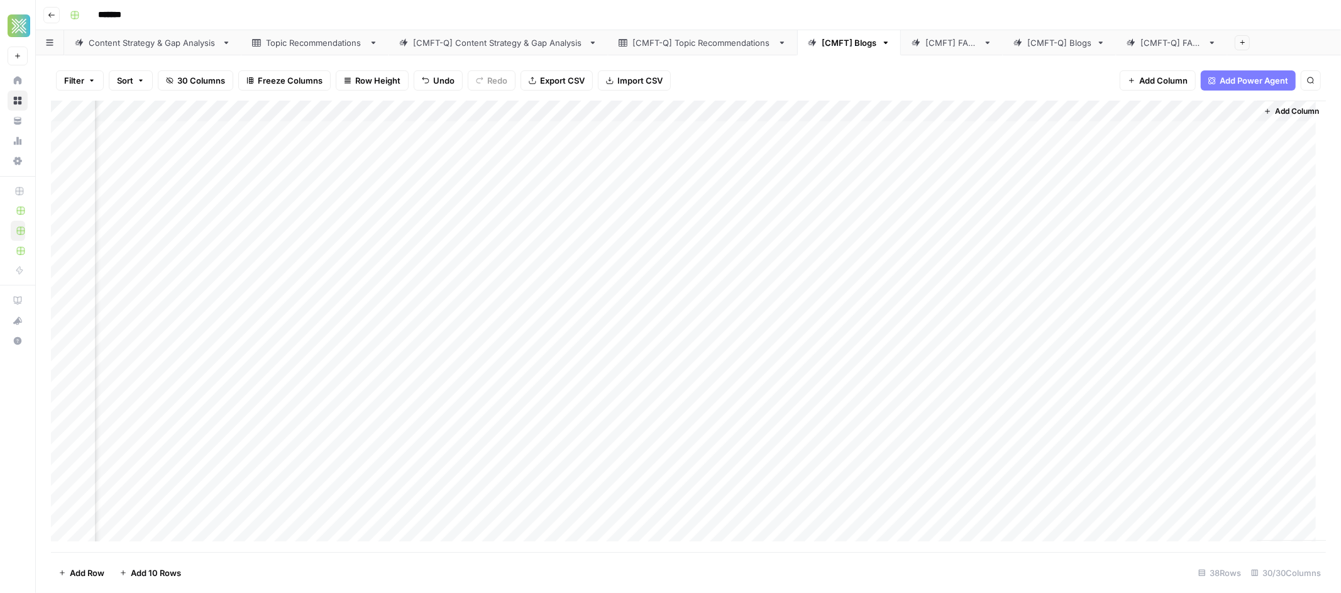
click at [1172, 213] on div "Add Column" at bounding box center [688, 326] width 1275 height 451
click at [1172, 240] on div "Add Column" at bounding box center [688, 326] width 1275 height 451
click at [1171, 267] on div "Add Column" at bounding box center [688, 326] width 1275 height 451
click at [1174, 285] on div "Add Column" at bounding box center [688, 326] width 1275 height 451
drag, startPoint x: 1191, startPoint y: 305, endPoint x: 1209, endPoint y: 522, distance: 217.6
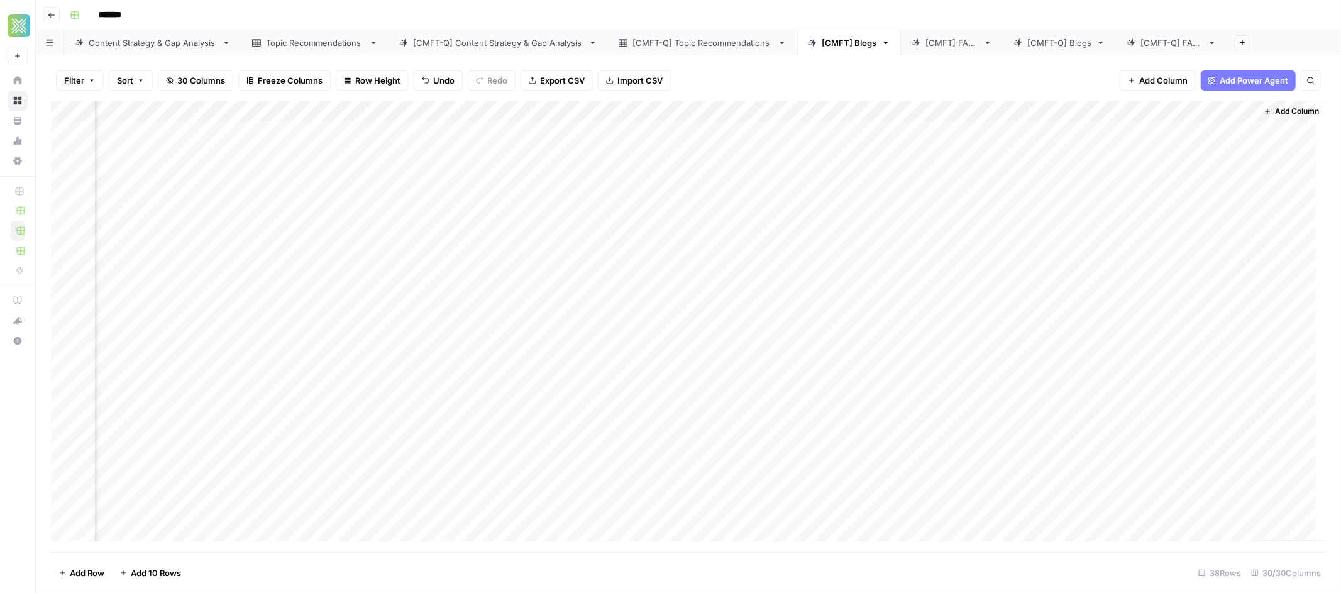
click at [1209, 523] on div "Add Column" at bounding box center [688, 326] width 1275 height 451
drag, startPoint x: 1196, startPoint y: 138, endPoint x: 1204, endPoint y: 296, distance: 157.9
click at [1204, 296] on div "Add Column" at bounding box center [688, 326] width 1275 height 451
drag, startPoint x: 1197, startPoint y: 326, endPoint x: 1199, endPoint y: 513, distance: 186.7
click at [1197, 520] on div "Add Column" at bounding box center [688, 326] width 1275 height 451
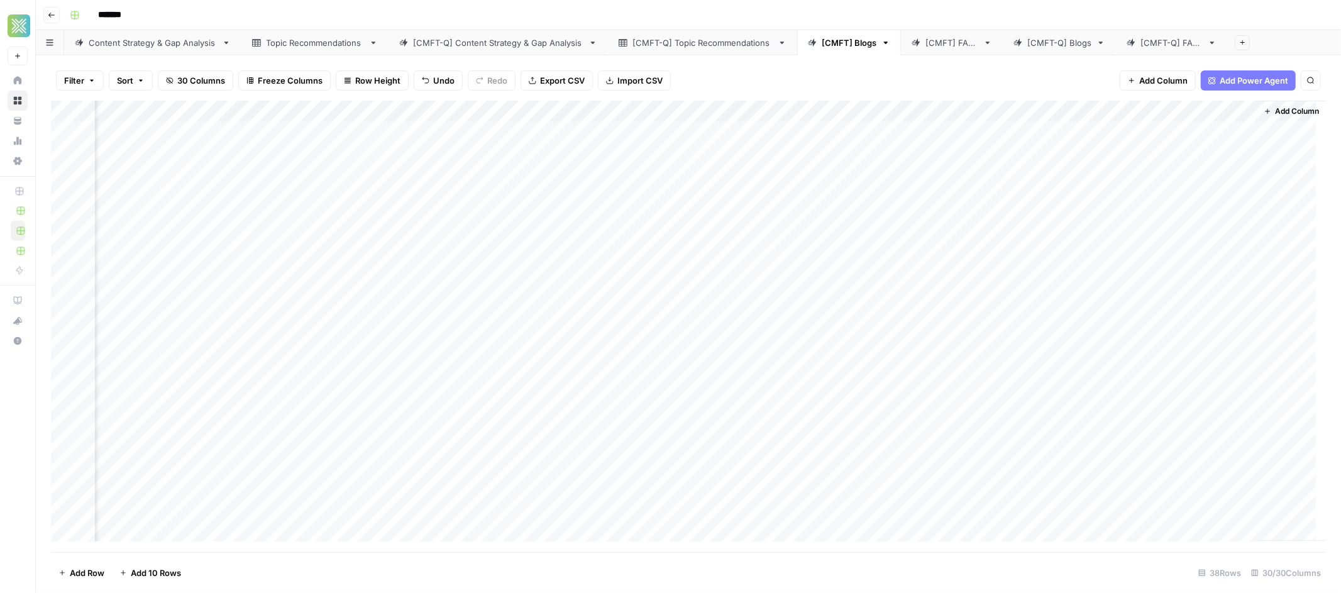
drag, startPoint x: 1170, startPoint y: 139, endPoint x: 1185, endPoint y: 499, distance: 360.5
click at [1185, 499] on div "Add Column" at bounding box center [688, 326] width 1275 height 451
click at [1156, 201] on div "Add Column" at bounding box center [688, 326] width 1275 height 451
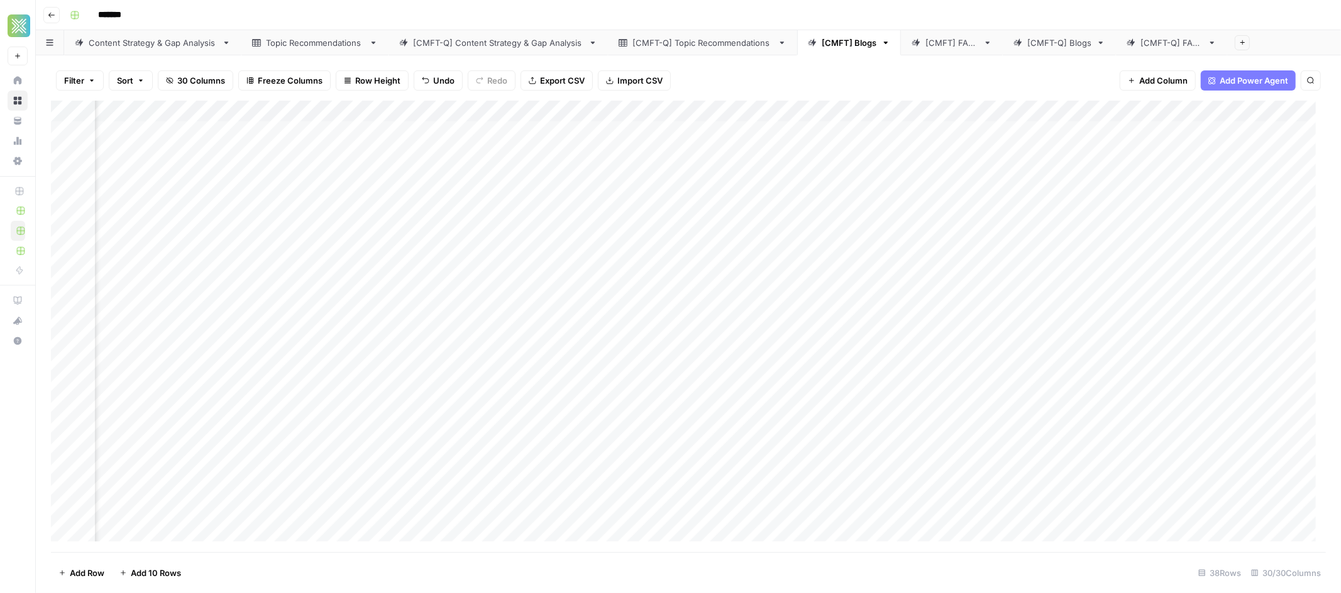
click at [1143, 153] on div "Add Column" at bounding box center [688, 326] width 1275 height 451
click at [1144, 175] on div "Add Column" at bounding box center [688, 326] width 1275 height 451
click at [1145, 197] on div "Add Column" at bounding box center [688, 326] width 1275 height 451
click at [1145, 221] on div "Add Column" at bounding box center [688, 326] width 1275 height 451
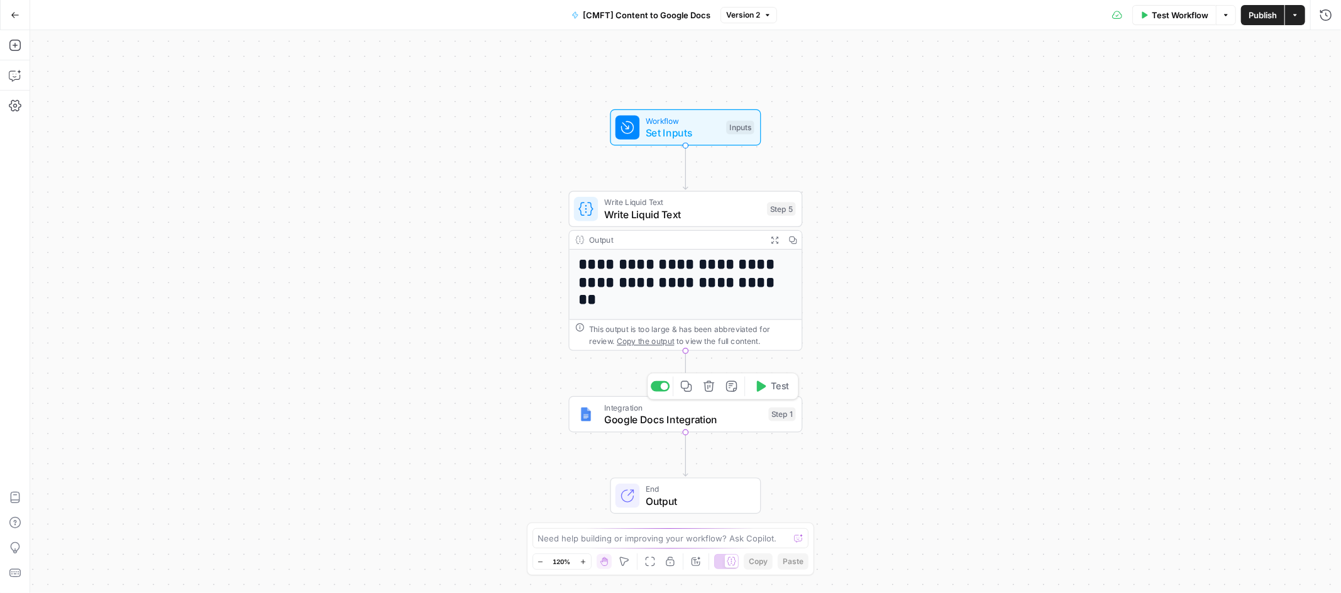
click at [698, 416] on span "Google Docs Integration" at bounding box center [683, 419] width 158 height 15
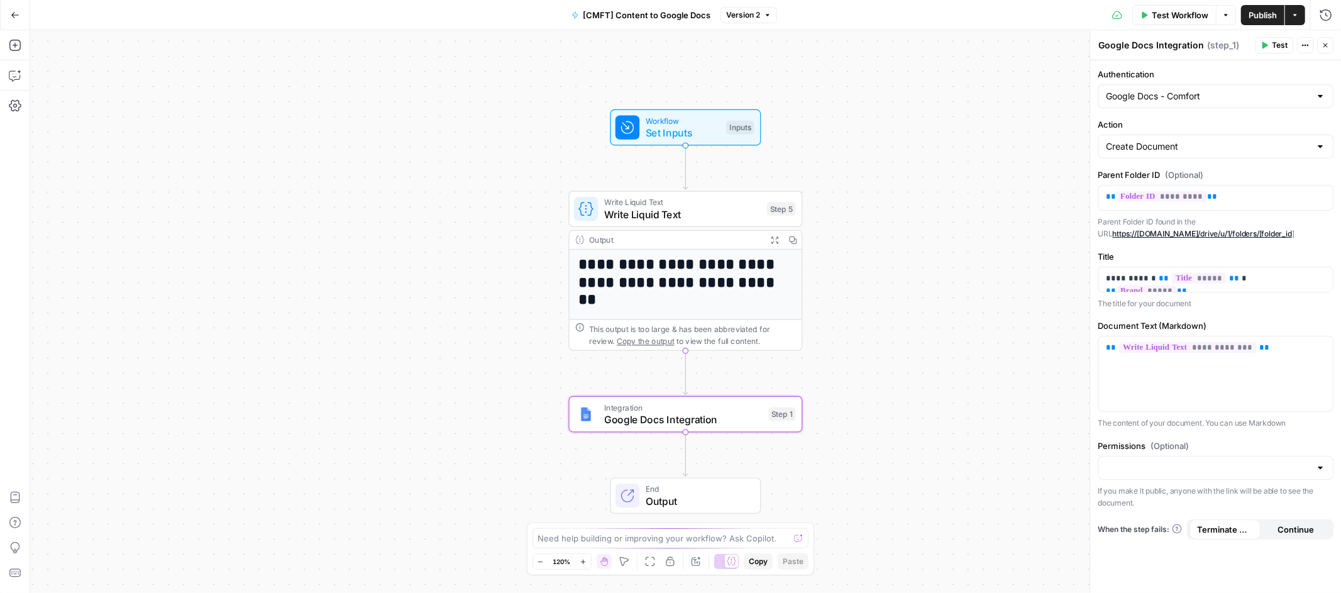
click at [19, 14] on button "Go Back" at bounding box center [15, 15] width 23 height 23
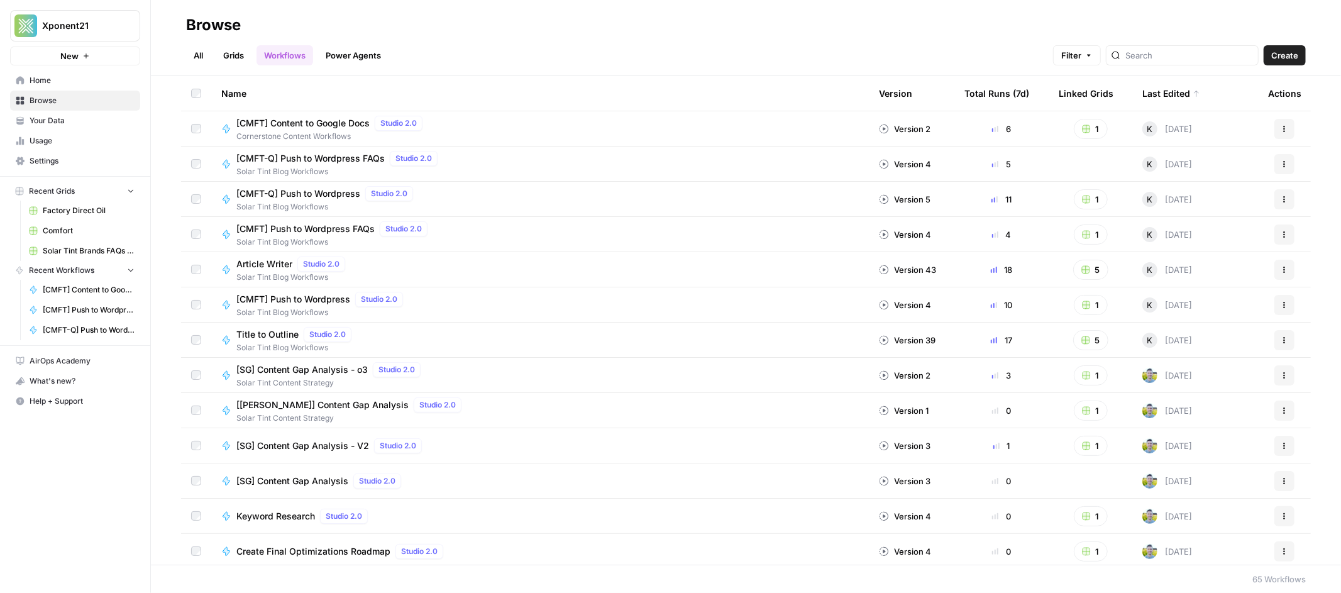
click at [86, 242] on link "Solar Tint Brands FAQs Workflows" at bounding box center [81, 251] width 117 height 20
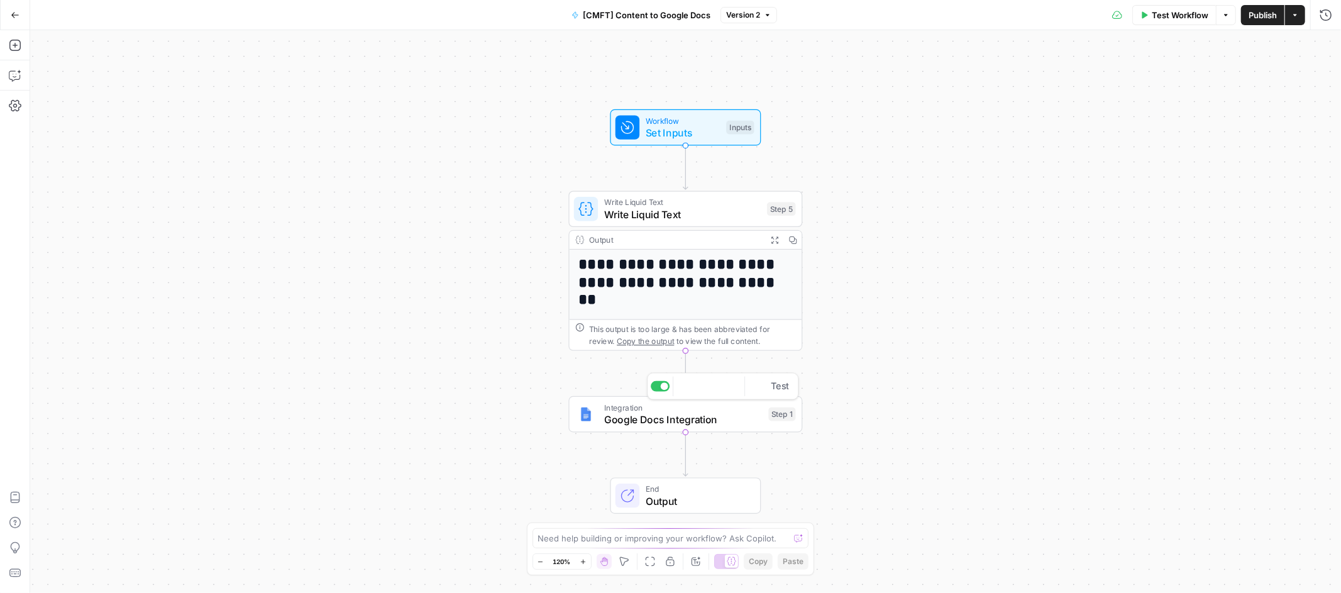
click at [704, 401] on span "Integration" at bounding box center [683, 407] width 158 height 12
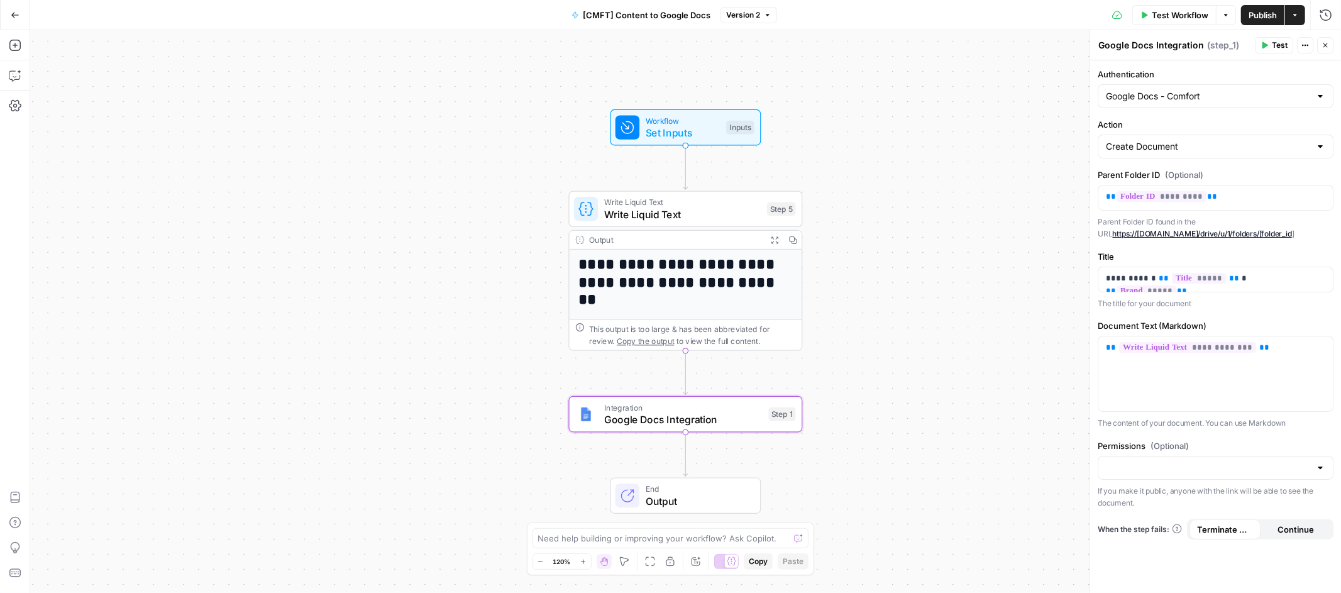
click at [13, 9] on button "Go Back" at bounding box center [15, 15] width 23 height 23
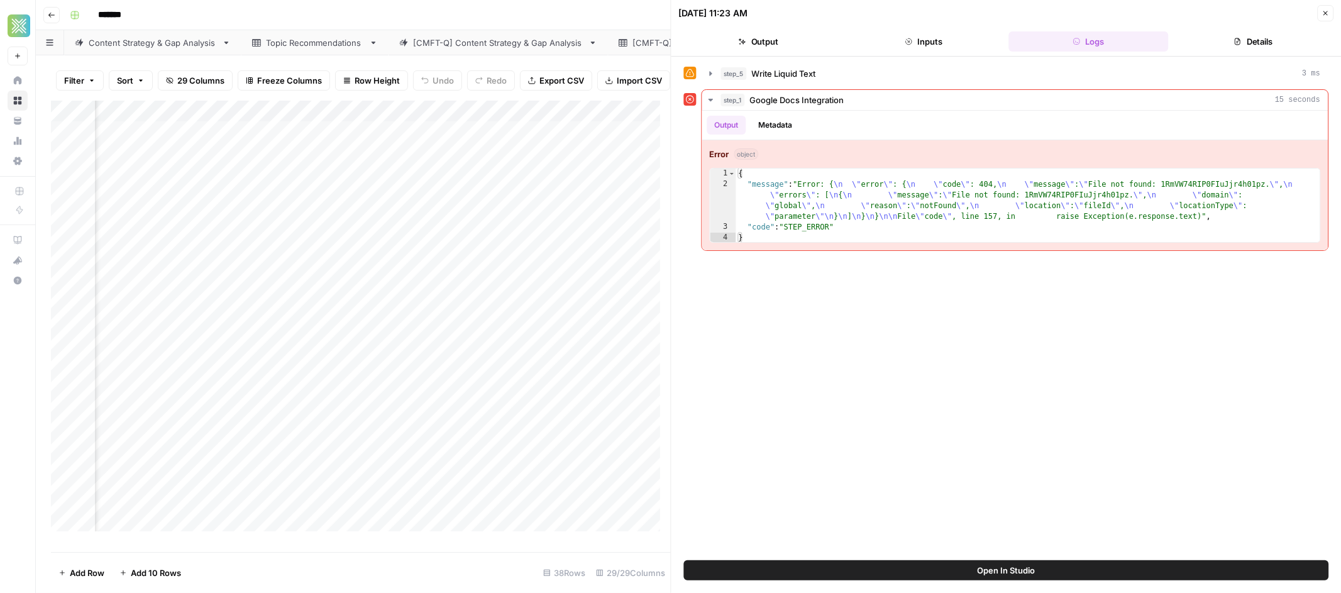
scroll to position [0, 2318]
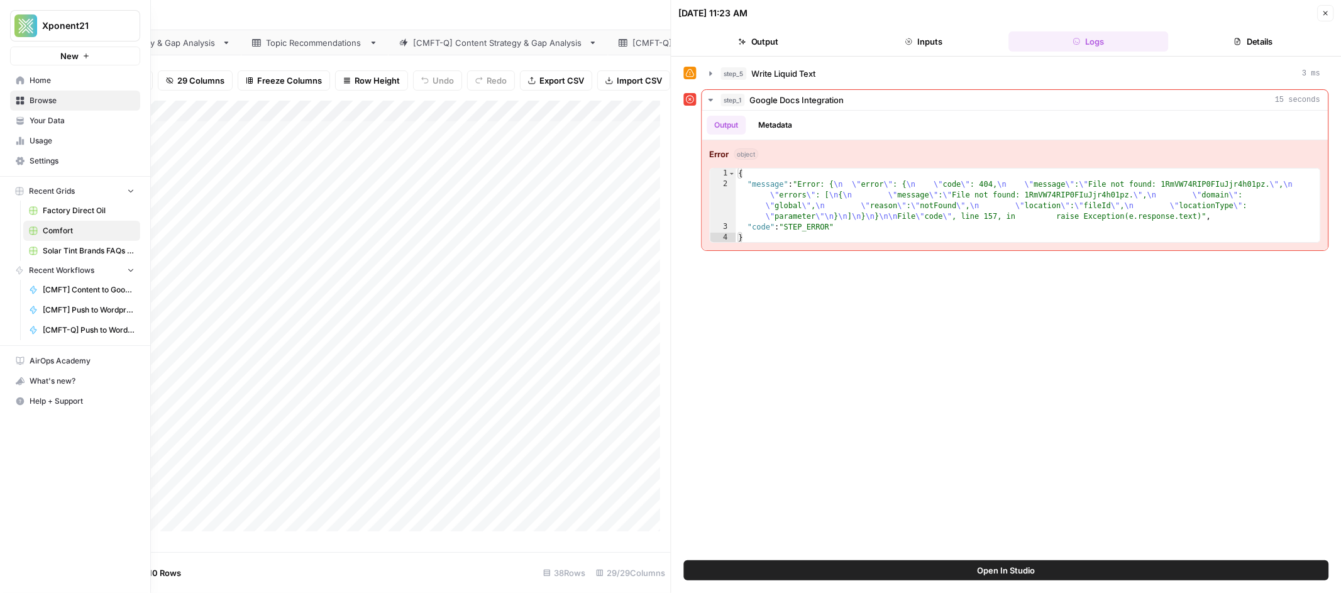
click at [53, 128] on link "Your Data" at bounding box center [75, 121] width 130 height 20
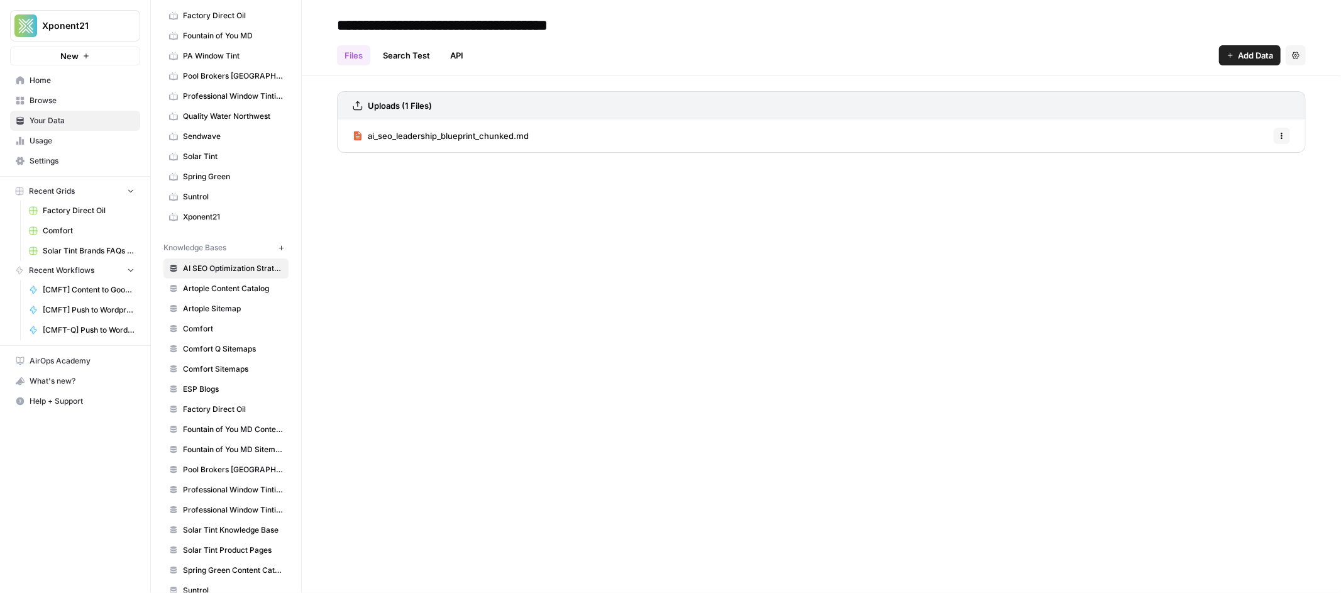
scroll to position [268, 0]
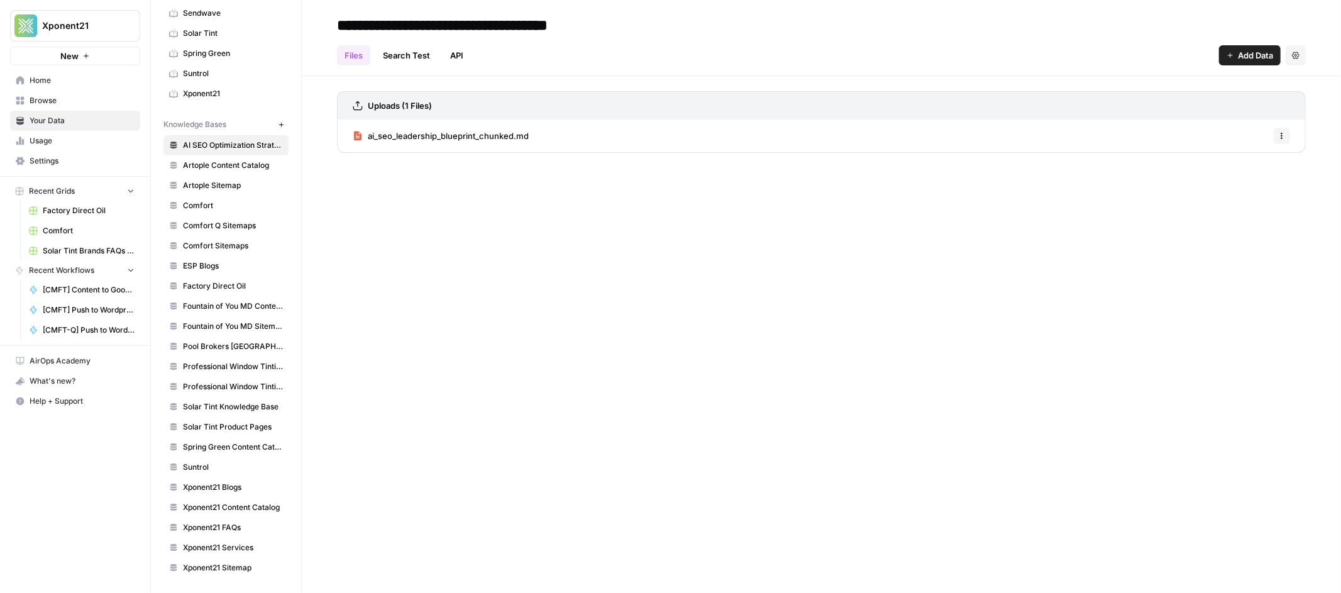
click at [245, 222] on span "Comfort Q Sitemaps" at bounding box center [233, 225] width 100 height 11
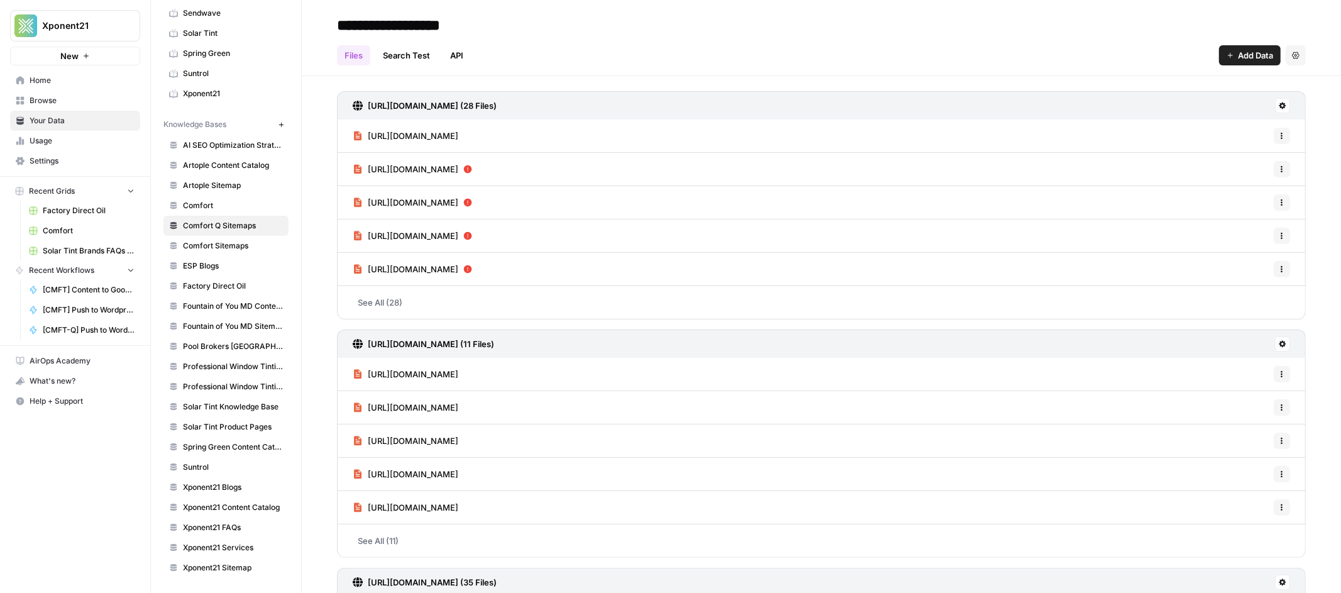
click at [1279, 107] on icon at bounding box center [1282, 105] width 7 height 7
click at [1235, 180] on span "Delete Connection" at bounding box center [1223, 178] width 77 height 13
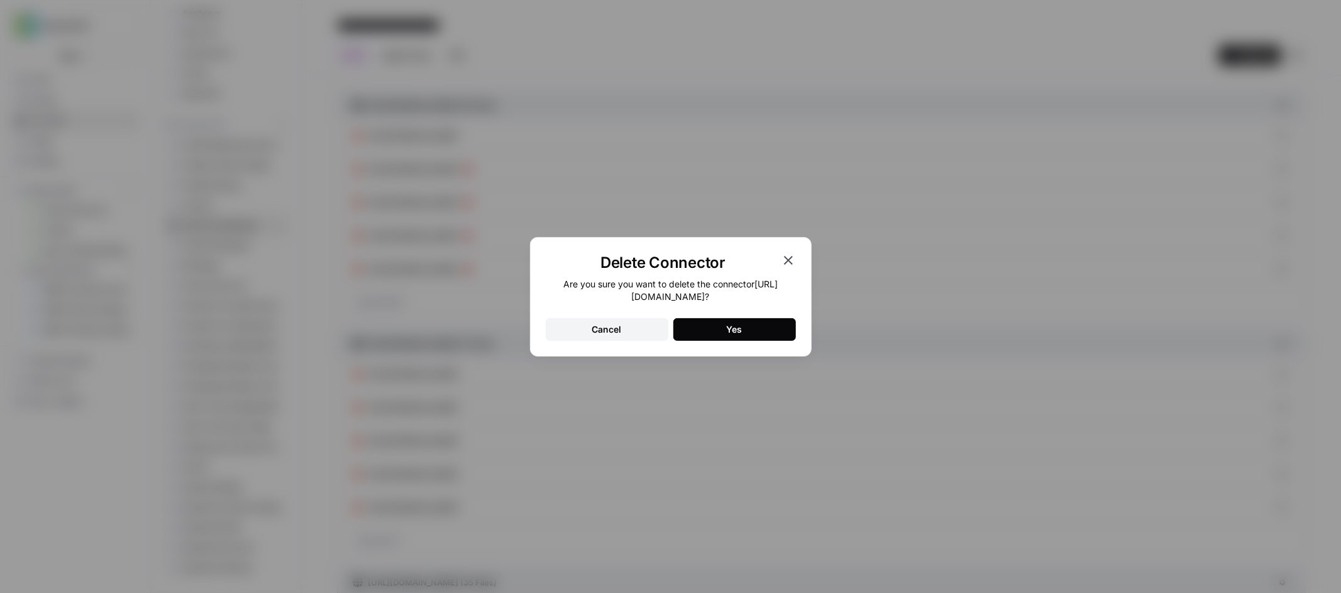
click at [740, 331] on div "Yes" at bounding box center [735, 329] width 16 height 13
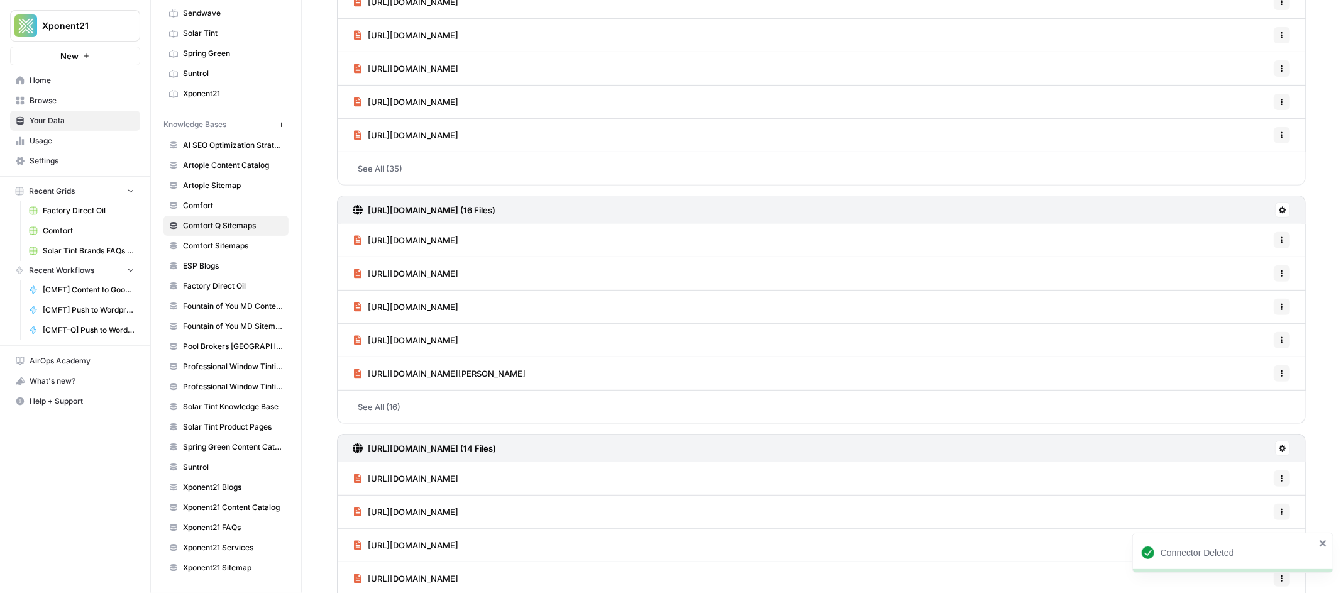
scroll to position [453, 0]
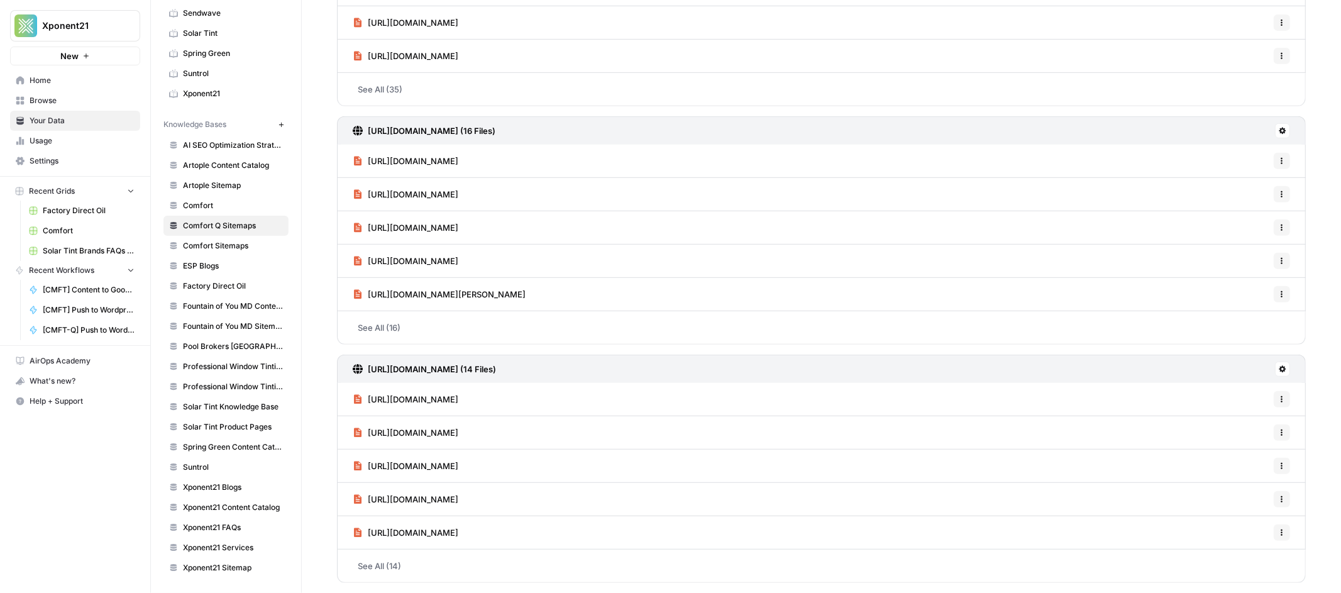
click at [458, 475] on link "https://www.qualitywaternw.com/common-water-problems/filtered-water-arsenic/" at bounding box center [406, 465] width 106 height 33
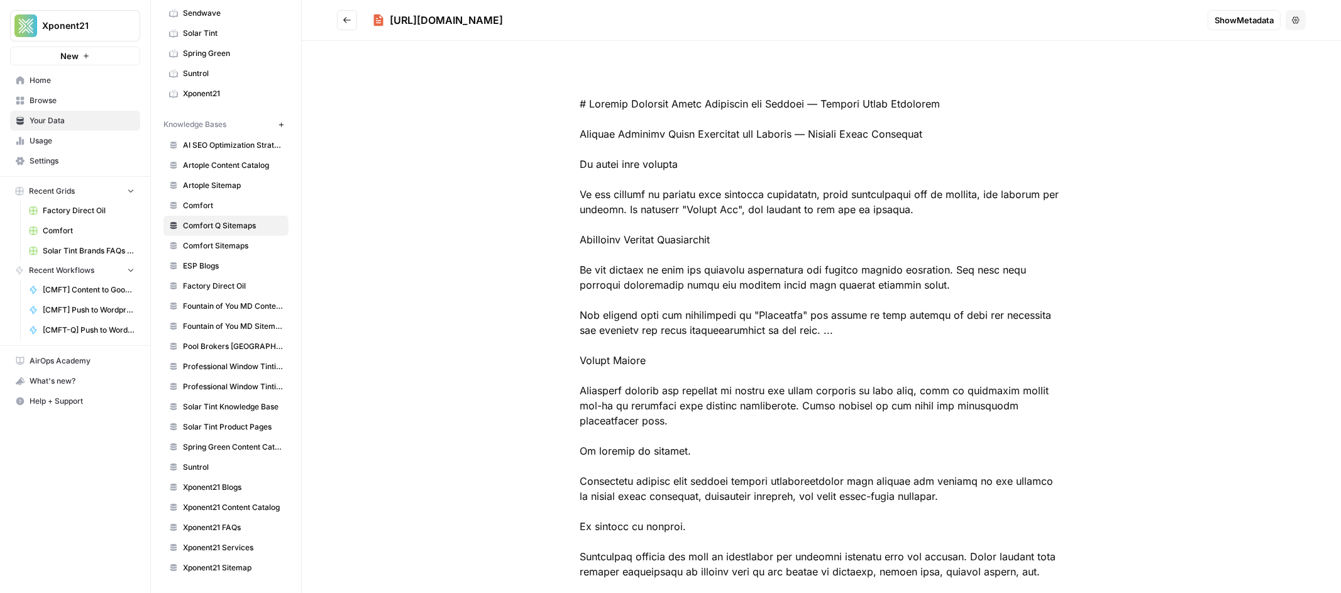
drag, startPoint x: 801, startPoint y: 21, endPoint x: 390, endPoint y: 25, distance: 411.1
click at [390, 25] on h2 "https://www.qualitywaternw.com/common-water-problems/filtered-water-arsenic/" at bounding box center [767, 20] width 860 height 20
copy div "https://www.qualitywaternw.com/common-water-problems/filtered-water-arsenic/"
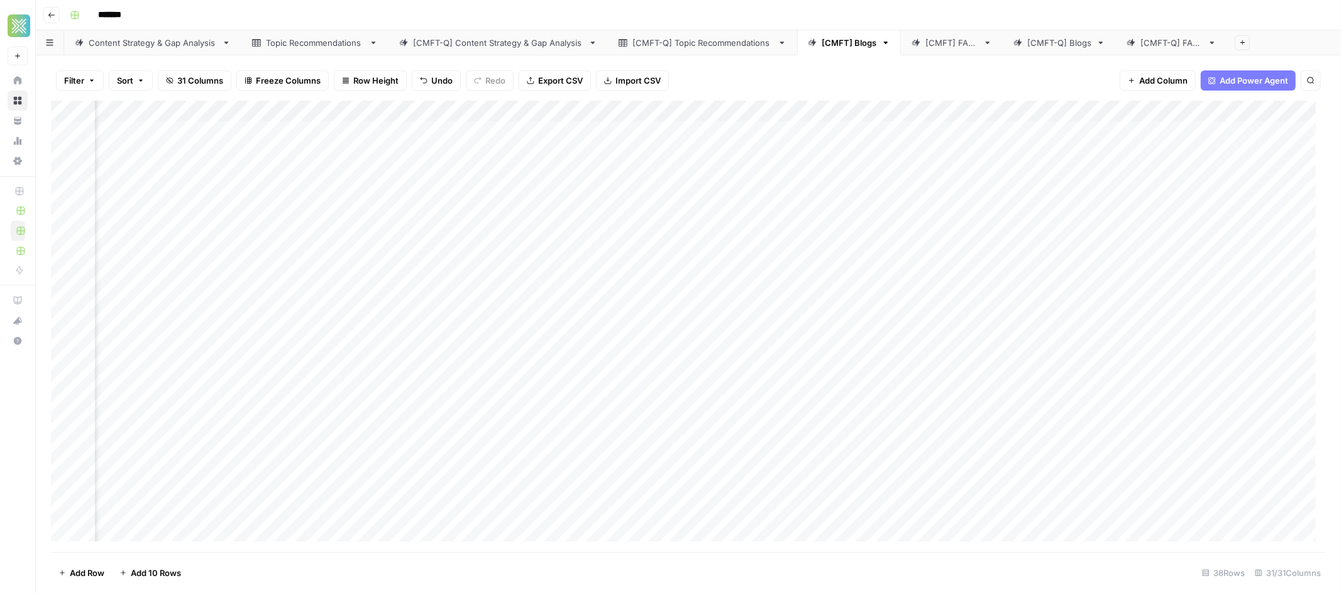
scroll to position [0, 2133]
click at [1155, 46] on div "[CMFT-Q] FAQs" at bounding box center [1171, 42] width 62 height 13
click at [965, 109] on div "Add Column" at bounding box center [688, 175] width 1275 height 148
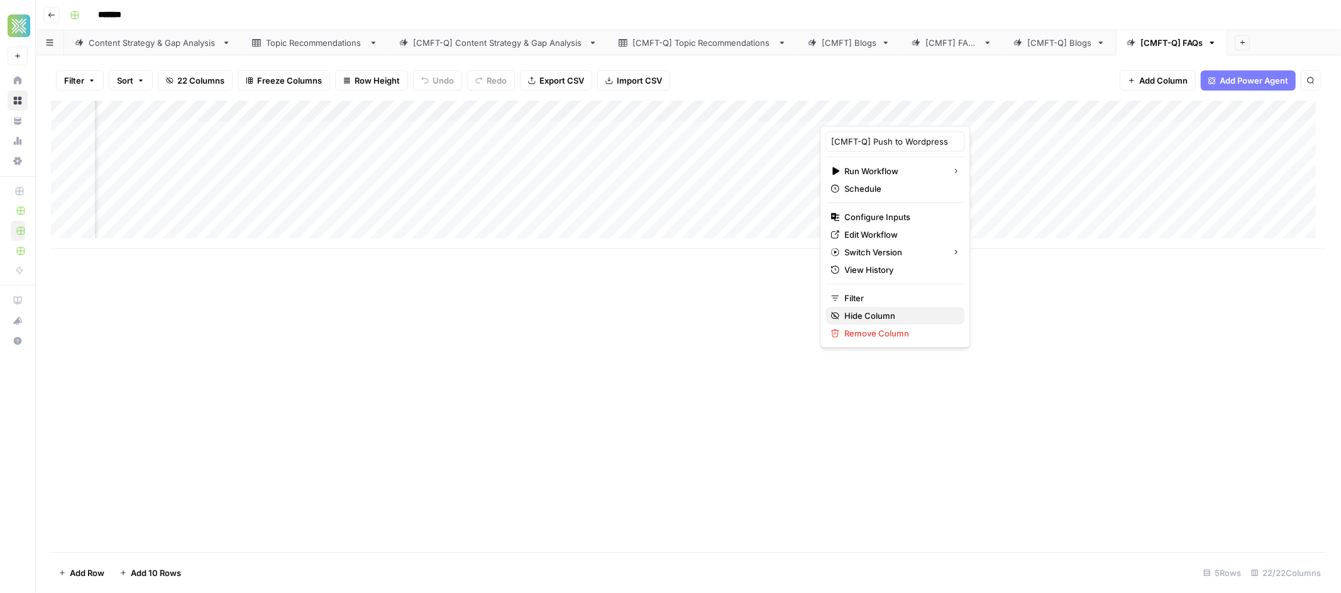
click at [871, 315] on span "Hide Column" at bounding box center [899, 315] width 110 height 13
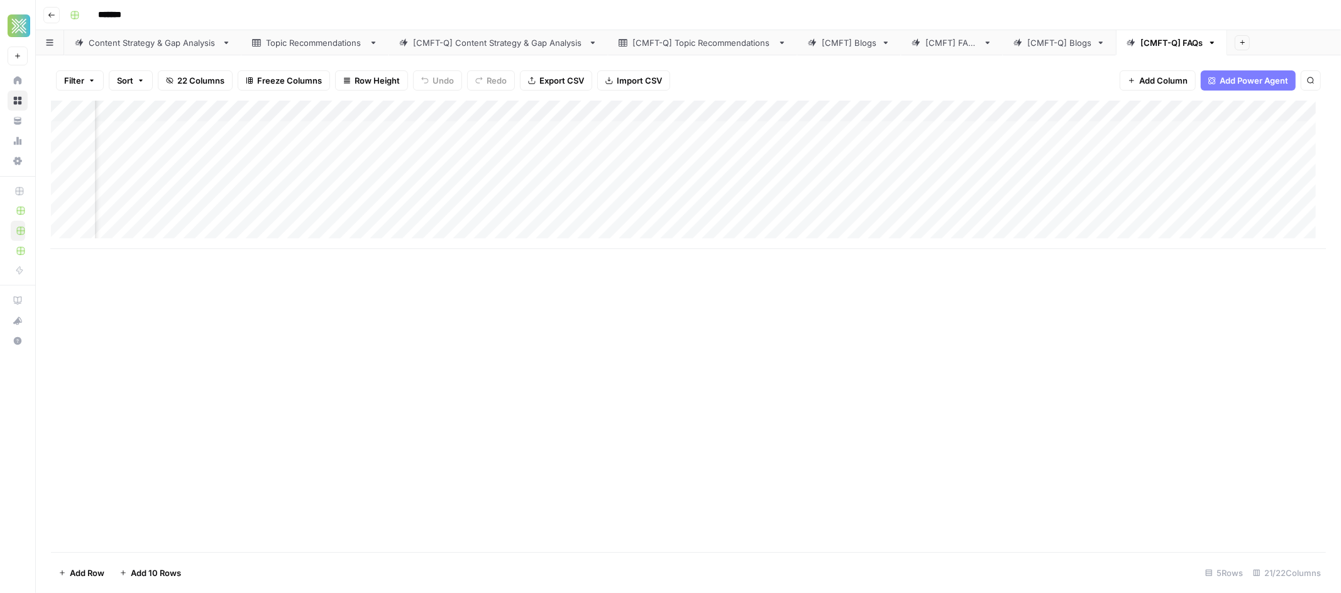
scroll to position [0, 1518]
click at [1011, 113] on div "Add Column" at bounding box center [688, 175] width 1275 height 148
click at [981, 220] on span "Hide Column" at bounding box center [985, 217] width 110 height 13
click at [1125, 112] on div "Add Column" at bounding box center [688, 175] width 1275 height 148
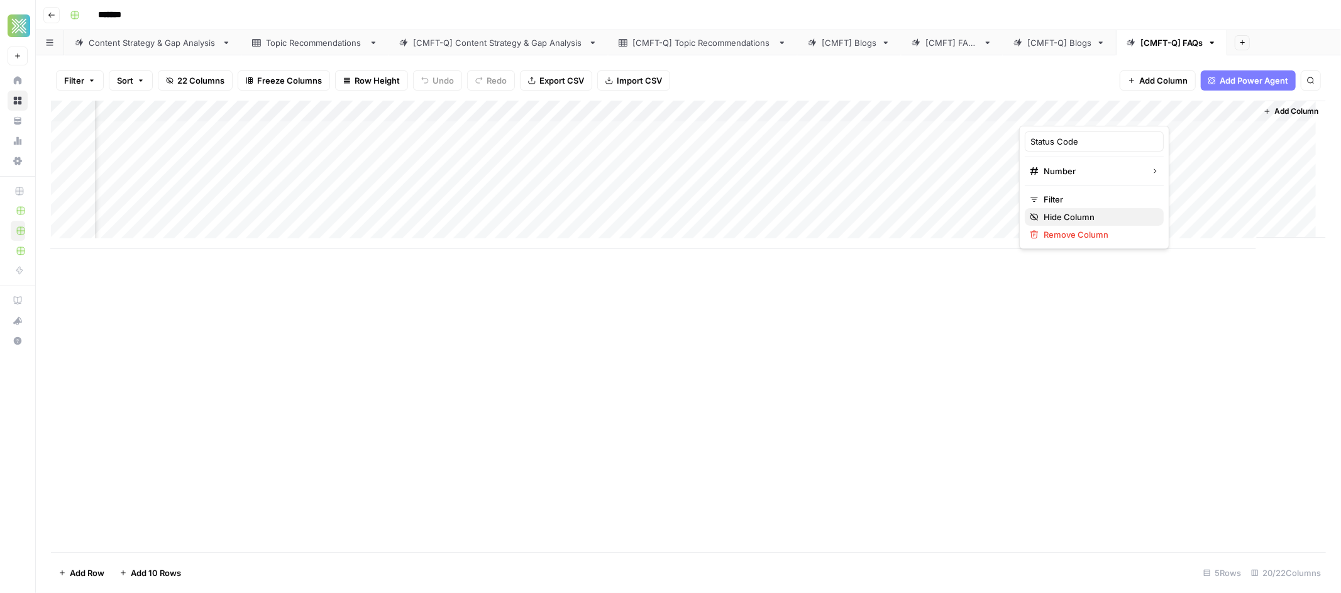
click at [1102, 215] on span "Hide Column" at bounding box center [1098, 217] width 110 height 13
click at [1238, 113] on div "Add Column" at bounding box center [688, 175] width 1275 height 148
click at [1195, 214] on span "Hide Column" at bounding box center [1212, 217] width 110 height 13
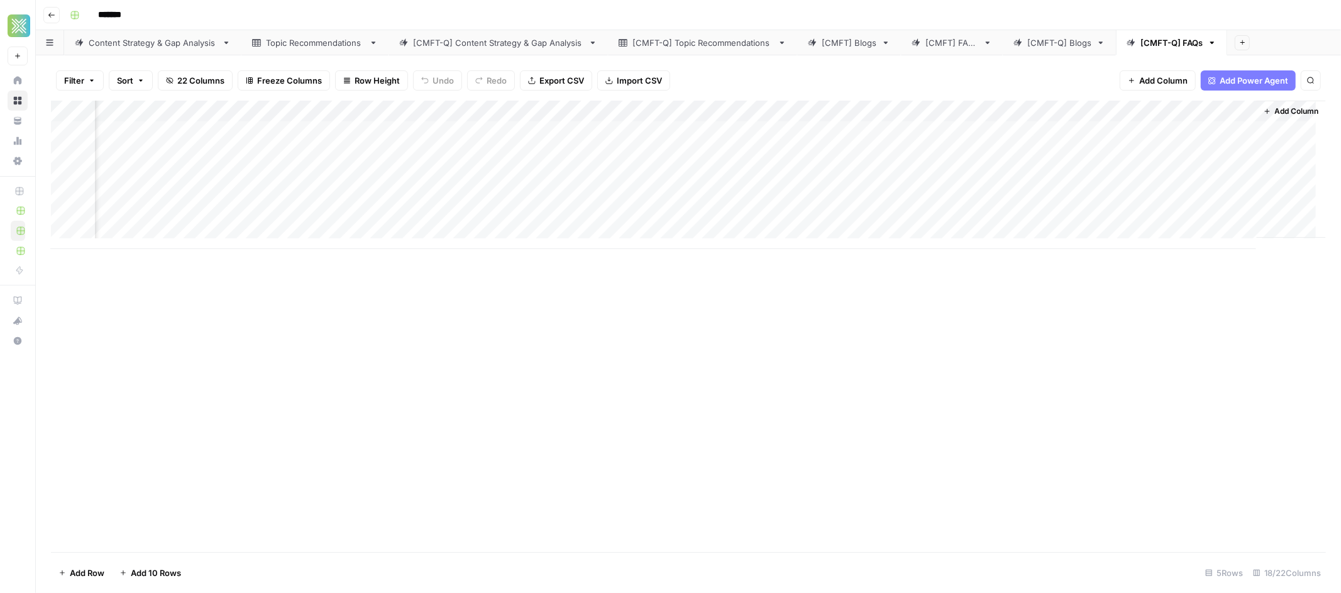
click at [1308, 80] on icon "button" at bounding box center [1311, 81] width 8 height 8
click at [1294, 107] on span "Add Column" at bounding box center [1297, 111] width 44 height 11
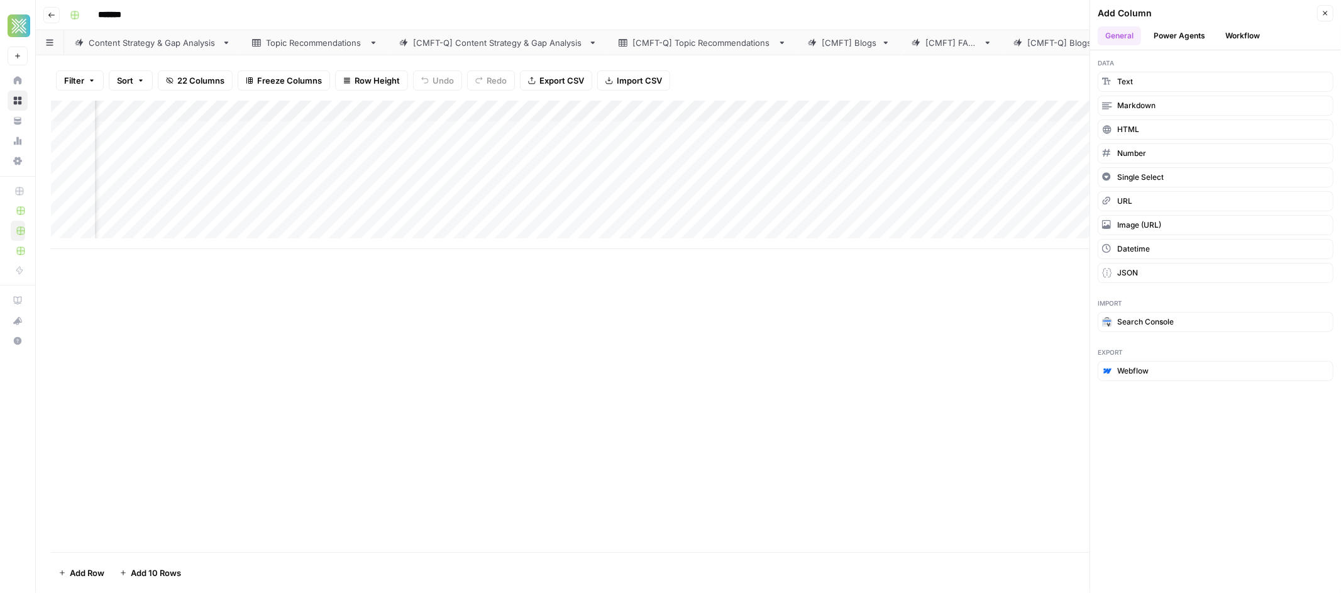
click at [1234, 40] on button "Workflow" at bounding box center [1242, 35] width 50 height 19
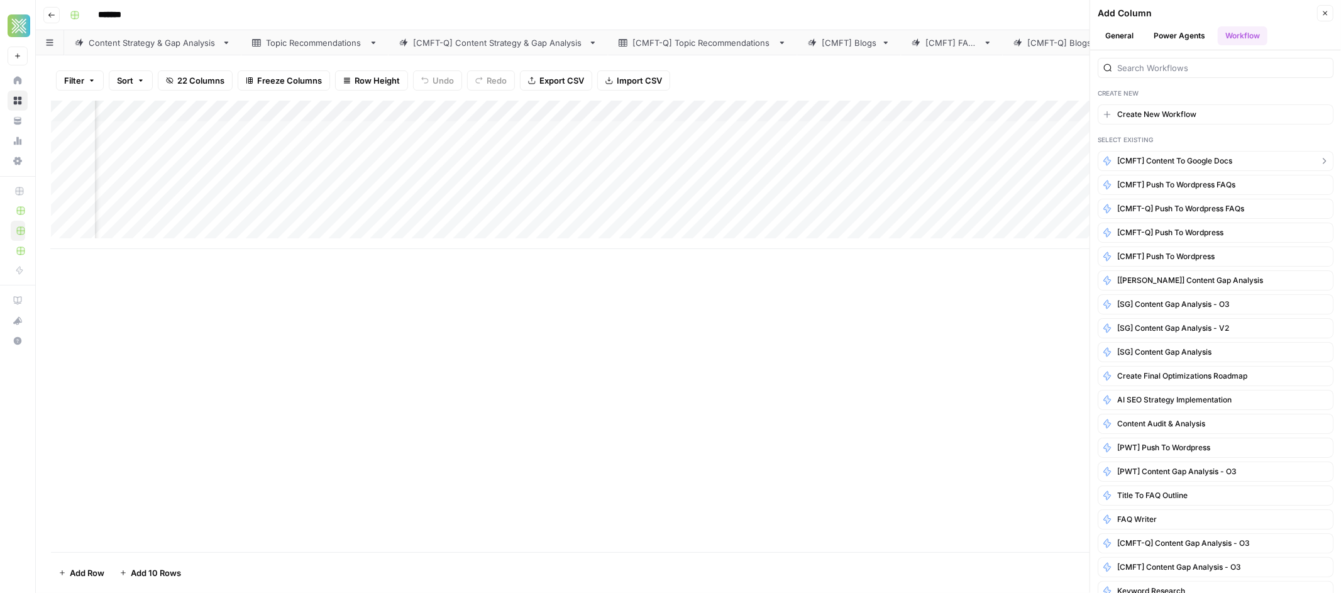
click at [1198, 160] on span "[CMFT] Content to Google Docs" at bounding box center [1174, 160] width 115 height 11
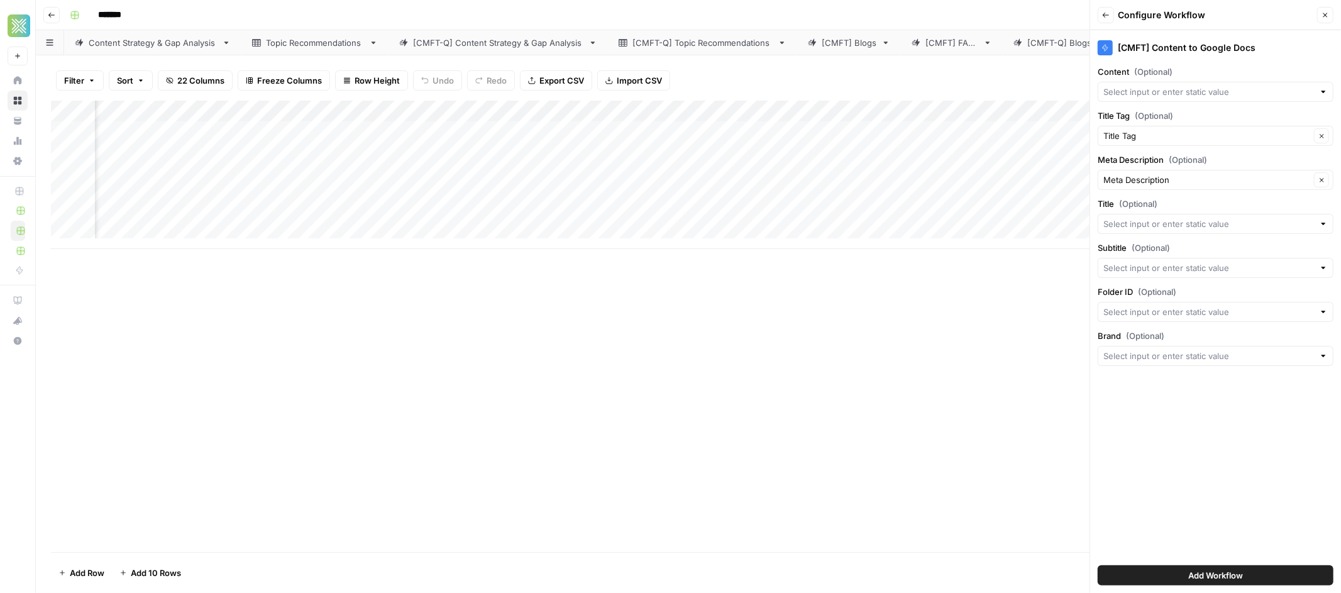
click at [906, 362] on div "Add Column" at bounding box center [688, 326] width 1275 height 451
click at [1327, 17] on icon "button" at bounding box center [1325, 15] width 8 height 8
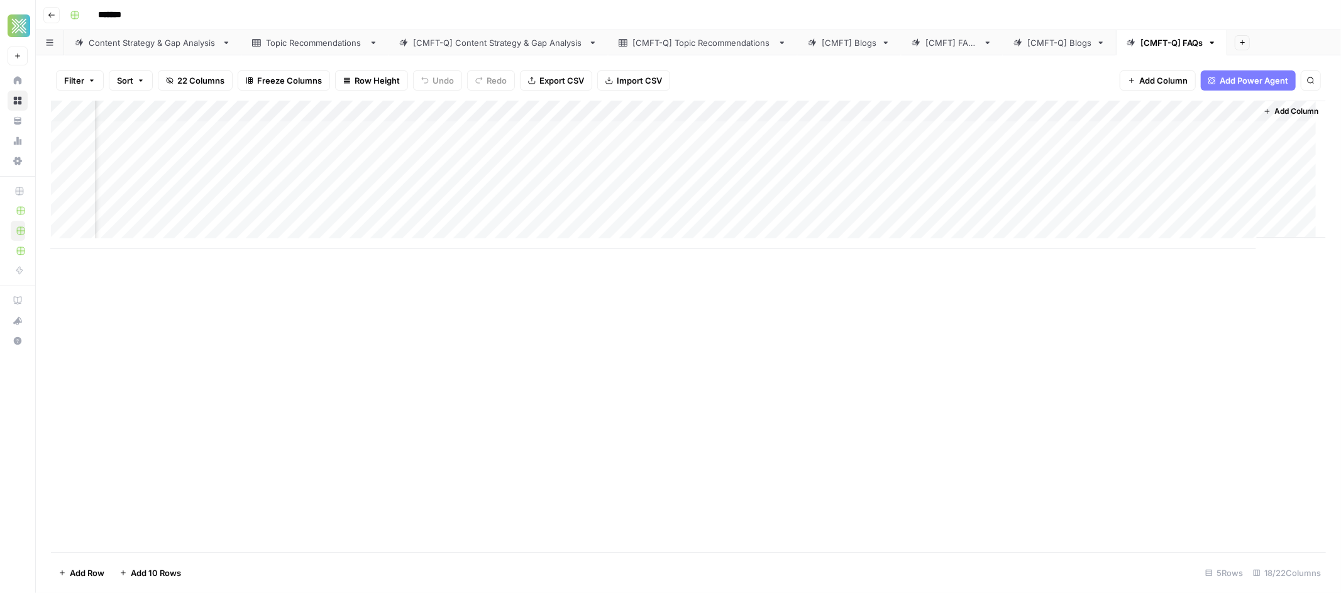
click at [1297, 106] on span "Add Column" at bounding box center [1297, 111] width 44 height 11
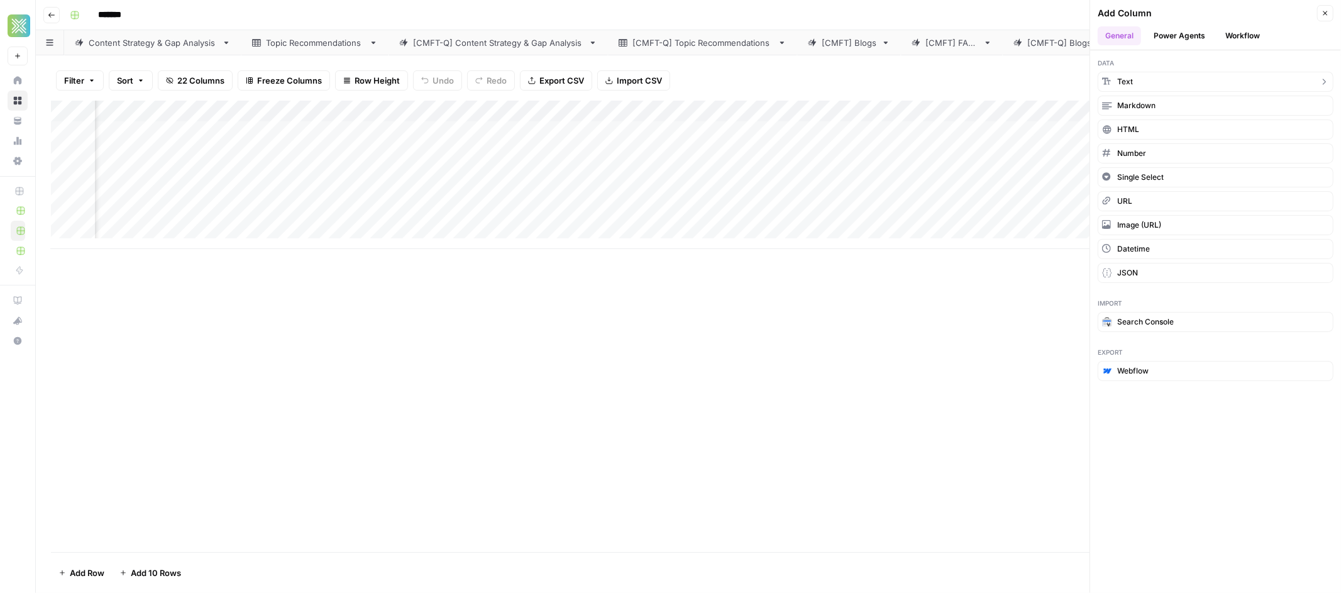
click at [1144, 83] on button "Text" at bounding box center [1215, 82] width 236 height 20
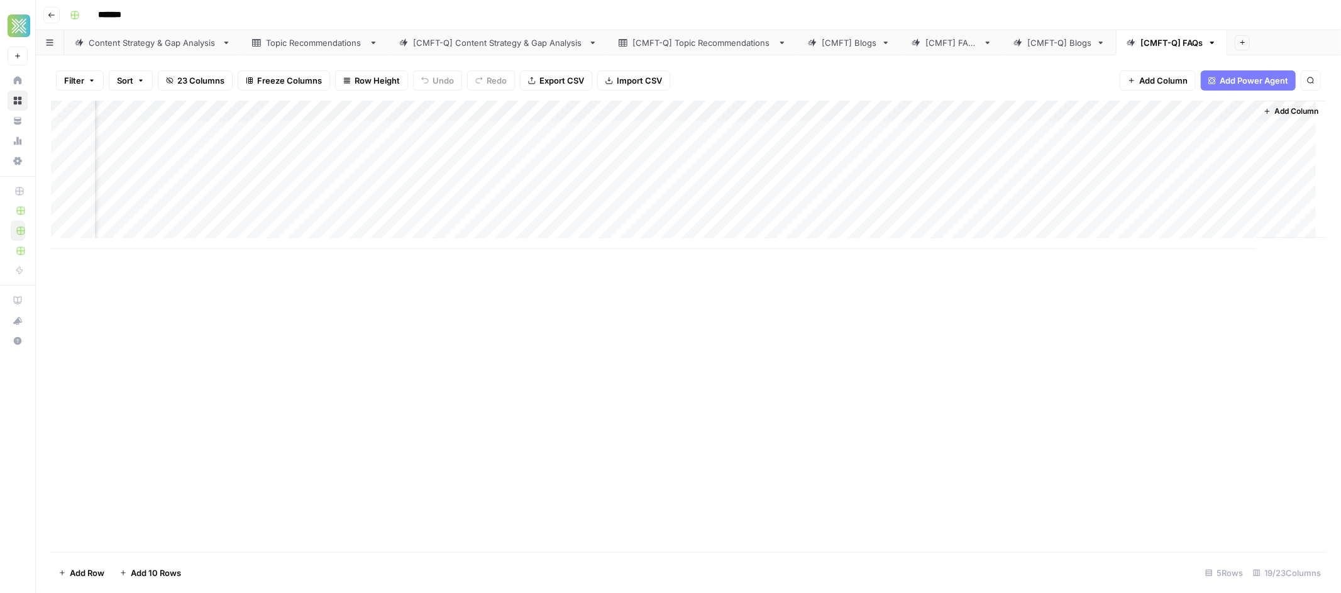
scroll to position [0, 1360]
click at [1133, 111] on div "Add Column" at bounding box center [688, 175] width 1275 height 148
drag, startPoint x: 1131, startPoint y: 145, endPoint x: 1065, endPoint y: 141, distance: 66.7
click at [1065, 141] on div "New Column Text Sort Ascending Sort Descending Filter Hide Column Remove Column" at bounding box center [1138, 210] width 150 height 169
click at [844, 41] on div "[CMFT] Blogs" at bounding box center [849, 42] width 55 height 13
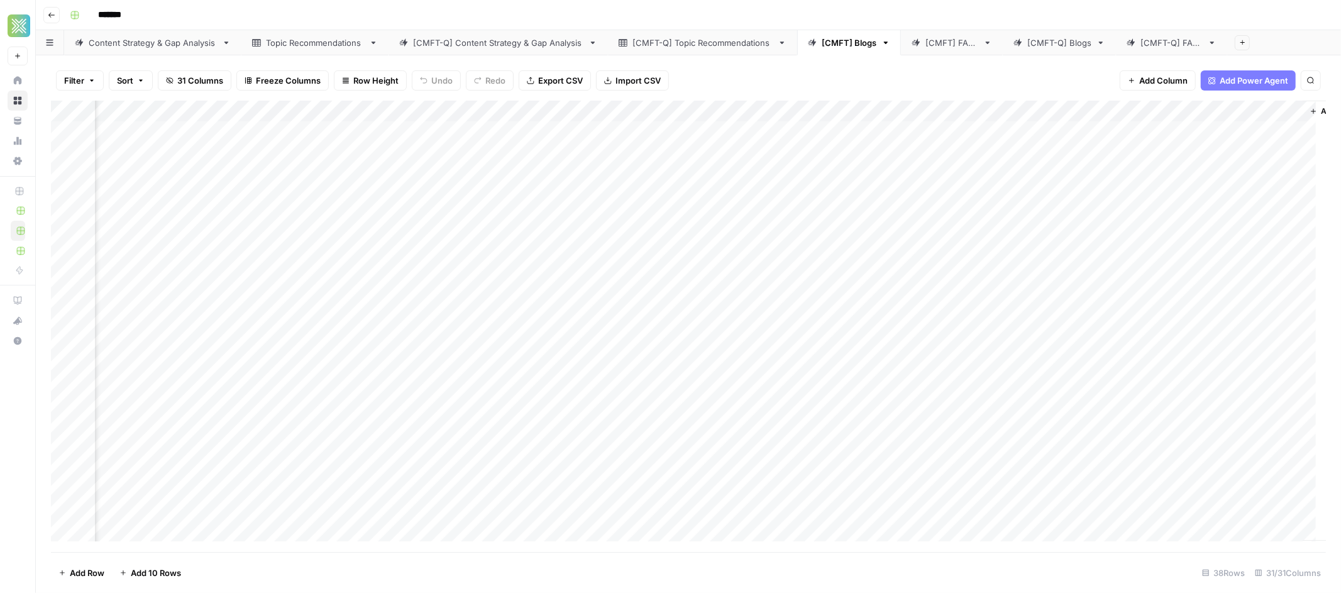
scroll to position [0, 2748]
click at [1055, 51] on link "[CMFT-Q] Blogs" at bounding box center [1059, 42] width 113 height 25
click at [1261, 111] on button "Add Column" at bounding box center [1290, 111] width 65 height 16
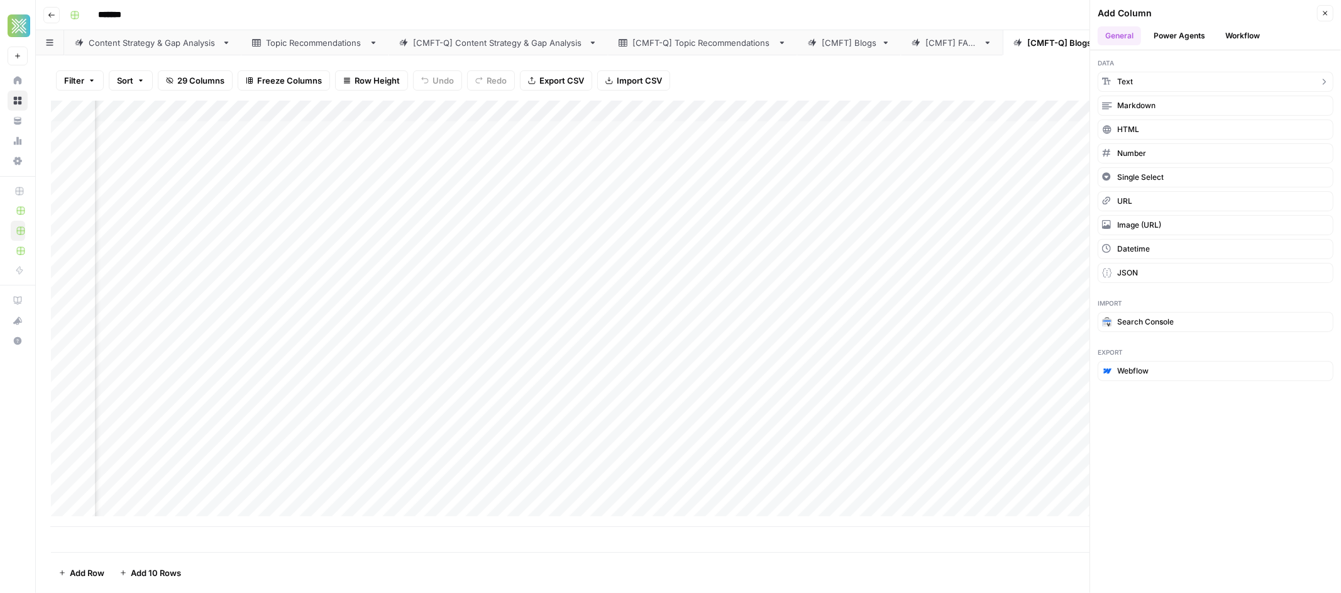
click at [1172, 79] on button "Text" at bounding box center [1215, 82] width 236 height 20
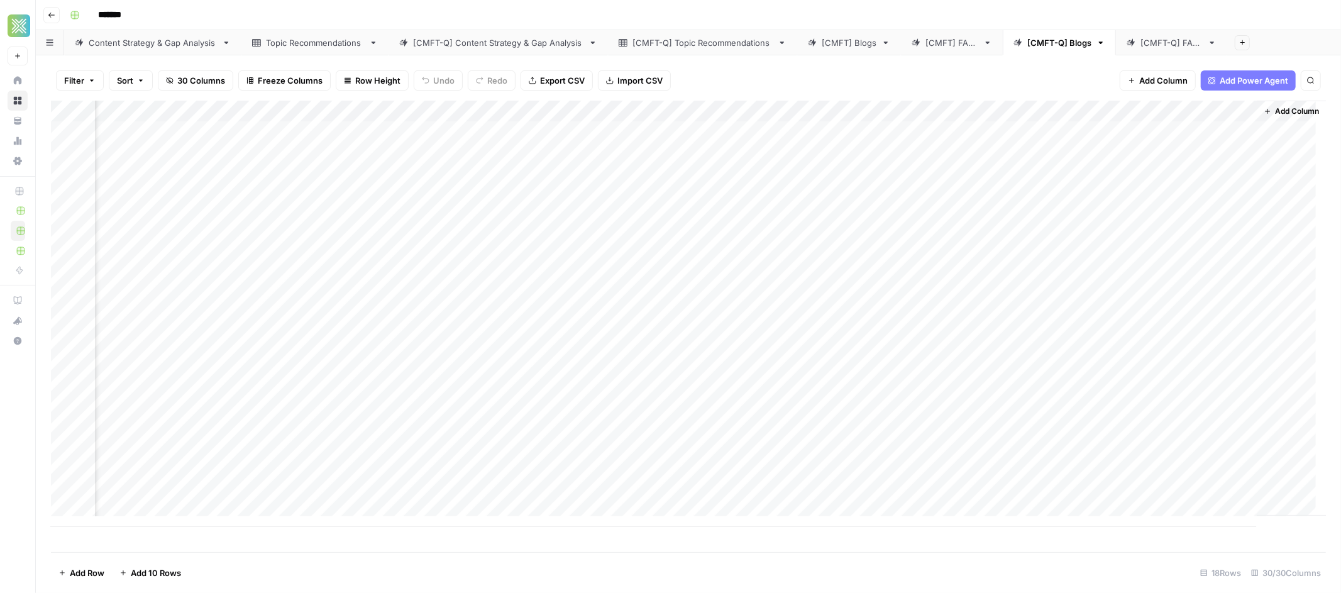
scroll to position [0, 2573]
click at [1148, 111] on div "Add Column" at bounding box center [688, 314] width 1275 height 426
drag, startPoint x: 1129, startPoint y: 143, endPoint x: 1058, endPoint y: 135, distance: 72.1
click at [1058, 140] on body "Xponent21 New Home Browse Your Data Usage Settings Recent Grids Factory Direct …" at bounding box center [670, 296] width 1341 height 593
type input "N"
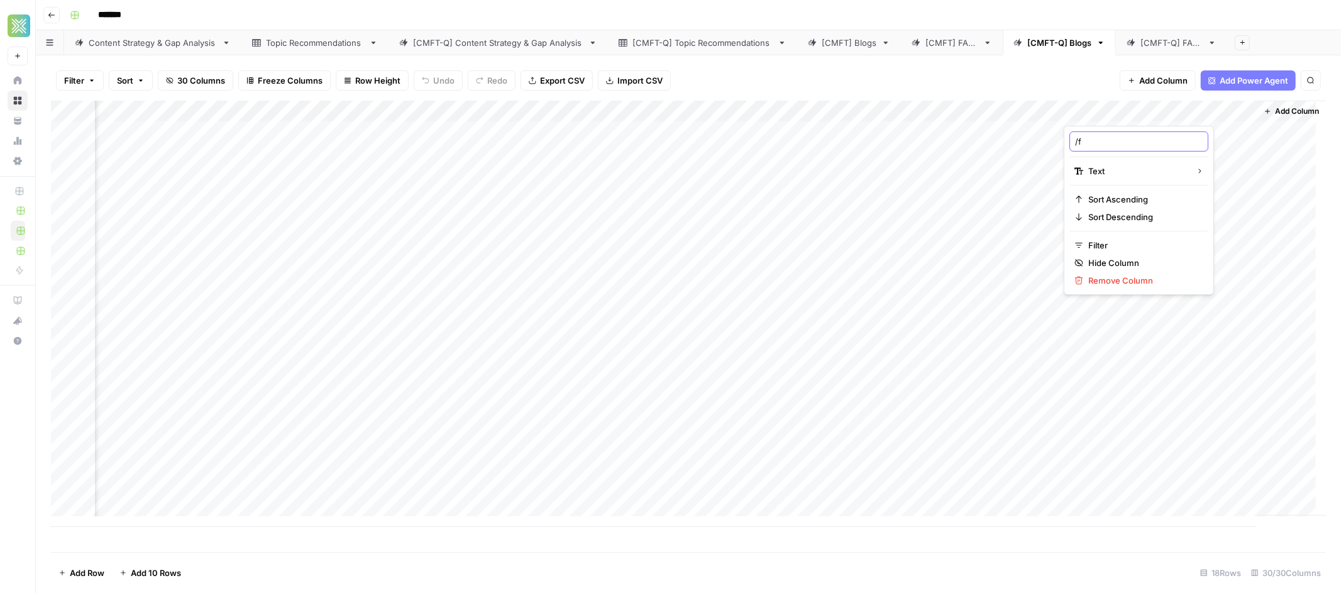
type input "/"
type input "Folder ID"
click at [1135, 136] on div "Add Column" at bounding box center [688, 314] width 1275 height 426
drag, startPoint x: 1244, startPoint y: 141, endPoint x: 1274, endPoint y: 500, distance: 360.2
click at [1274, 500] on div "Add Column" at bounding box center [688, 314] width 1275 height 426
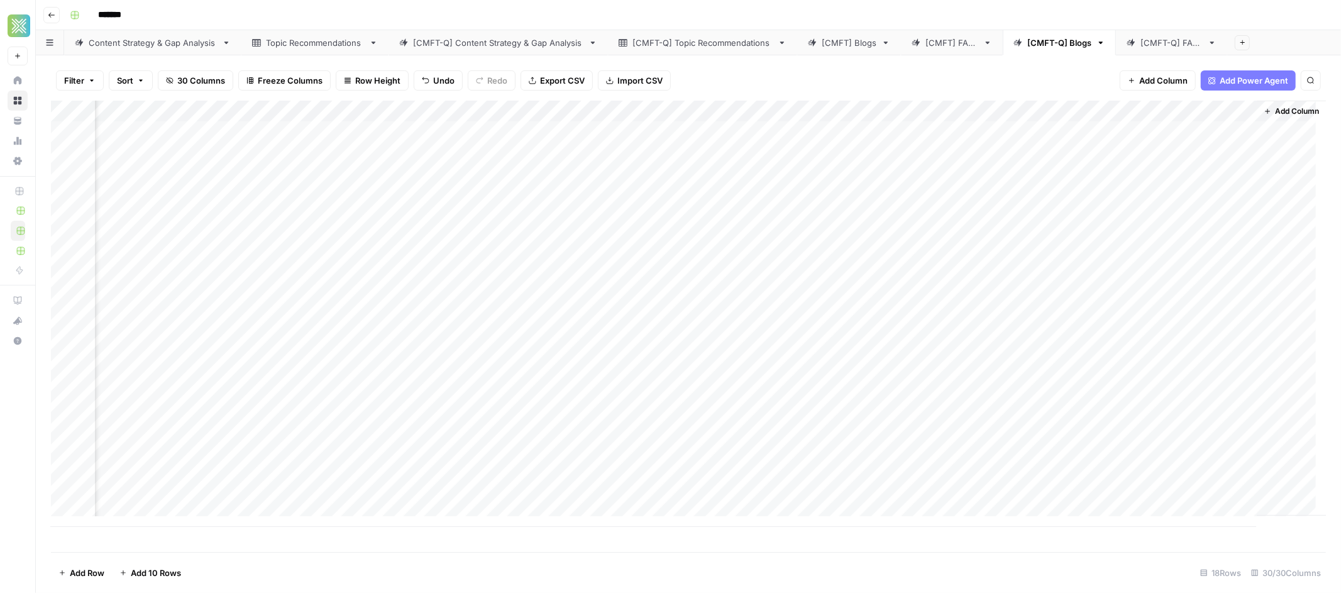
click at [1150, 167] on div "Add Column" at bounding box center [688, 314] width 1275 height 426
click at [1149, 133] on div "Add Column" at bounding box center [688, 314] width 1275 height 426
click at [1153, 151] on div "Add Column" at bounding box center [688, 314] width 1275 height 426
click at [1148, 175] on div "Add Column" at bounding box center [688, 314] width 1275 height 426
click at [1151, 194] on div "Add Column" at bounding box center [688, 314] width 1275 height 426
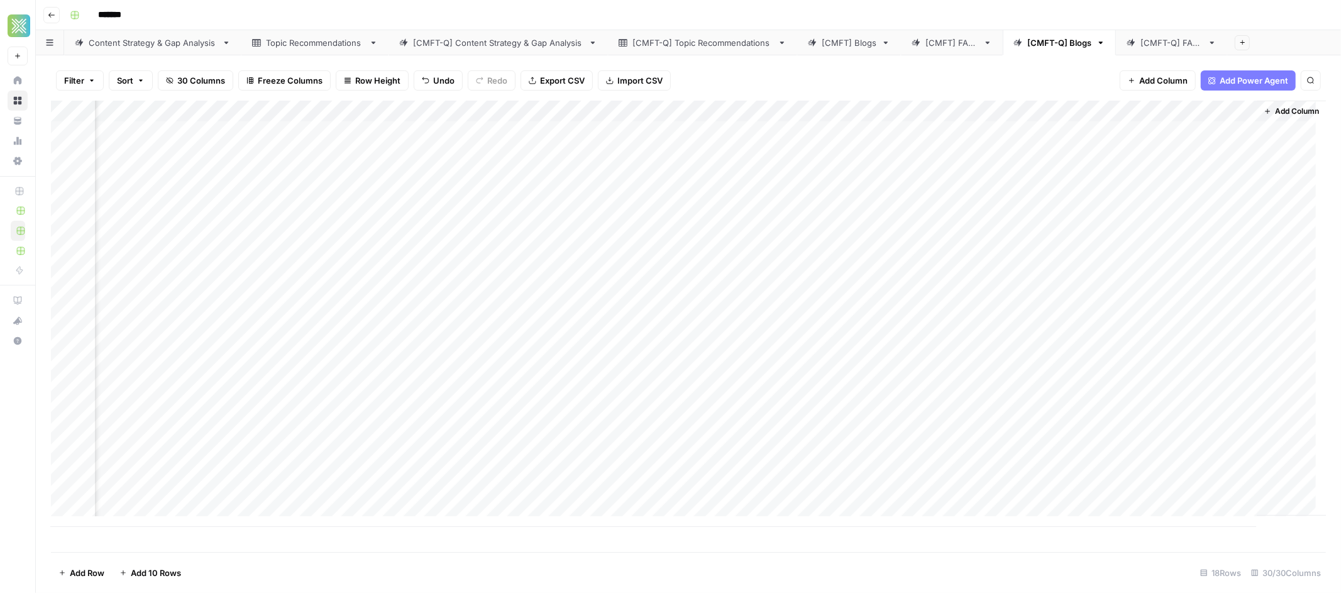
click at [1146, 216] on div "Add Column" at bounding box center [688, 314] width 1275 height 426
click at [1145, 234] on div "Add Column" at bounding box center [688, 314] width 1275 height 426
click at [1148, 256] on div "Add Column" at bounding box center [688, 314] width 1275 height 426
click at [1147, 284] on div "Add Column" at bounding box center [688, 314] width 1275 height 426
drag, startPoint x: 1160, startPoint y: 130, endPoint x: 1163, endPoint y: 280, distance: 150.2
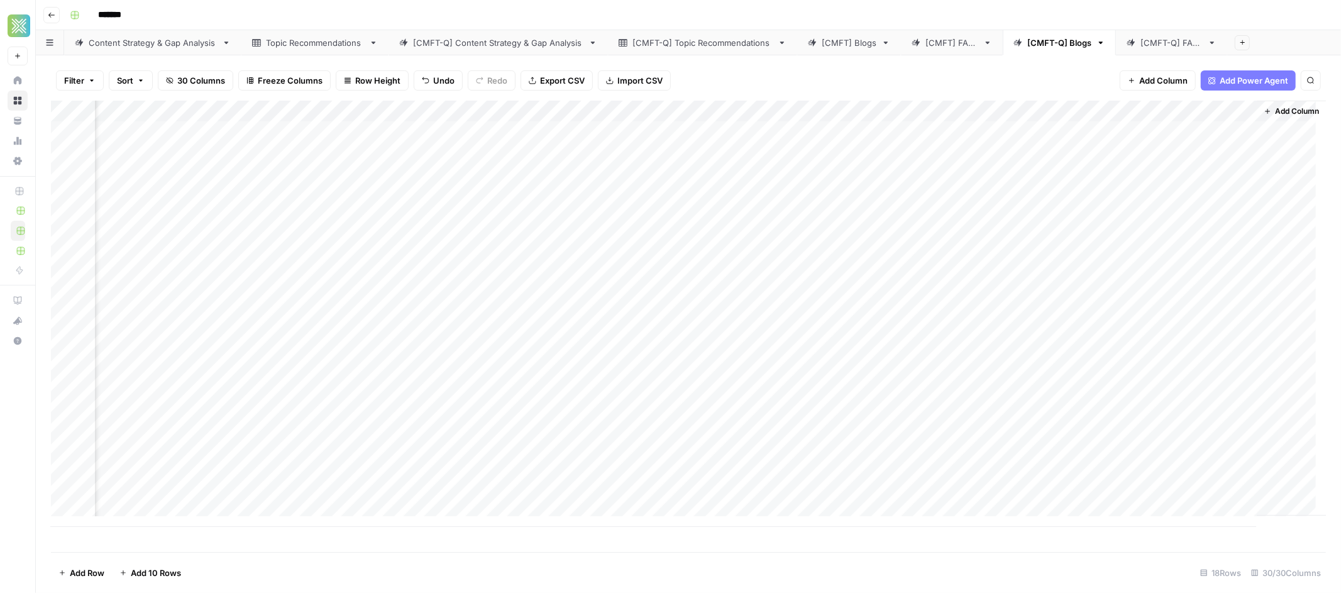
click at [1163, 281] on div "Add Column" at bounding box center [688, 314] width 1275 height 426
click at [1148, 303] on div "Add Column" at bounding box center [688, 314] width 1275 height 426
drag, startPoint x: 1170, startPoint y: 172, endPoint x: 1165, endPoint y: 452, distance: 279.7
click at [1165, 452] on div "Add Column" at bounding box center [688, 314] width 1275 height 426
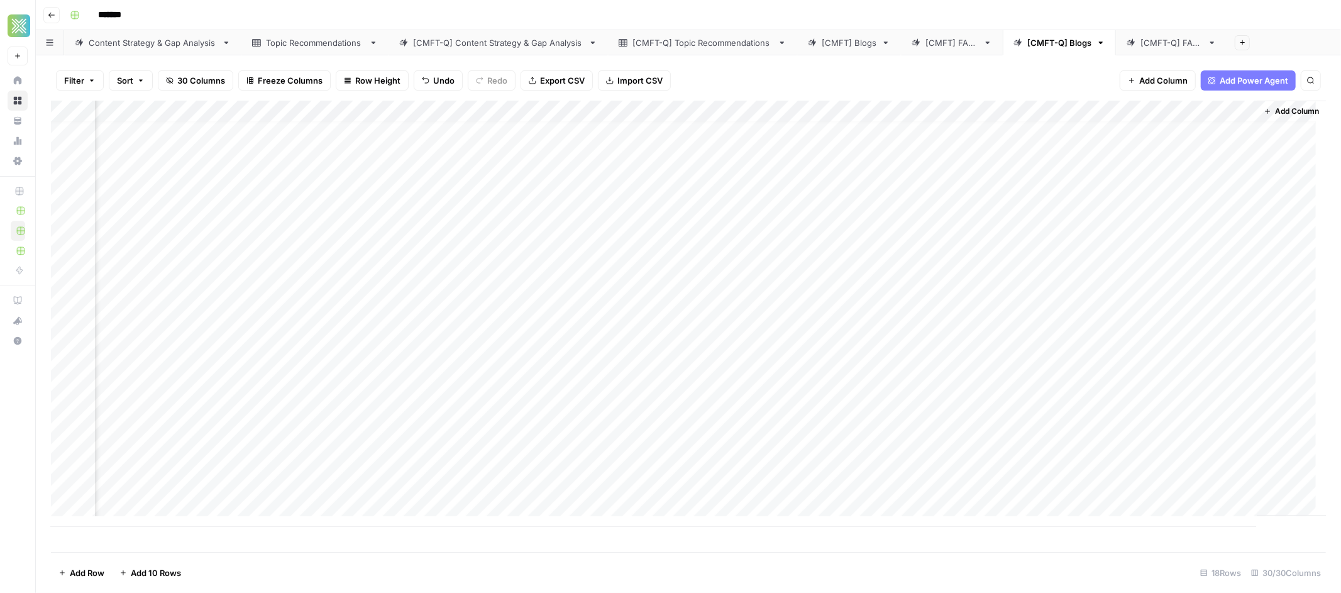
click at [1164, 462] on div "Add Column" at bounding box center [688, 314] width 1275 height 426
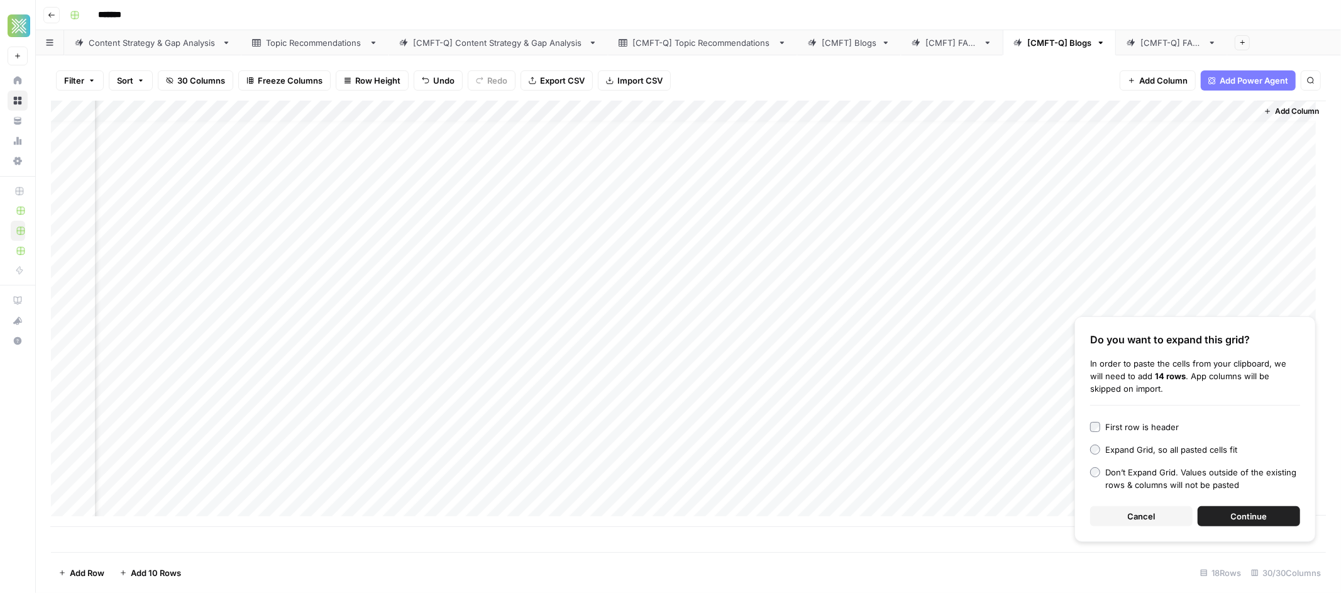
click at [1157, 511] on button "Cancel" at bounding box center [1141, 516] width 102 height 20
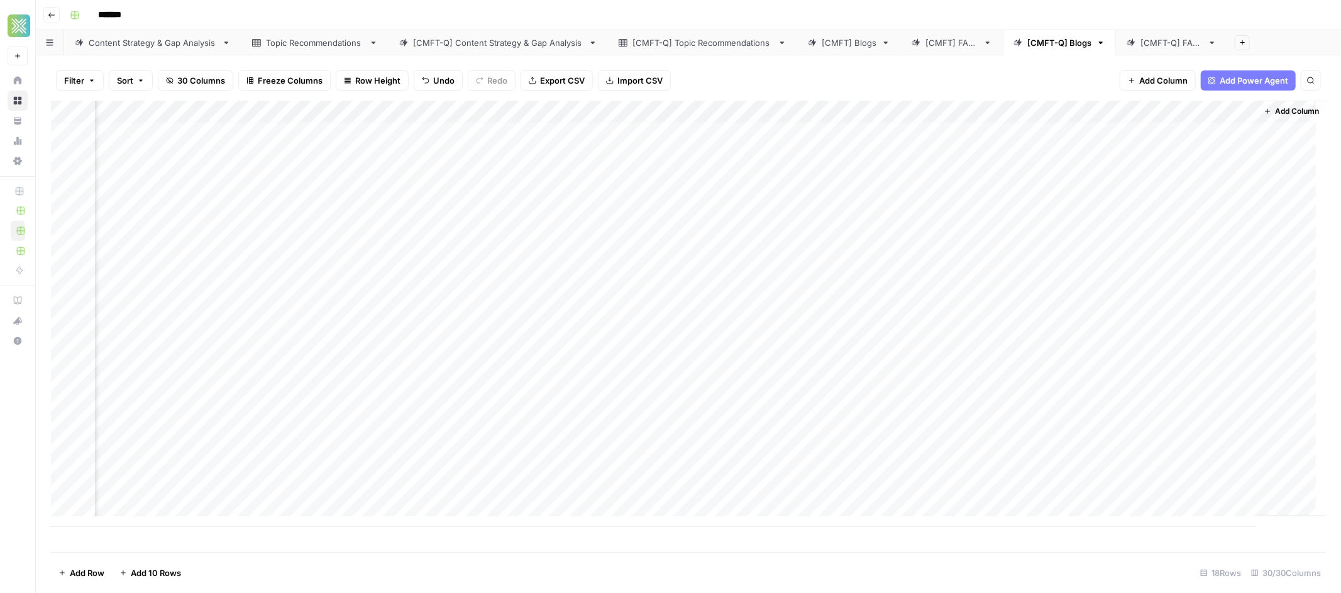
click at [1119, 432] on div "Add Column" at bounding box center [688, 314] width 1275 height 426
click at [1129, 466] on div "Add Column" at bounding box center [688, 314] width 1275 height 426
click at [1119, 484] on div "Add Column" at bounding box center [688, 314] width 1275 height 426
click at [583, 132] on div "Add Column" at bounding box center [688, 314] width 1275 height 426
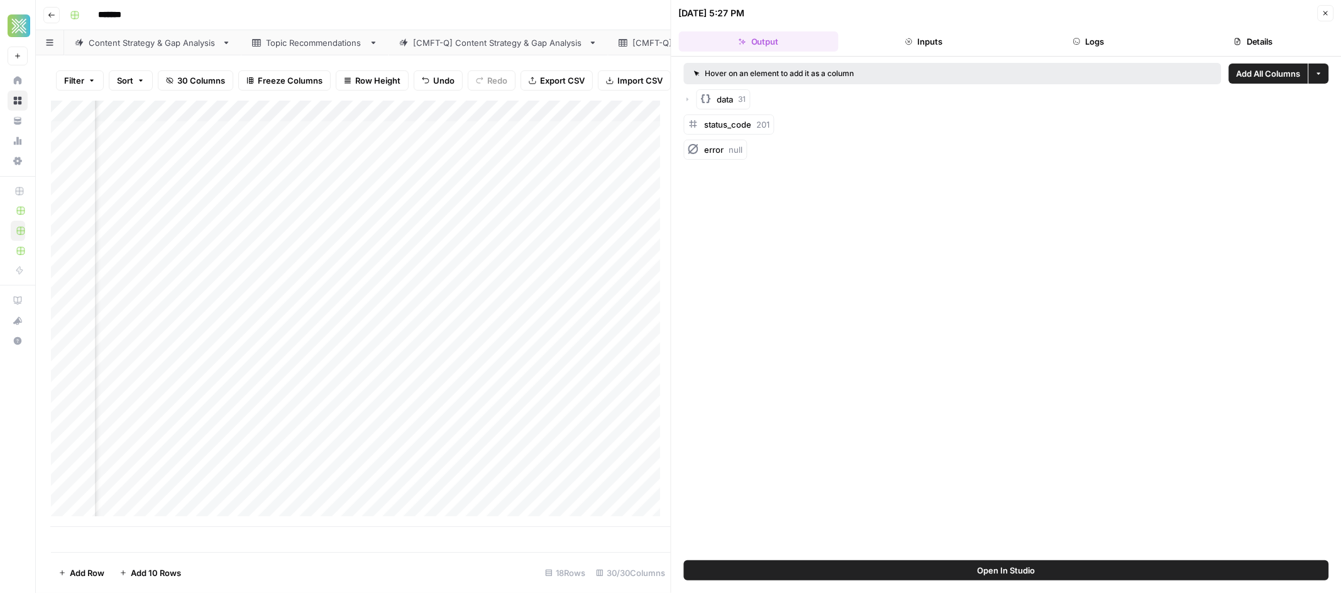
click at [902, 42] on button "Inputs" at bounding box center [924, 41] width 160 height 20
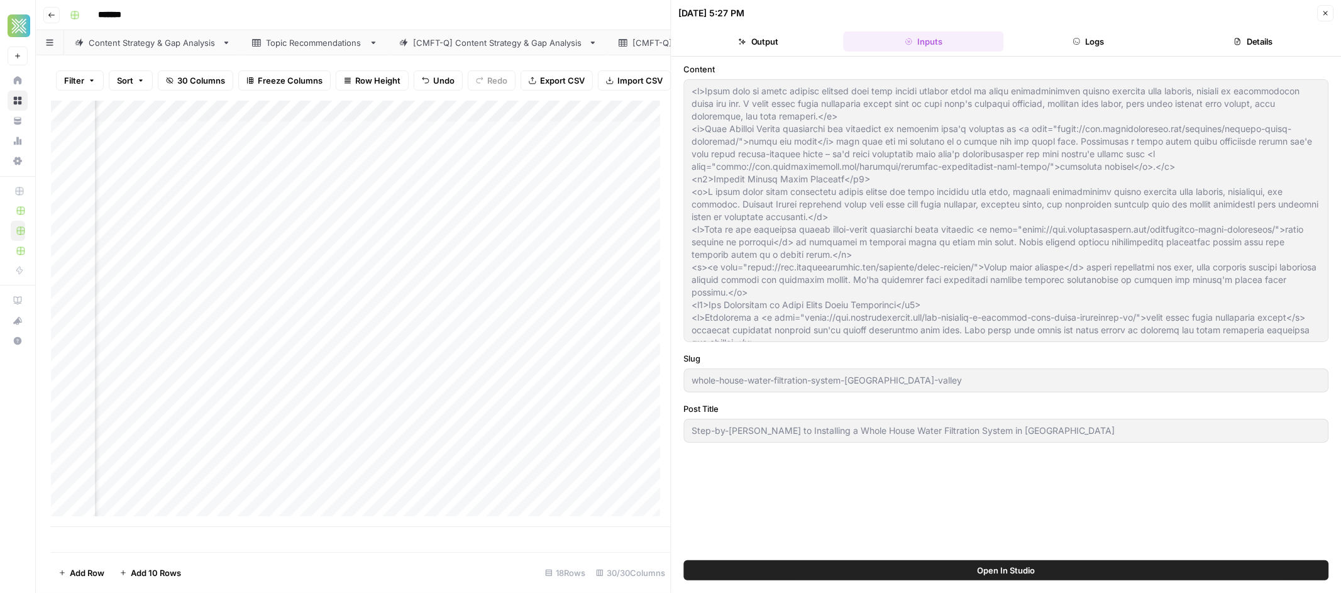
click at [615, 238] on div "Add Column" at bounding box center [361, 314] width 620 height 426
click at [622, 192] on div "Add Column" at bounding box center [361, 314] width 620 height 426
click at [1042, 21] on div "[DATE] 5:27 PM Close" at bounding box center [1006, 13] width 655 height 16
click at [767, 50] on button "Output" at bounding box center [759, 41] width 160 height 20
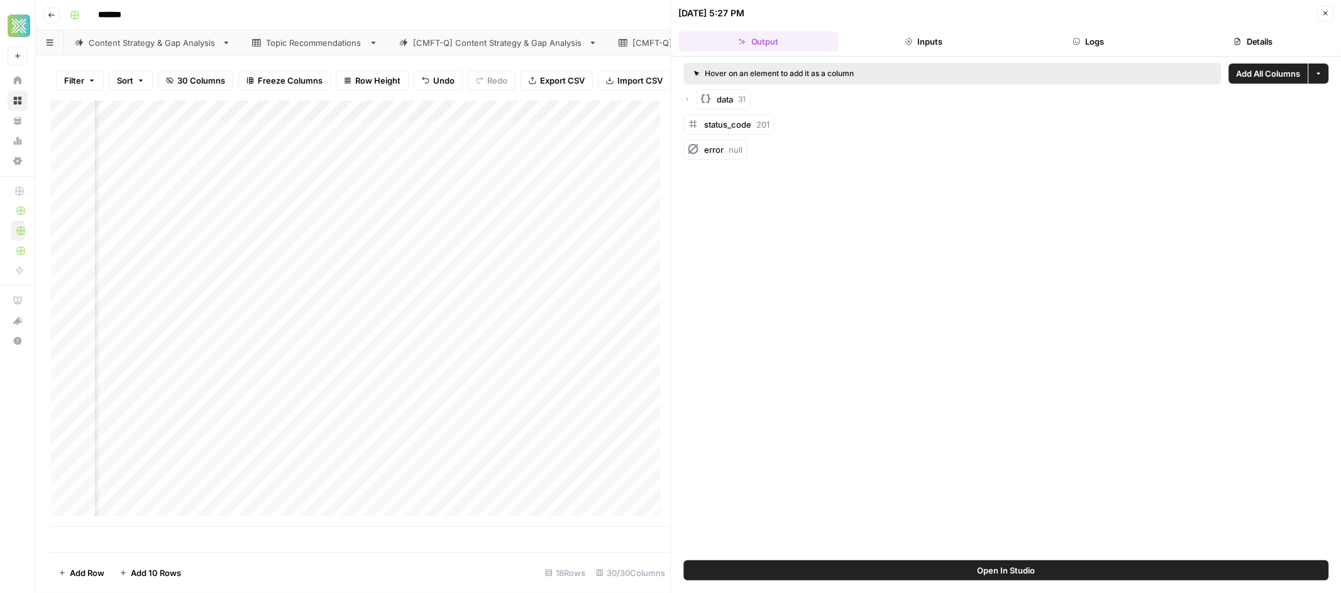
click at [605, 29] on header "Go back *******" at bounding box center [688, 15] width 1305 height 30
click at [606, 21] on div "*******" at bounding box center [696, 15] width 1263 height 20
click at [1327, 15] on icon "button" at bounding box center [1325, 13] width 8 height 8
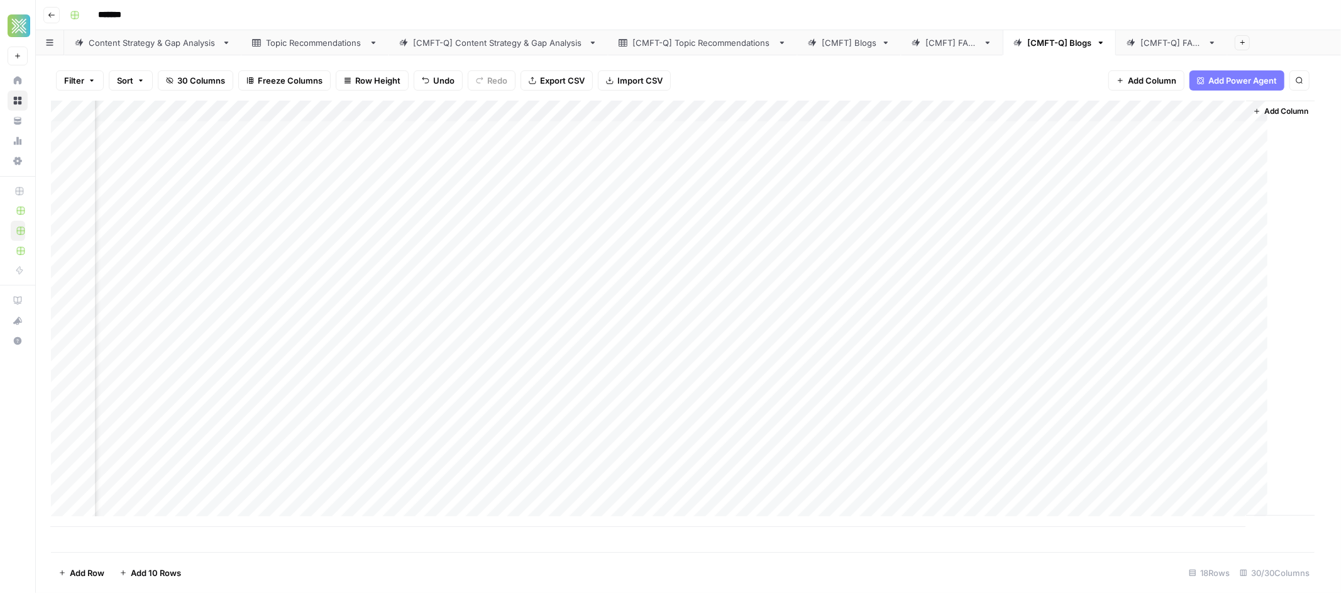
scroll to position [0, 2558]
click at [1292, 111] on span "Add Column" at bounding box center [1300, 111] width 44 height 11
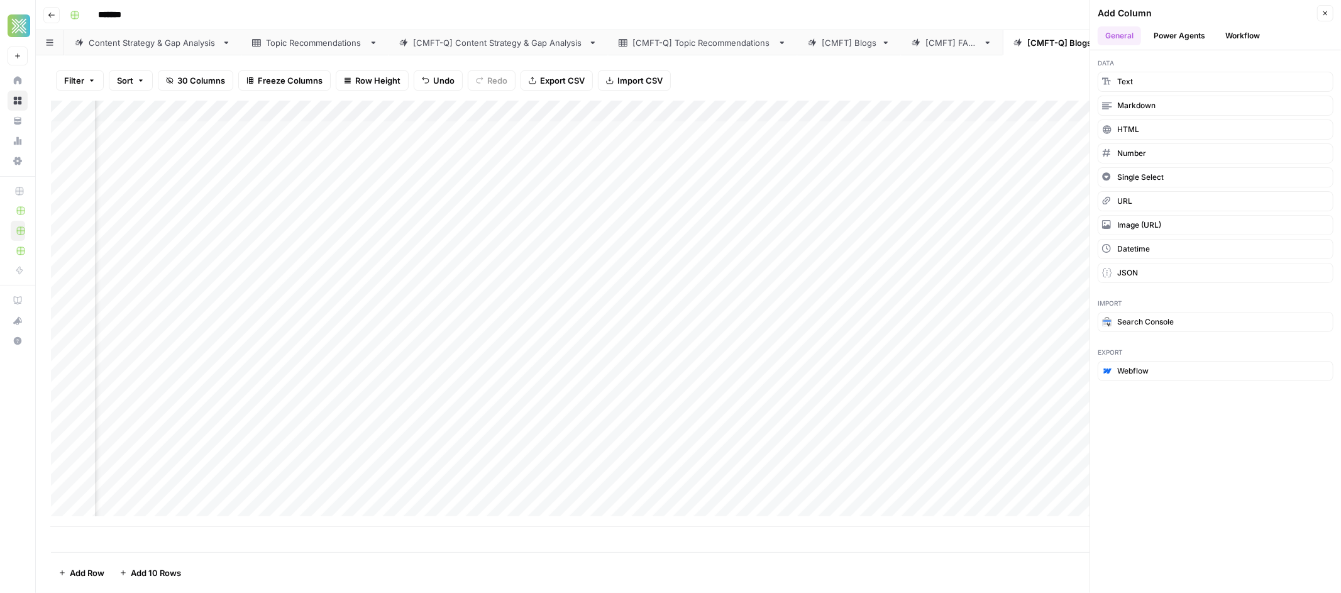
click at [1235, 36] on button "Workflow" at bounding box center [1242, 35] width 50 height 19
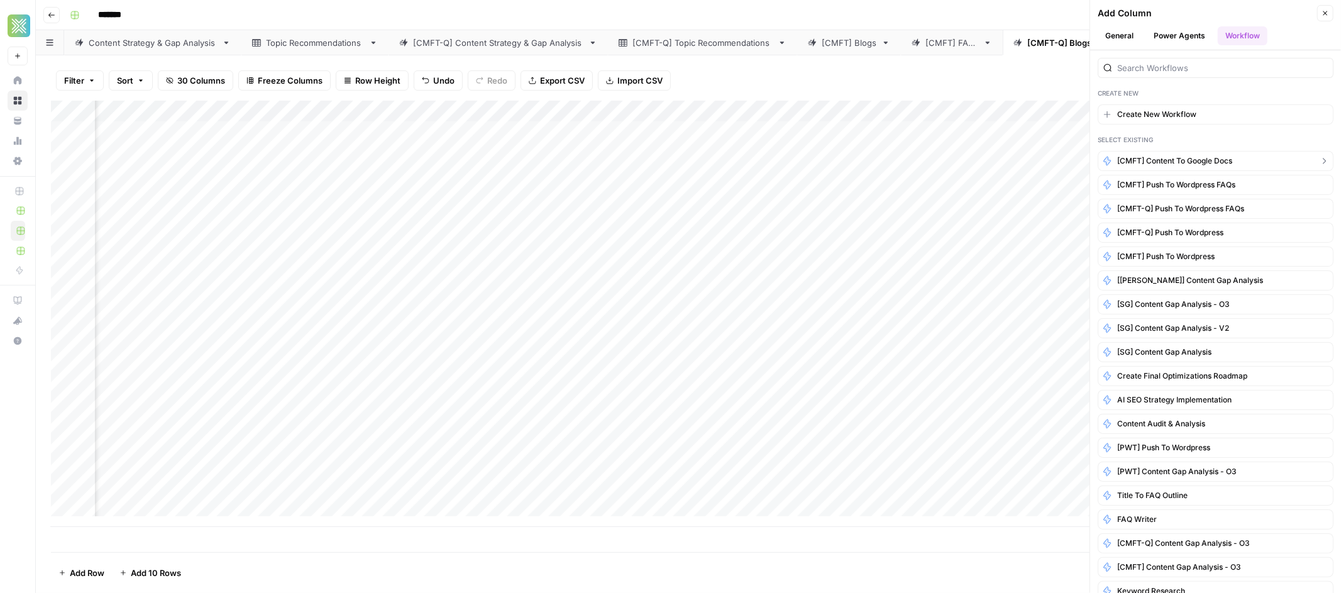
click at [1195, 162] on span "[CMFT] Content to Google Docs" at bounding box center [1174, 160] width 115 height 11
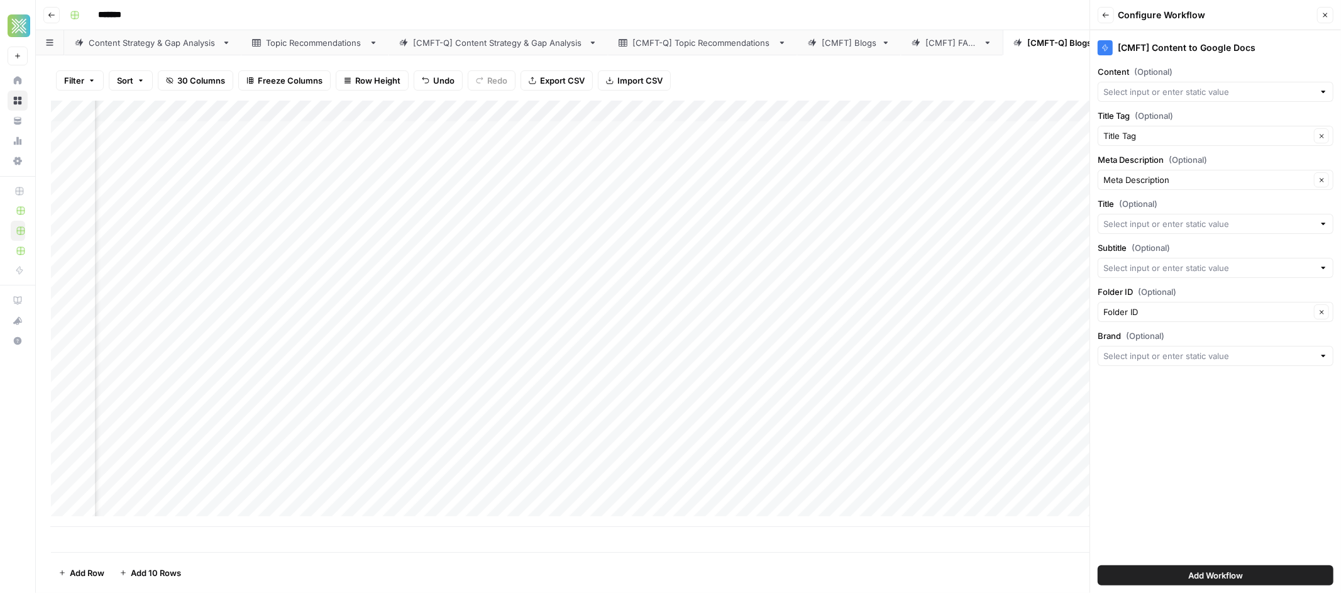
click at [1325, 94] on div at bounding box center [1323, 91] width 9 height 13
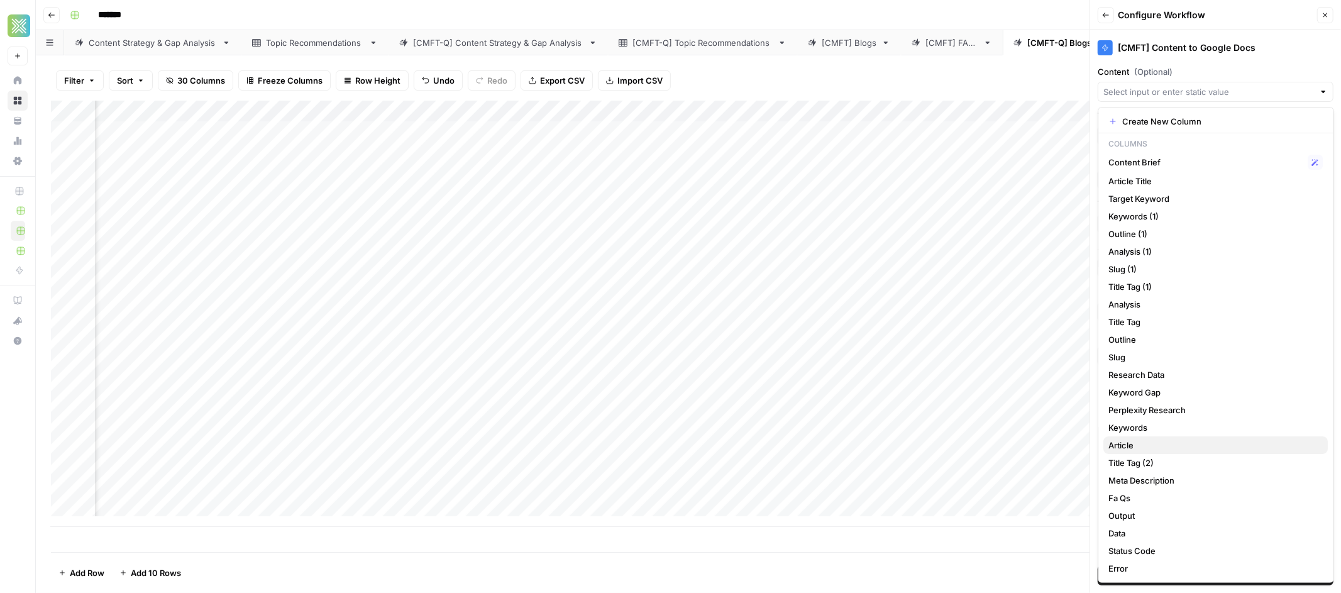
click at [1119, 449] on span "Article" at bounding box center [1213, 445] width 209 height 13
type input "Article"
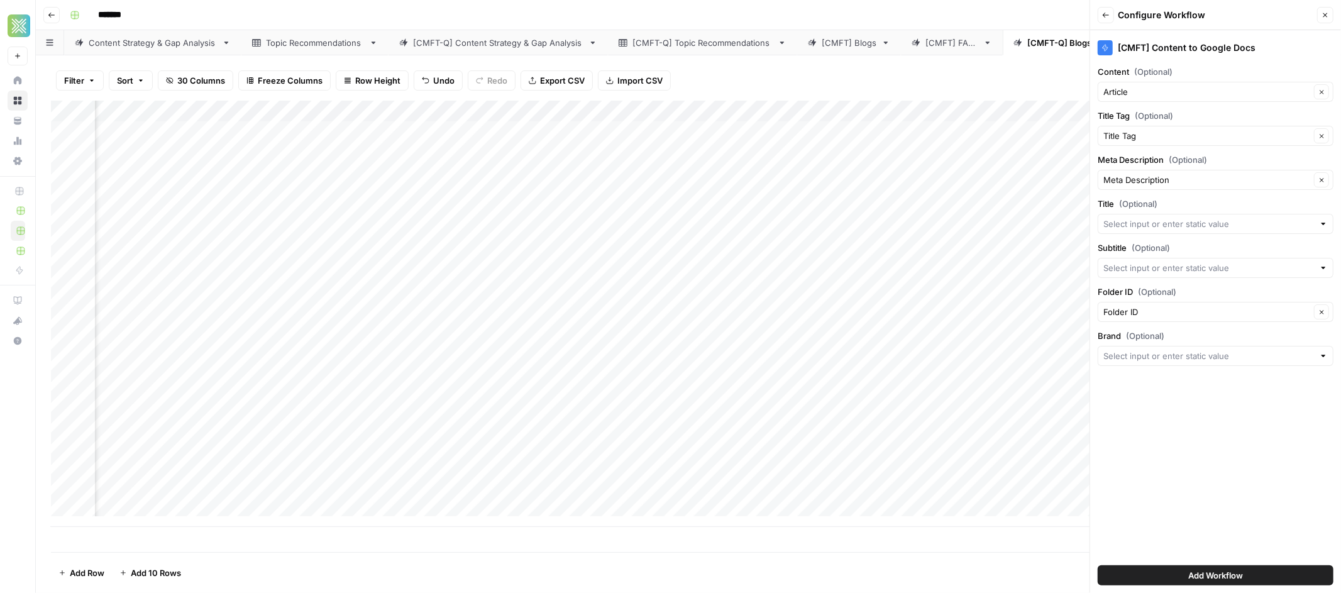
click at [1324, 224] on div at bounding box center [1323, 223] width 9 height 13
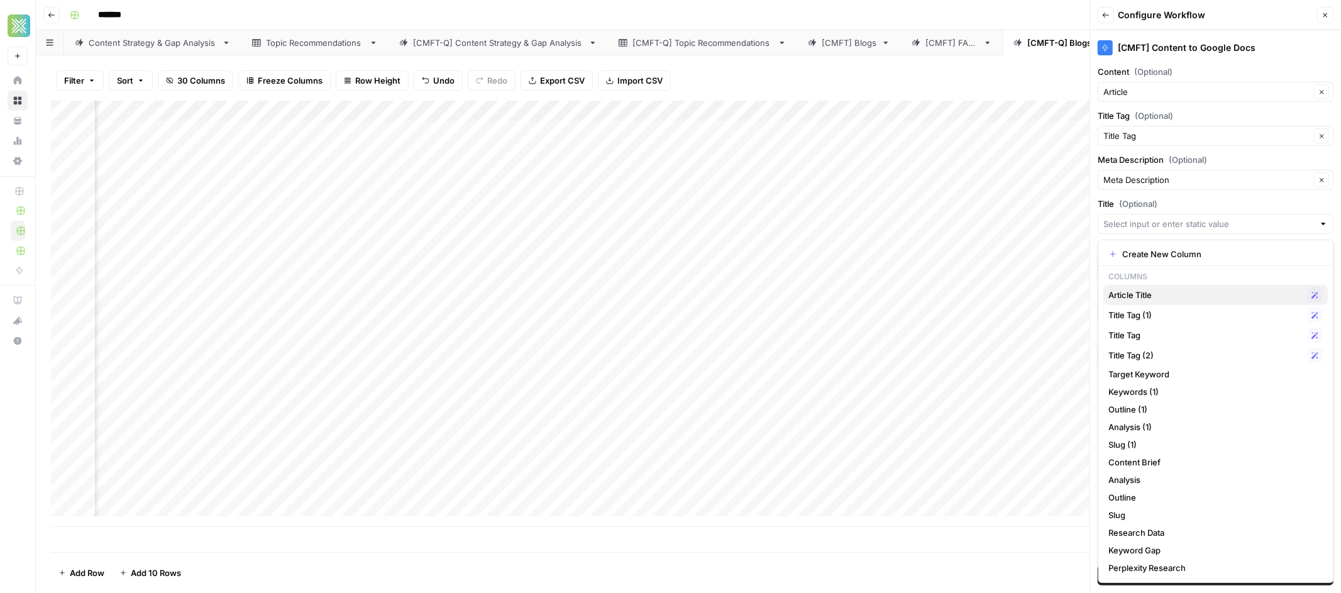
click at [1173, 294] on span "Article Title" at bounding box center [1206, 295] width 194 height 13
type input "Article Title"
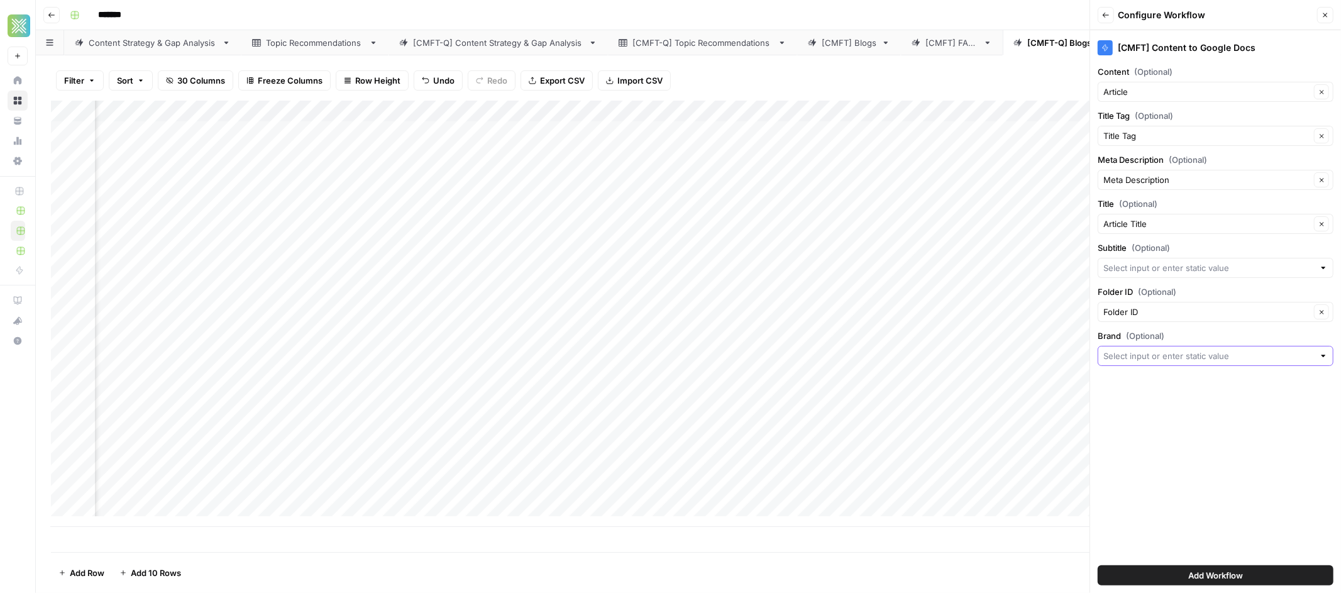
click at [1223, 354] on input "Brand (Optional)" at bounding box center [1208, 355] width 211 height 13
type input "Comfort-Q"
click at [1154, 366] on div "Clear" at bounding box center [1215, 356] width 236 height 20
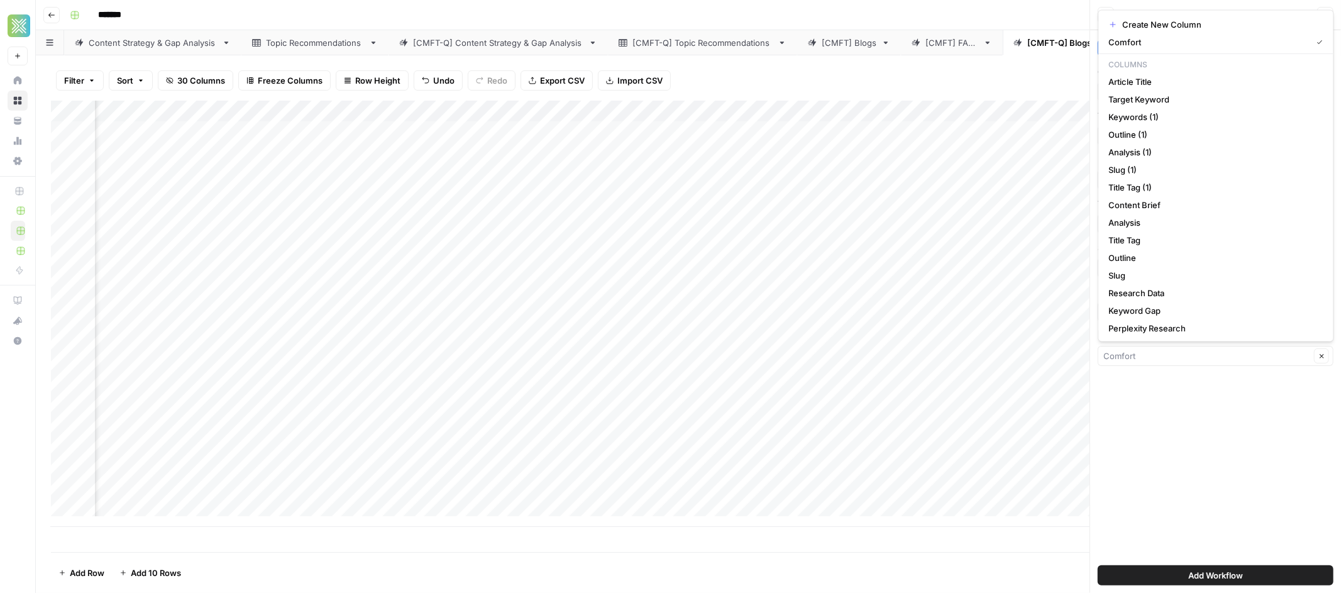
type input "Comfort"
click at [1180, 439] on div "[CMFT] Content to Google Docs Content (Optional) Article Clear Title Tag (Optio…" at bounding box center [1215, 311] width 251 height 563
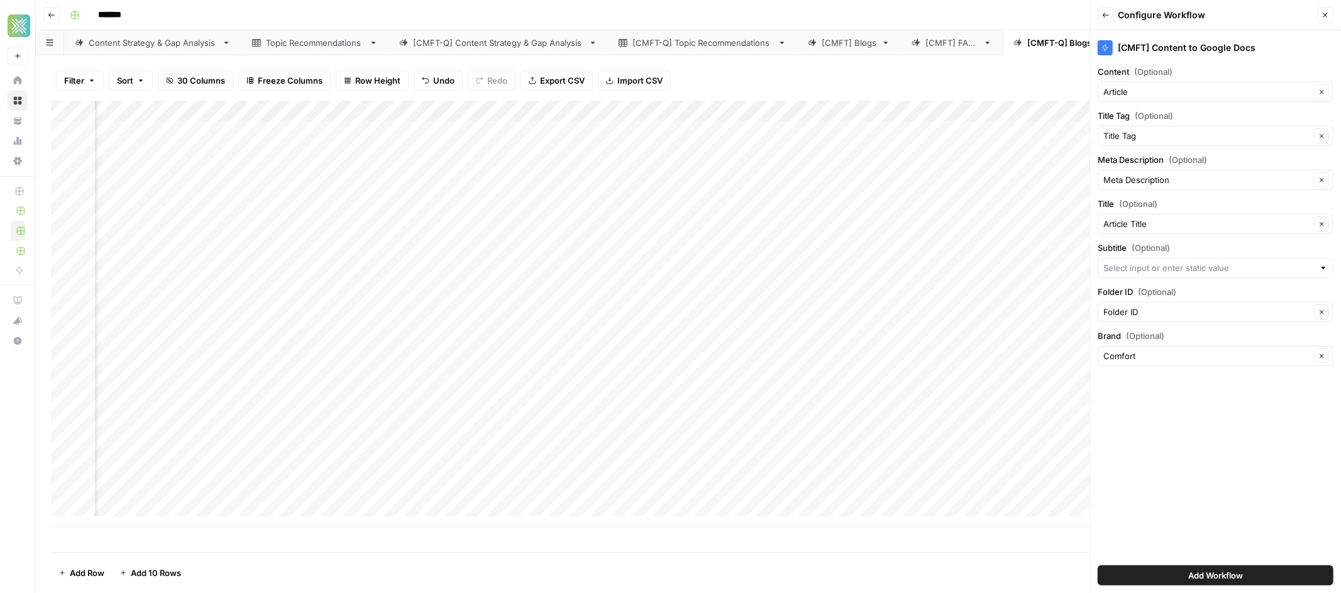
click at [1226, 571] on span "Add Workflow" at bounding box center [1215, 575] width 55 height 13
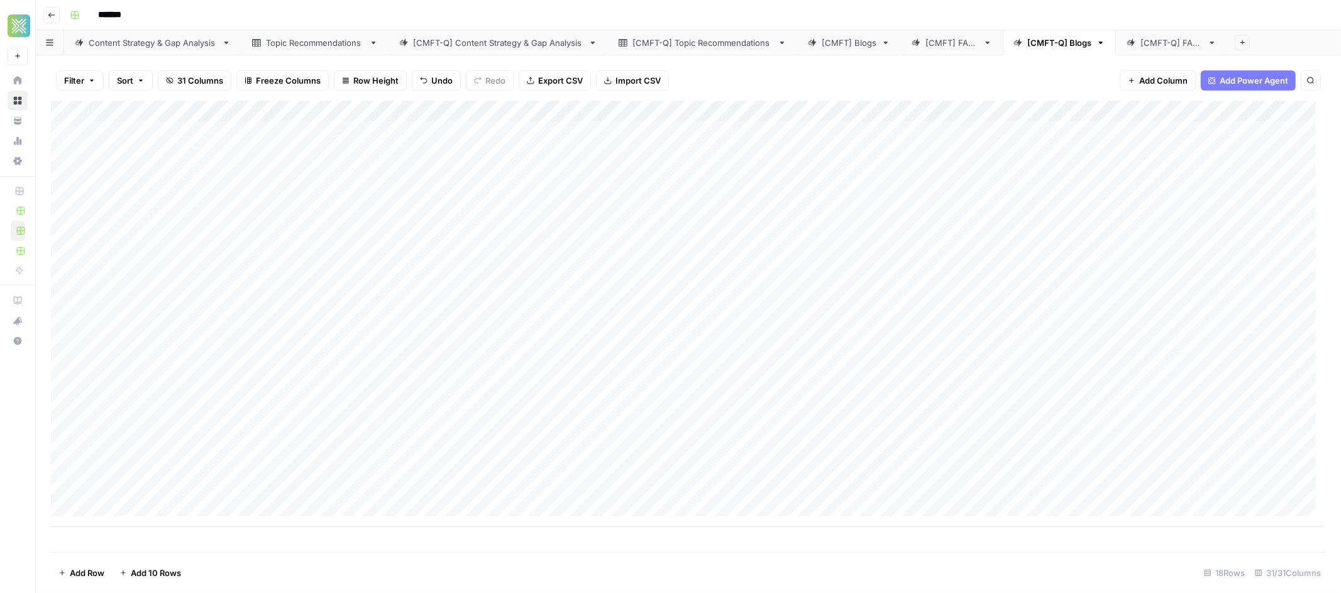
scroll to position [0, 0]
click at [64, 133] on div "Add Column" at bounding box center [688, 314] width 1275 height 426
click at [67, 157] on div "Add Column" at bounding box center [688, 314] width 1275 height 426
click at [70, 177] on div "Add Column" at bounding box center [688, 314] width 1275 height 426
click at [66, 195] on div "Add Column" at bounding box center [688, 314] width 1275 height 426
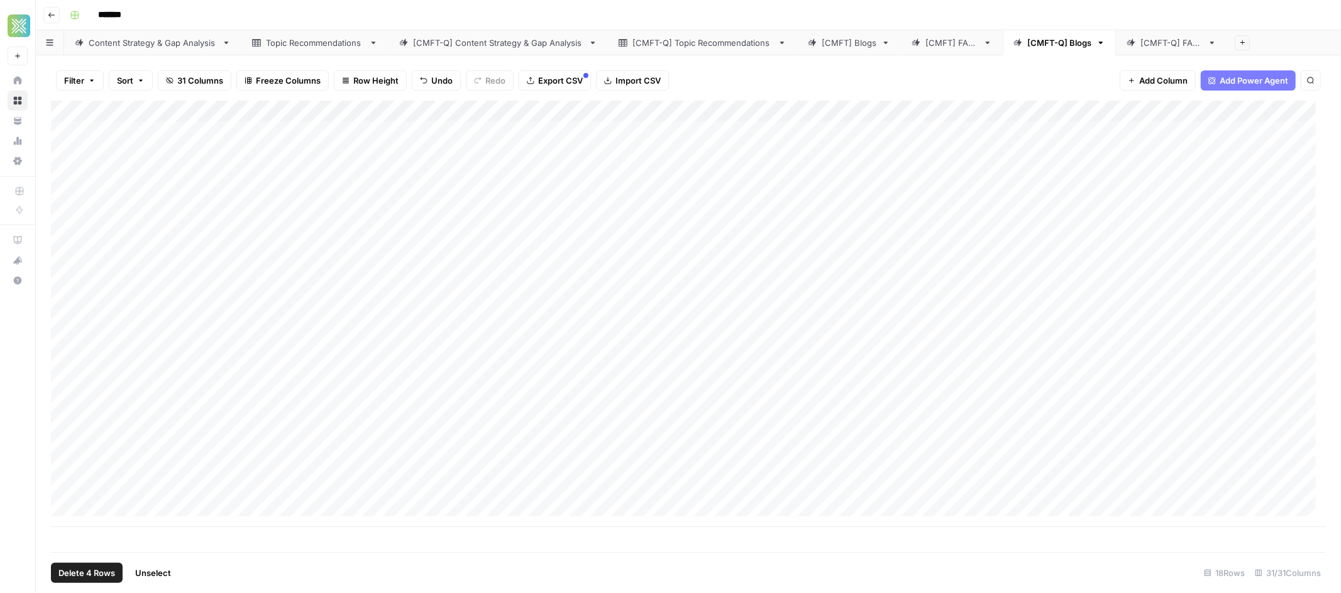
click at [64, 219] on div "Add Column" at bounding box center [688, 314] width 1275 height 426
click at [66, 239] on div "Add Column" at bounding box center [688, 314] width 1275 height 426
click at [65, 258] on div "Add Column" at bounding box center [688, 314] width 1275 height 426
click at [65, 282] on div "Add Column" at bounding box center [688, 314] width 1275 height 426
drag, startPoint x: 65, startPoint y: 304, endPoint x: 64, endPoint y: 312, distance: 8.3
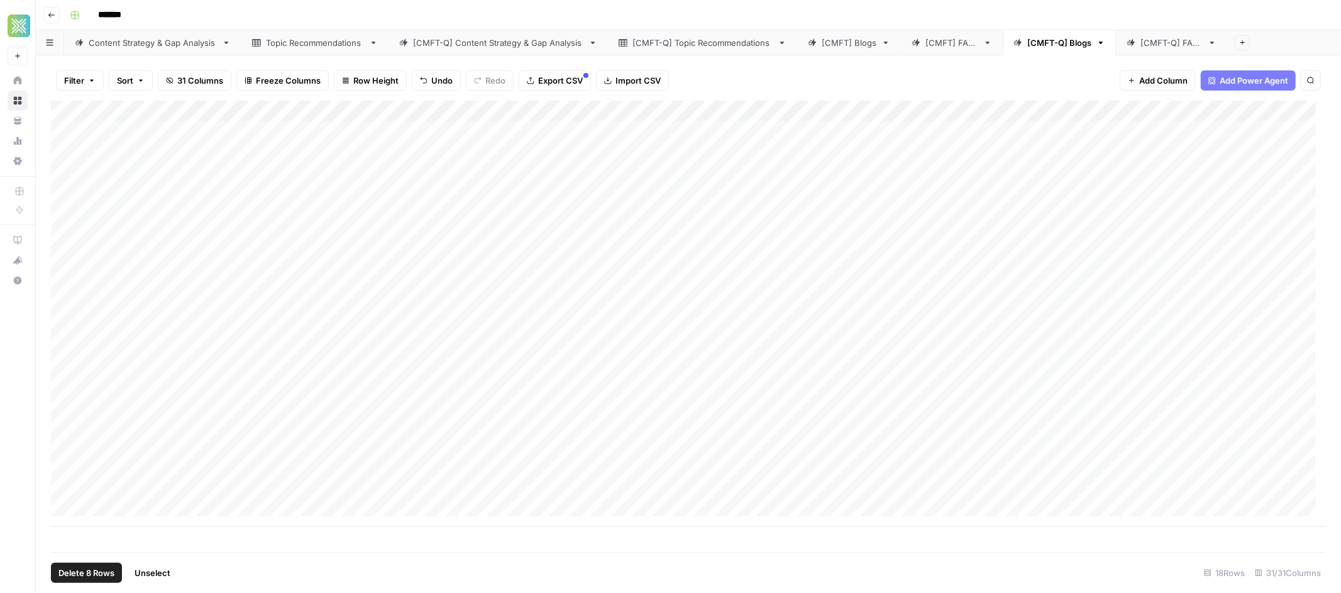
click at [65, 304] on div "Add Column" at bounding box center [688, 314] width 1275 height 426
click at [65, 325] on div "Add Column" at bounding box center [688, 314] width 1275 height 426
click at [84, 131] on div "Add Column" at bounding box center [688, 314] width 1275 height 426
click at [82, 154] on div "Add Column" at bounding box center [688, 314] width 1275 height 426
click at [82, 173] on div "Add Column" at bounding box center [688, 314] width 1275 height 426
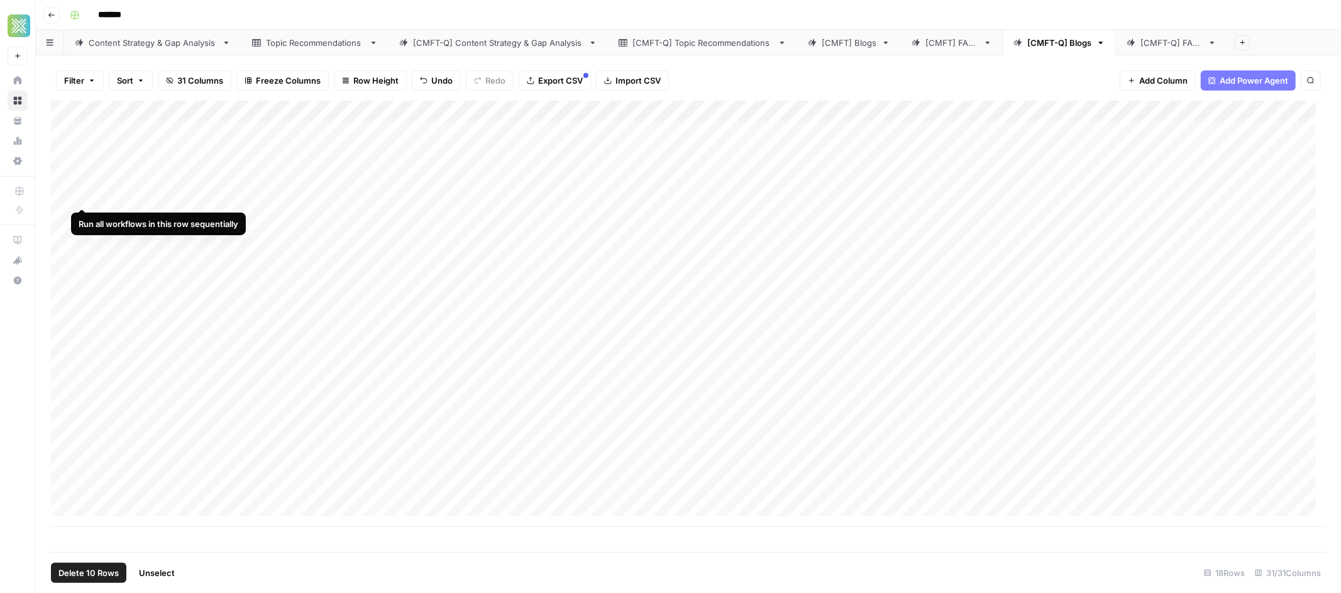
click at [84, 191] on div "Add Column" at bounding box center [688, 314] width 1275 height 426
click at [83, 219] on div "Add Column" at bounding box center [688, 314] width 1275 height 426
click at [82, 239] on div "Add Column" at bounding box center [688, 314] width 1275 height 426
click at [82, 255] on div "Add Column" at bounding box center [688, 314] width 1275 height 426
click at [80, 280] on div "Add Column" at bounding box center [688, 314] width 1275 height 426
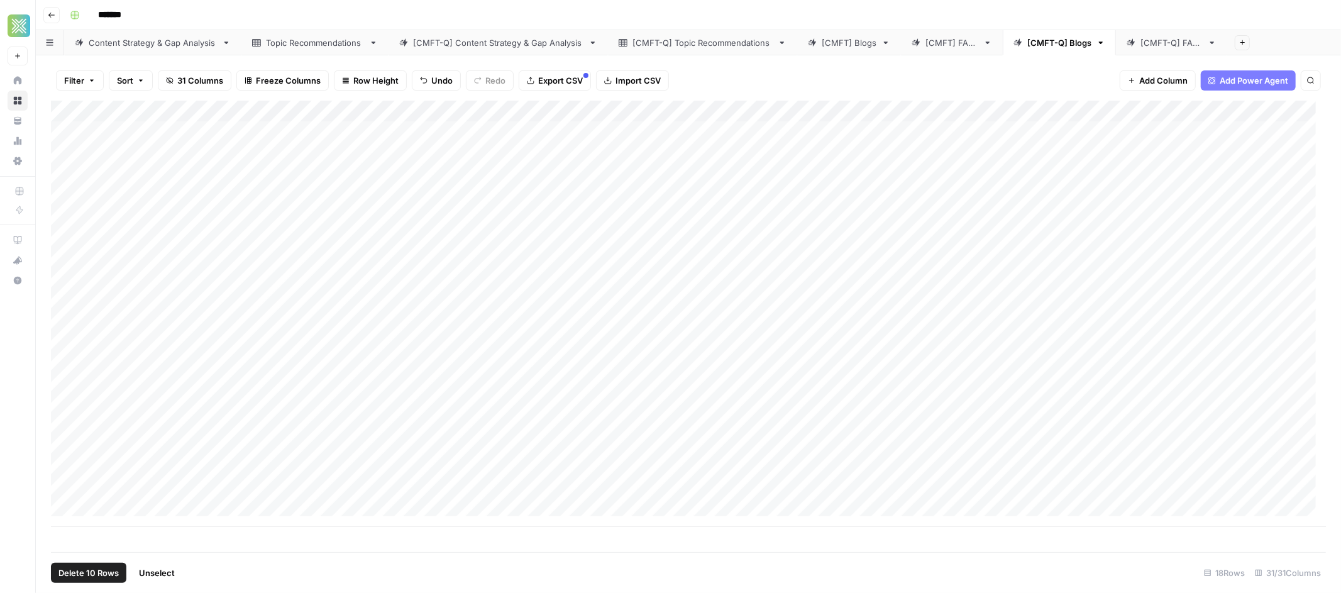
click at [81, 300] on div "Add Column" at bounding box center [688, 314] width 1275 height 426
click at [81, 324] on div "Add Column" at bounding box center [688, 314] width 1275 height 426
click at [80, 344] on div "Add Column" at bounding box center [688, 314] width 1275 height 426
click at [148, 569] on span "Unselect" at bounding box center [157, 572] width 36 height 13
click at [834, 51] on link "[CMFT] Blogs" at bounding box center [849, 42] width 104 height 25
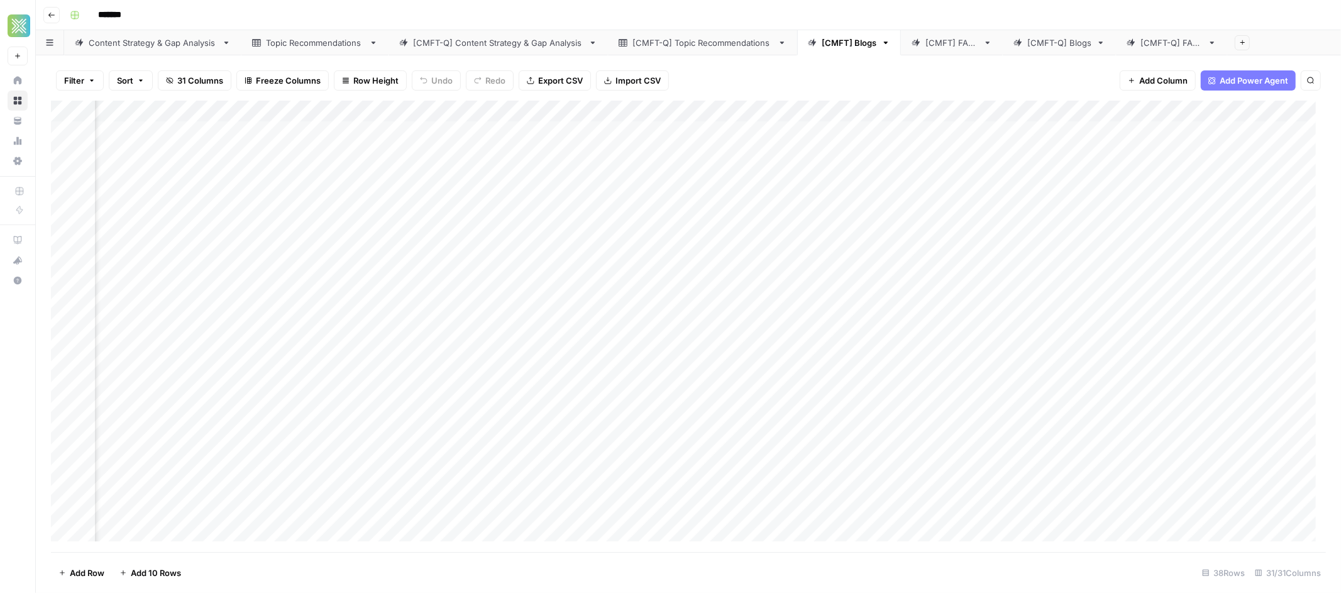
scroll to position [3, 2654]
click at [793, 110] on div "Add Column" at bounding box center [688, 326] width 1275 height 451
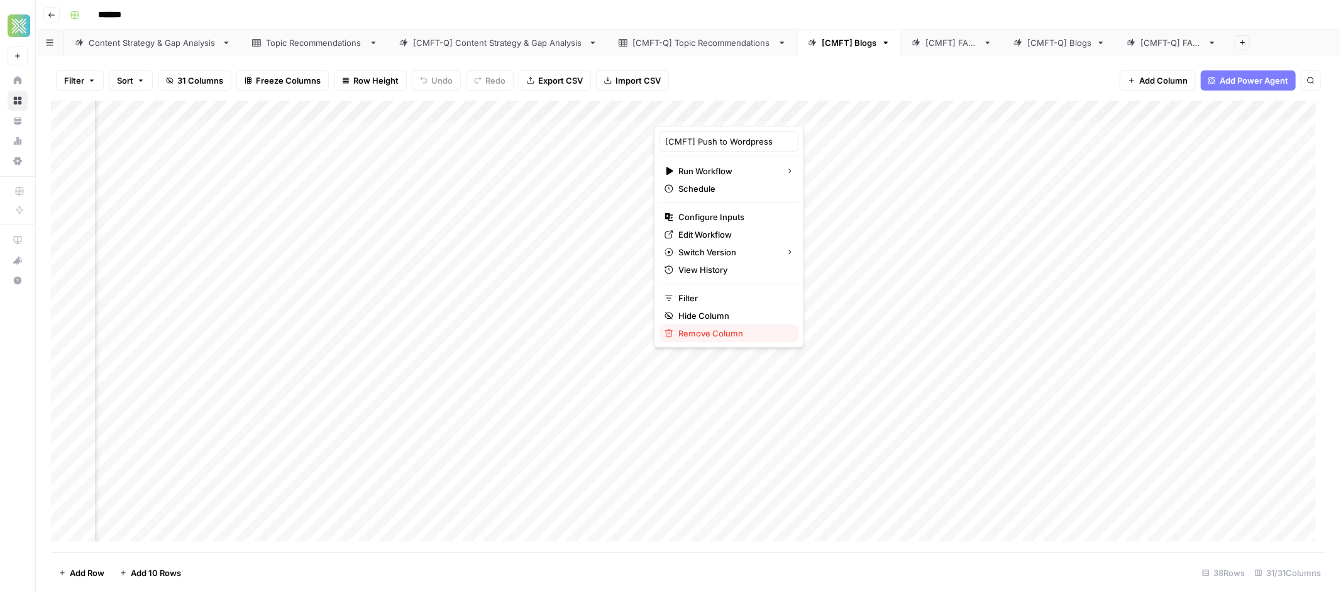
click at [719, 335] on span "Remove Column" at bounding box center [733, 333] width 110 height 13
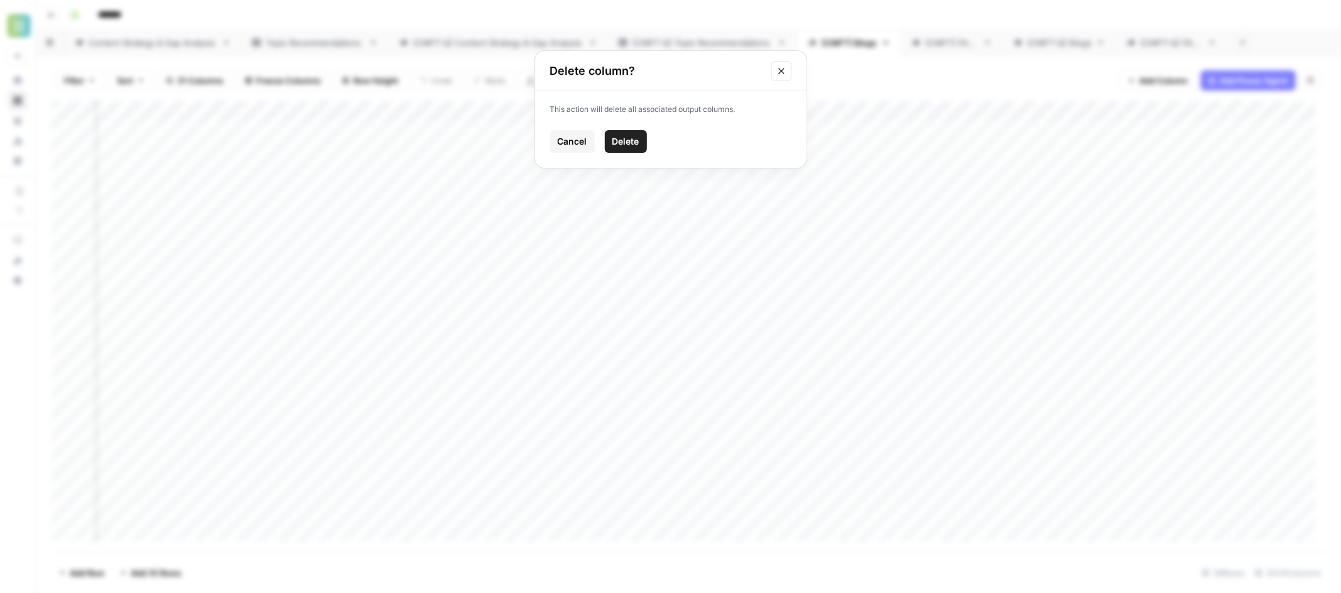
click at [622, 145] on span "Delete" at bounding box center [625, 141] width 27 height 13
click at [1031, 112] on div "Add Column" at bounding box center [688, 326] width 1275 height 451
click at [1048, 81] on div "Filter Sort 27 Columns Freeze Columns Row Height Undo Redo Export CSV Import CS…" at bounding box center [688, 80] width 1275 height 40
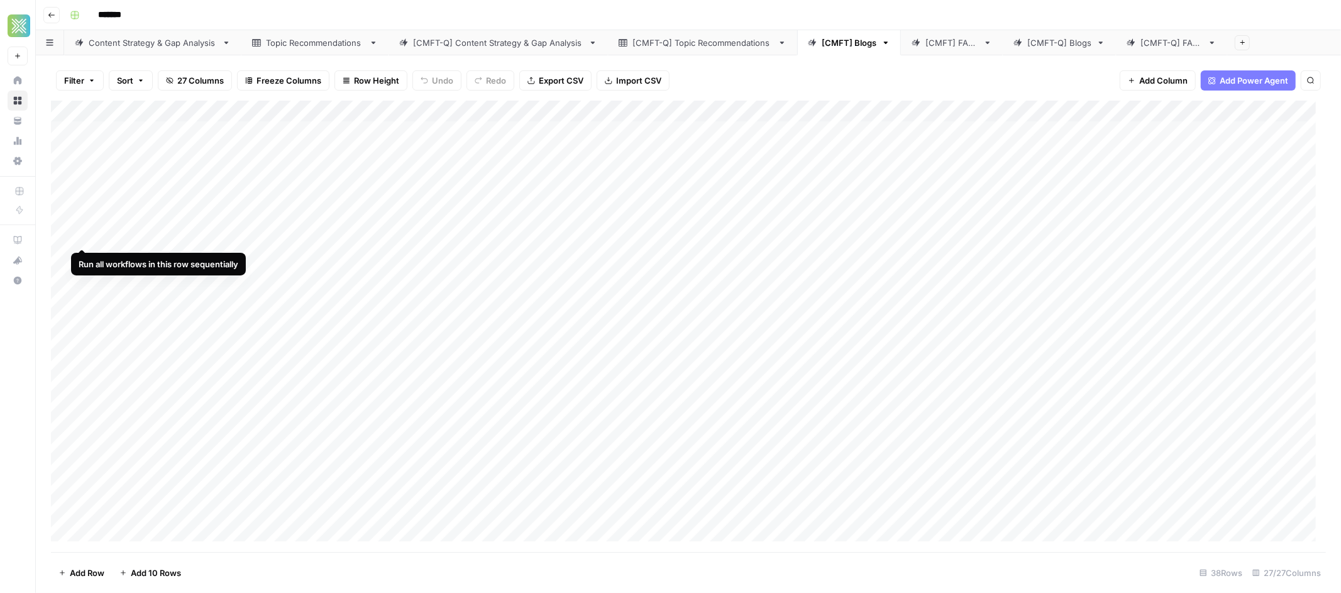
click at [79, 236] on div "Add Column" at bounding box center [688, 326] width 1275 height 451
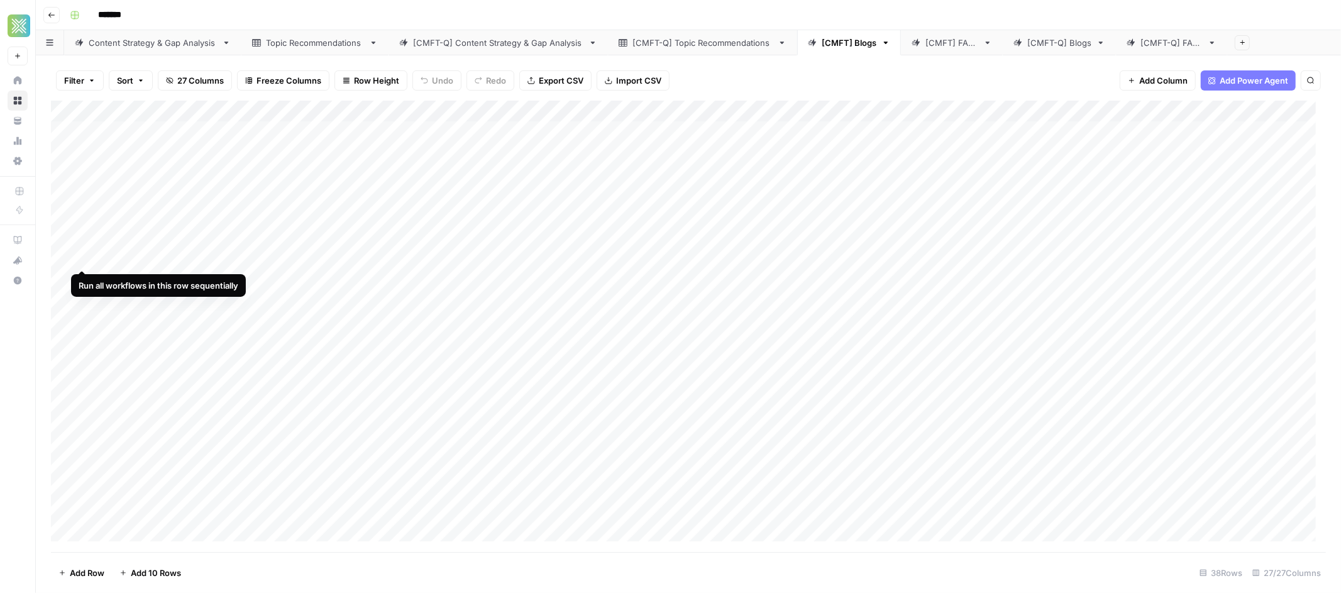
click at [84, 257] on div "Add Column" at bounding box center [688, 326] width 1275 height 451
click at [81, 277] on div "Add Column" at bounding box center [688, 326] width 1275 height 451
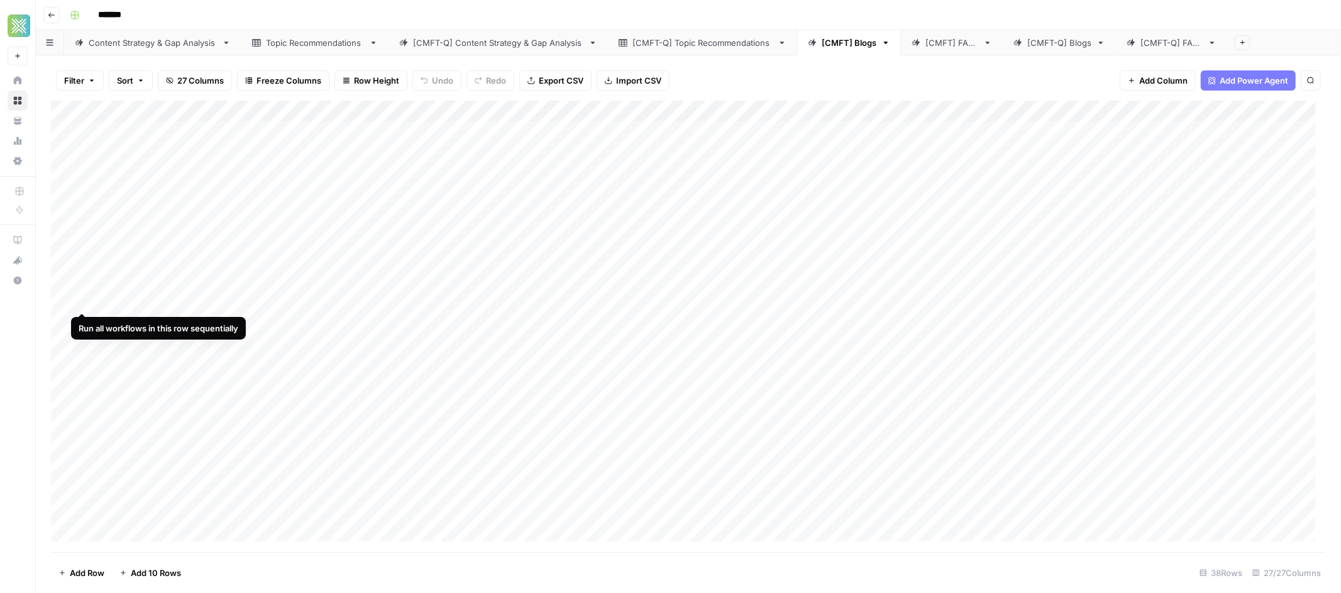
click at [82, 300] on div "Add Column" at bounding box center [688, 326] width 1275 height 451
click at [82, 320] on div "Add Column" at bounding box center [688, 326] width 1275 height 451
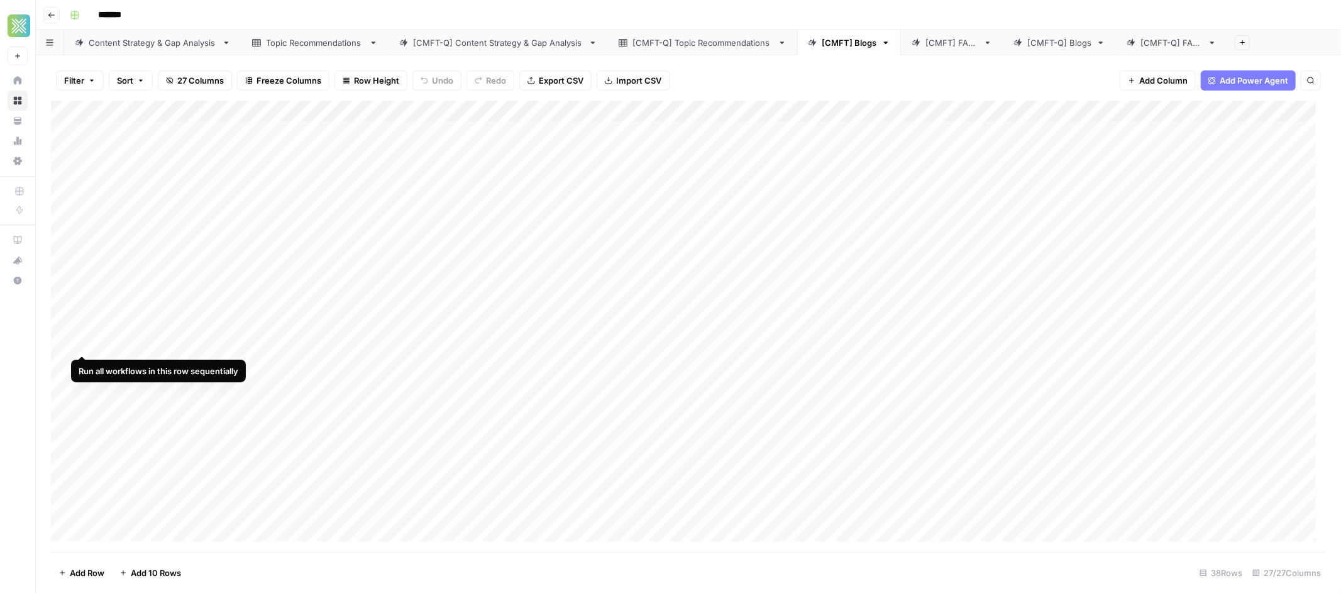
click at [83, 348] on div "Add Column" at bounding box center [688, 326] width 1275 height 451
click at [1073, 50] on link "[CMFT-Q] Blogs" at bounding box center [1059, 42] width 113 height 25
click at [549, 216] on div "Add Column" at bounding box center [688, 314] width 1275 height 426
click at [524, 216] on div "Add Column" at bounding box center [688, 314] width 1275 height 426
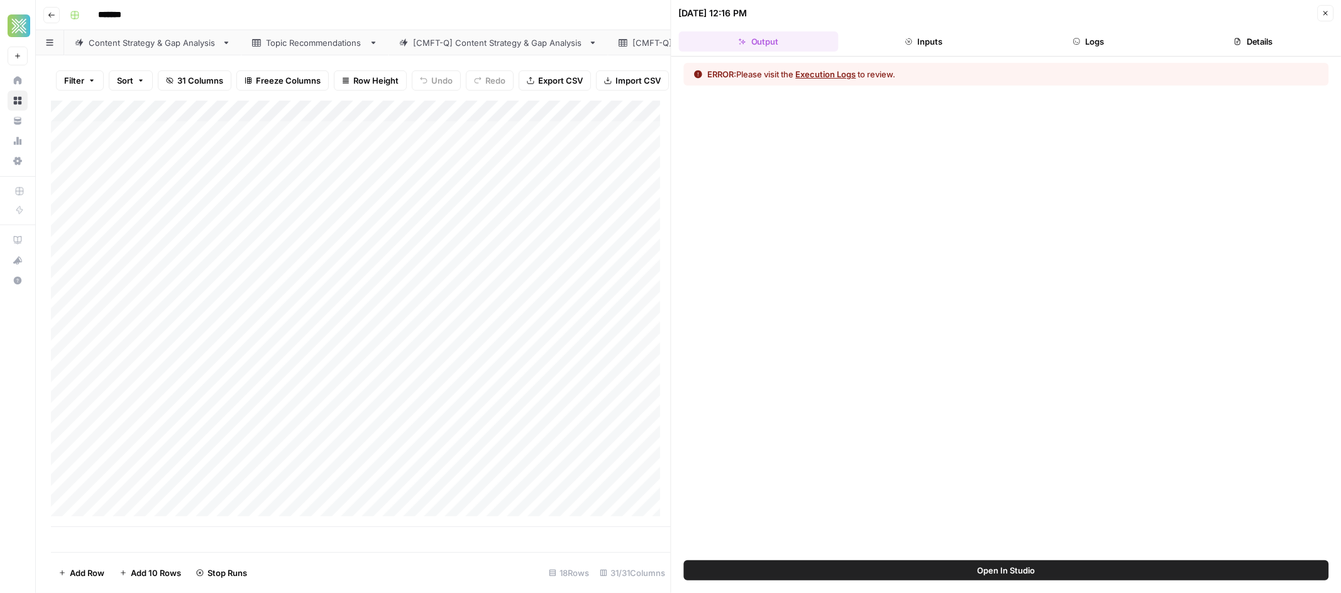
click at [825, 74] on button "Execution Logs" at bounding box center [826, 74] width 60 height 13
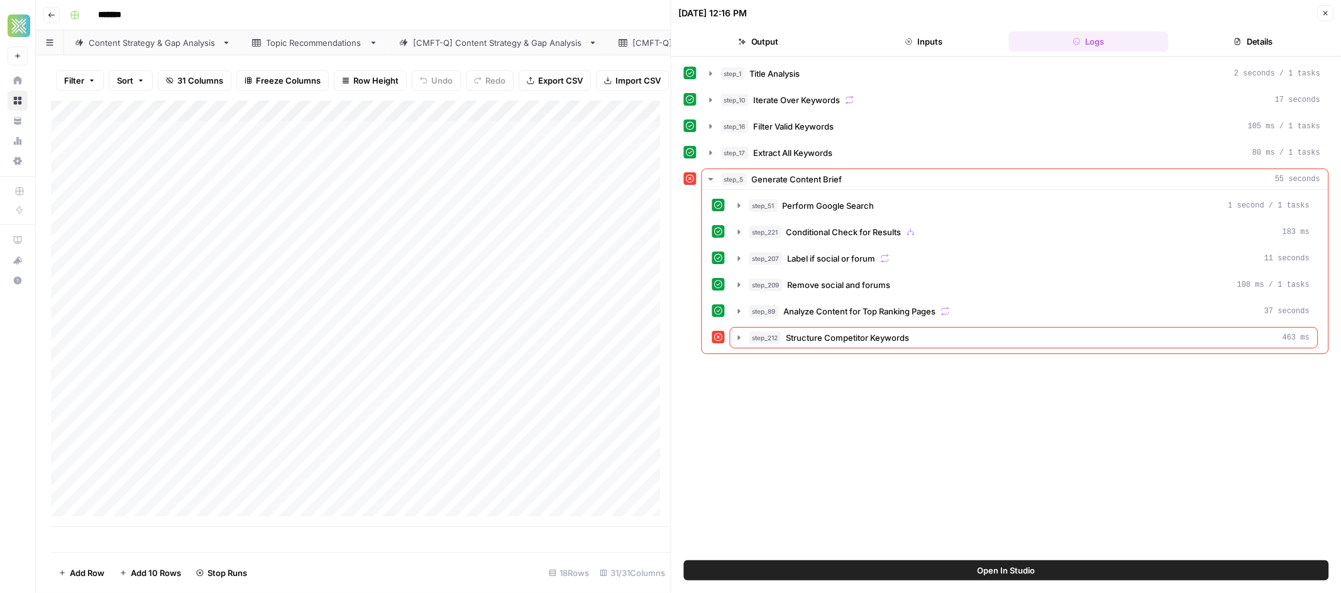
click at [1324, 9] on icon "button" at bounding box center [1325, 13] width 8 height 8
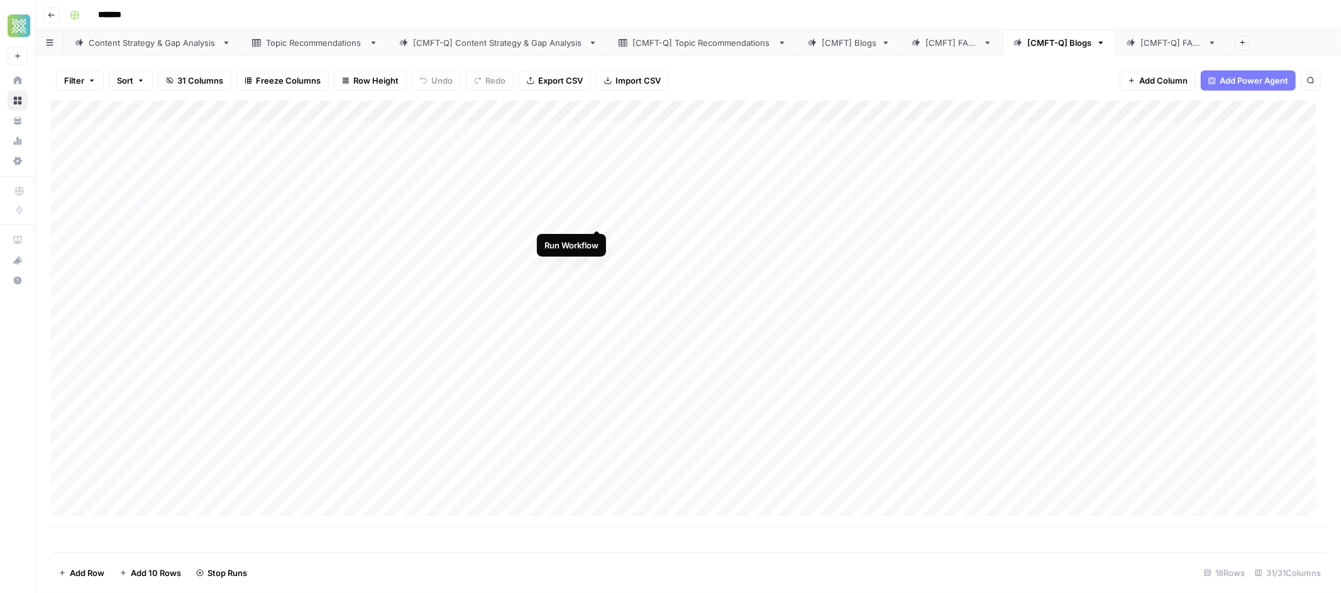
click at [600, 216] on div "Add Column" at bounding box center [688, 314] width 1275 height 426
click at [838, 46] on div "[CMFT] Blogs" at bounding box center [849, 42] width 55 height 13
click at [1031, 49] on link "[CMFT-Q] Blogs" at bounding box center [1059, 42] width 113 height 25
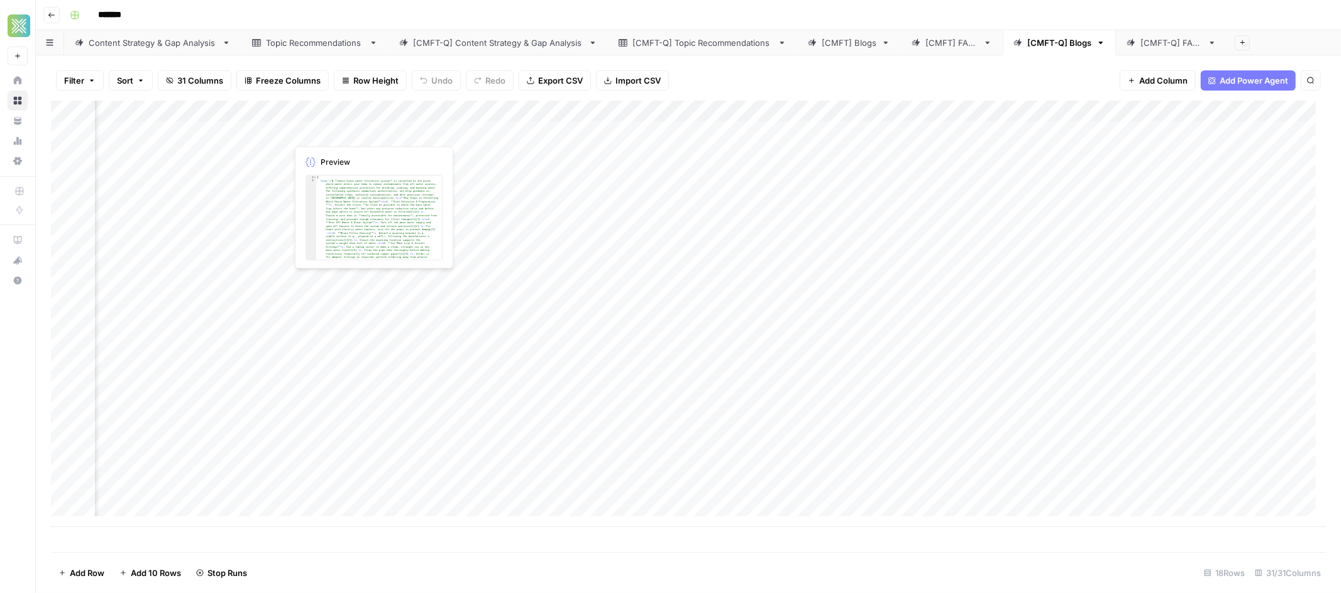
click at [327, 133] on div "Add Column" at bounding box center [688, 314] width 1275 height 426
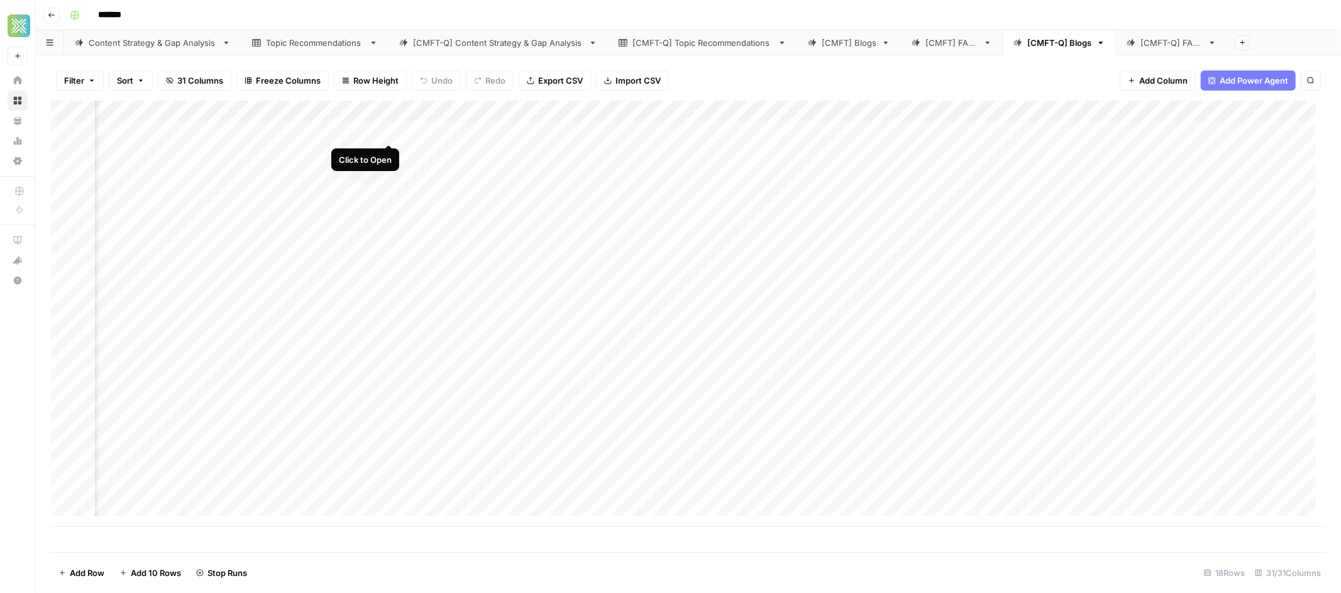
click at [388, 131] on div "Add Column" at bounding box center [688, 314] width 1275 height 426
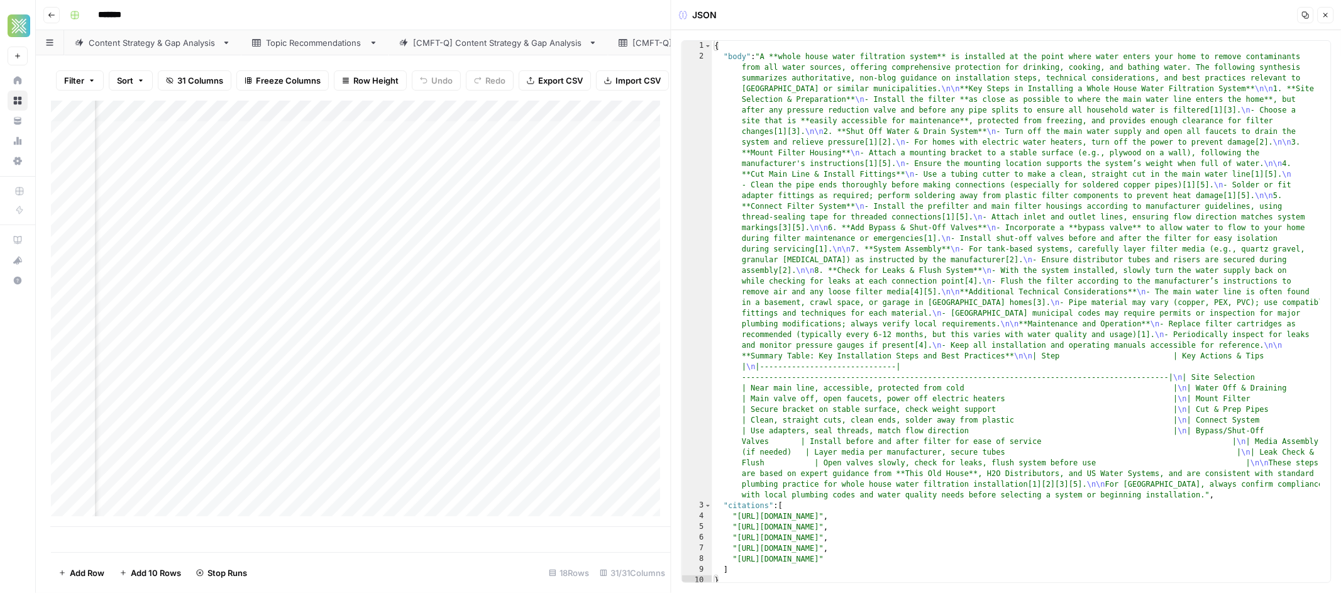
click at [1331, 14] on button "Close" at bounding box center [1325, 15] width 16 height 16
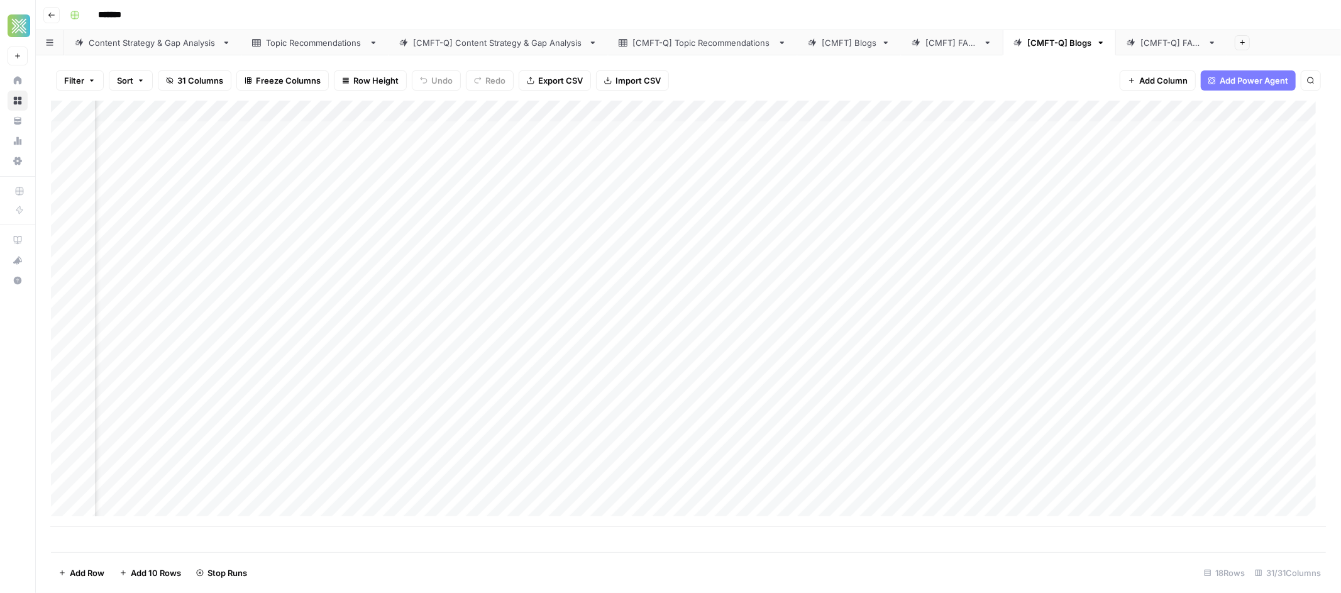
scroll to position [0, 1983]
click at [902, 131] on div "Add Column" at bounding box center [688, 314] width 1275 height 426
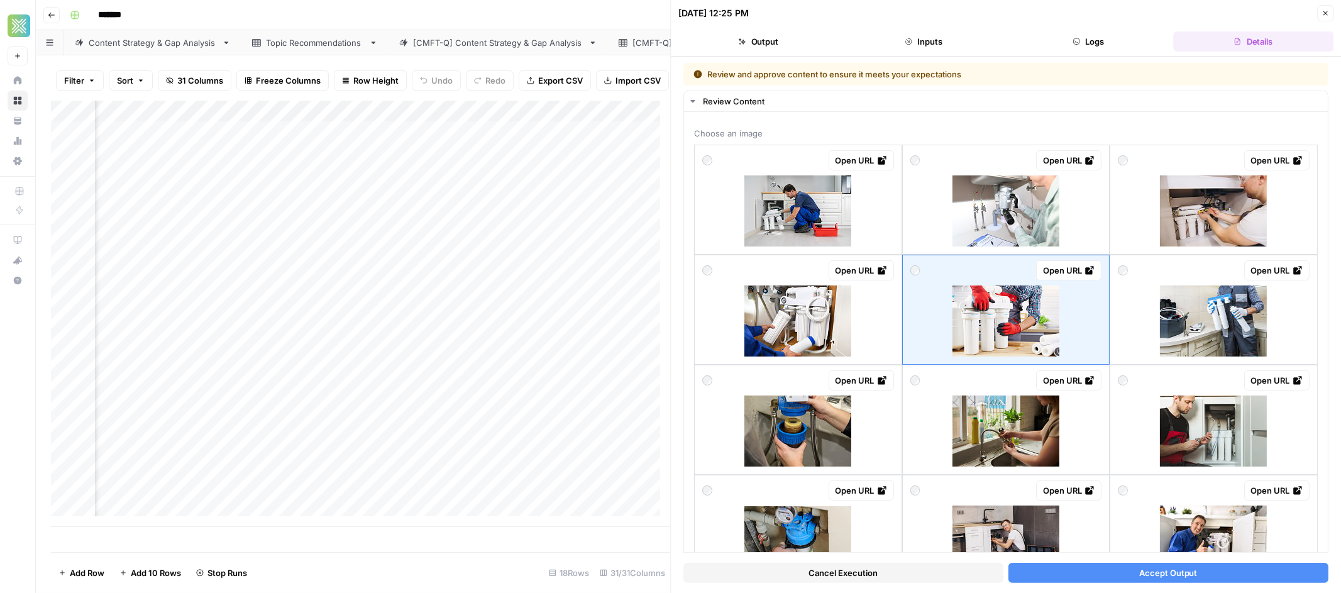
click at [1244, 573] on button "Accept Output" at bounding box center [1168, 573] width 320 height 20
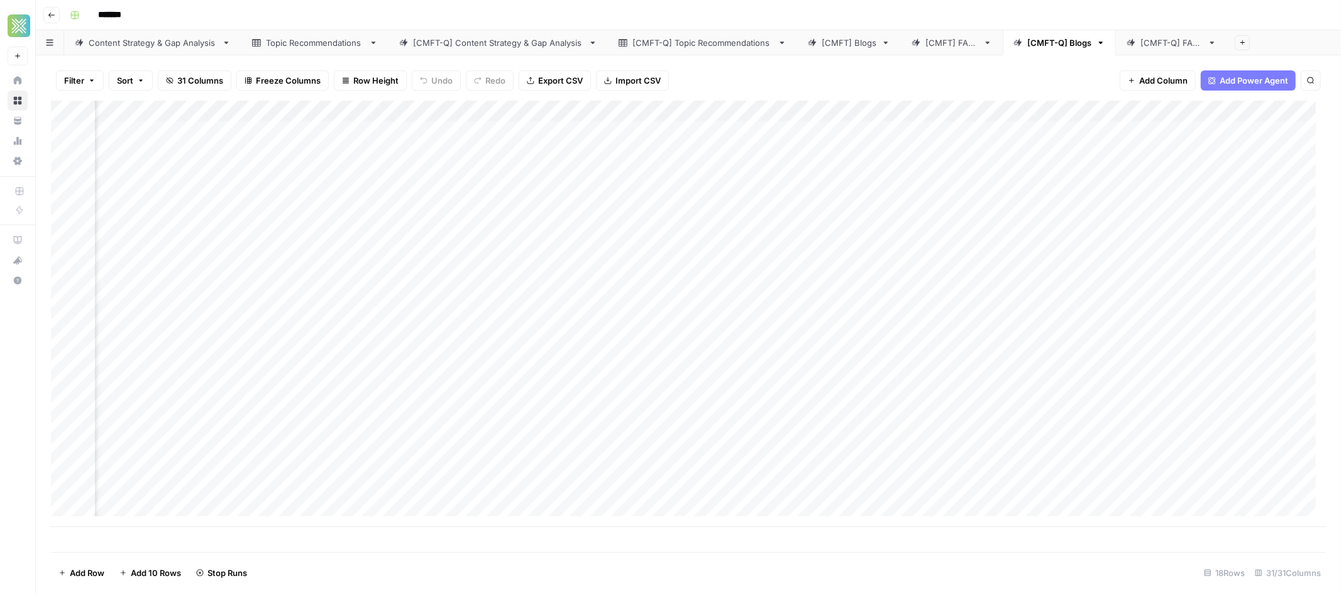
click at [903, 151] on div "Add Column" at bounding box center [688, 314] width 1275 height 426
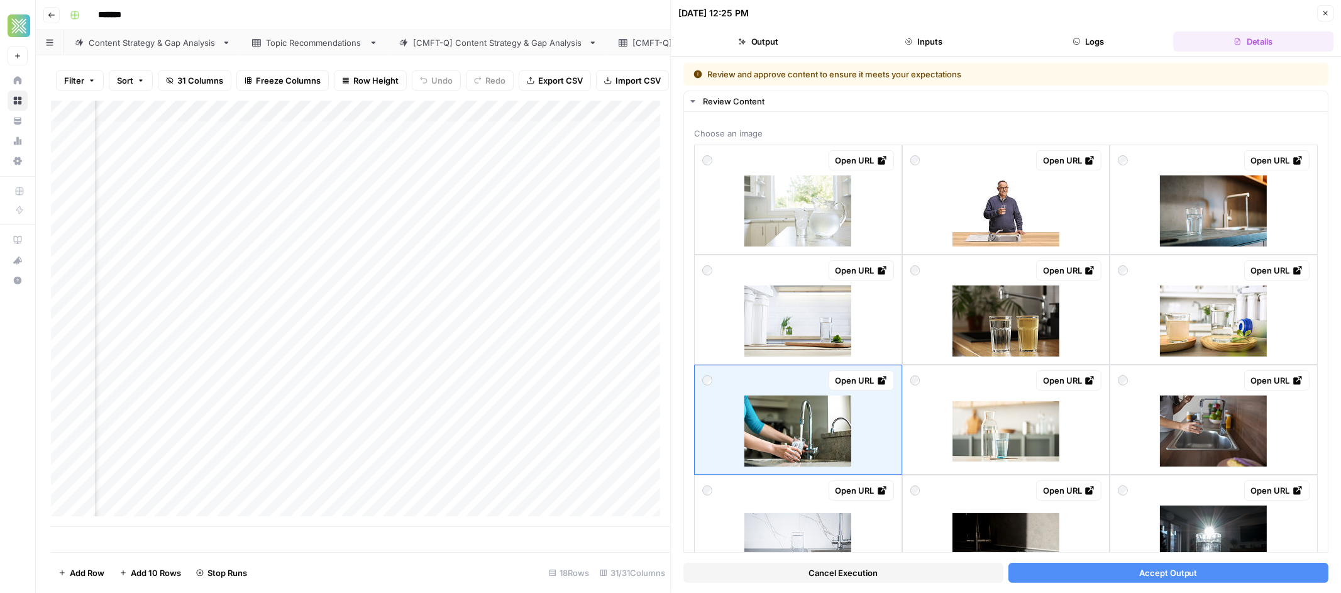
click at [1170, 572] on span "Accept Output" at bounding box center [1168, 572] width 58 height 13
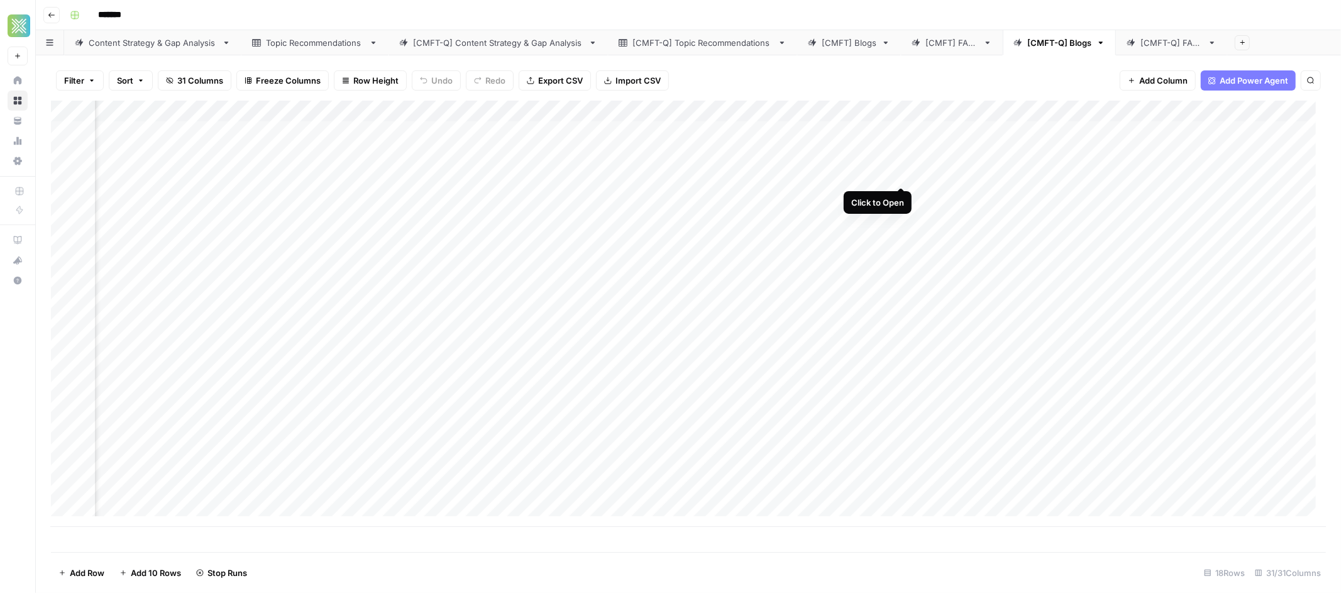
click at [900, 173] on div "Add Column" at bounding box center [688, 314] width 1275 height 426
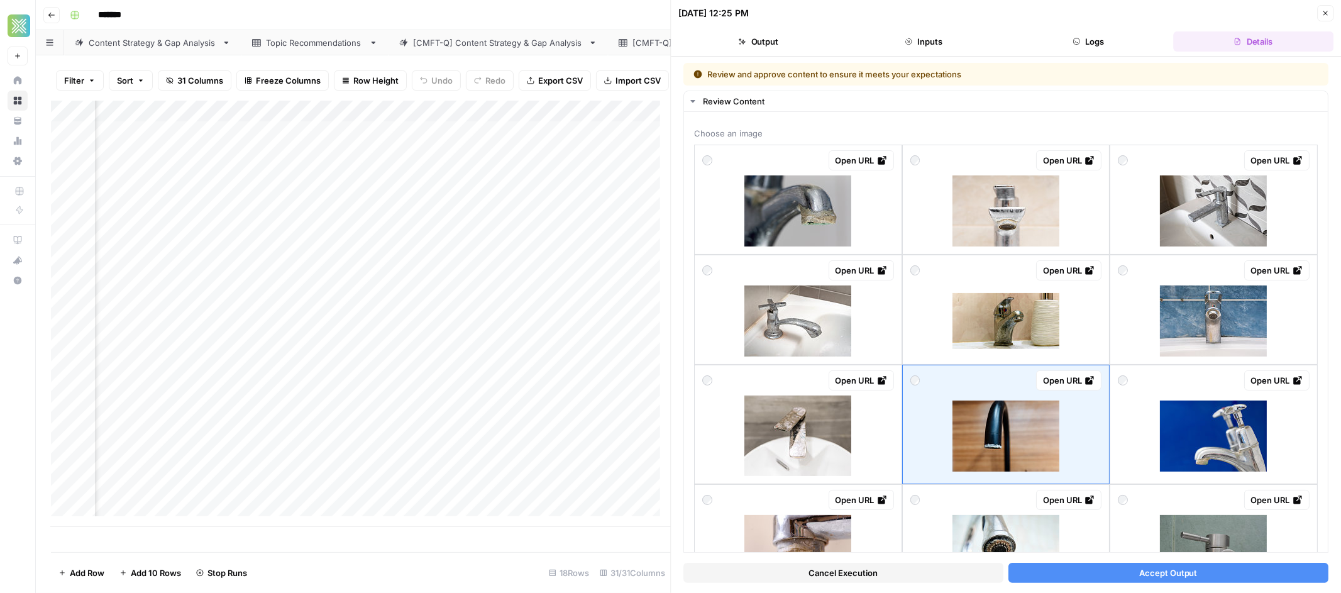
click at [1172, 571] on span "Accept Output" at bounding box center [1168, 572] width 58 height 13
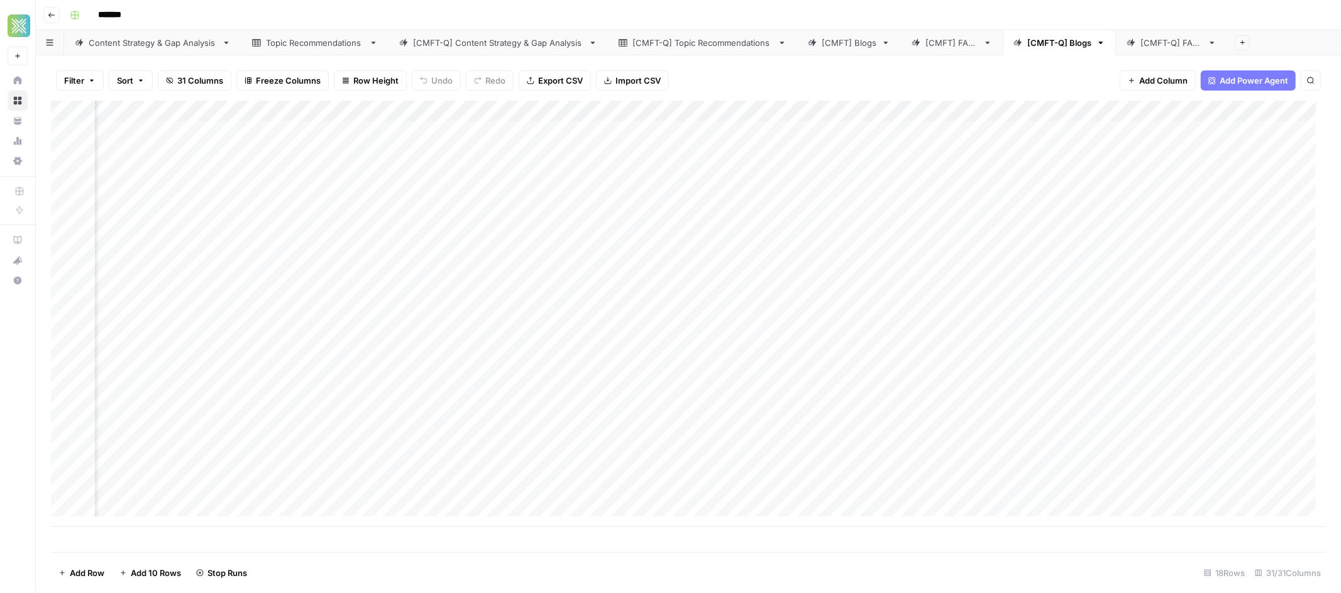
click at [901, 197] on div "Add Column" at bounding box center [688, 314] width 1275 height 426
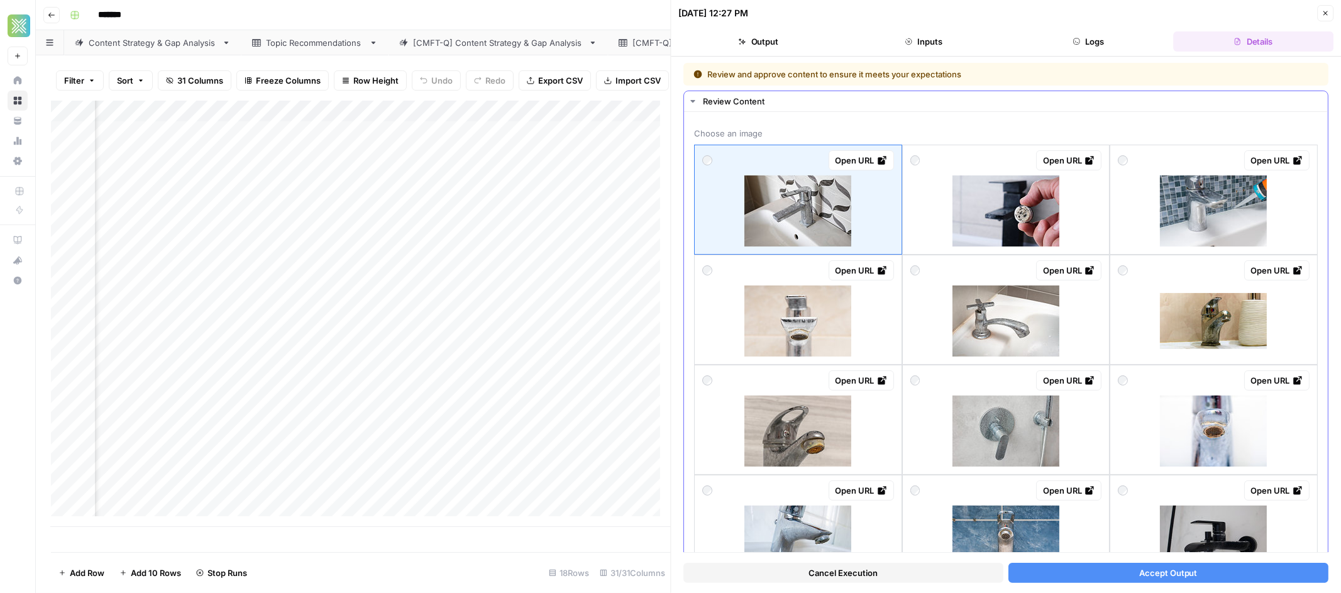
click at [917, 161] on div "Open URL" at bounding box center [1006, 160] width 192 height 20
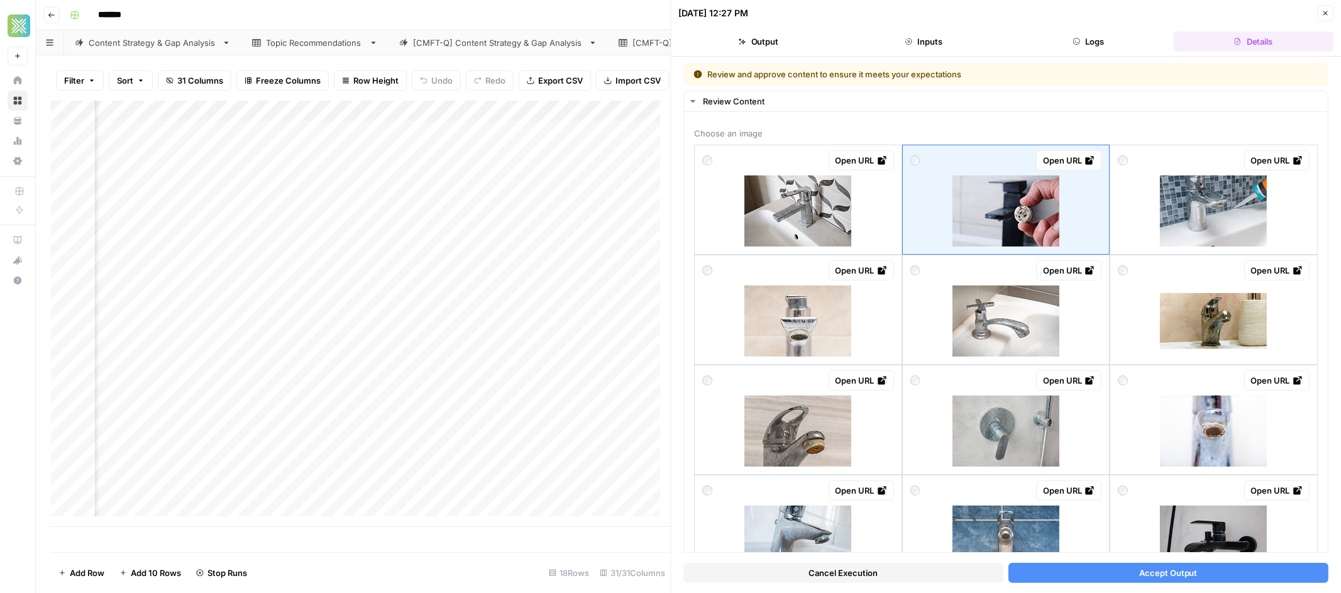
click at [1140, 569] on span "Accept Output" at bounding box center [1168, 572] width 58 height 13
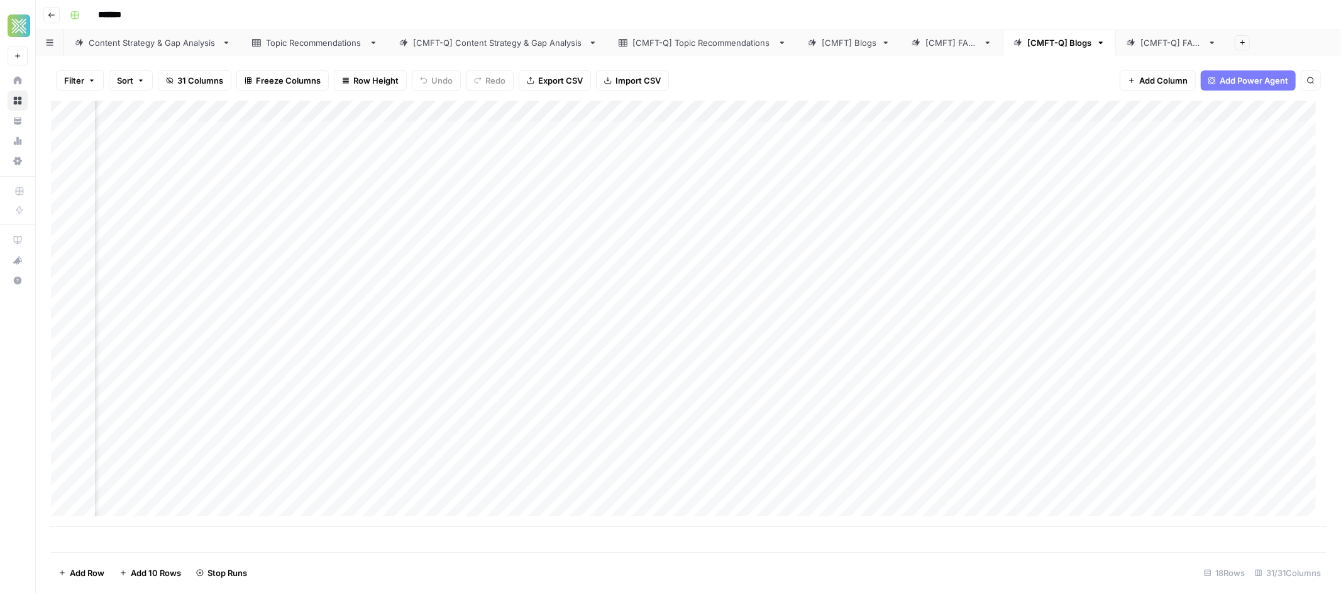
click at [901, 240] on div "Add Column" at bounding box center [688, 314] width 1275 height 426
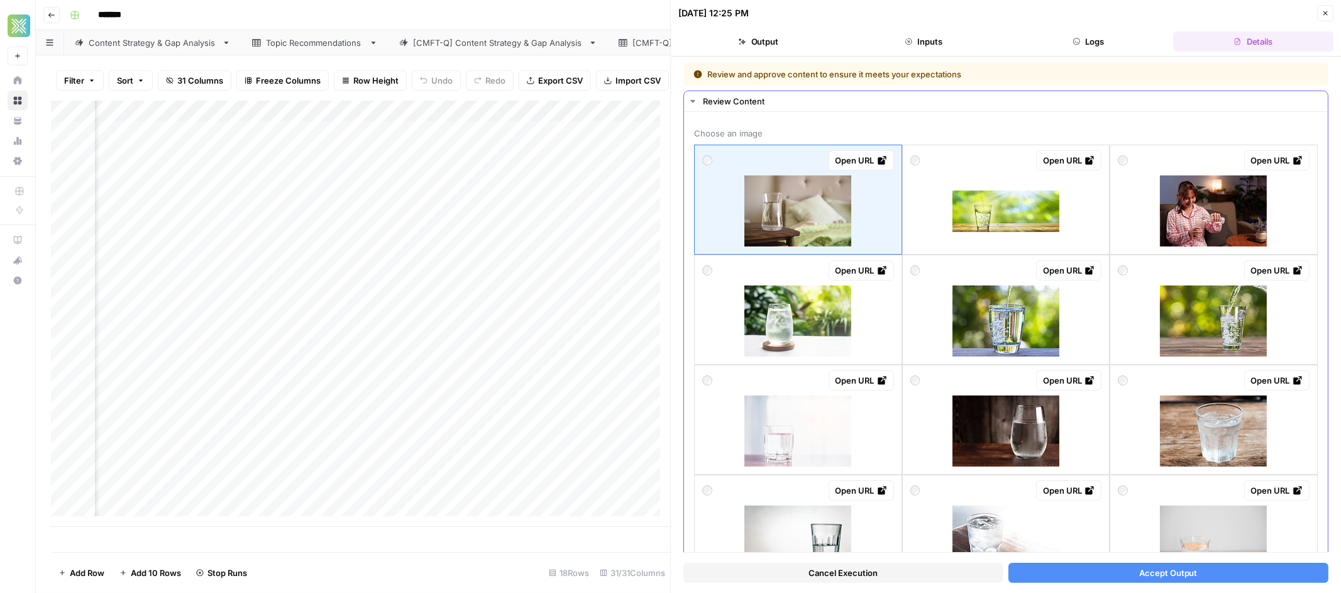
click at [921, 274] on div "Open URL" at bounding box center [1006, 270] width 192 height 20
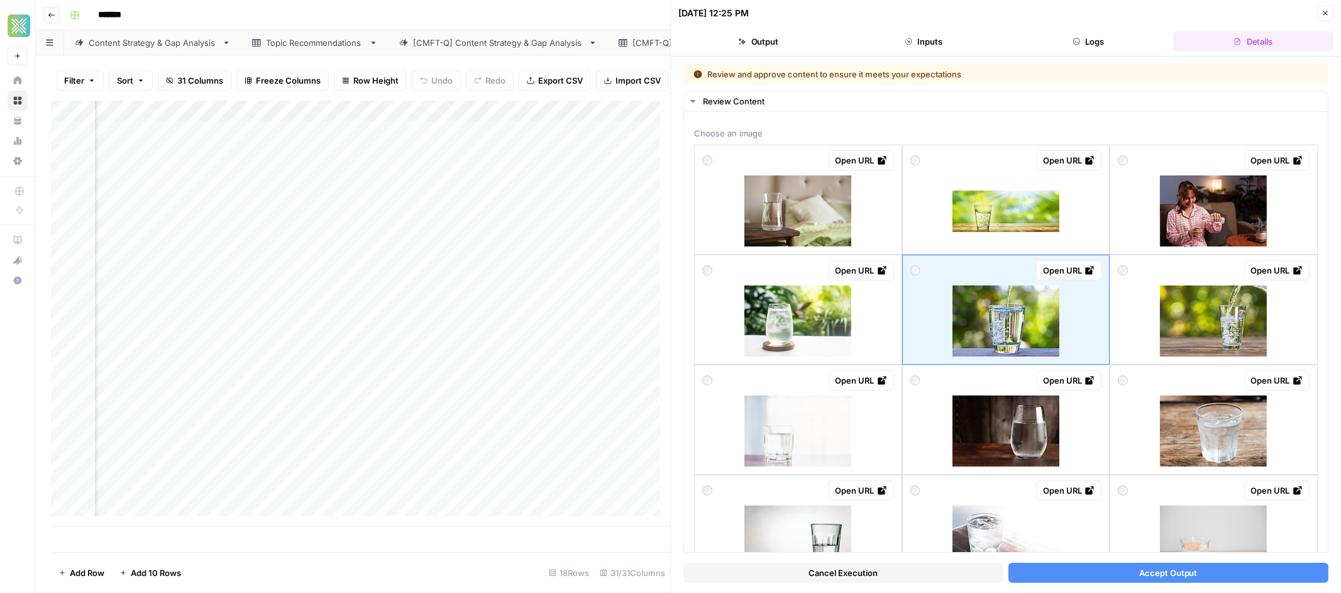
click at [1175, 573] on span "Accept Output" at bounding box center [1168, 572] width 58 height 13
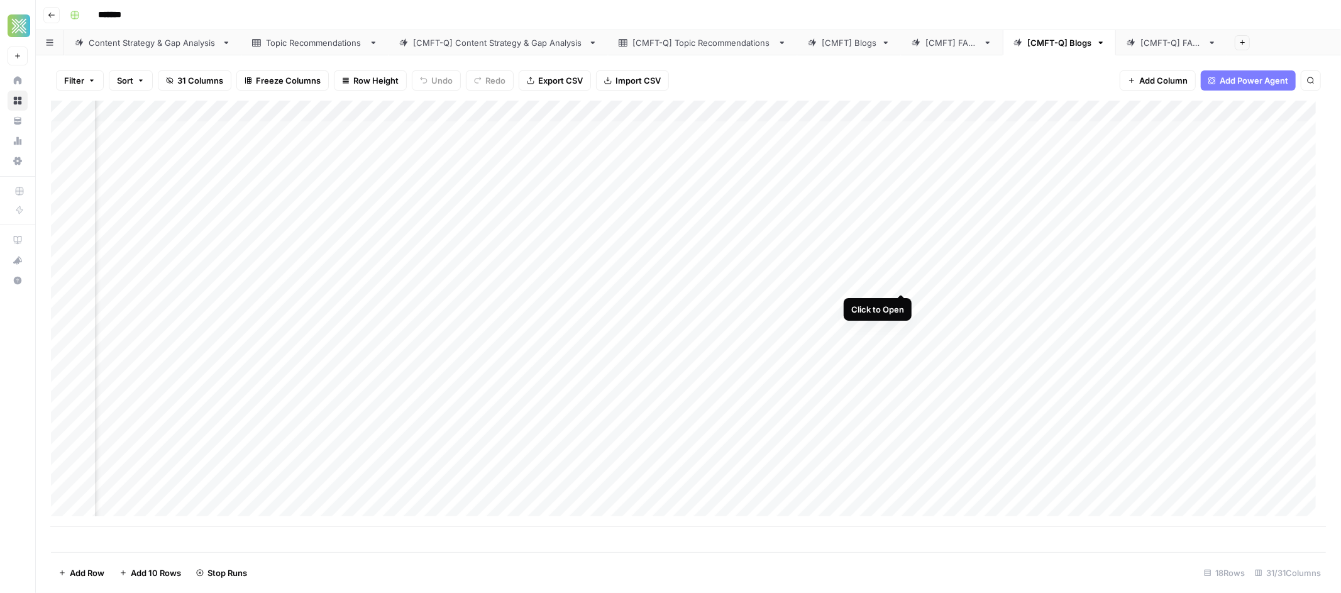
click at [903, 282] on div "Add Column" at bounding box center [688, 314] width 1275 height 426
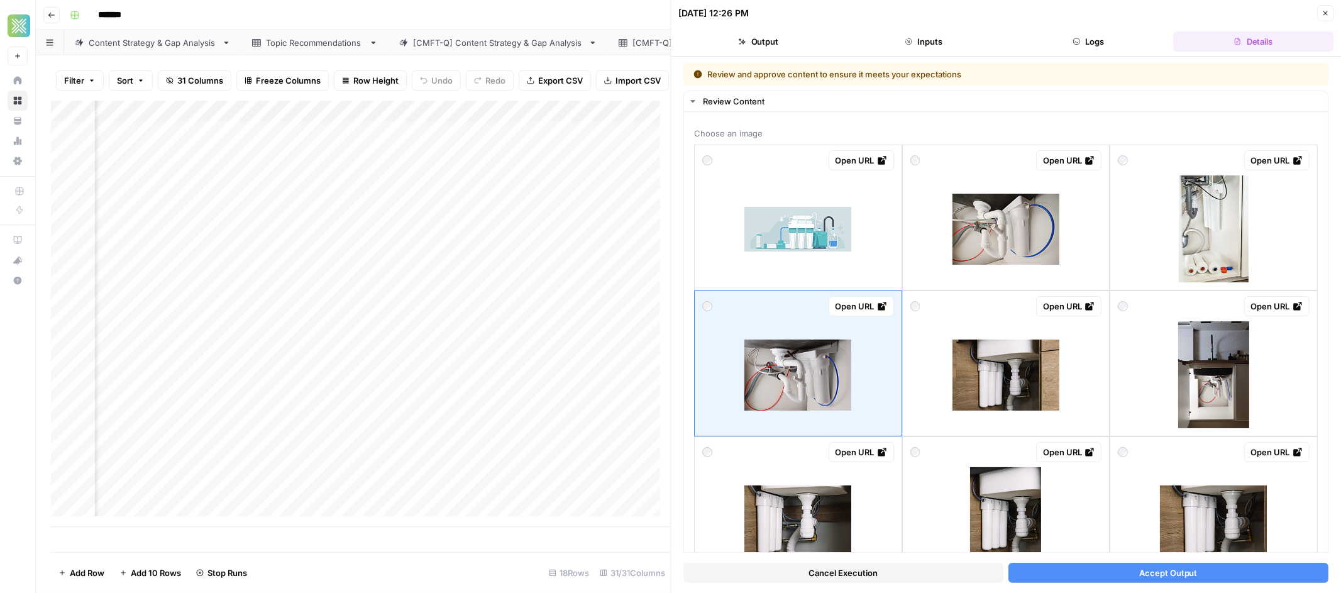
click at [1200, 573] on button "Accept Output" at bounding box center [1168, 573] width 320 height 20
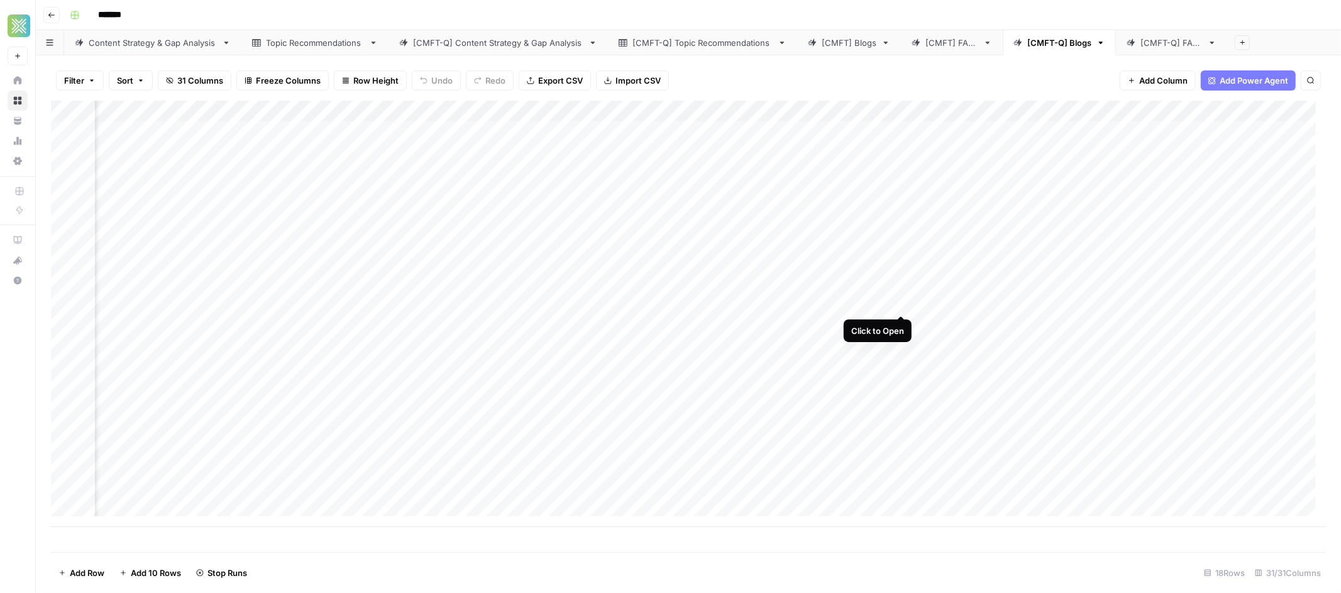
click at [902, 302] on div "Add Column" at bounding box center [688, 314] width 1275 height 426
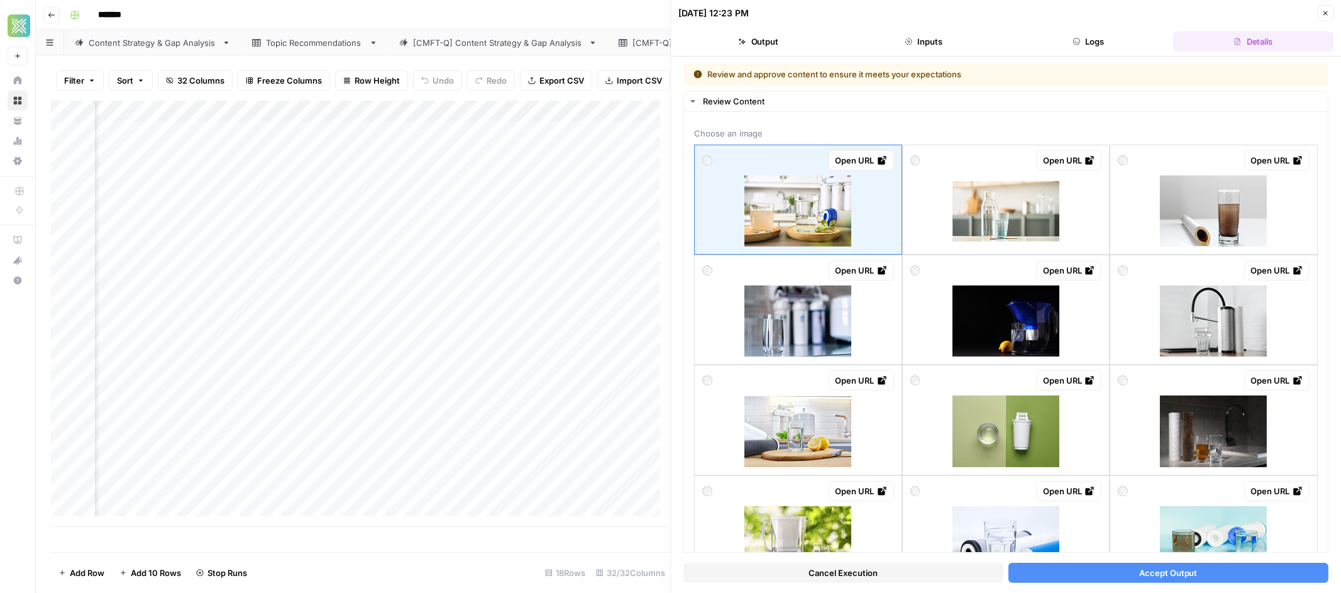
click at [1182, 575] on span "Accept Output" at bounding box center [1168, 572] width 58 height 13
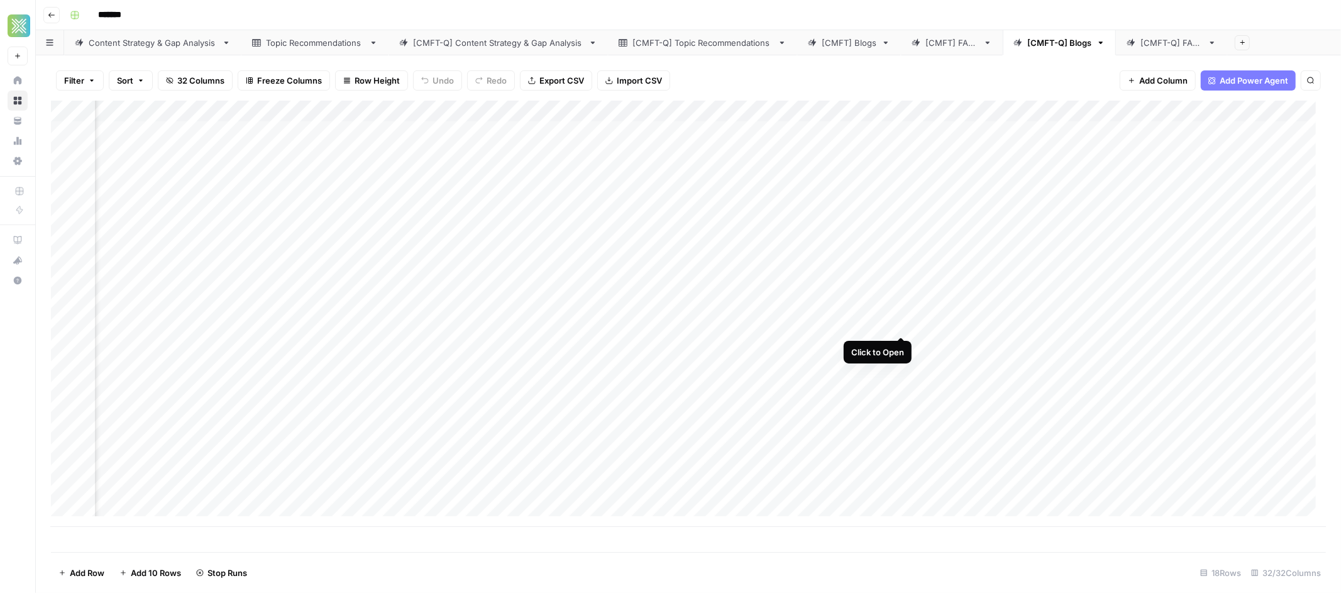
click at [901, 322] on div "Add Column" at bounding box center [688, 314] width 1275 height 426
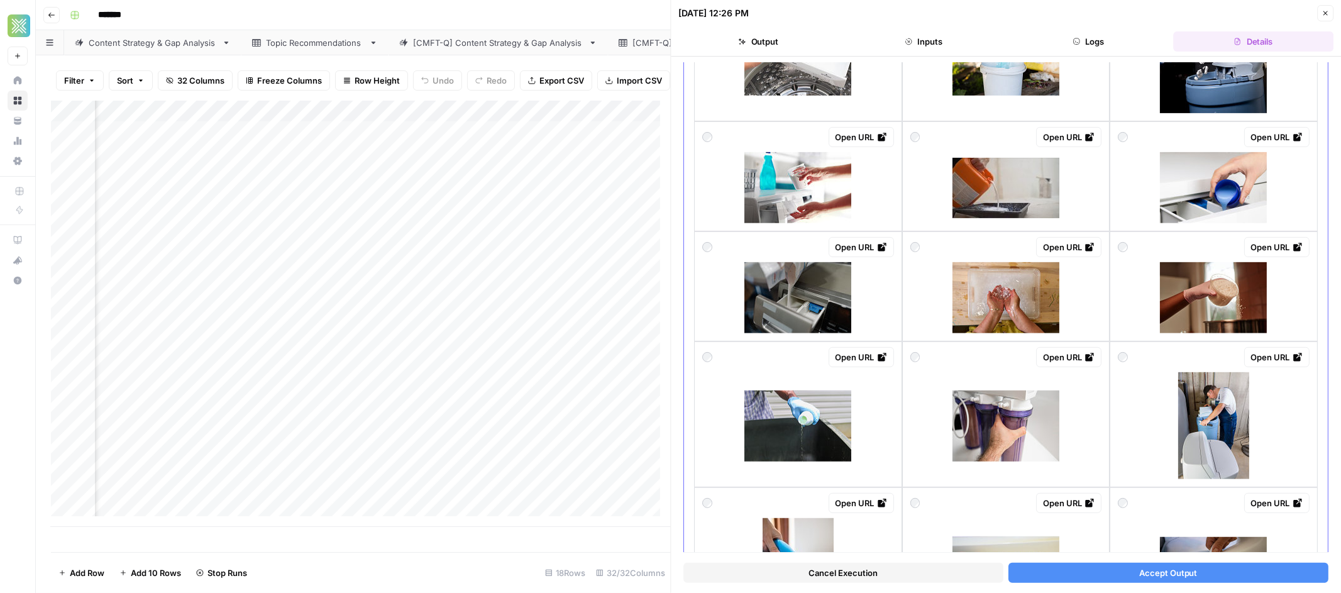
scroll to position [725, 0]
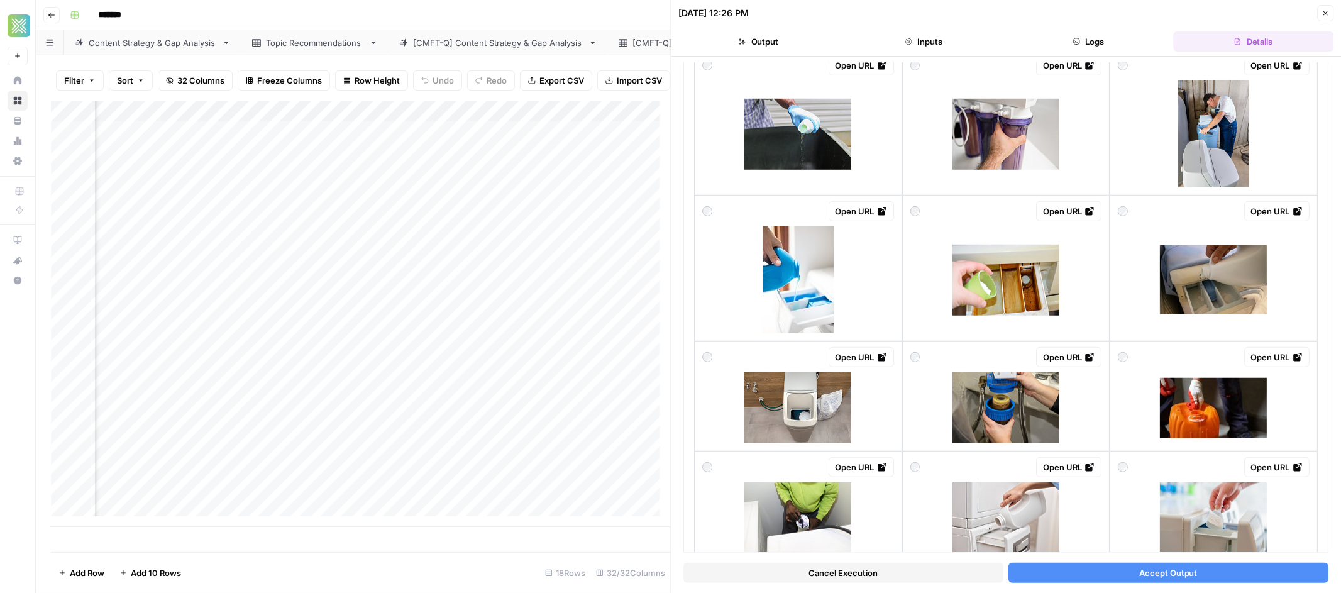
click at [1328, 15] on icon "button" at bounding box center [1325, 13] width 8 height 8
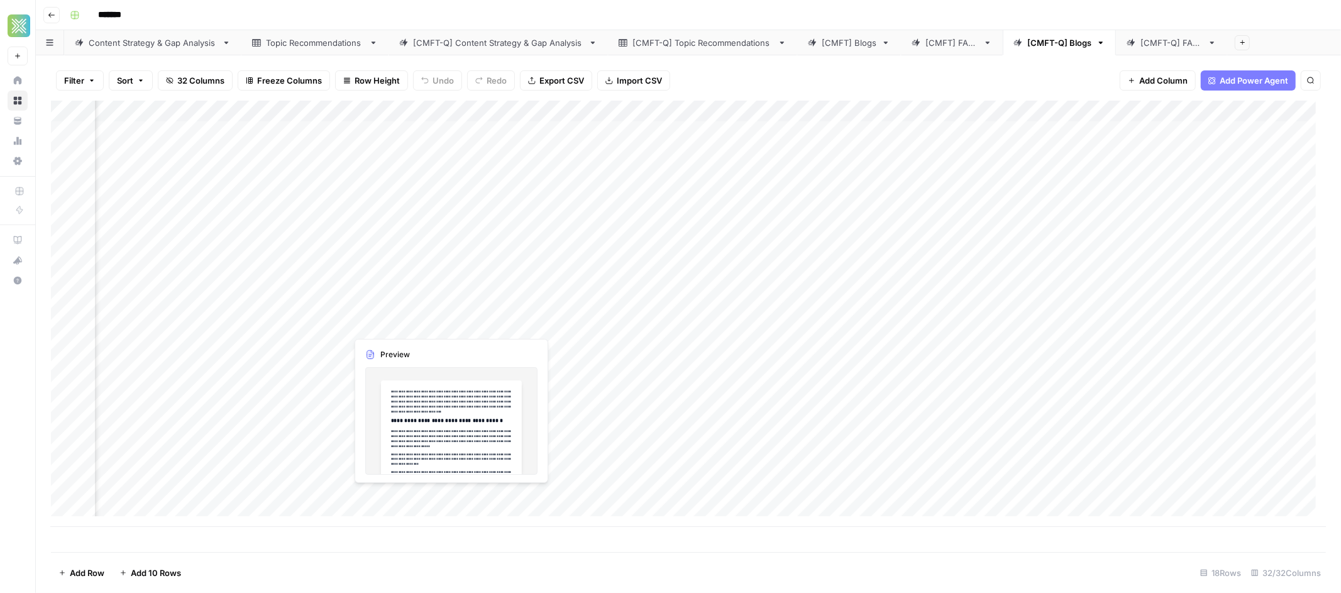
click at [420, 327] on div "Add Column" at bounding box center [688, 314] width 1275 height 426
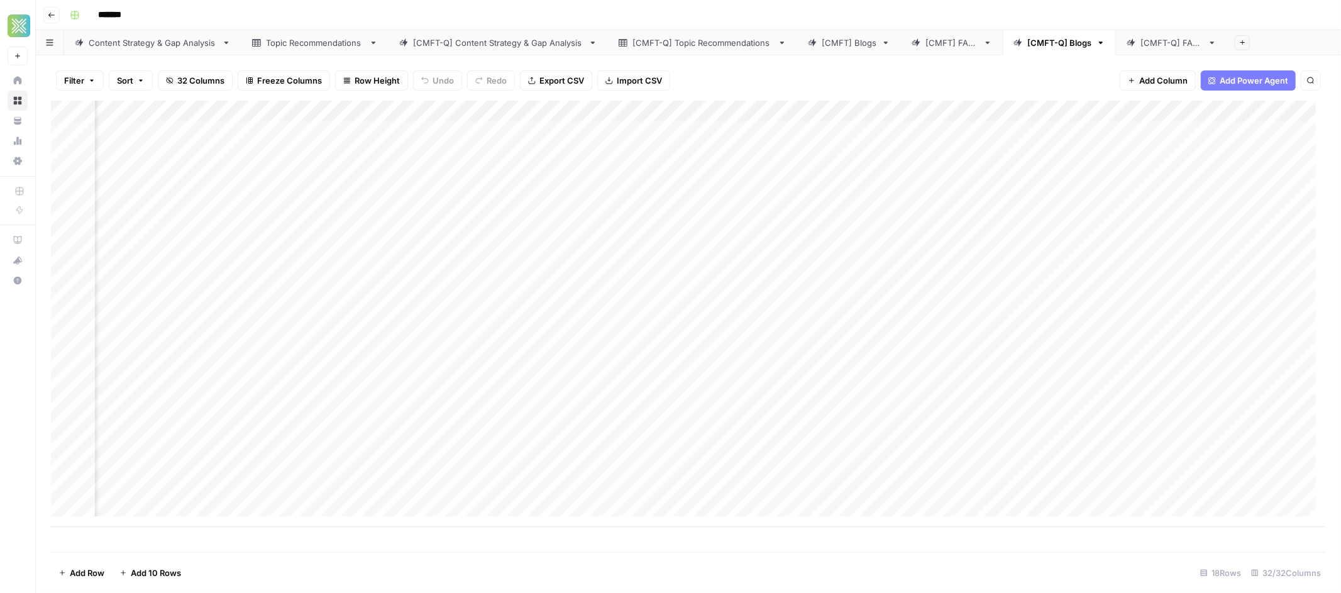
click at [490, 426] on div "Add Column" at bounding box center [688, 314] width 1275 height 426
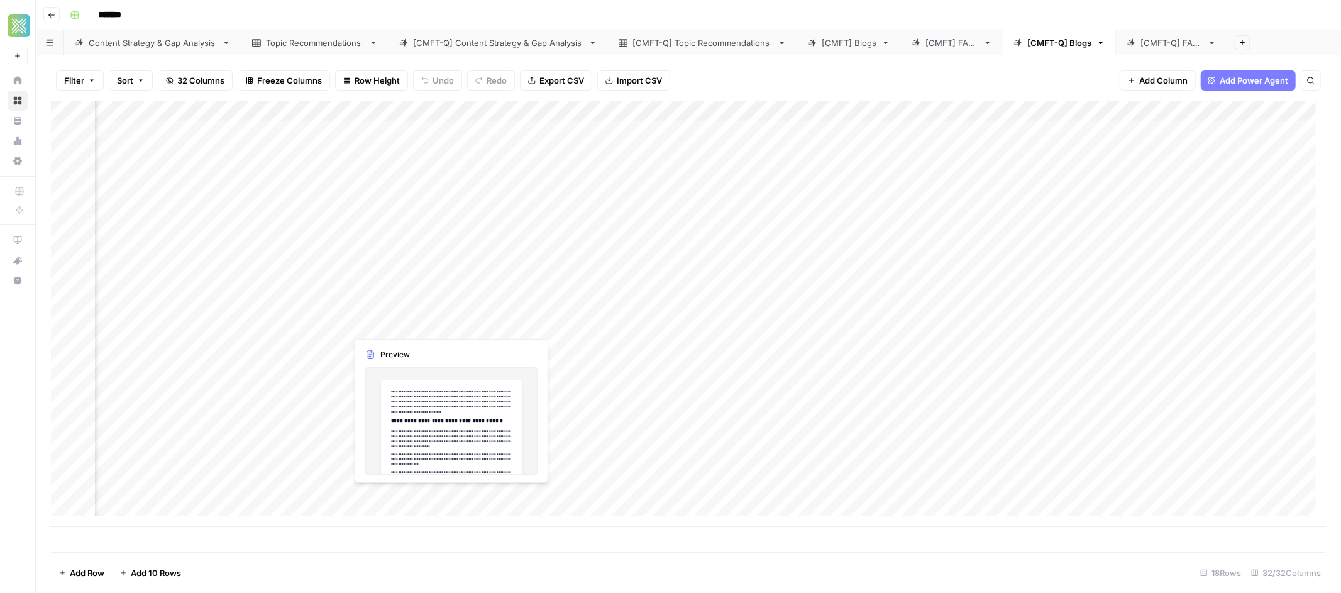
click at [451, 321] on div "Add Column" at bounding box center [688, 314] width 1275 height 426
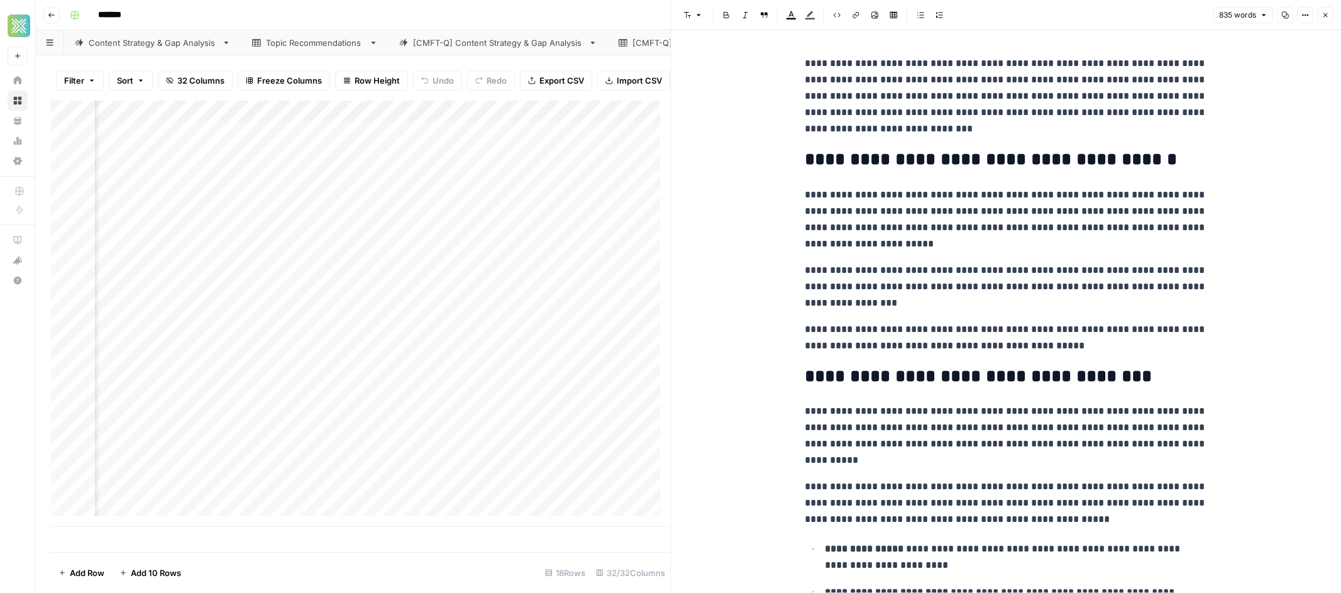
click at [1326, 13] on icon "button" at bounding box center [1325, 15] width 4 height 4
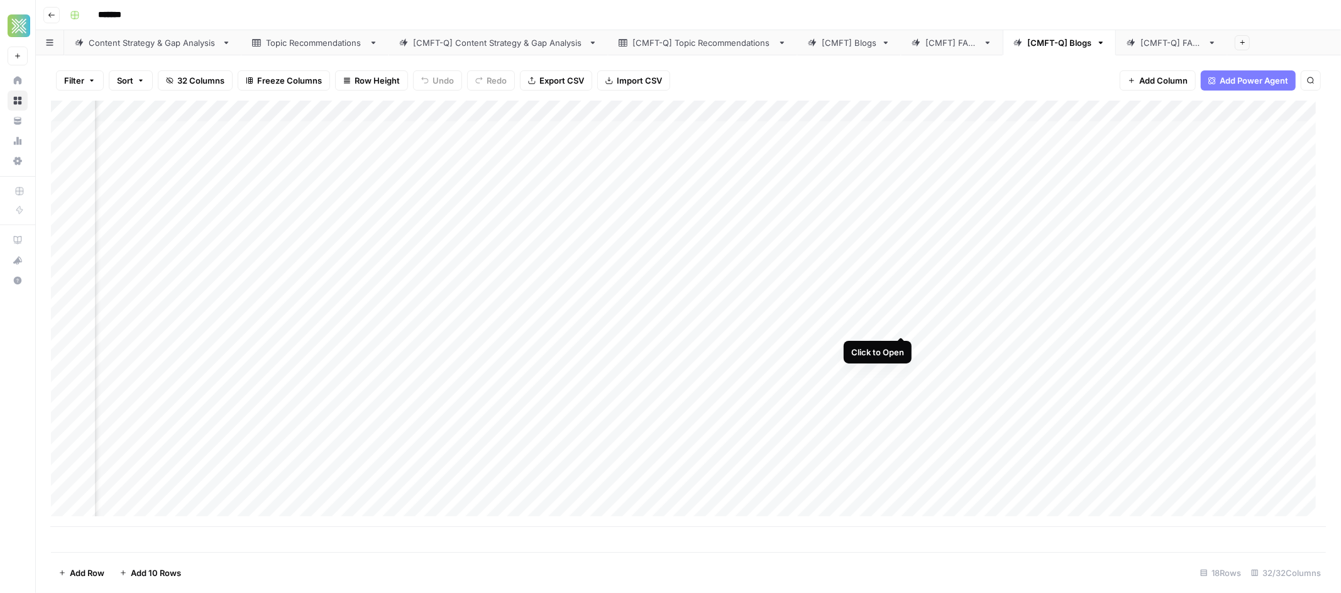
click at [903, 324] on div "Add Column" at bounding box center [688, 314] width 1275 height 426
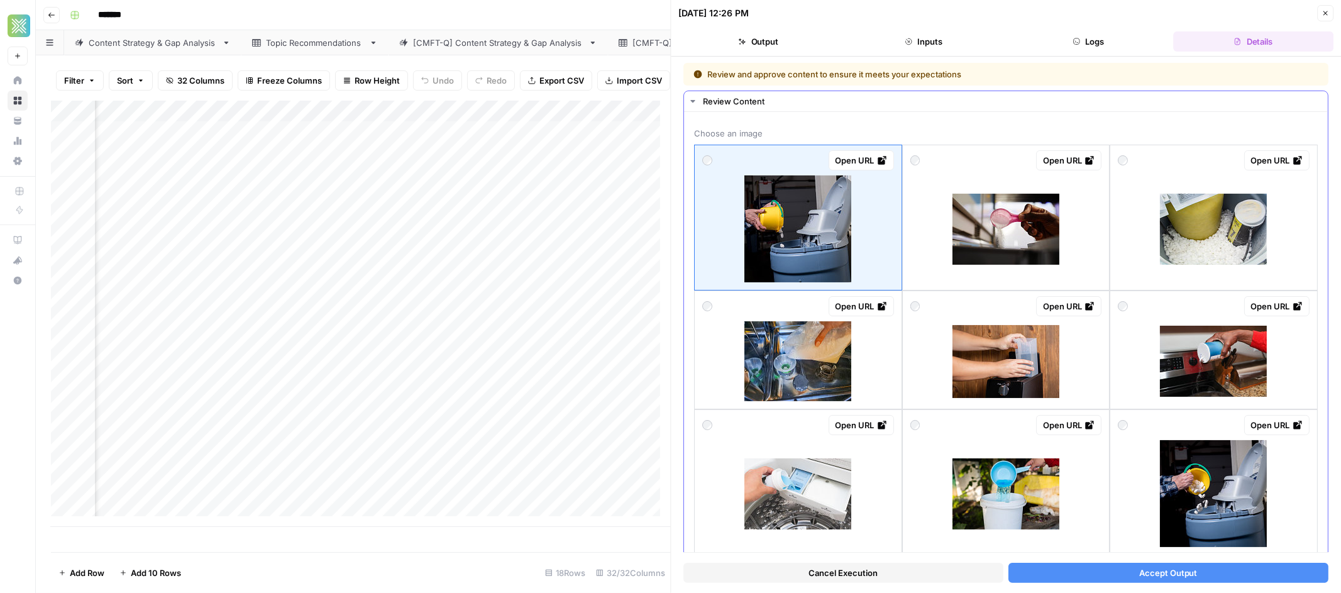
click at [712, 419] on div at bounding box center [708, 425] width 10 height 20
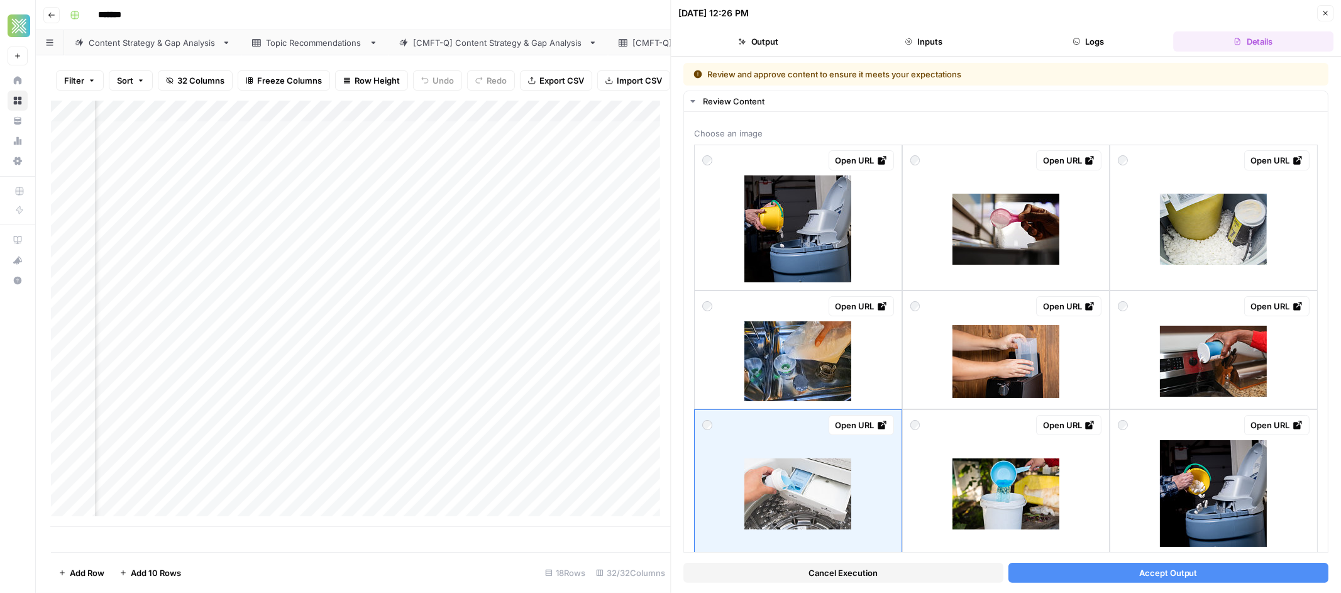
click at [1156, 569] on span "Accept Output" at bounding box center [1168, 572] width 58 height 13
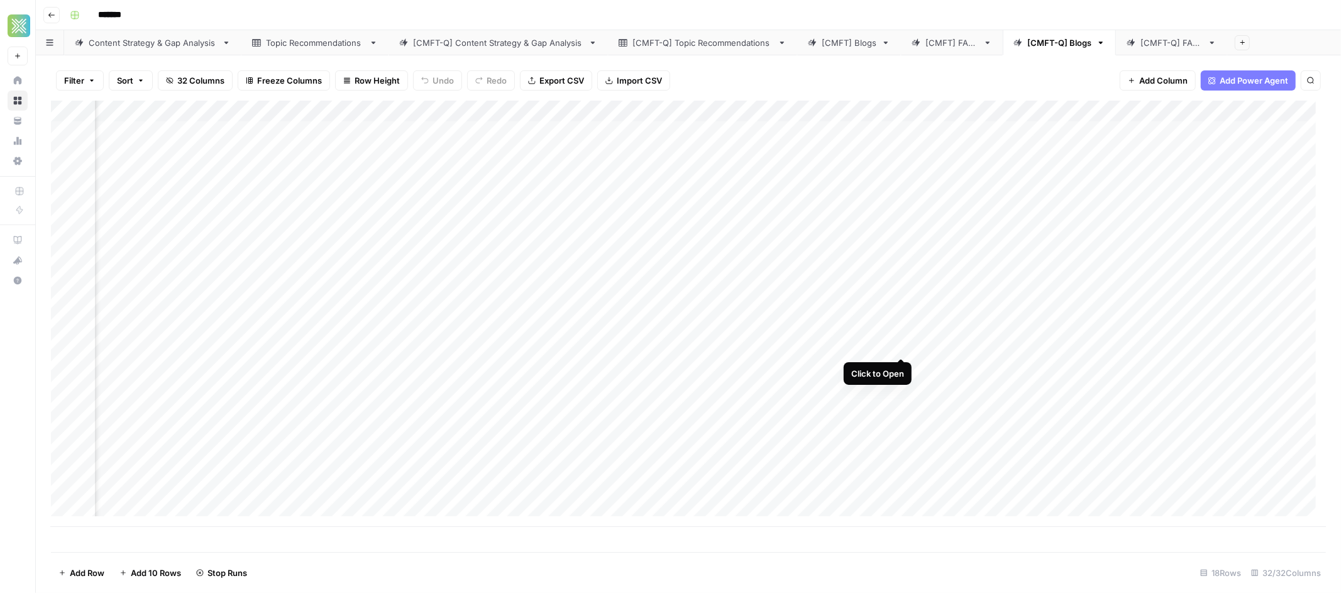
click at [906, 344] on div "Add Column" at bounding box center [688, 314] width 1275 height 426
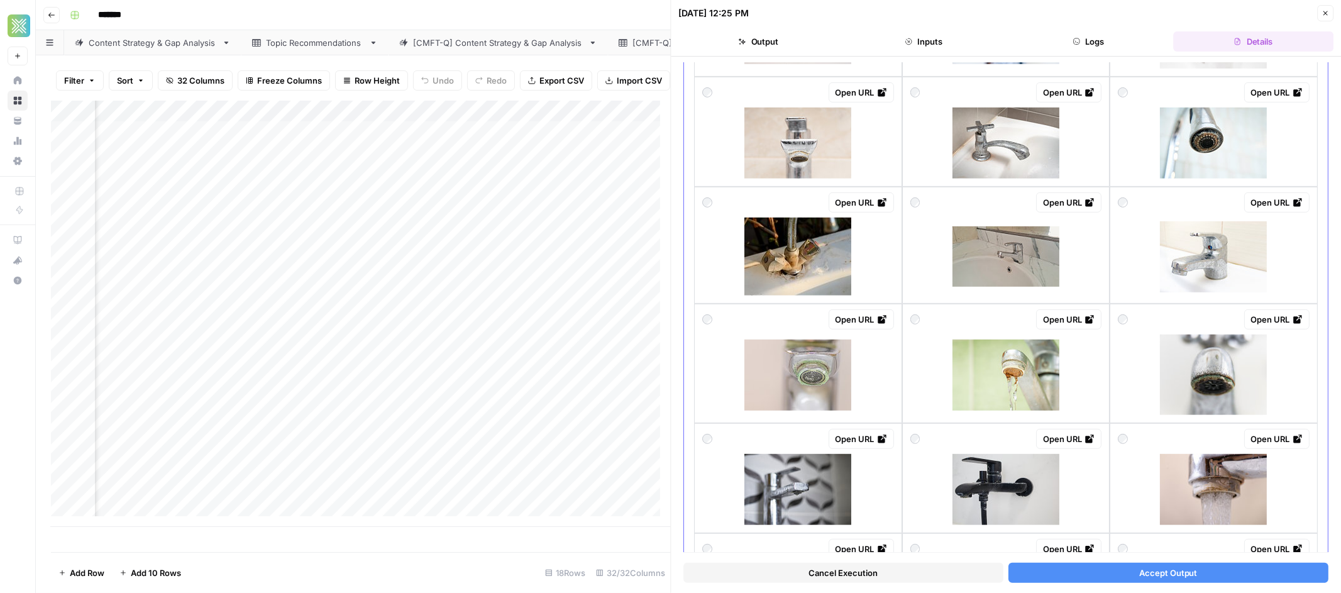
scroll to position [434, 0]
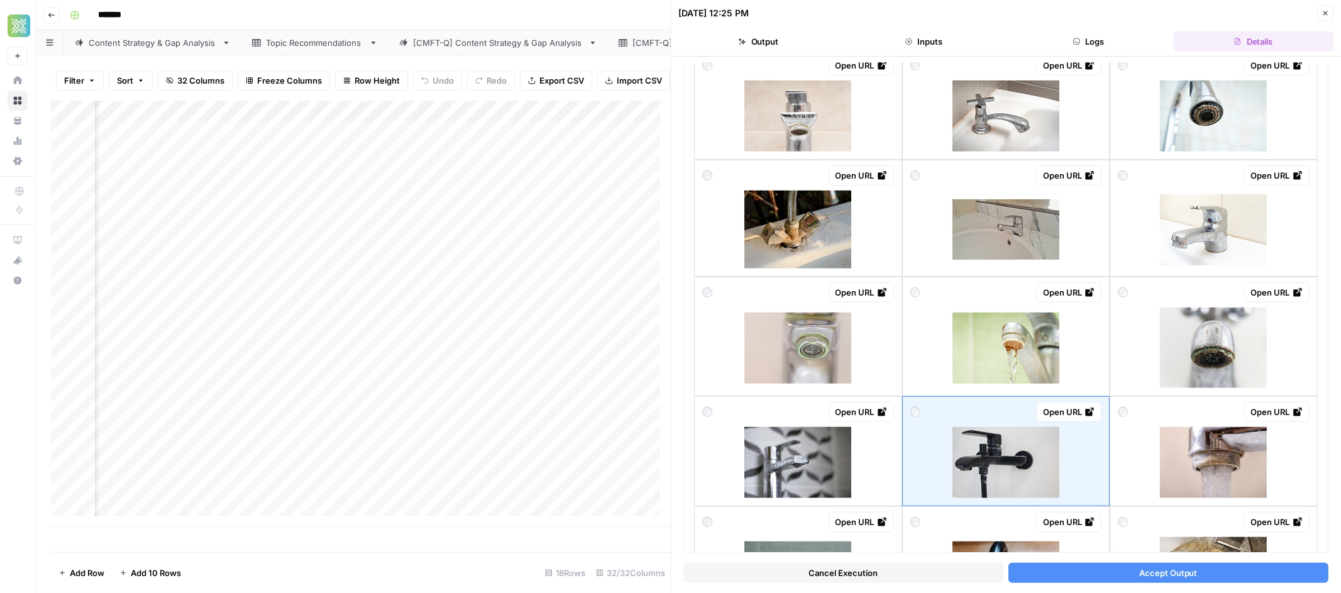
click at [1199, 571] on button "Accept Output" at bounding box center [1168, 573] width 320 height 20
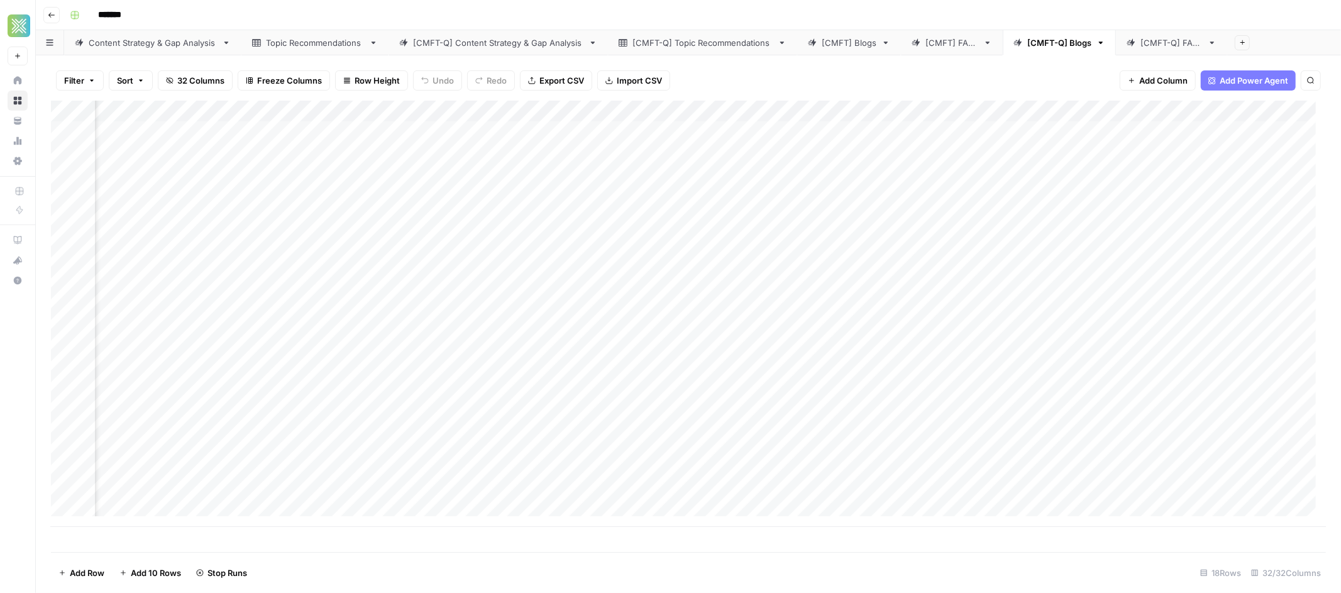
click at [899, 256] on div "Add Column" at bounding box center [688, 314] width 1275 height 426
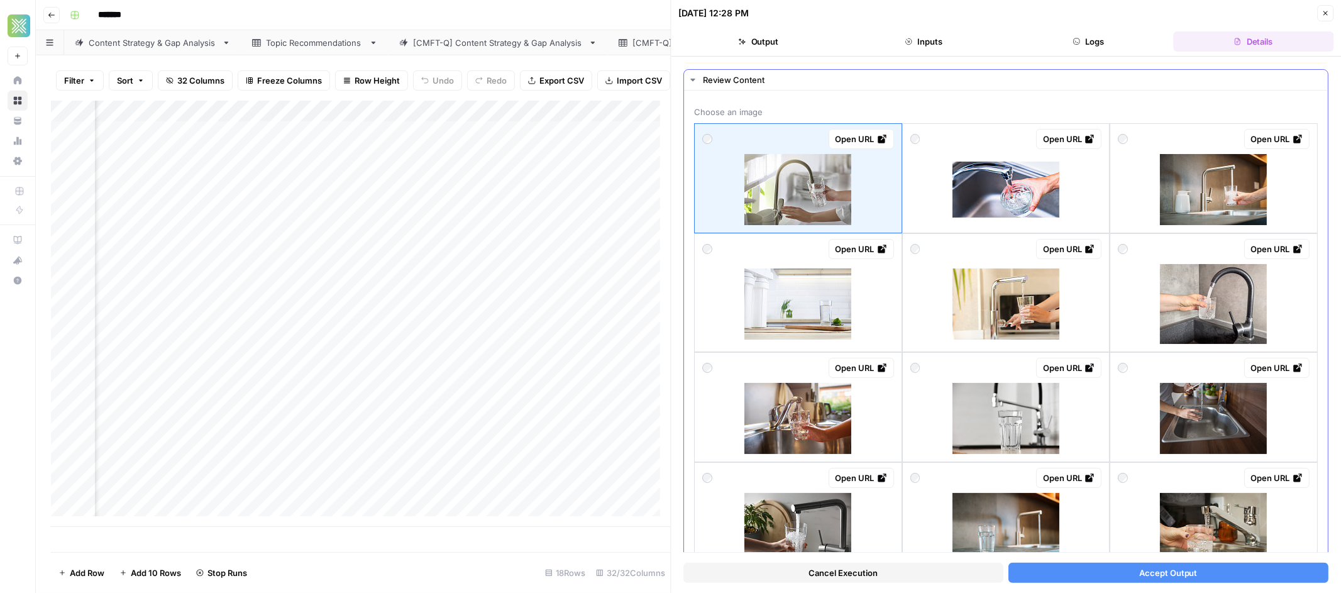
scroll to position [50, 0]
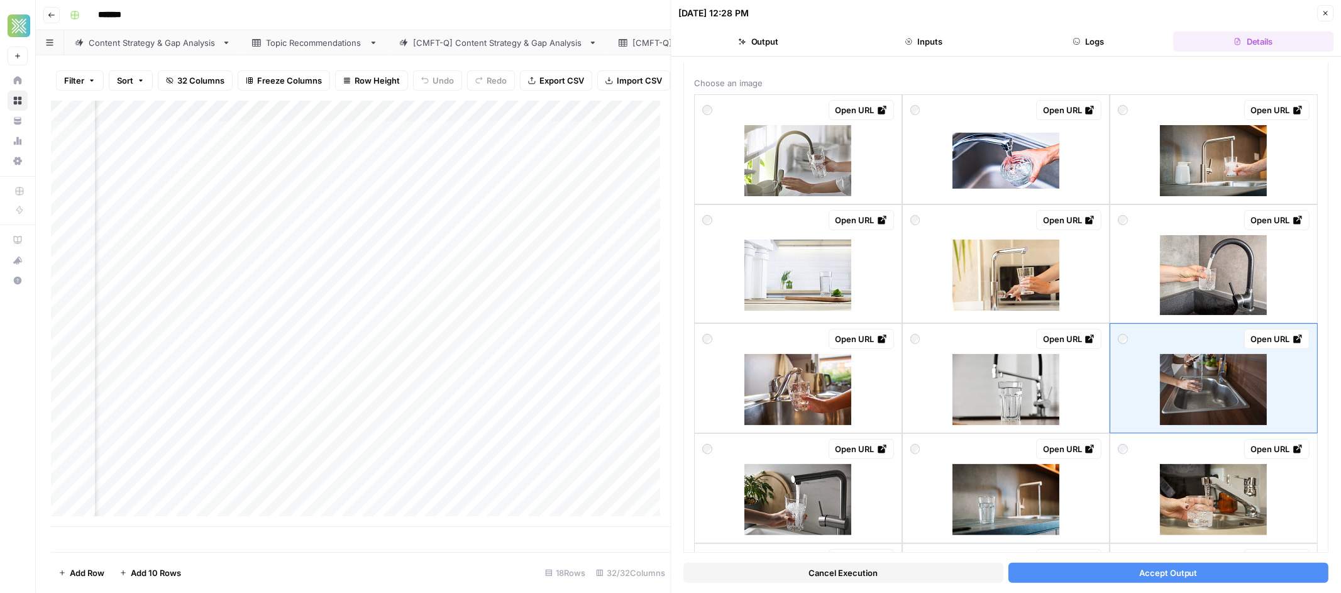
click at [1212, 576] on button "Accept Output" at bounding box center [1168, 573] width 320 height 20
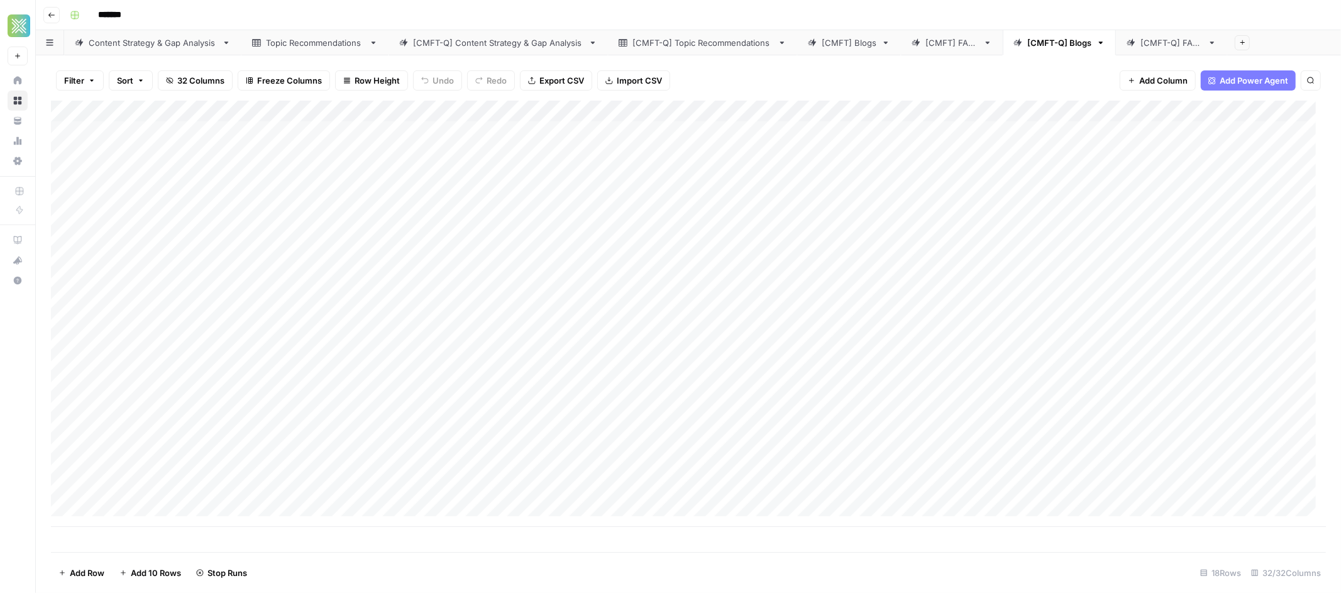
click at [560, 217] on div "Add Column" at bounding box center [688, 314] width 1275 height 426
click at [250, 214] on div "Add Column" at bounding box center [688, 314] width 1275 height 426
click at [551, 216] on div "Add Column" at bounding box center [688, 314] width 1275 height 426
click at [569, 217] on div "Add Column" at bounding box center [688, 314] width 1275 height 426
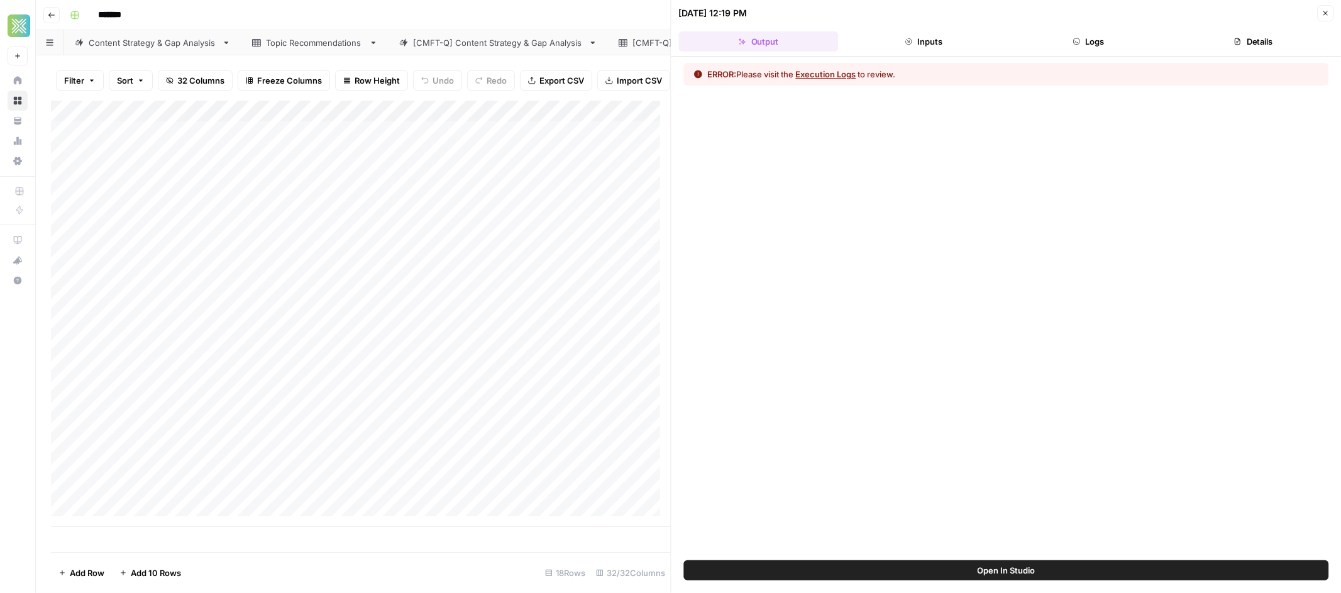
click at [1084, 47] on button "Logs" at bounding box center [1088, 41] width 160 height 20
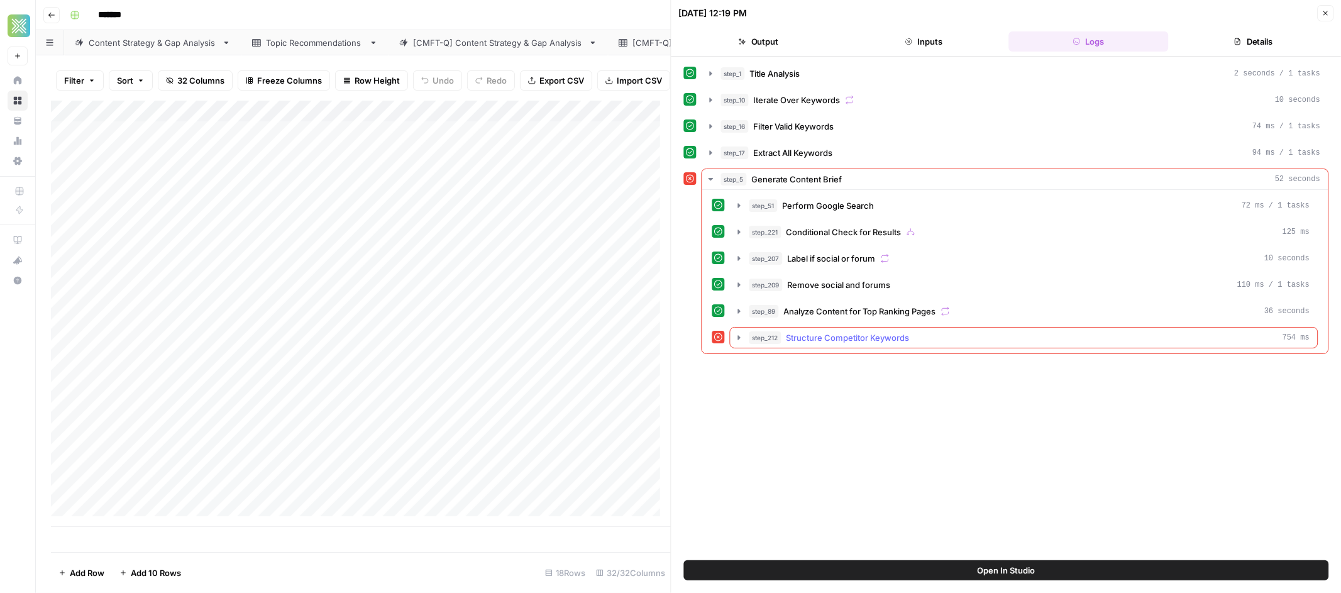
click at [869, 340] on span "Structure Competitor Keywords" at bounding box center [847, 337] width 123 height 13
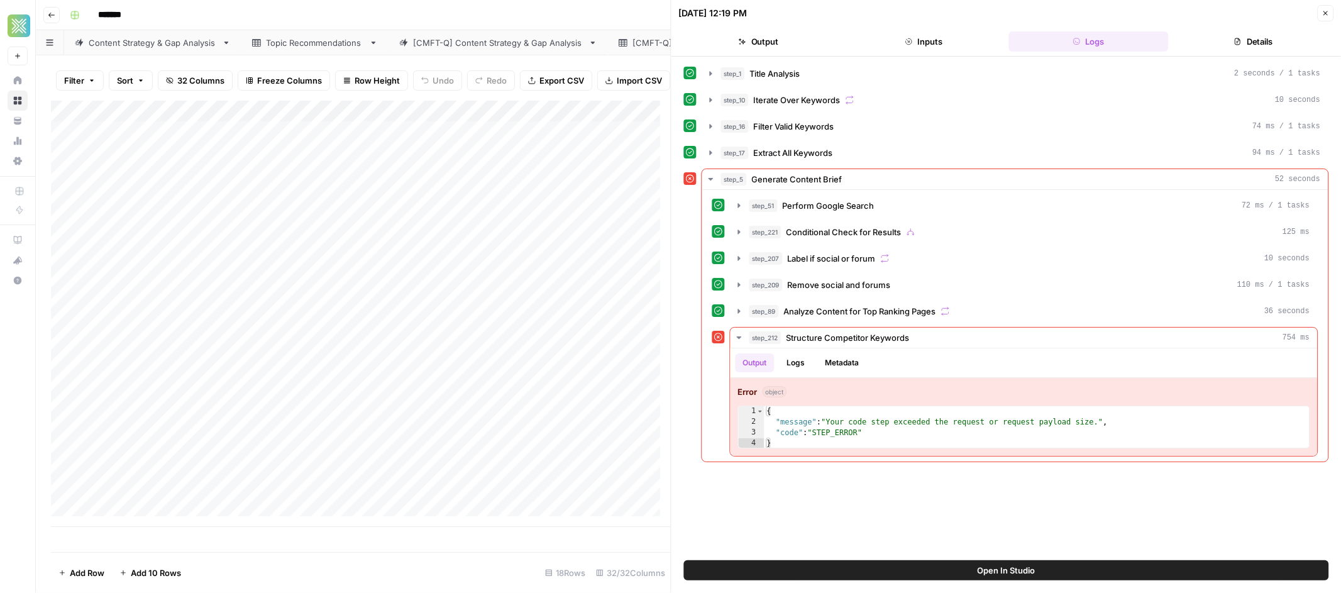
click at [1327, 14] on icon "button" at bounding box center [1325, 13] width 8 height 8
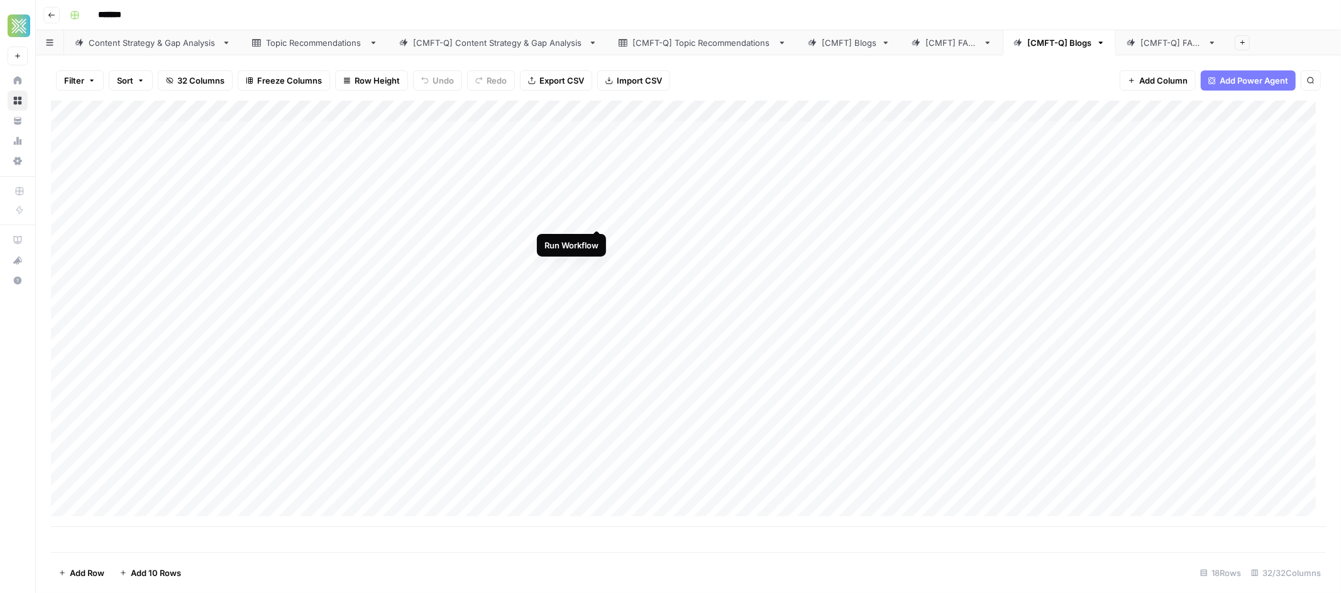
click at [597, 217] on div "Add Column" at bounding box center [688, 314] width 1275 height 426
drag, startPoint x: 845, startPoint y: 47, endPoint x: 855, endPoint y: 44, distance: 11.0
click at [855, 44] on div "Content Strategy & Gap Analysis Topic Recommendations [CMFT-Q] Content Strategy…" at bounding box center [688, 42] width 1305 height 25
click at [1058, 42] on div "[CMFT-Q] Blogs" at bounding box center [1059, 42] width 64 height 13
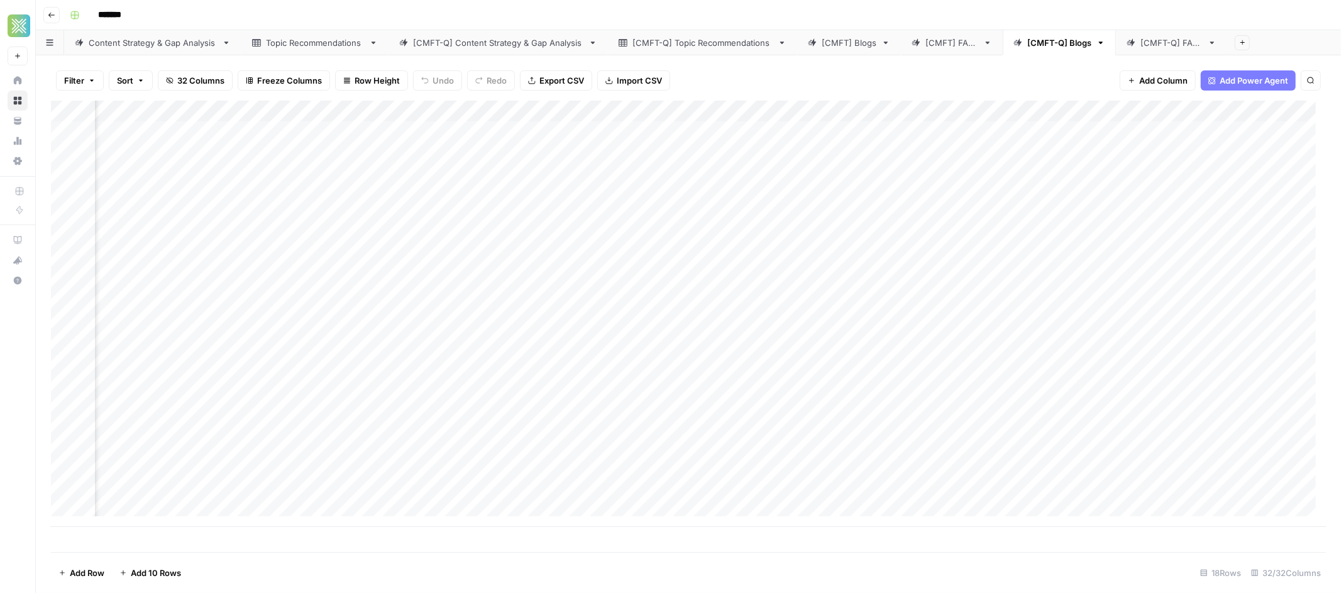
scroll to position [0, 2480]
click at [839, 48] on link "[CMFT] Blogs" at bounding box center [849, 42] width 104 height 25
click at [640, 261] on div "Add Column" at bounding box center [688, 326] width 1275 height 451
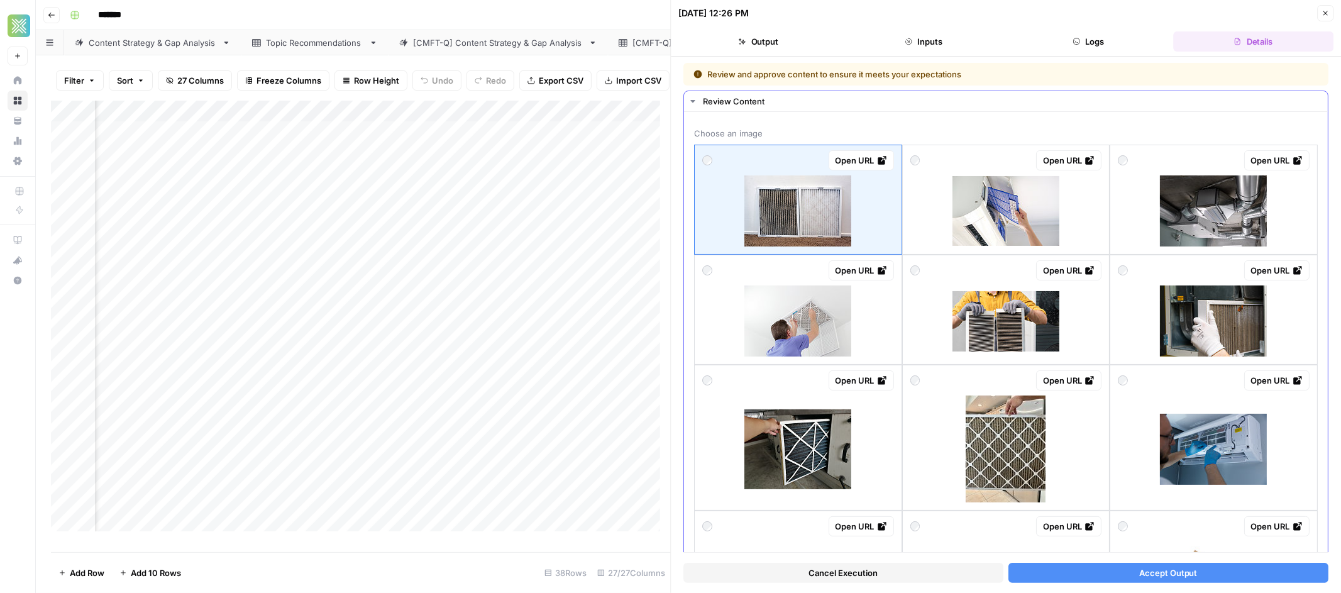
click at [1118, 373] on div at bounding box center [1123, 380] width 10 height 20
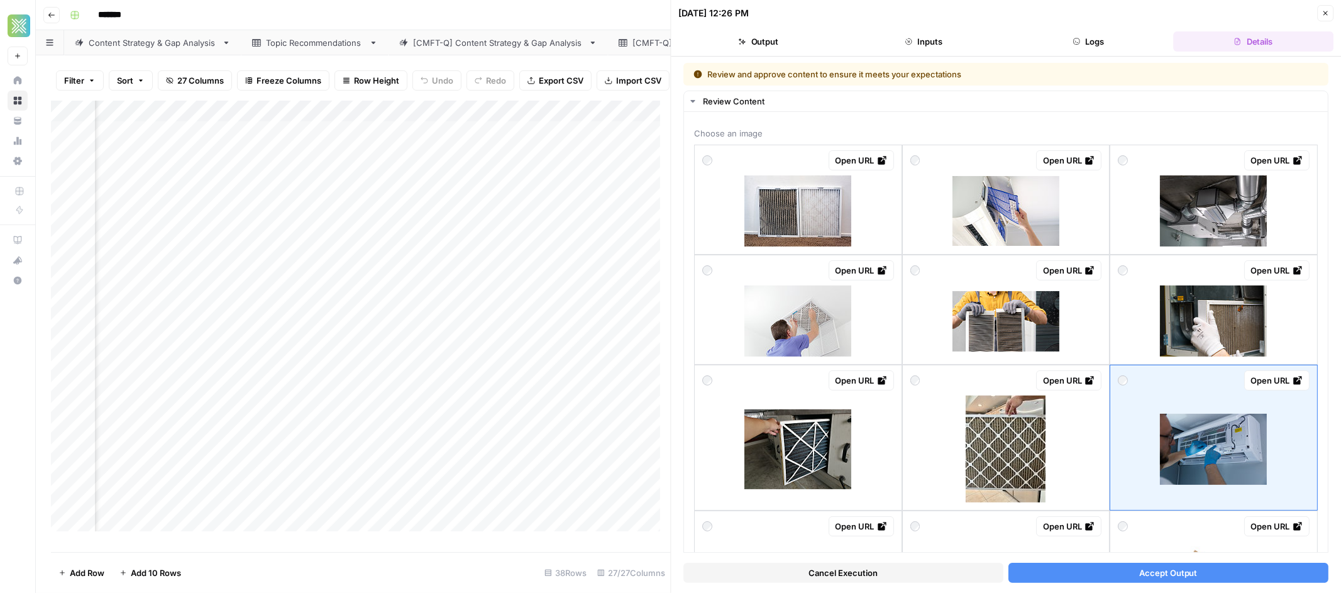
click at [1103, 573] on button "Accept Output" at bounding box center [1168, 573] width 320 height 20
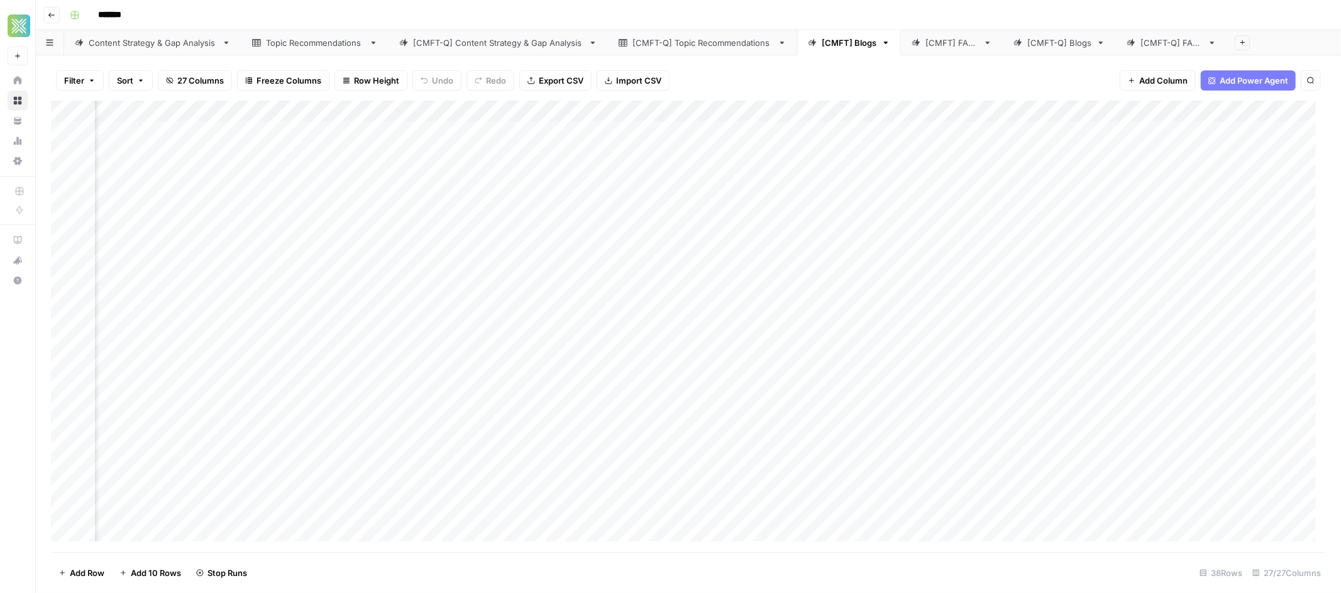
scroll to position [0, 1754]
click at [678, 281] on div "Add Column" at bounding box center [688, 326] width 1275 height 451
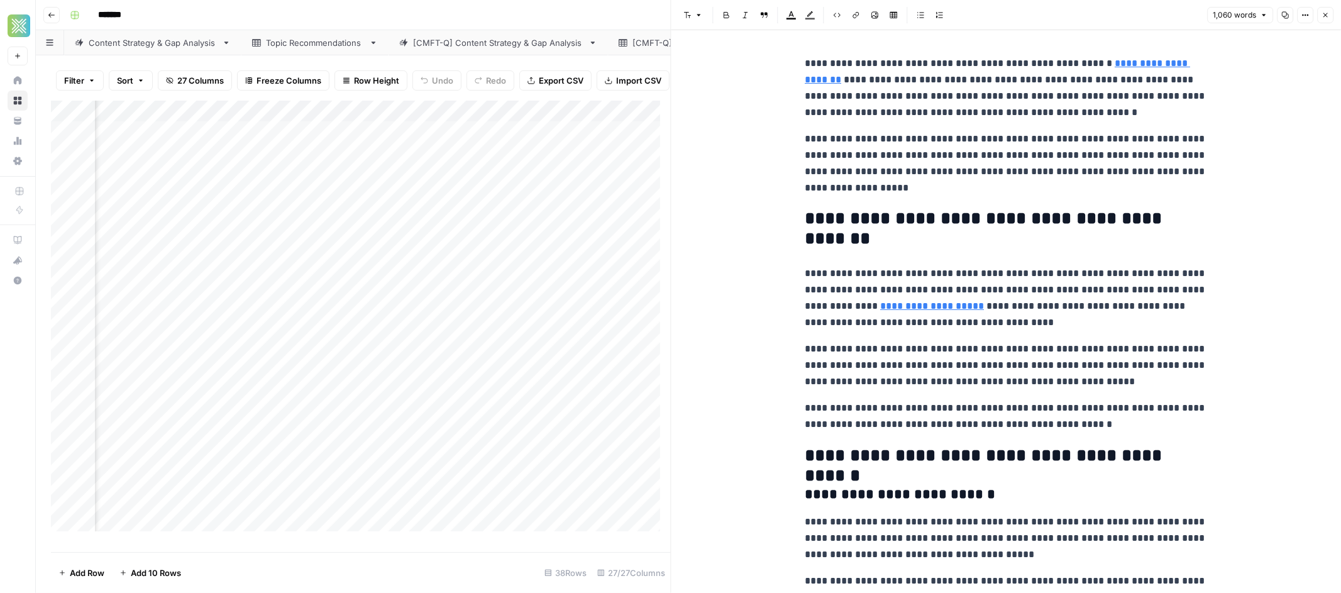
click at [1325, 18] on icon "button" at bounding box center [1325, 15] width 8 height 8
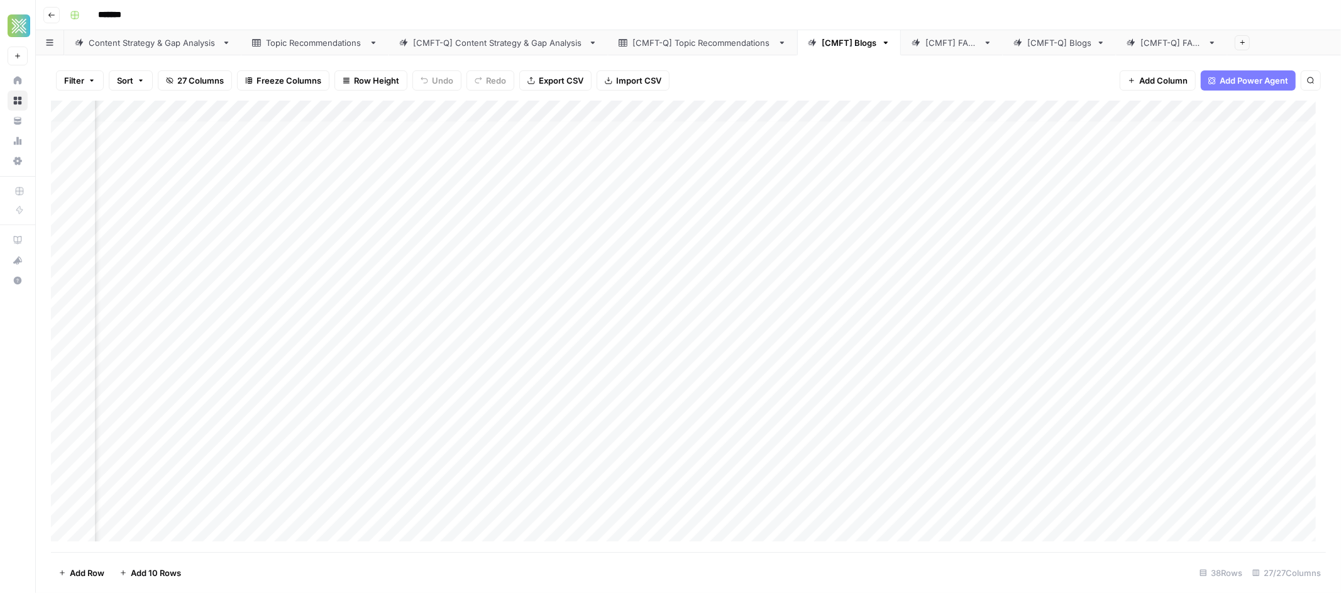
scroll to position [50, 1754]
click at [1129, 228] on div "Add Column" at bounding box center [688, 326] width 1275 height 451
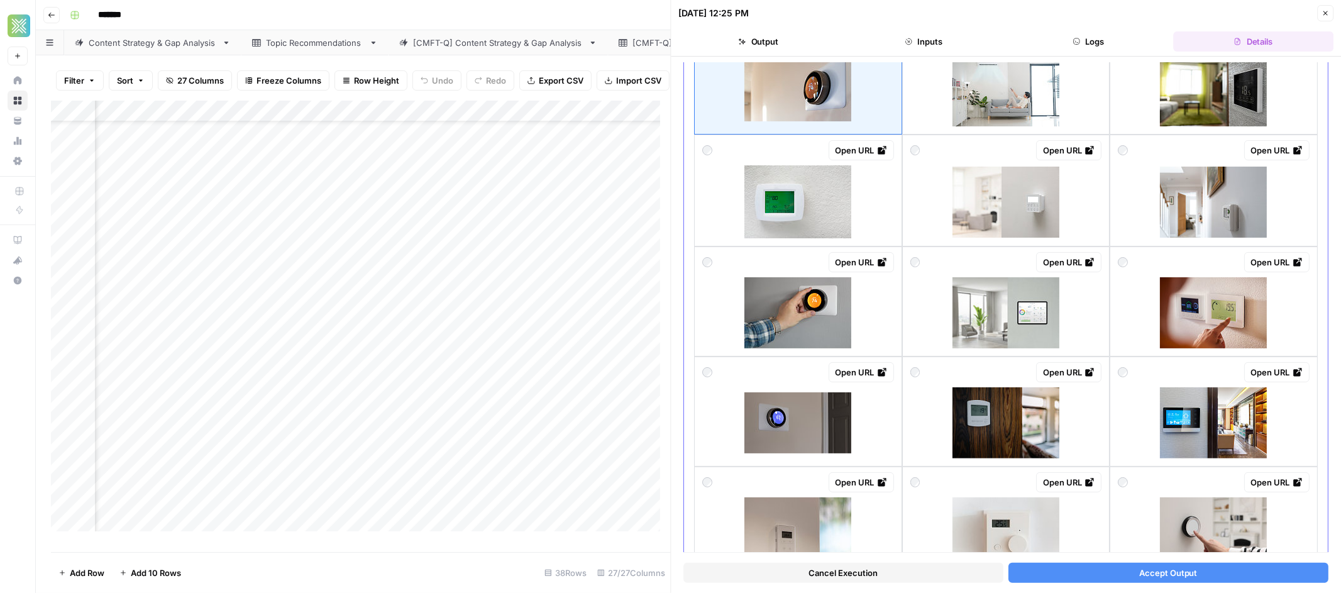
scroll to position [239, 0]
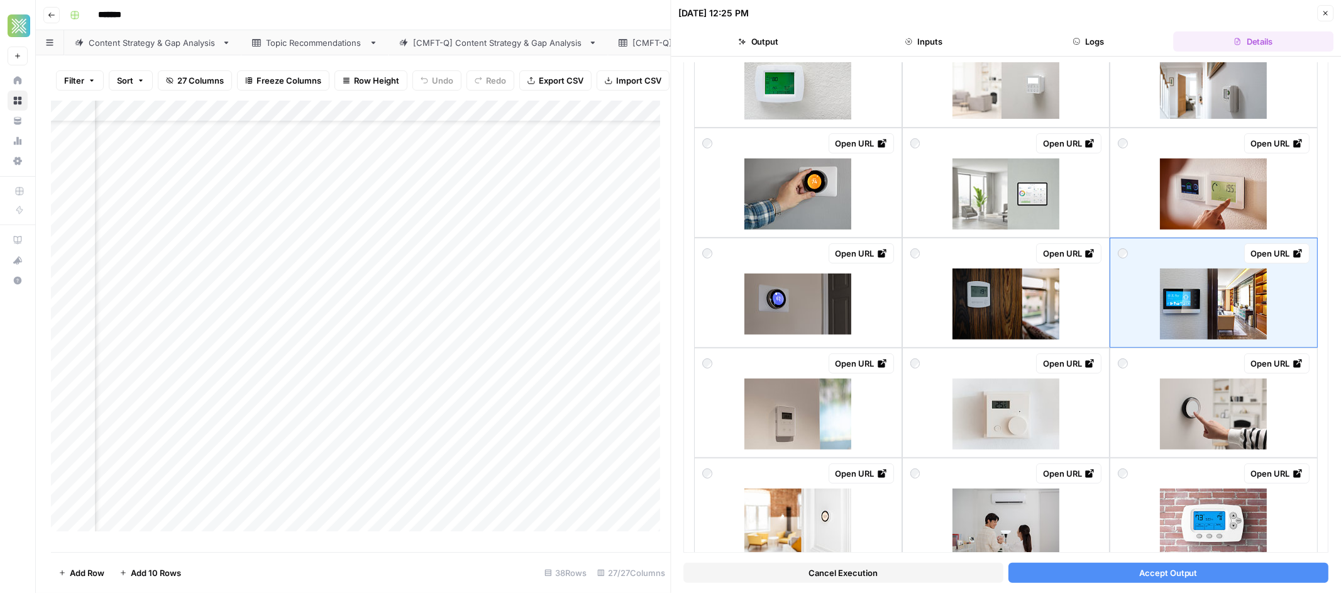
click at [1096, 575] on button "Accept Output" at bounding box center [1168, 573] width 320 height 20
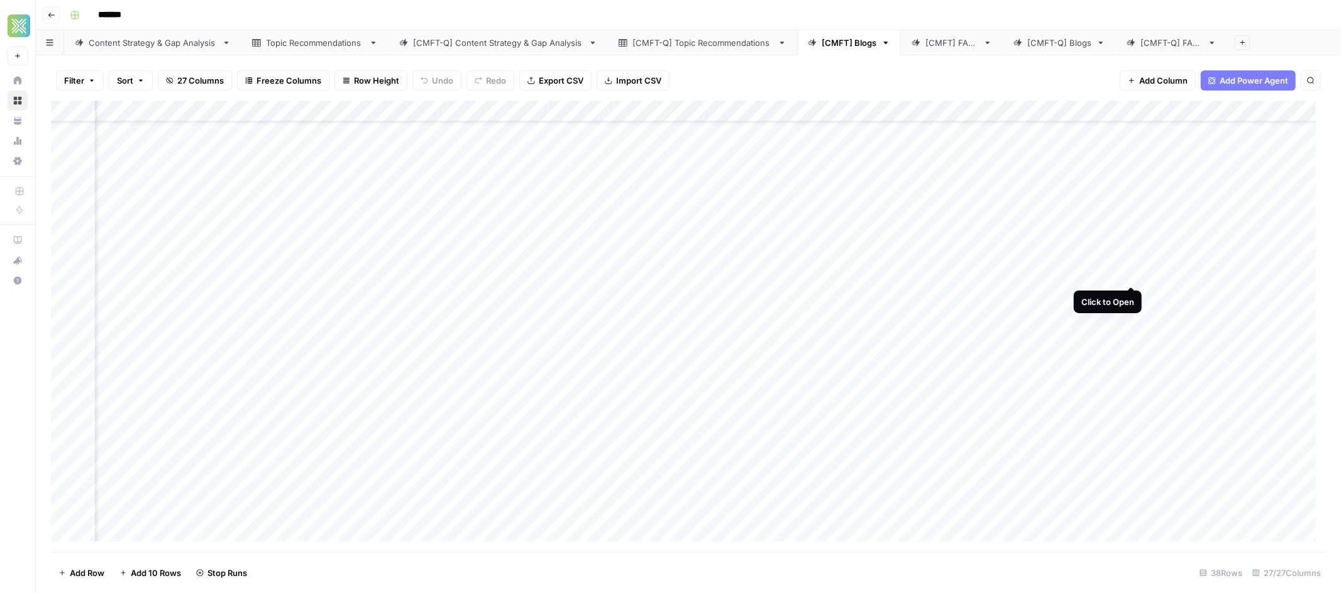
click at [1128, 271] on div "Add Column" at bounding box center [688, 326] width 1275 height 451
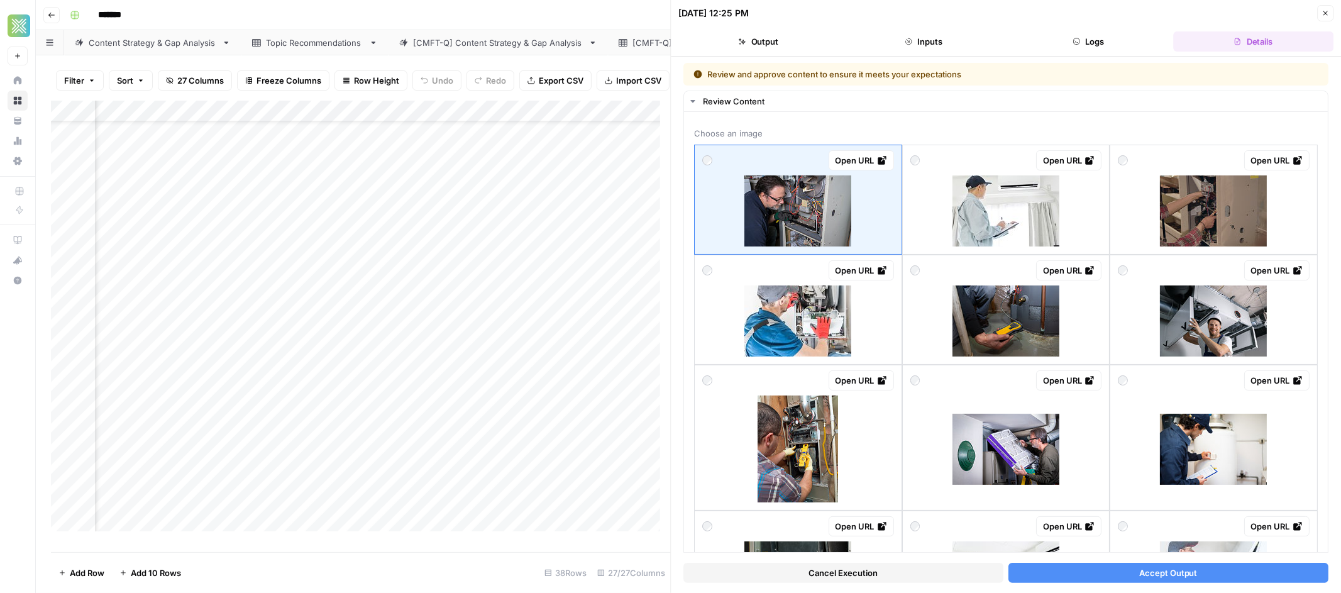
click at [1079, 574] on button "Accept Output" at bounding box center [1168, 573] width 320 height 20
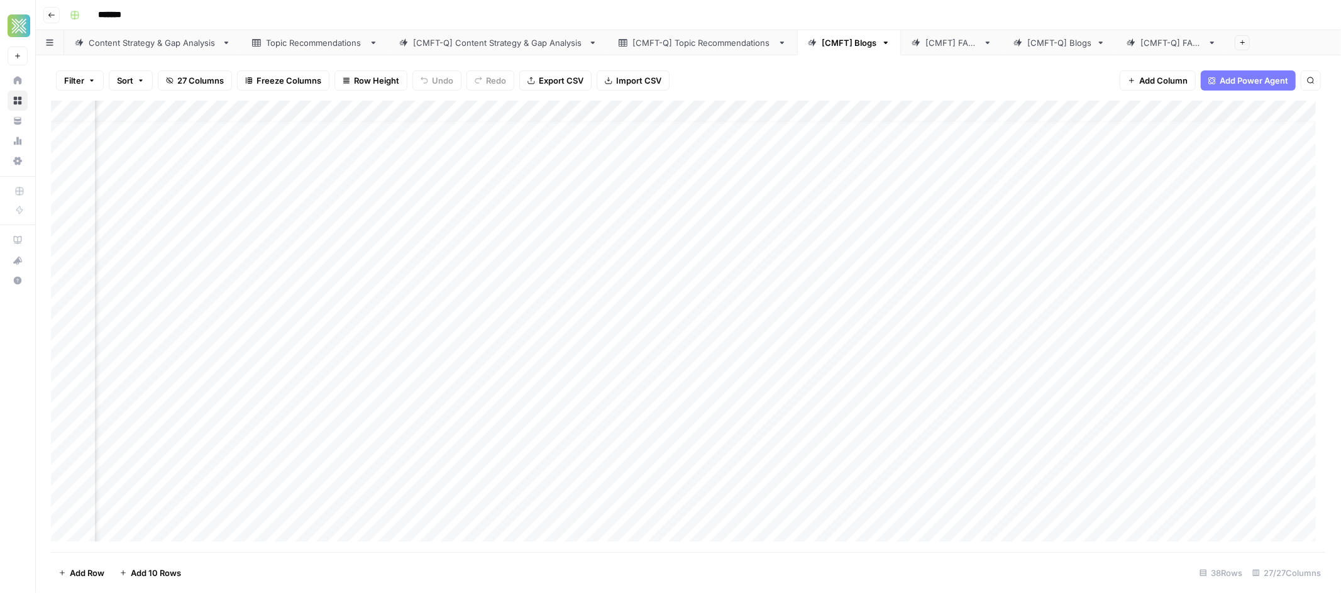
scroll to position [0, 1754]
click at [1133, 344] on div "Add Column" at bounding box center [688, 326] width 1275 height 451
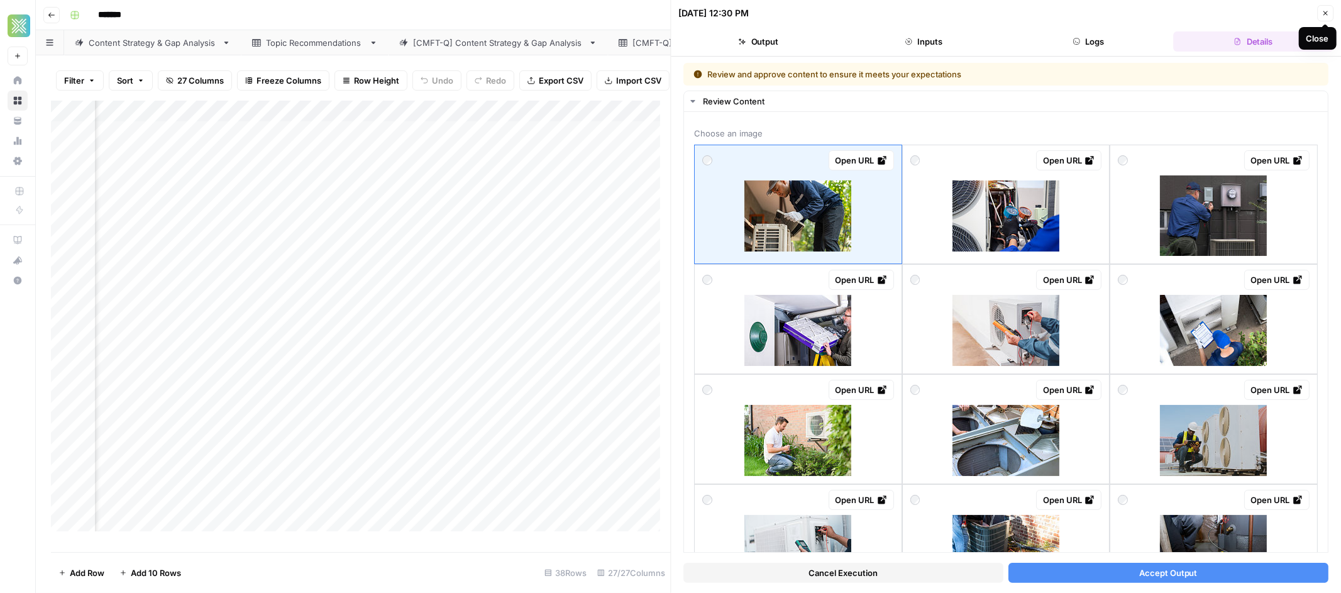
click at [1328, 14] on icon "button" at bounding box center [1325, 13] width 8 height 8
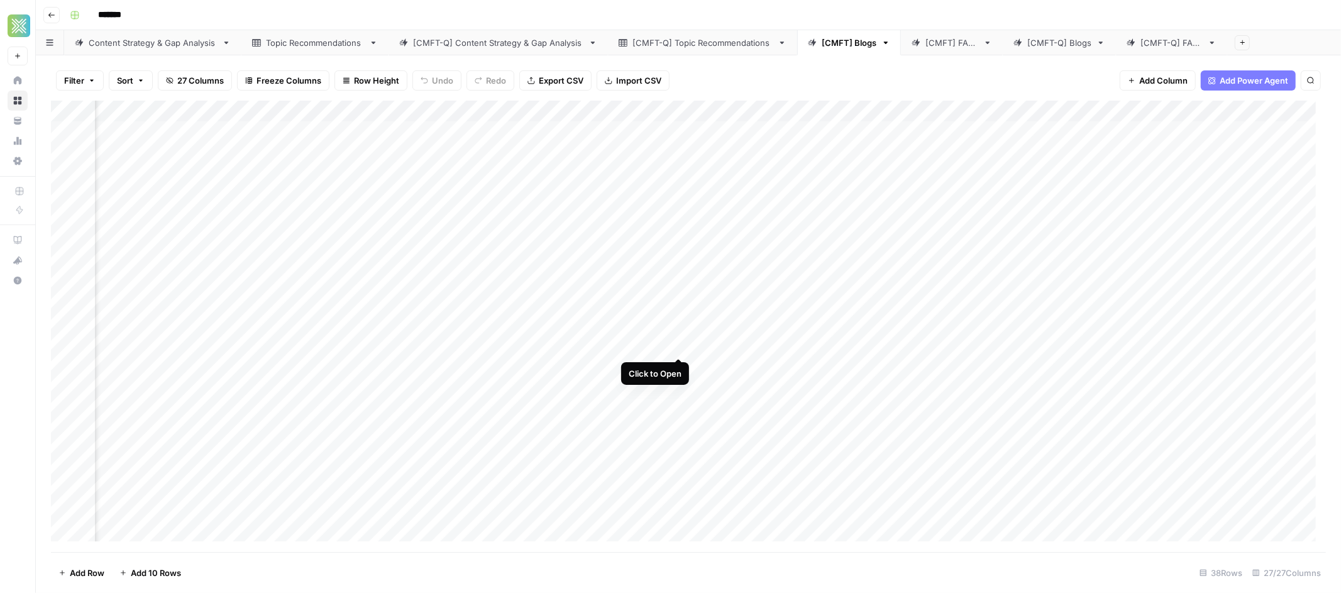
click at [679, 344] on div "Add Column" at bounding box center [688, 326] width 1275 height 451
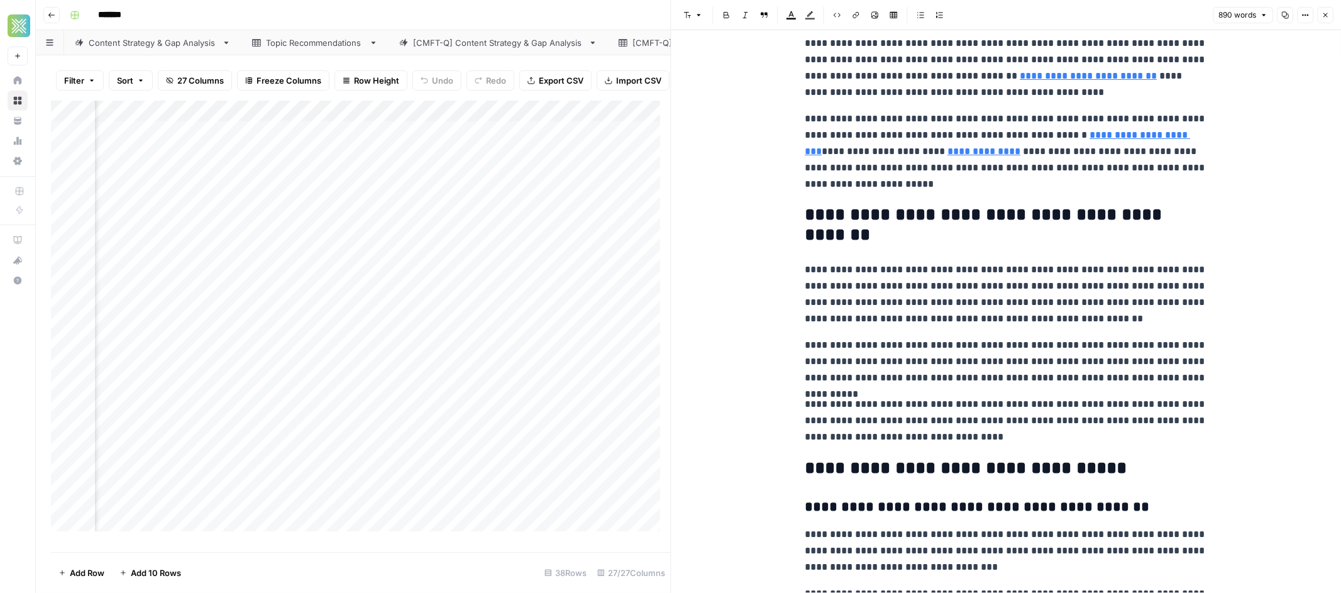
scroll to position [45, 0]
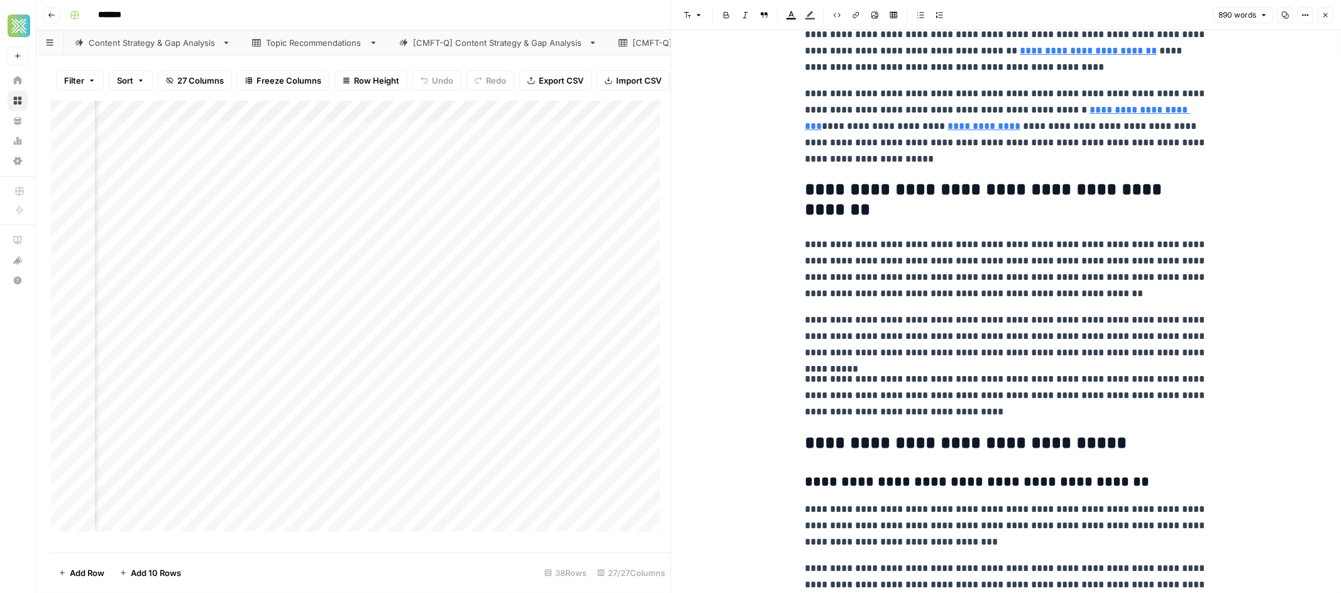
click at [1319, 15] on button "Close" at bounding box center [1325, 15] width 16 height 16
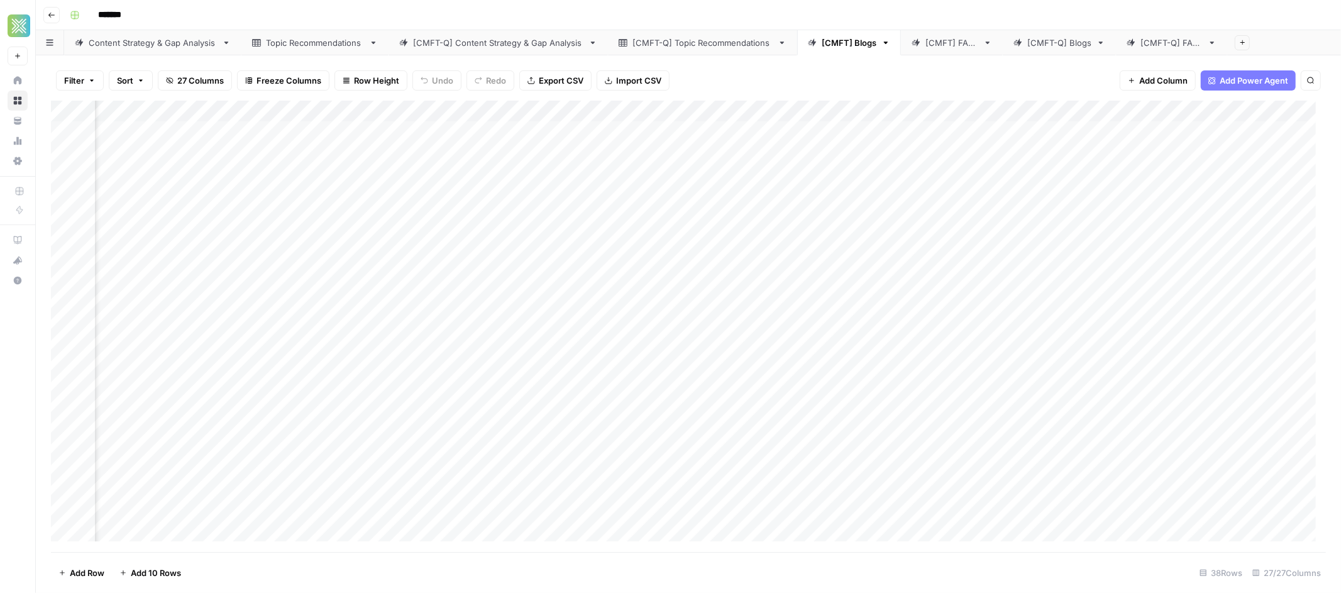
click at [1127, 350] on div "Add Column" at bounding box center [688, 326] width 1275 height 451
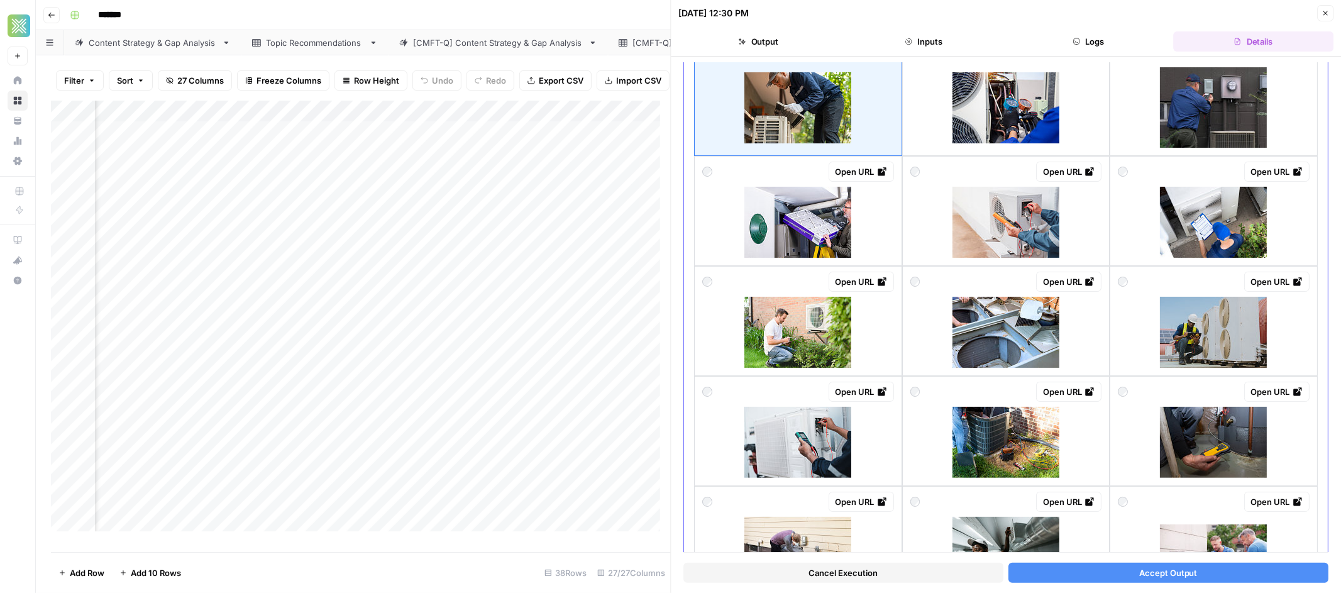
scroll to position [246, 0]
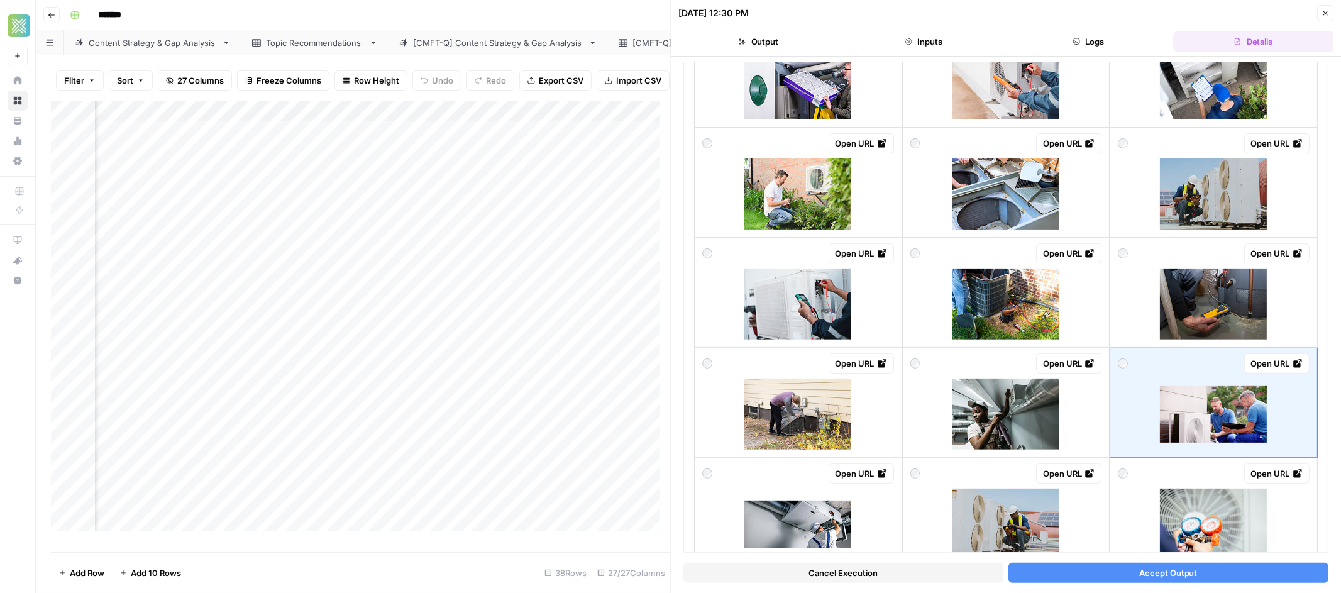
click at [1155, 578] on span "Accept Output" at bounding box center [1168, 572] width 58 height 13
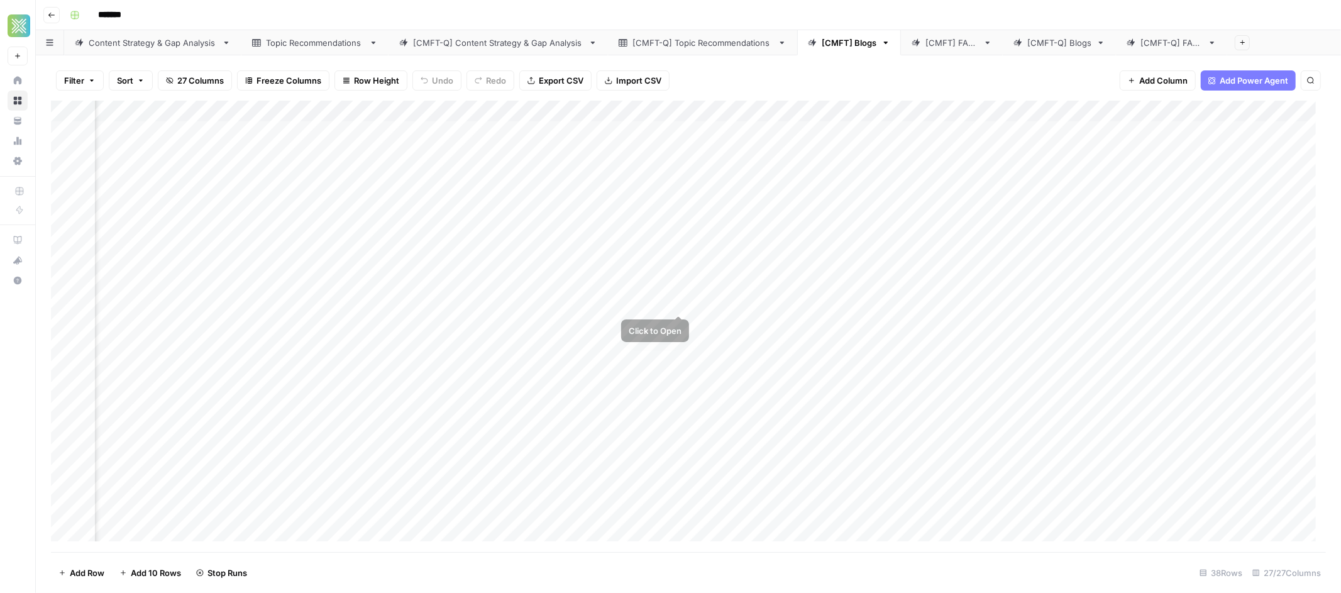
click at [686, 303] on div "Add Column" at bounding box center [688, 326] width 1275 height 451
click at [683, 301] on div "Add Column" at bounding box center [688, 326] width 1275 height 451
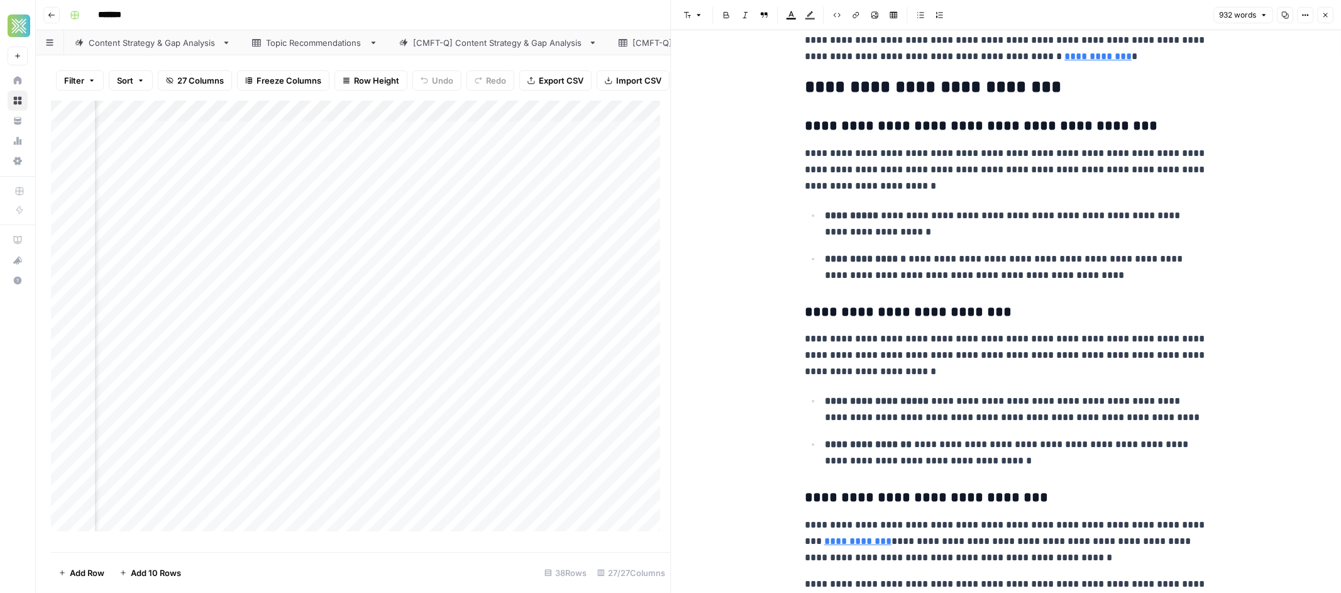
scroll to position [437, 0]
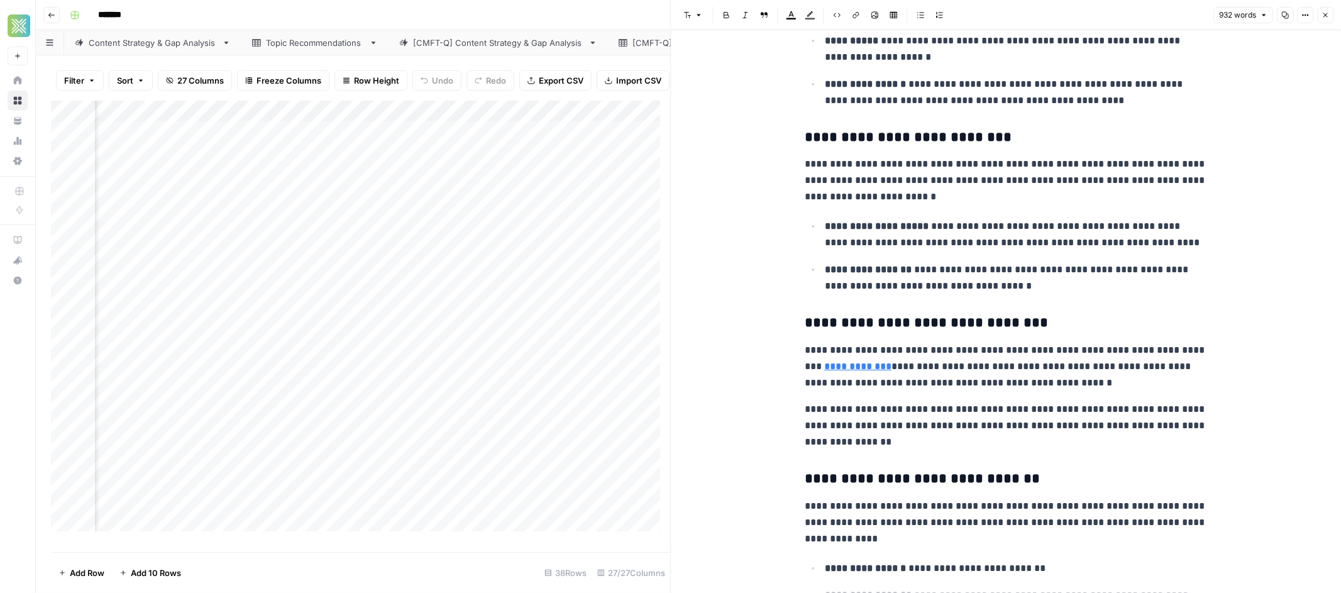
click at [1329, 16] on button "Close" at bounding box center [1325, 15] width 16 height 16
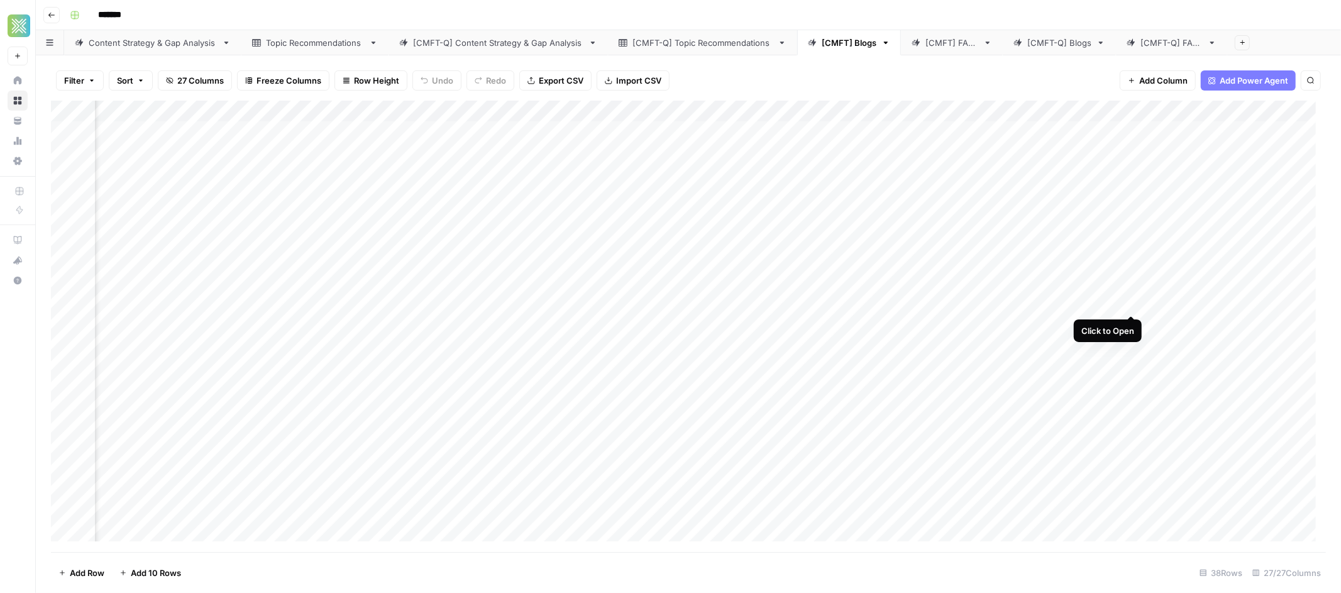
click at [1128, 302] on div "Add Column" at bounding box center [688, 326] width 1275 height 451
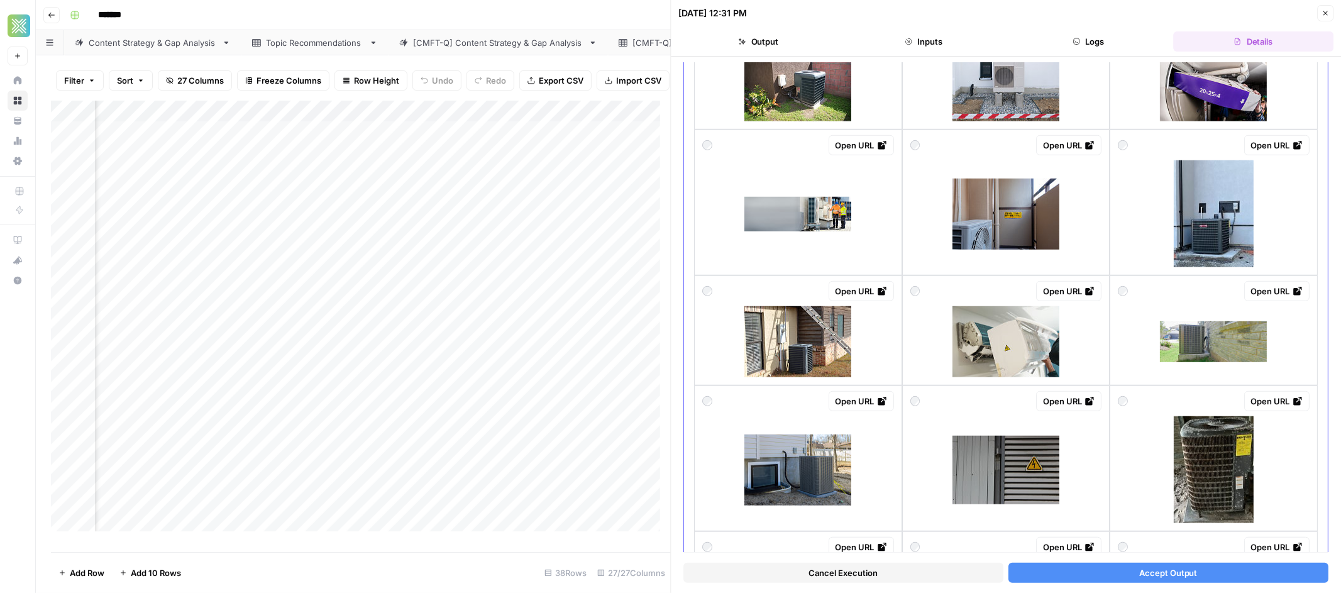
scroll to position [841, 0]
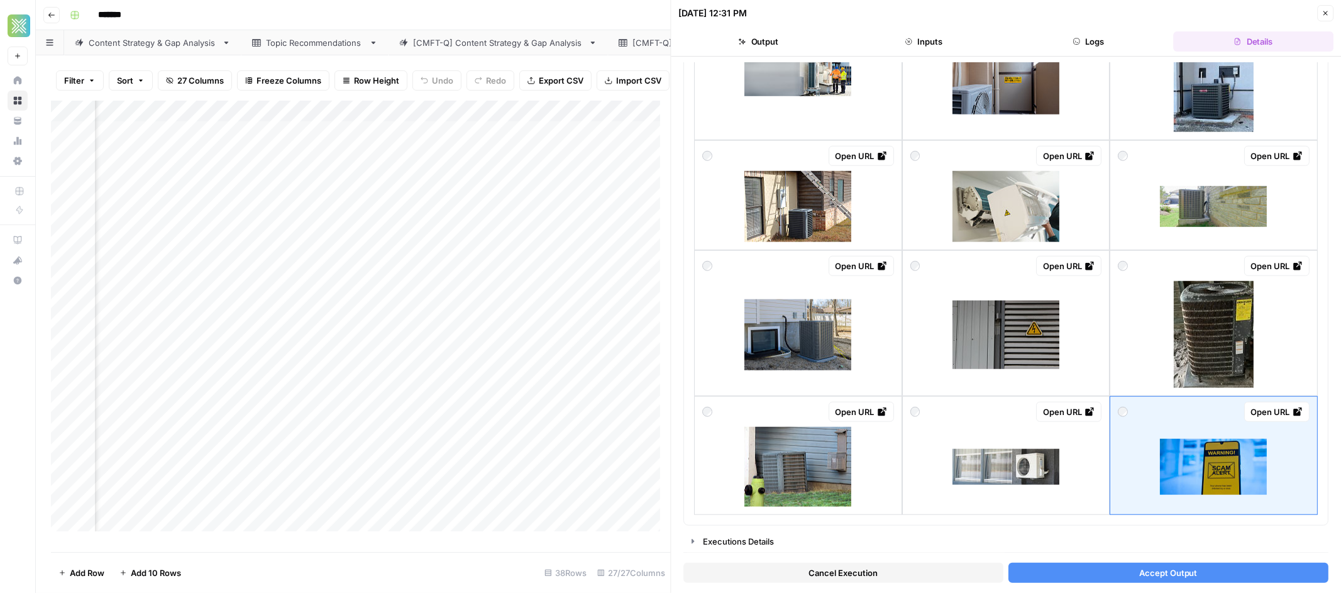
click at [1146, 576] on span "Accept Output" at bounding box center [1168, 572] width 58 height 13
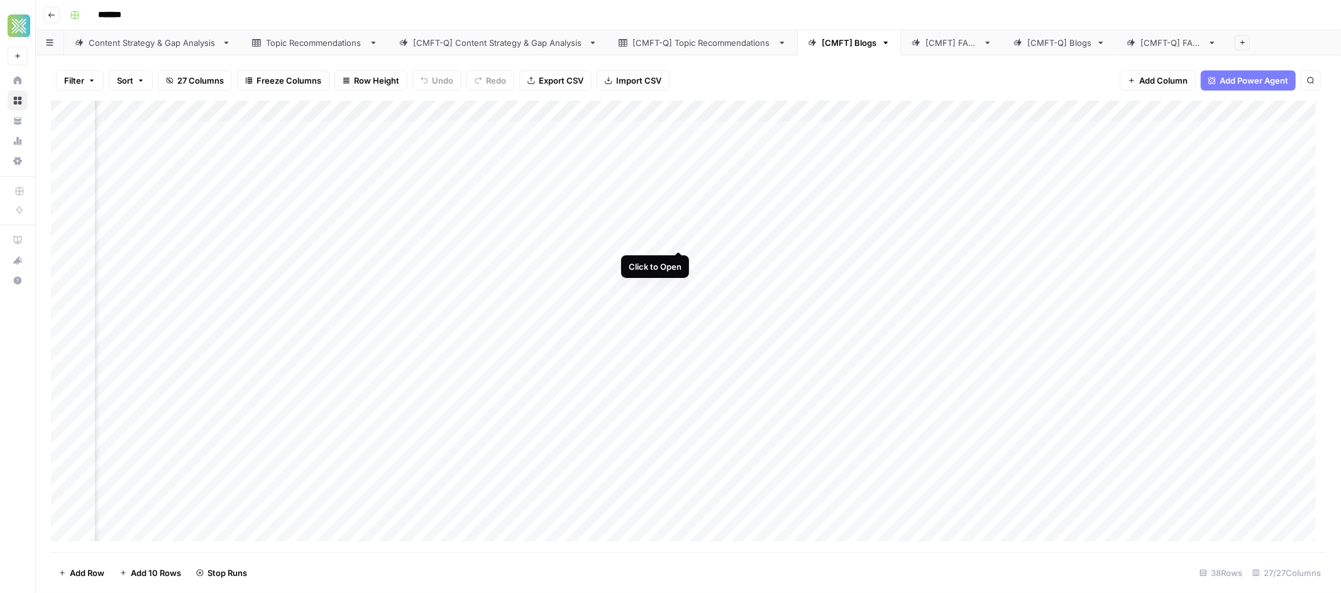
click at [676, 234] on div "Add Column" at bounding box center [688, 326] width 1275 height 451
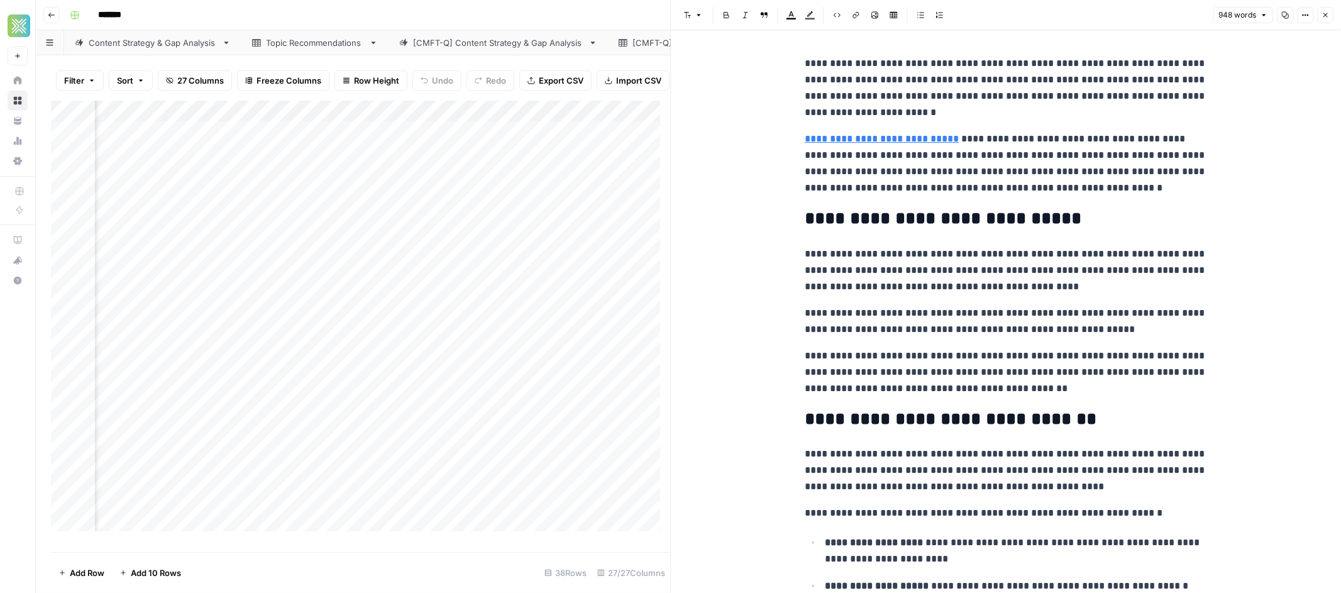
click at [1324, 13] on icon "button" at bounding box center [1325, 15] width 8 height 8
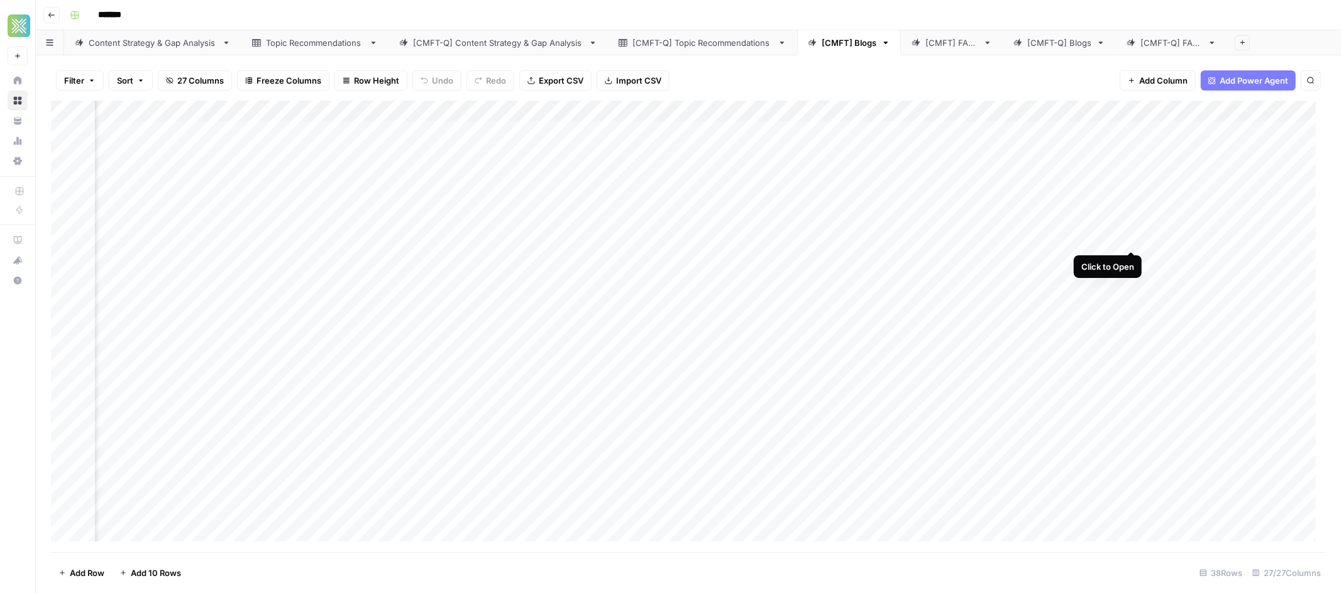
click at [1133, 236] on div "Add Column" at bounding box center [688, 326] width 1275 height 451
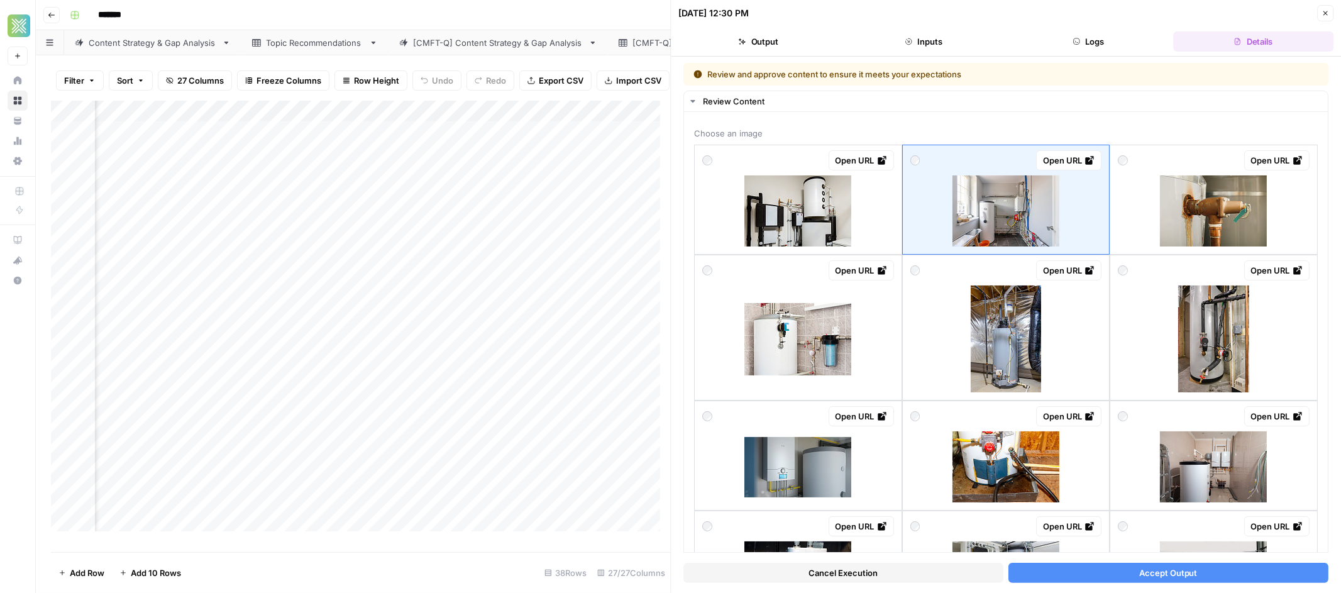
click at [1157, 573] on span "Accept Output" at bounding box center [1168, 572] width 58 height 13
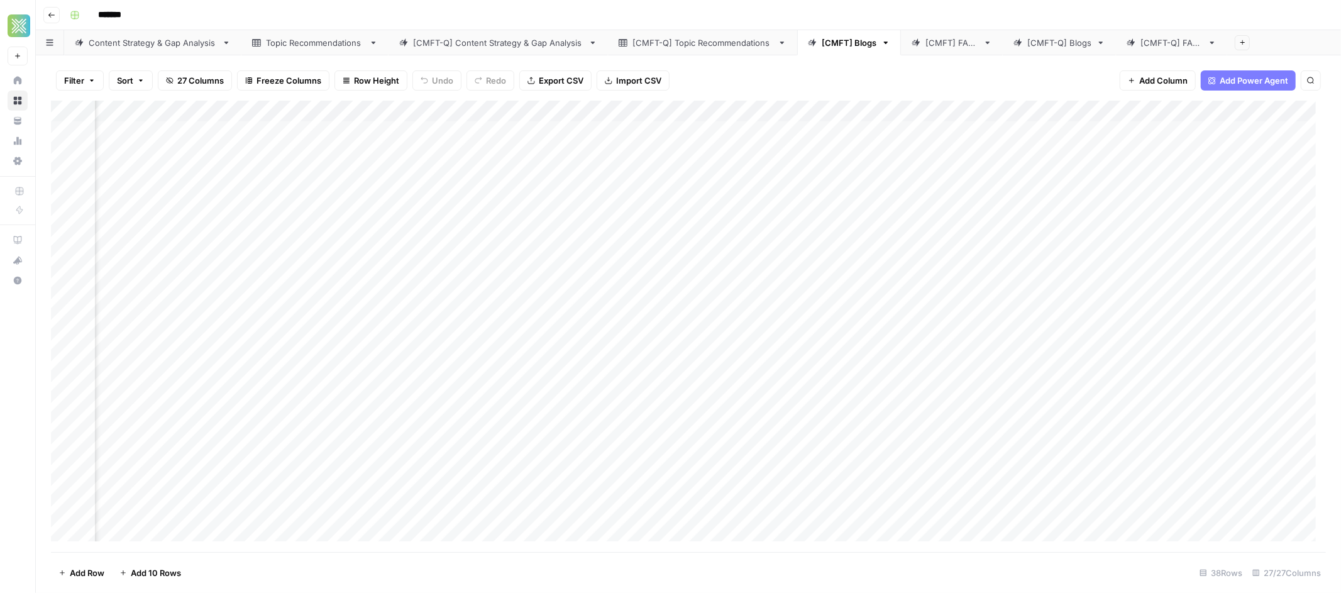
scroll to position [0, 2243]
click at [640, 136] on div "Add Column" at bounding box center [688, 326] width 1275 height 451
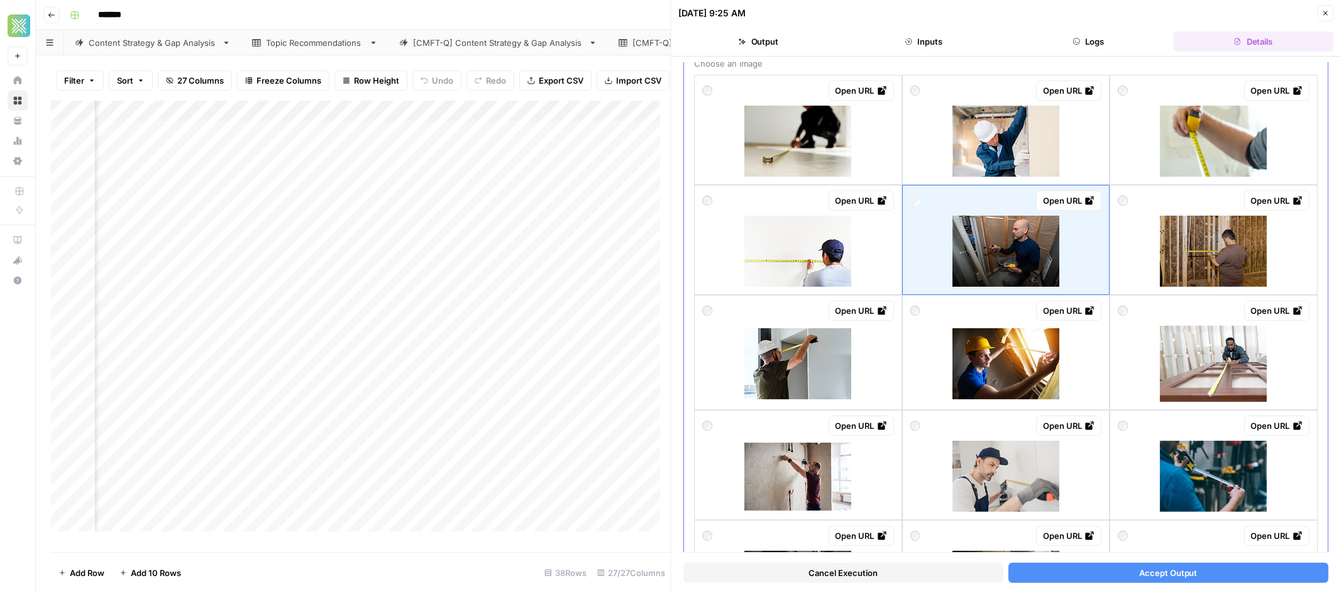
scroll to position [207, 0]
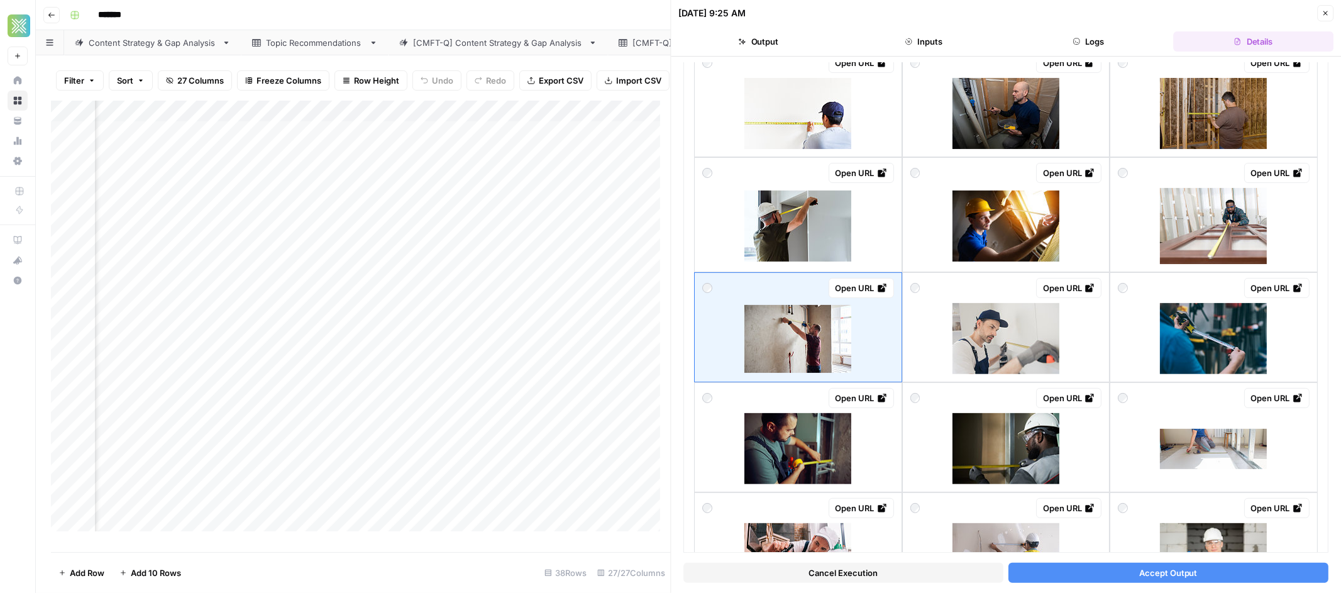
click at [1197, 570] on button "Accept Output" at bounding box center [1168, 573] width 320 height 20
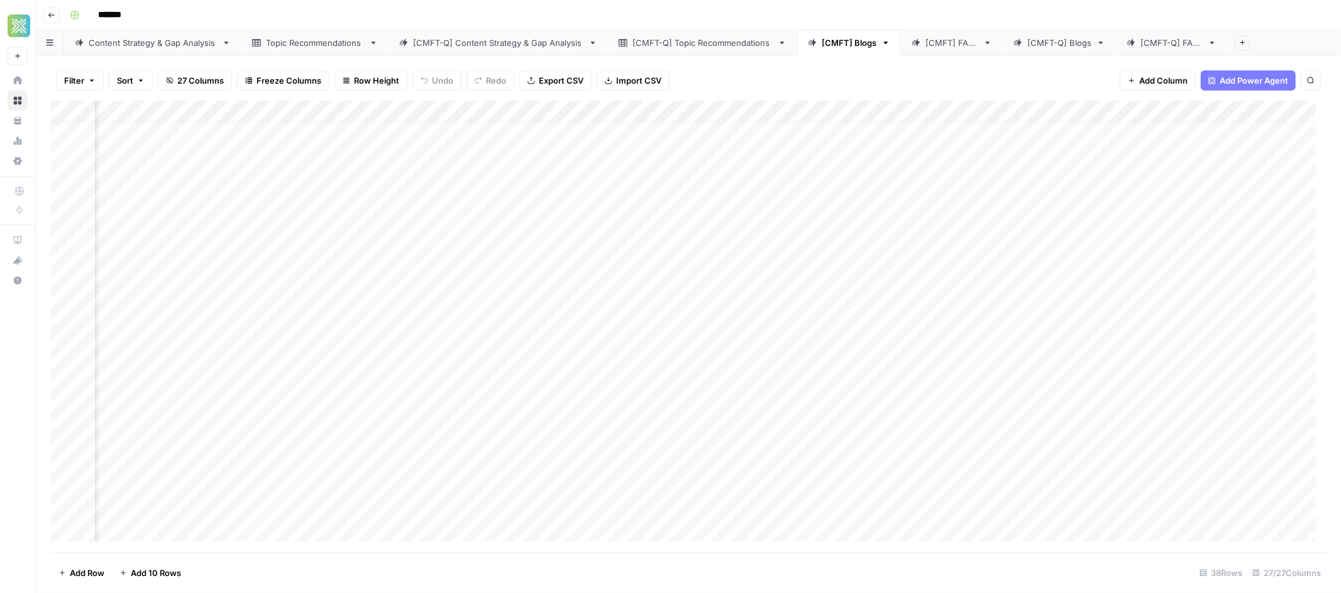
scroll to position [14, 0]
click at [1042, 41] on div "[CMFT-Q] Blogs" at bounding box center [1059, 42] width 64 height 13
click at [822, 45] on div "[CMFT] Blogs" at bounding box center [849, 42] width 55 height 13
click at [1053, 48] on div "[CMFT-Q] Blogs" at bounding box center [1059, 42] width 64 height 13
click at [289, 214] on div "Add Column" at bounding box center [688, 314] width 1275 height 426
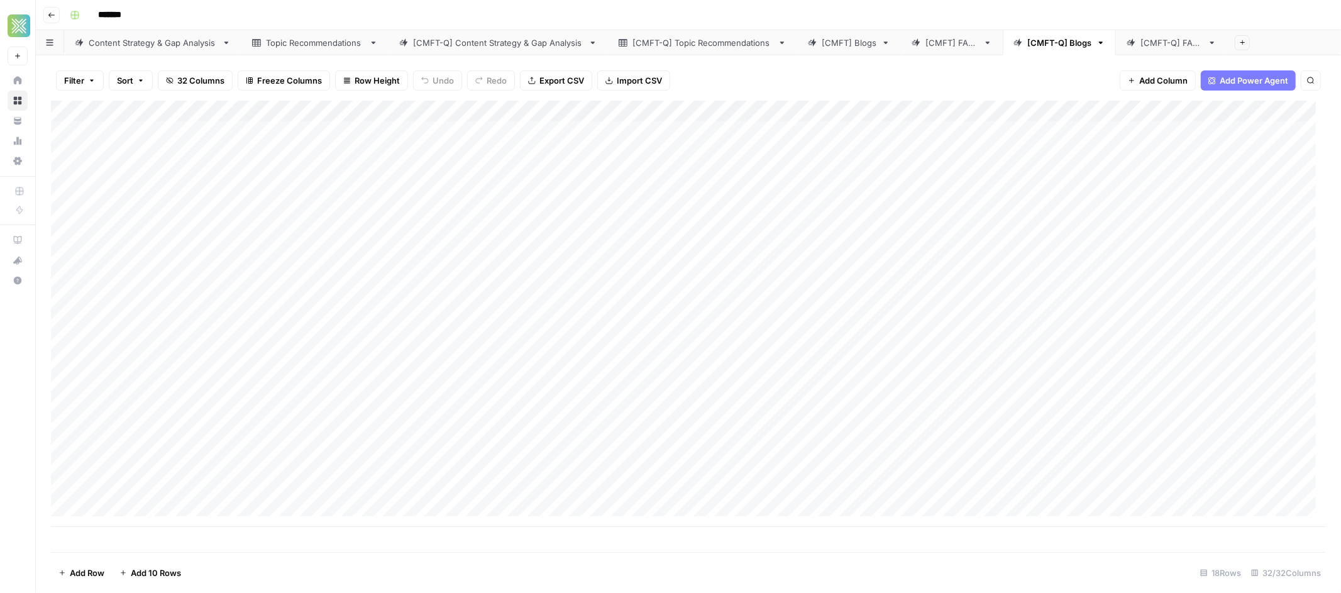
click at [289, 214] on div "Add Column" at bounding box center [688, 314] width 1275 height 426
click at [562, 216] on div "Add Column" at bounding box center [688, 314] width 1275 height 426
click at [515, 217] on div "Add Column" at bounding box center [688, 314] width 1275 height 426
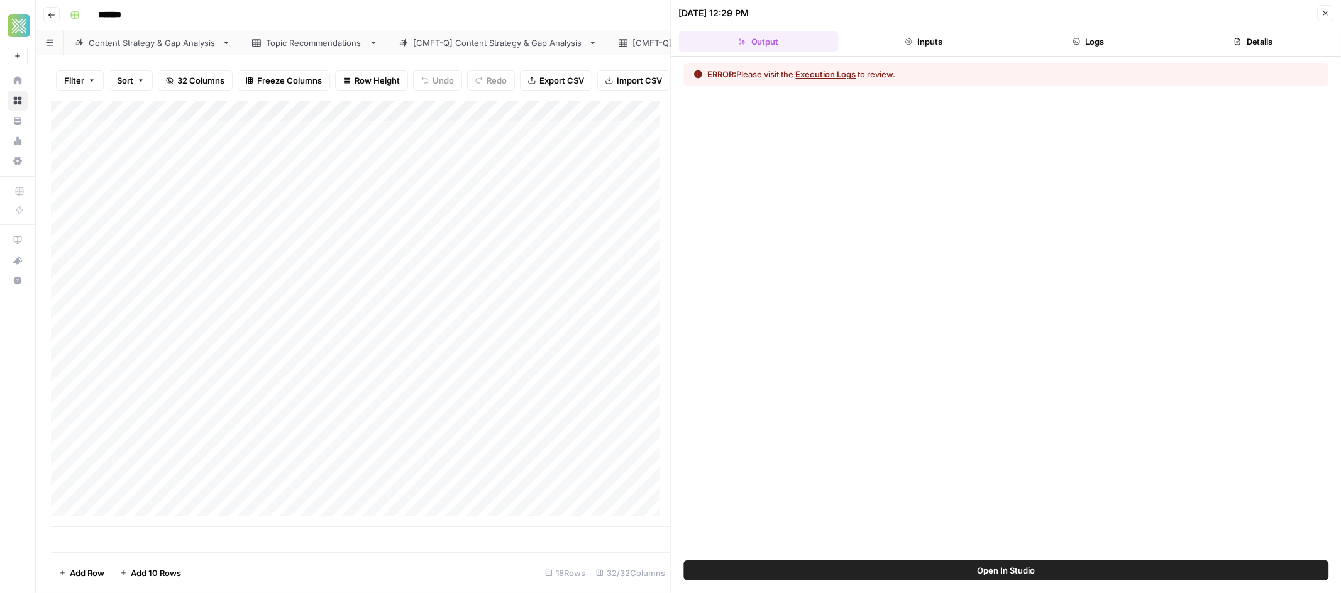
click at [1093, 46] on button "Logs" at bounding box center [1088, 41] width 160 height 20
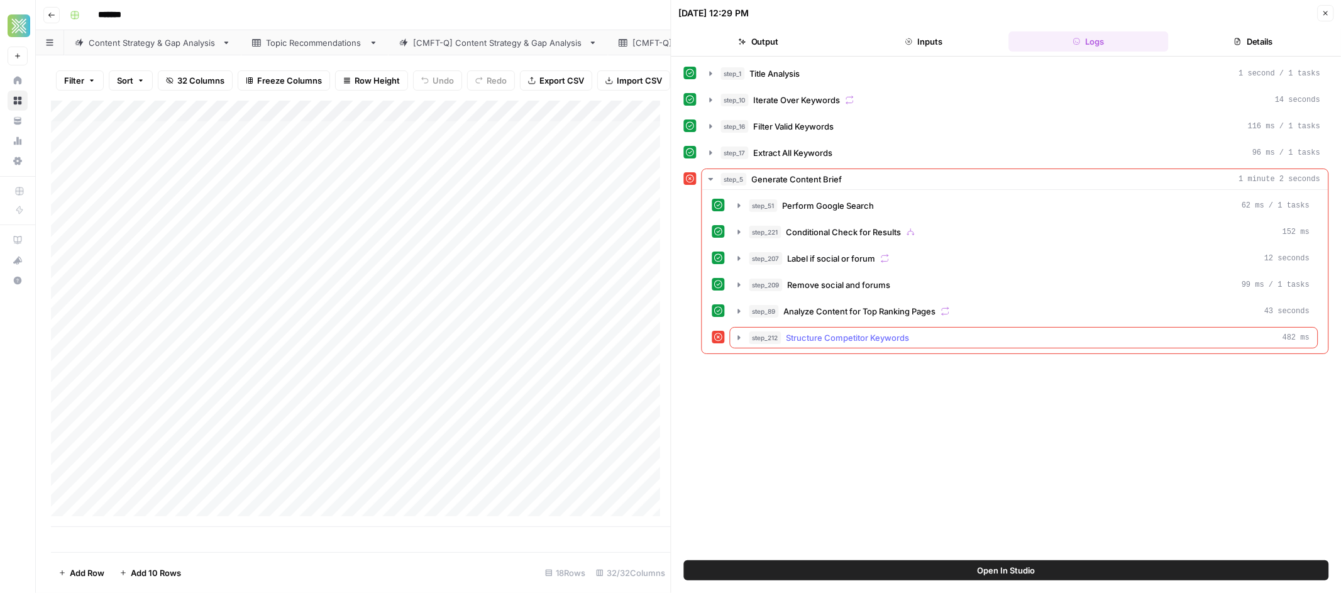
click at [730, 338] on button "step_212 Structure Competitor Keywords 482 ms" at bounding box center [1023, 337] width 587 height 20
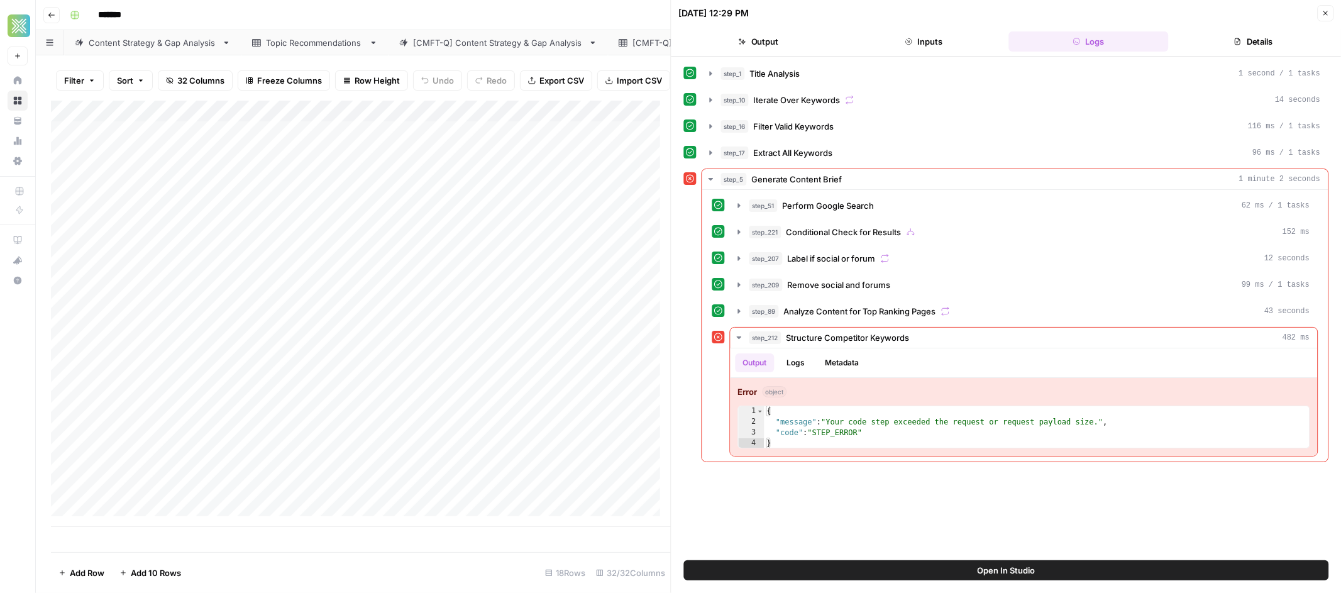
click at [1252, 46] on button "Details" at bounding box center [1253, 41] width 160 height 20
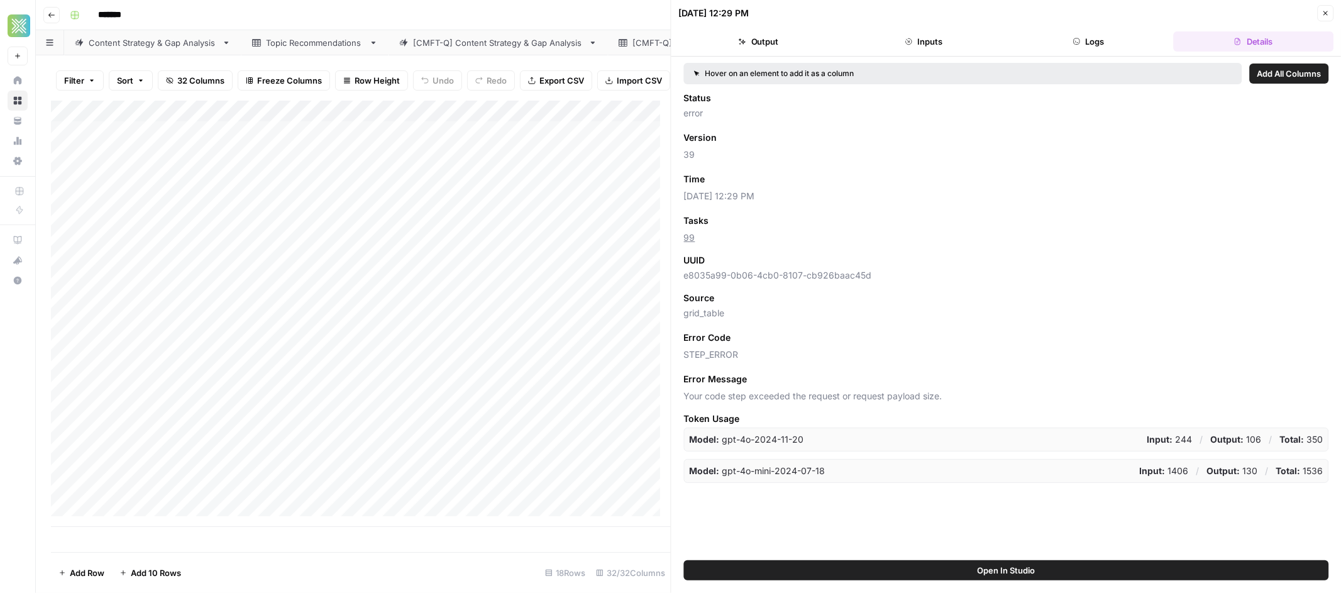
click at [1009, 566] on span "Open In Studio" at bounding box center [1006, 570] width 58 height 13
click at [1321, 9] on icon "button" at bounding box center [1325, 13] width 8 height 8
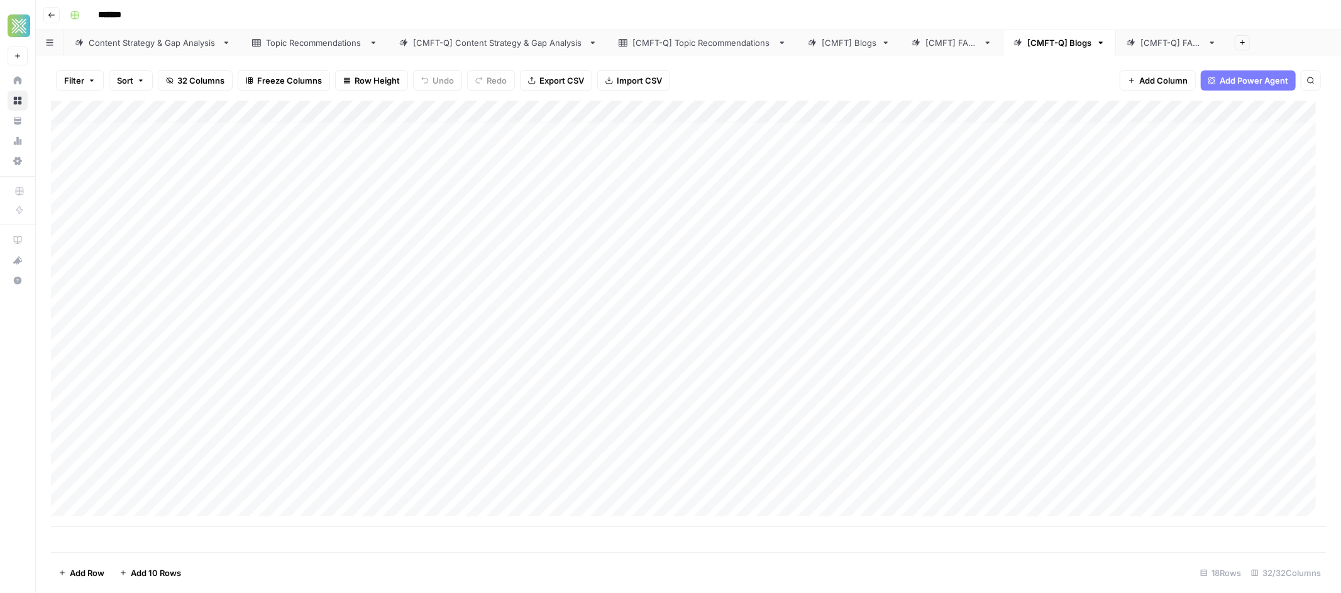
scroll to position [10, 0]
click at [253, 350] on div "Add Column" at bounding box center [688, 314] width 1275 height 426
click at [80, 353] on div "Add Column" at bounding box center [688, 314] width 1275 height 426
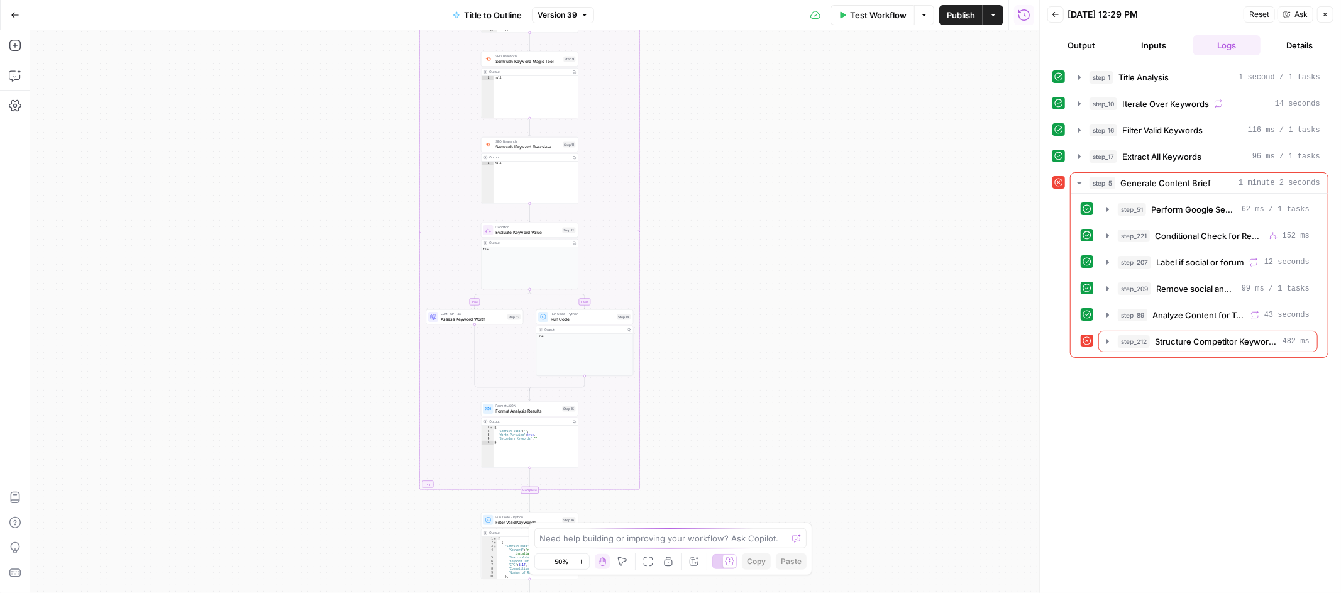
click at [1067, 49] on button "Output" at bounding box center [1081, 45] width 68 height 20
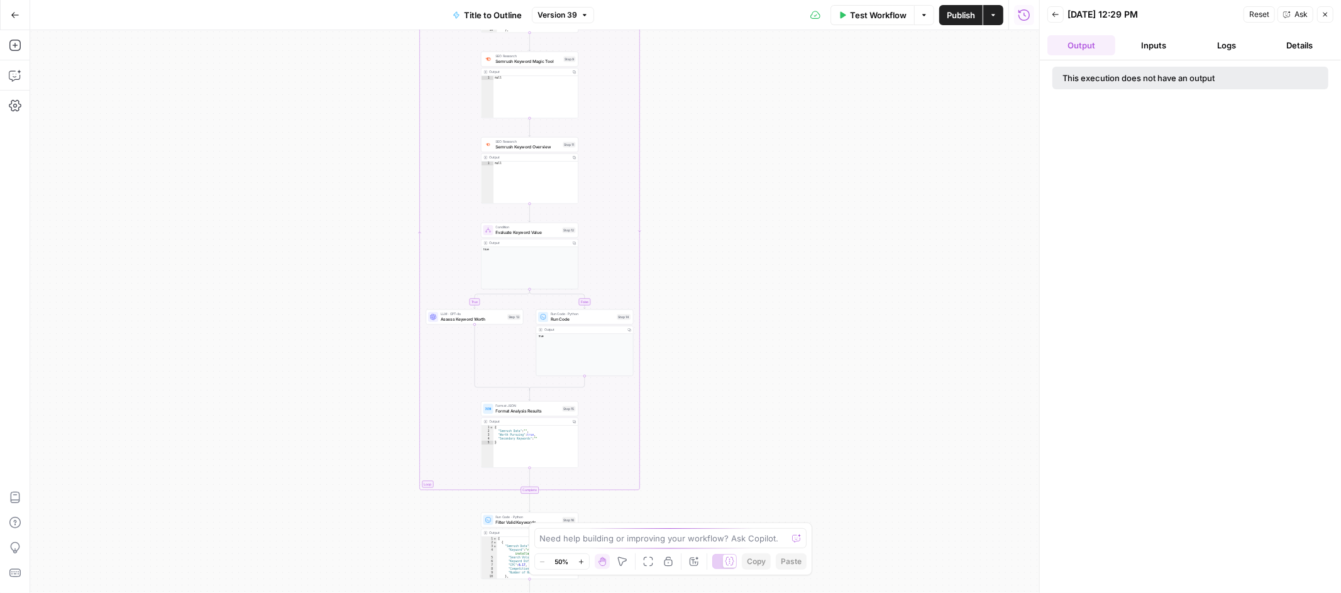
click at [1156, 47] on button "Inputs" at bounding box center [1154, 45] width 68 height 20
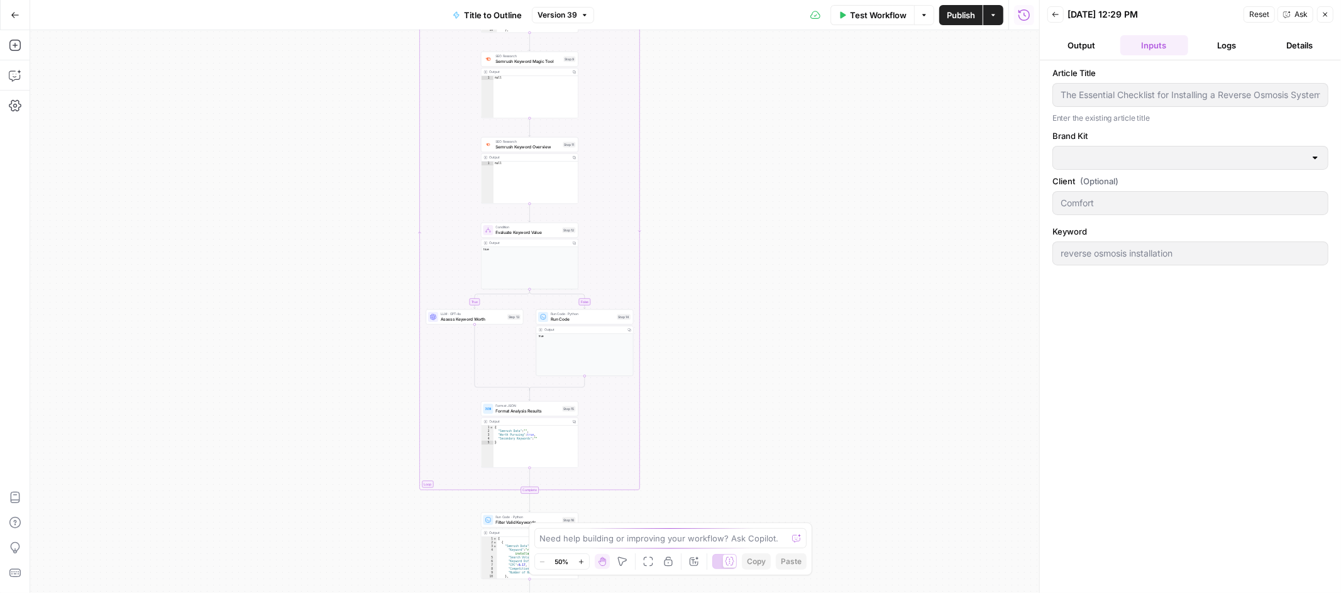
type input "Comfort Heating, Cooling, Electrical & Plumbing"
click at [1209, 46] on button "Logs" at bounding box center [1227, 45] width 68 height 20
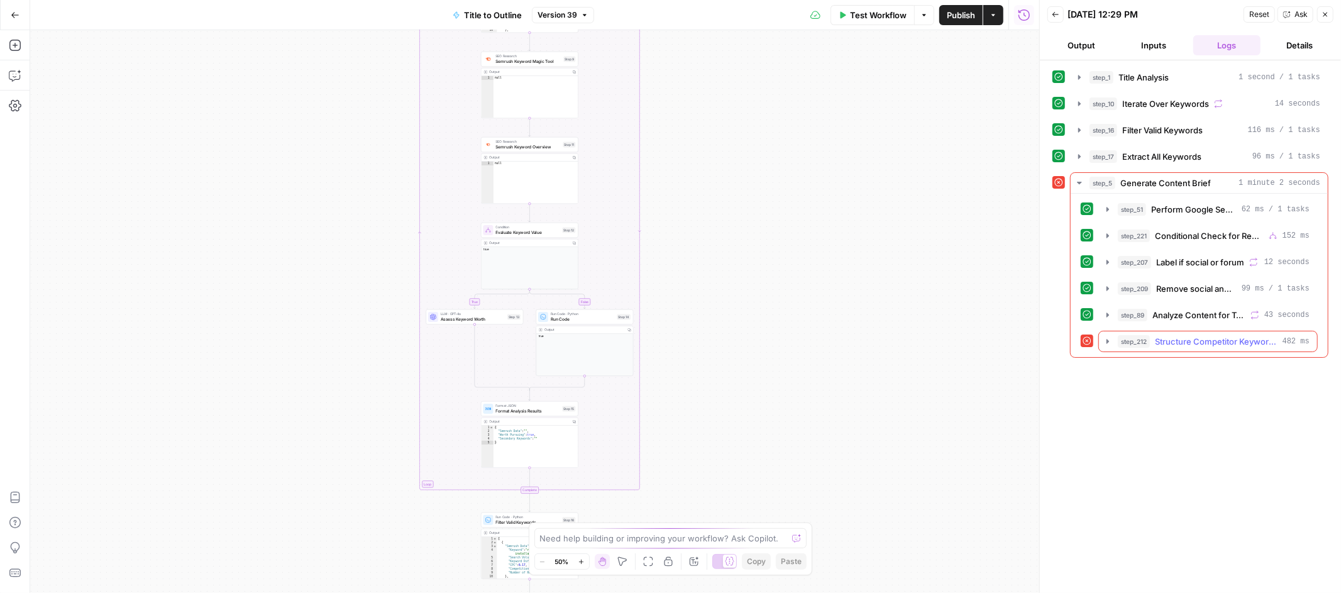
click at [1173, 341] on span "Structure Competitor Keywords" at bounding box center [1216, 341] width 123 height 13
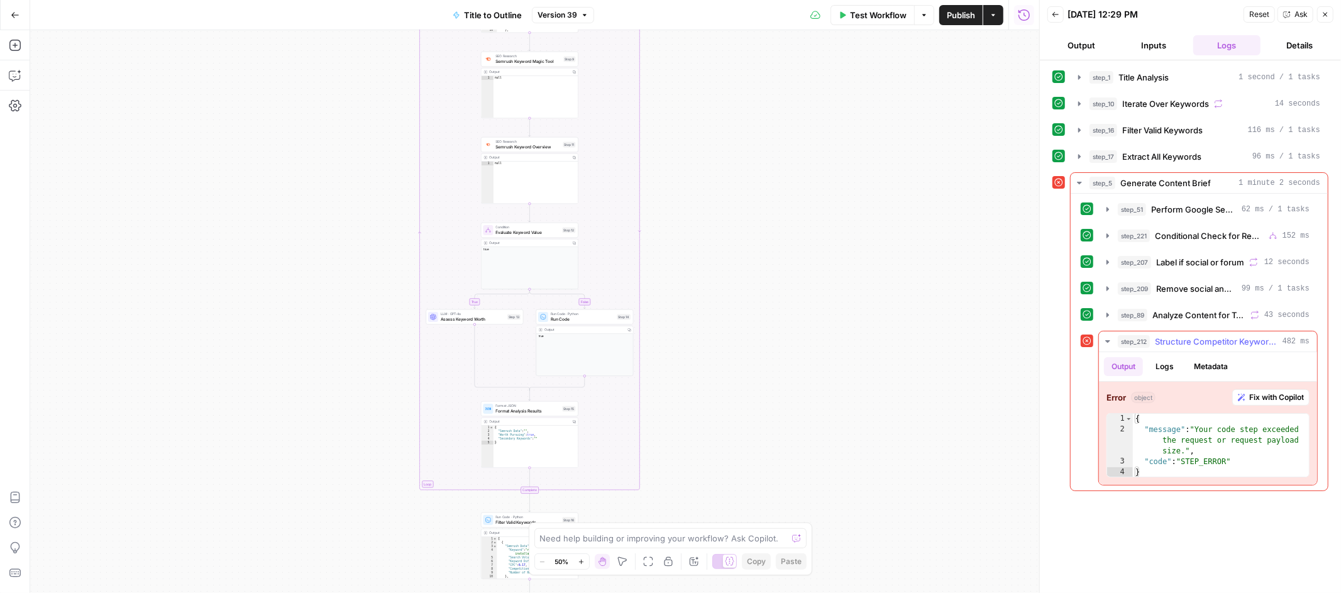
click at [1263, 402] on span "Fix with Copilot" at bounding box center [1276, 397] width 55 height 11
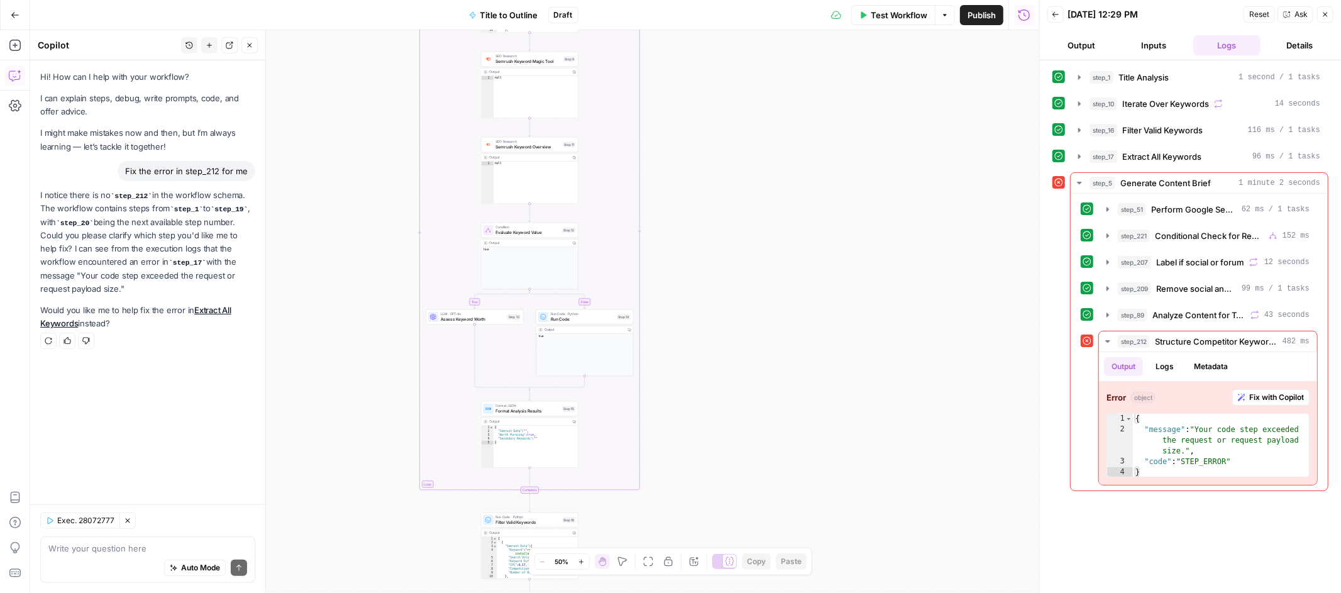
click at [255, 44] on button "Close" at bounding box center [249, 45] width 16 height 16
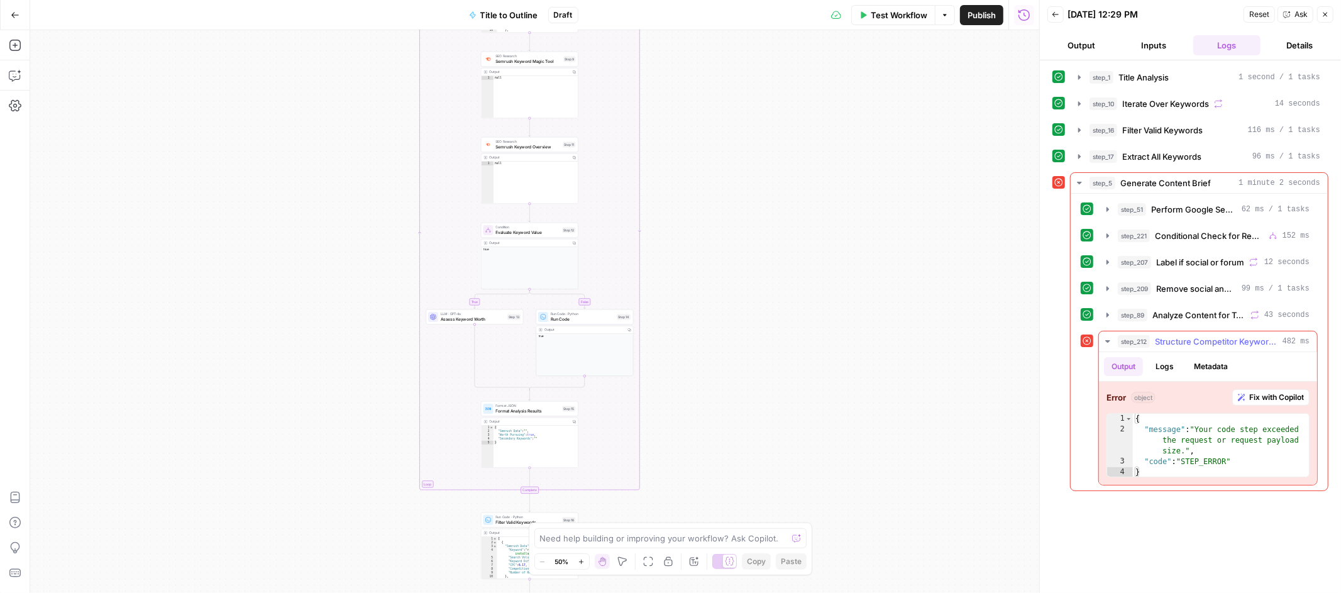
click at [1160, 370] on button "Logs" at bounding box center [1164, 366] width 33 height 19
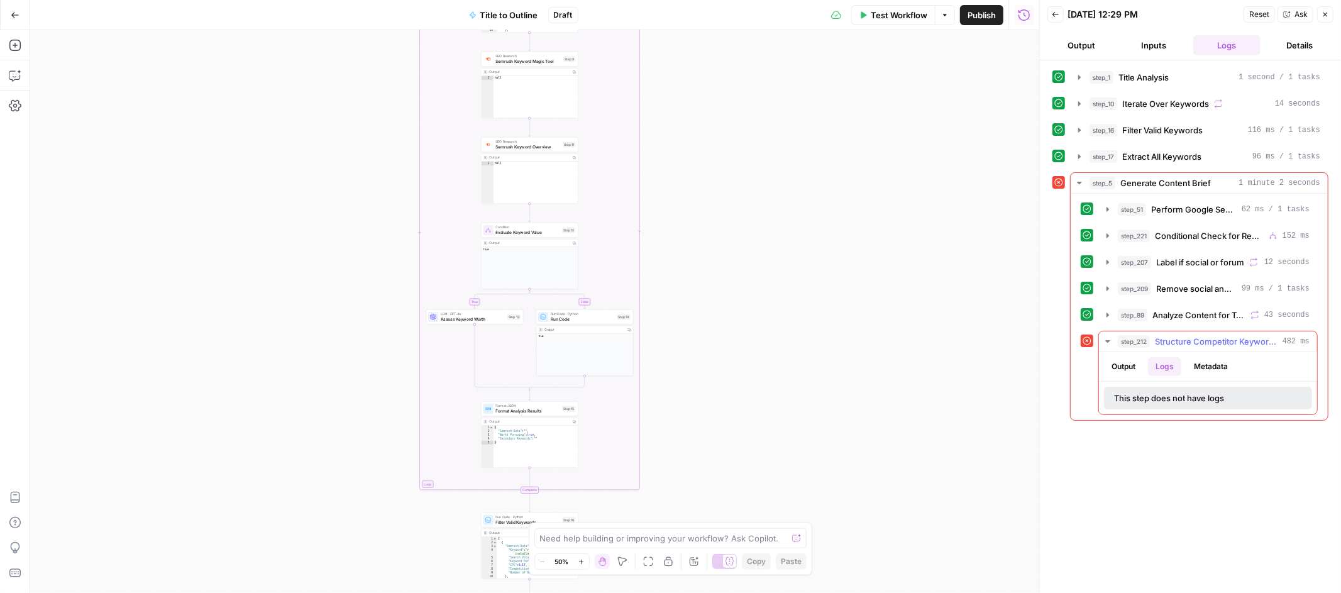
click at [1211, 363] on button "Metadata" at bounding box center [1210, 366] width 49 height 19
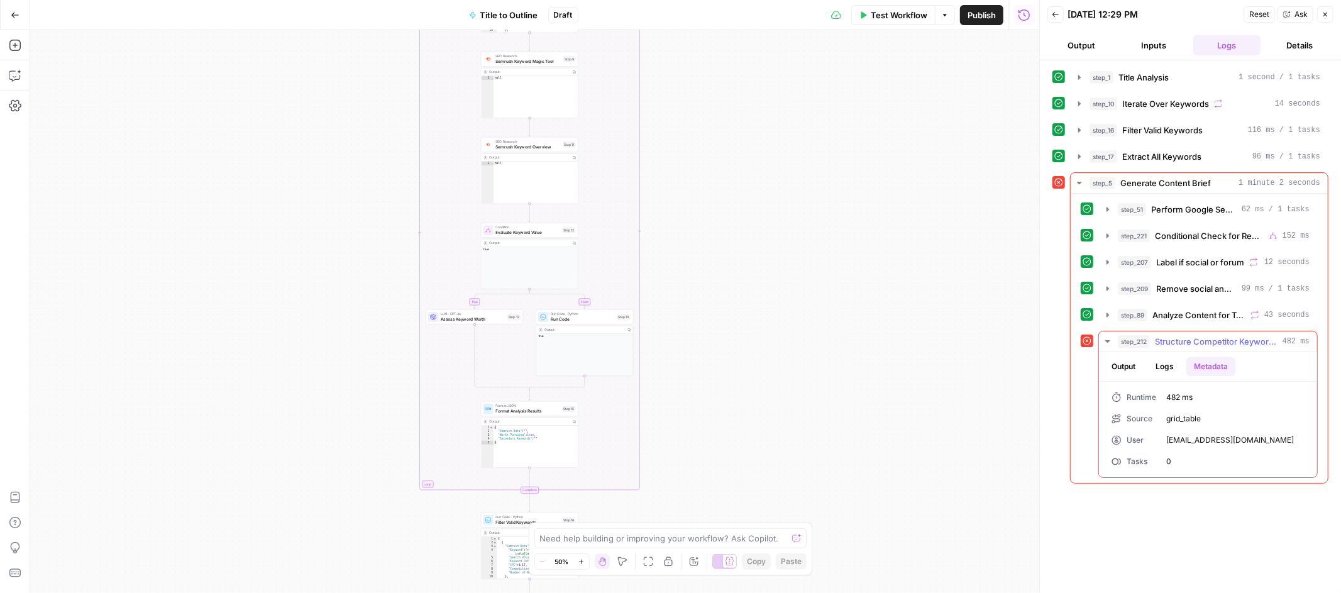
click at [1140, 402] on div "Runtime" at bounding box center [1133, 397] width 45 height 11
click at [1172, 342] on span "Structure Competitor Keywords" at bounding box center [1216, 341] width 123 height 13
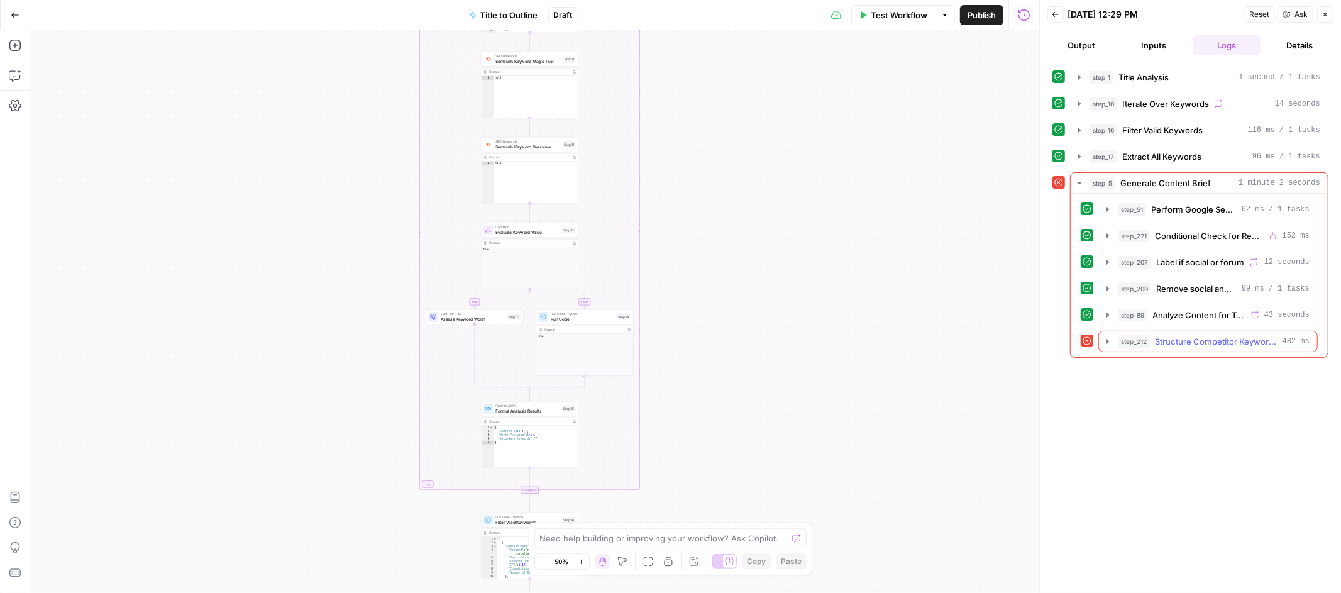
click at [1172, 342] on span "Structure Competitor Keywords" at bounding box center [1216, 341] width 123 height 13
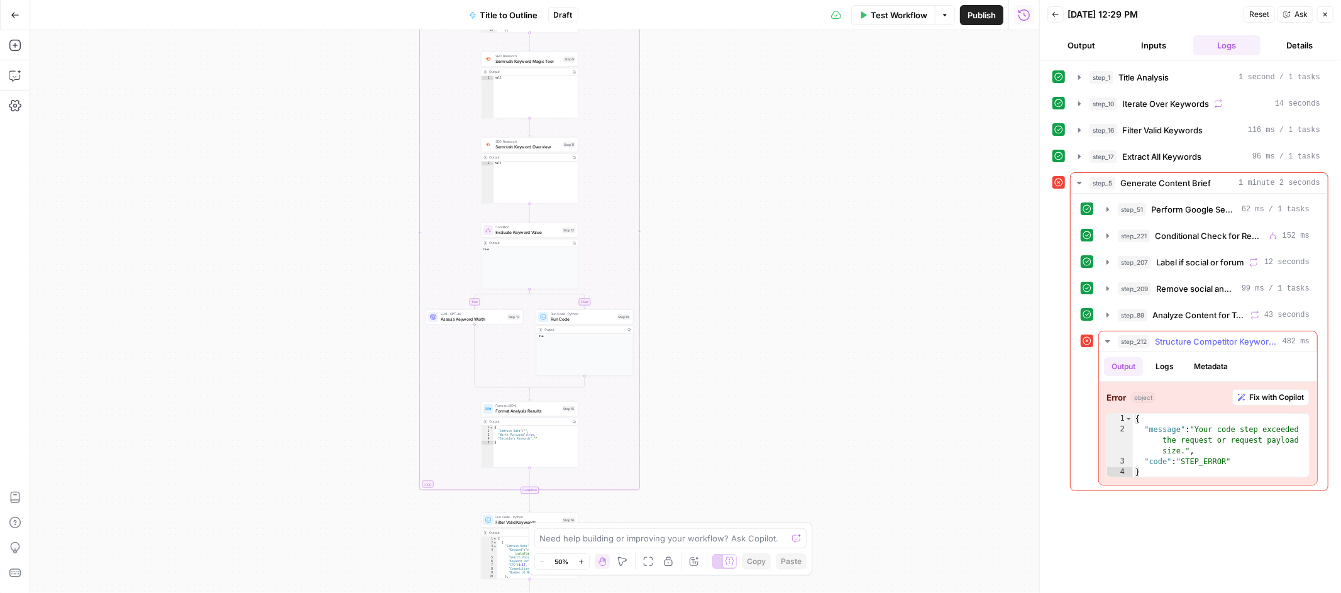
click at [1207, 341] on span "Structure Competitor Keywords" at bounding box center [1216, 341] width 123 height 13
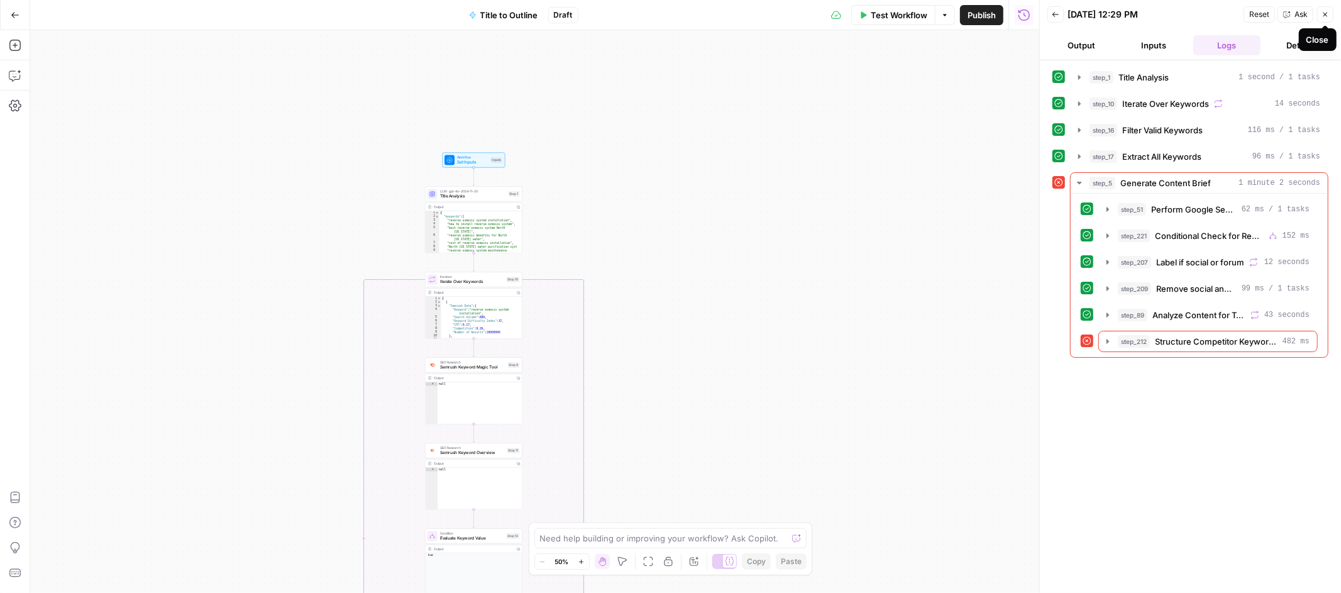
click at [1328, 14] on span "Close" at bounding box center [1328, 14] width 1 height 1
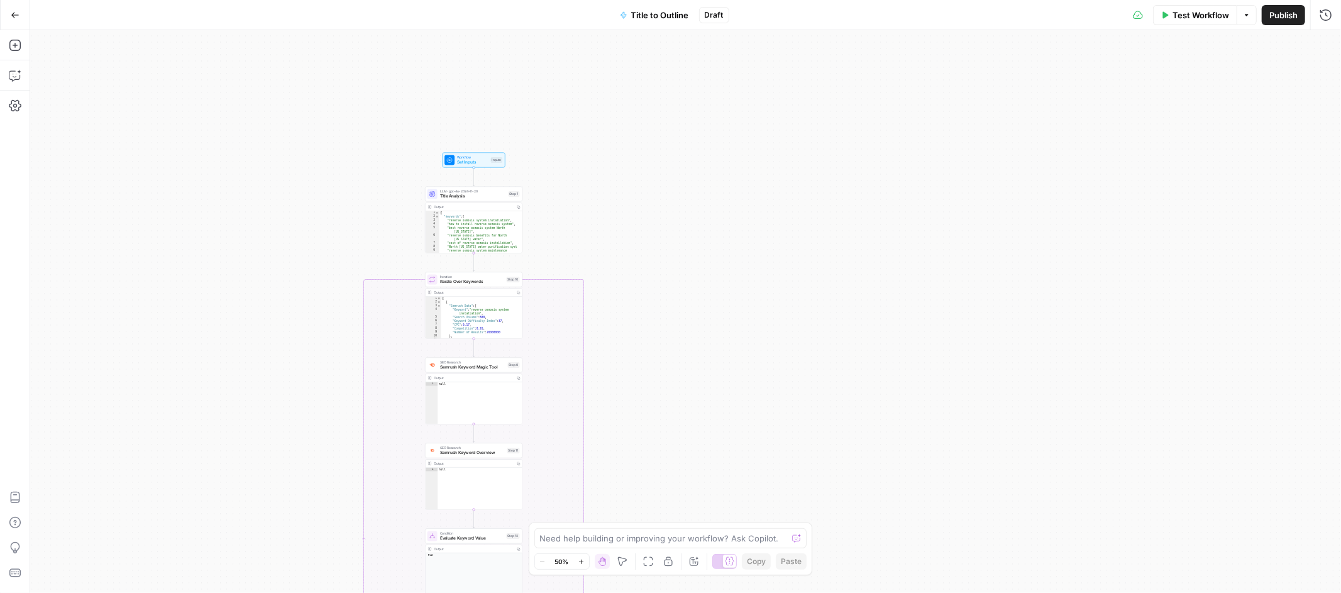
click at [23, 13] on button "Go Back" at bounding box center [15, 15] width 23 height 23
